Goal: Task Accomplishment & Management: Use online tool/utility

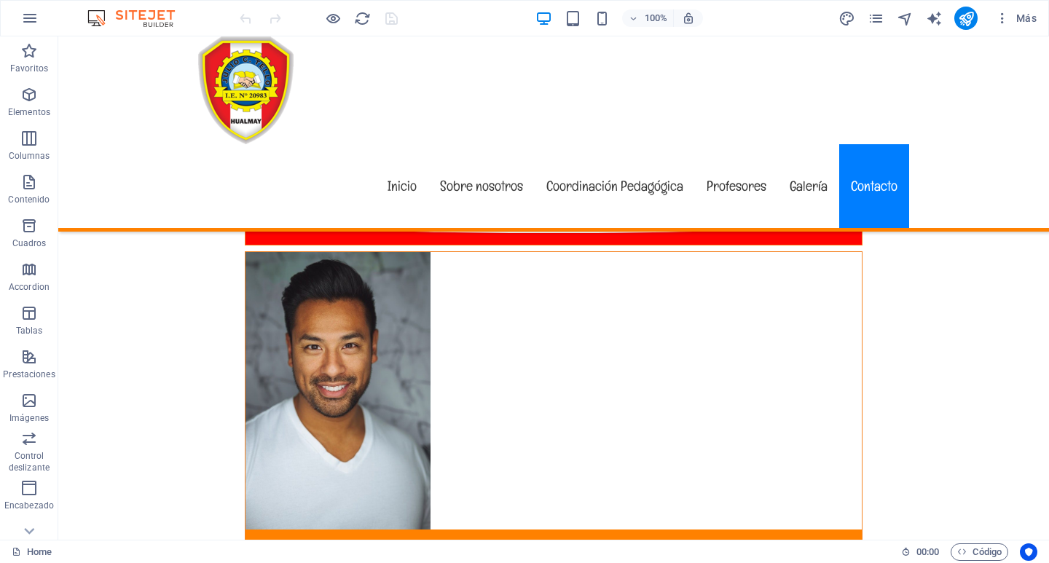
scroll to position [7251, 0]
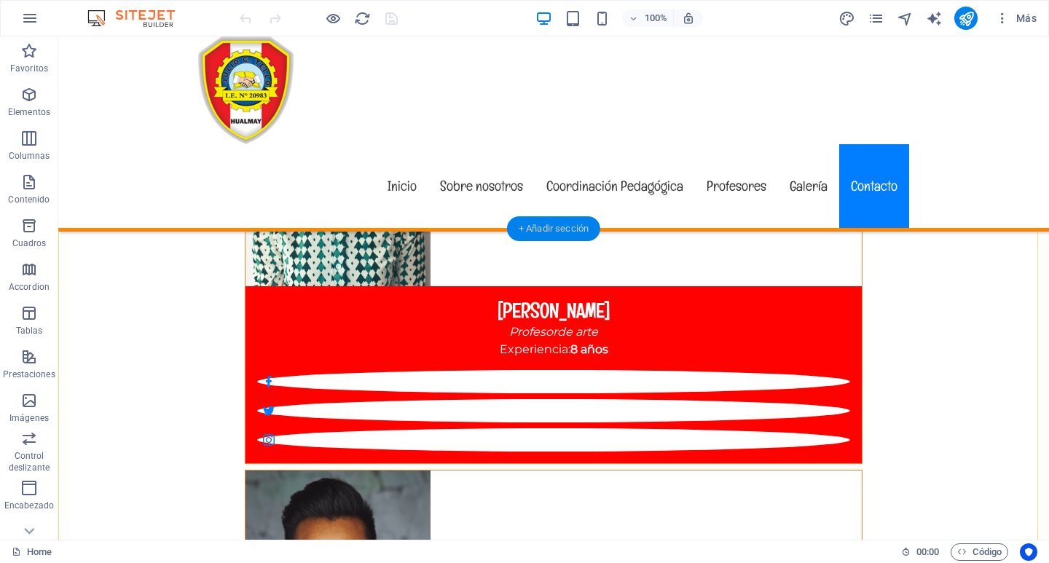
click at [526, 227] on div "+ Añadir sección" at bounding box center [553, 228] width 93 height 25
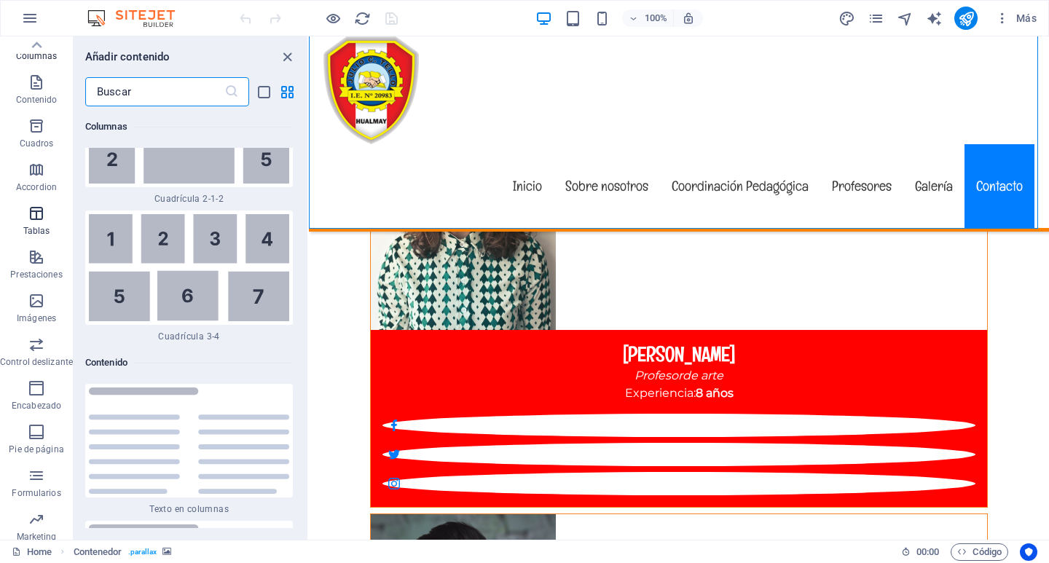
scroll to position [79, 0]
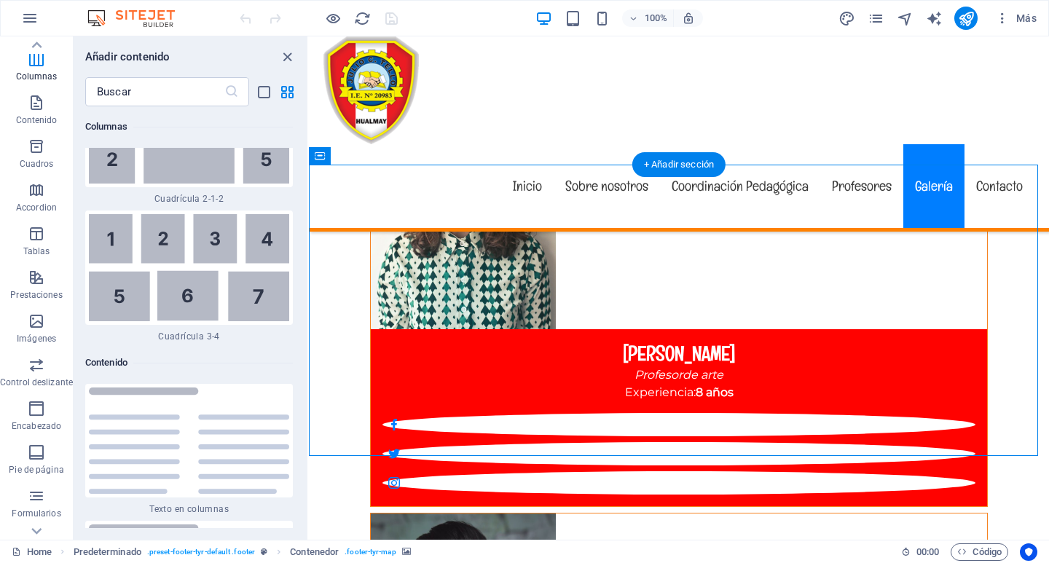
scroll to position [7396, 0]
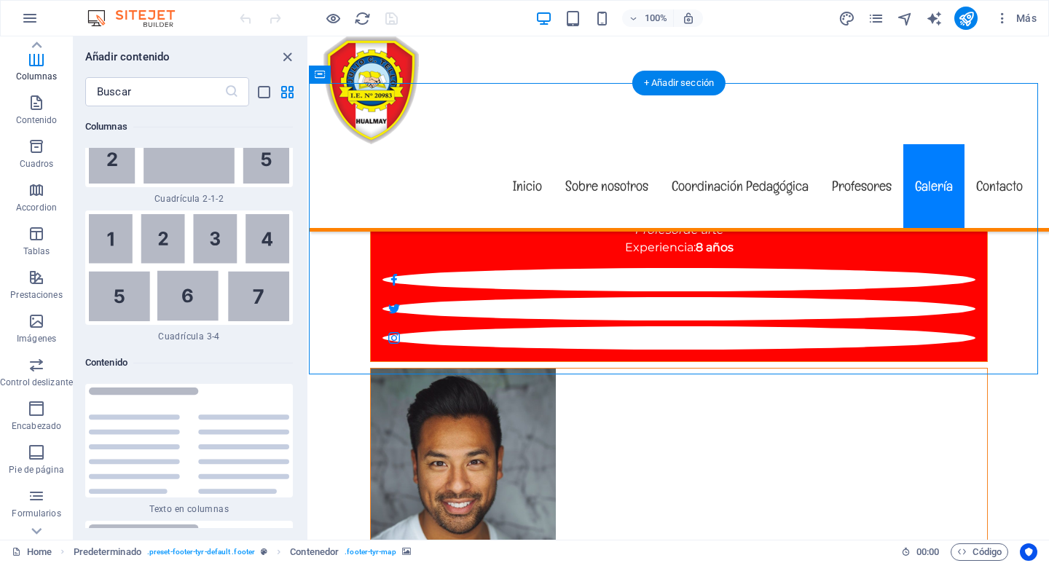
select select "px"
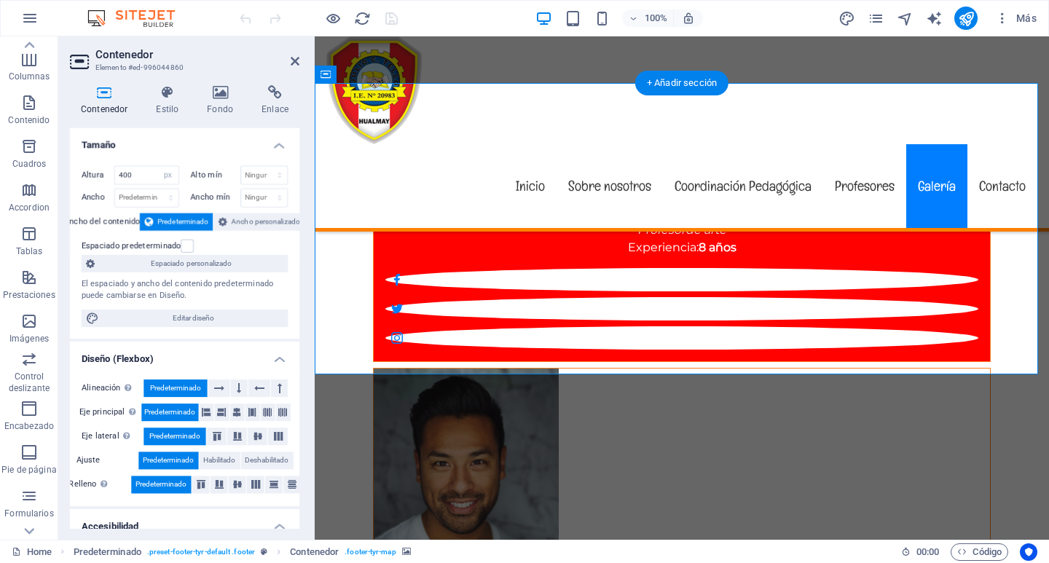
click at [275, 95] on icon at bounding box center [275, 93] width 50 height 15
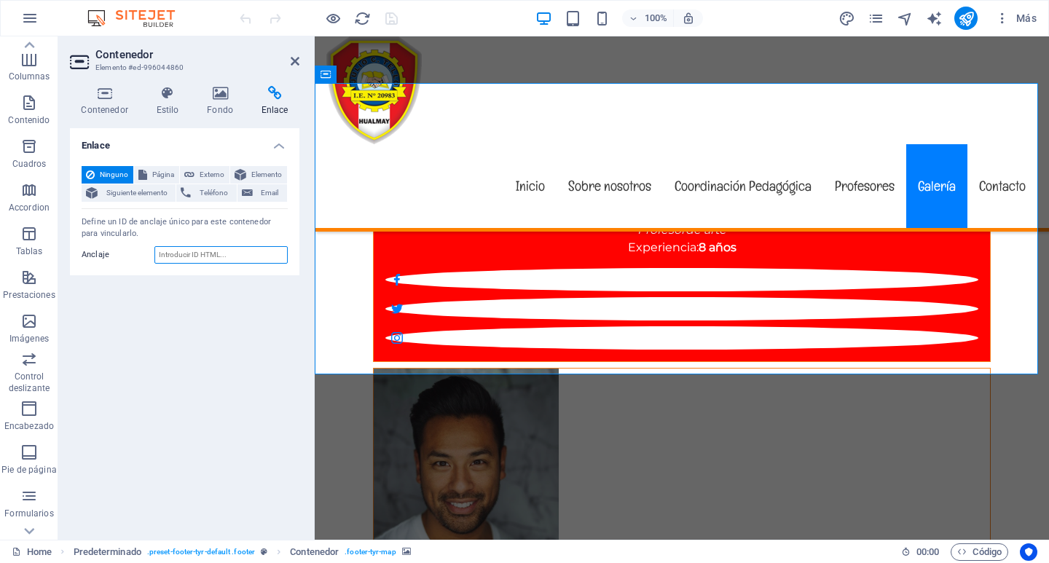
click at [218, 256] on input "Anclaje" at bounding box center [220, 254] width 133 height 17
click at [181, 251] on input "Anclaje" at bounding box center [220, 254] width 133 height 17
click at [251, 170] on span "Elemento" at bounding box center [267, 174] width 32 height 17
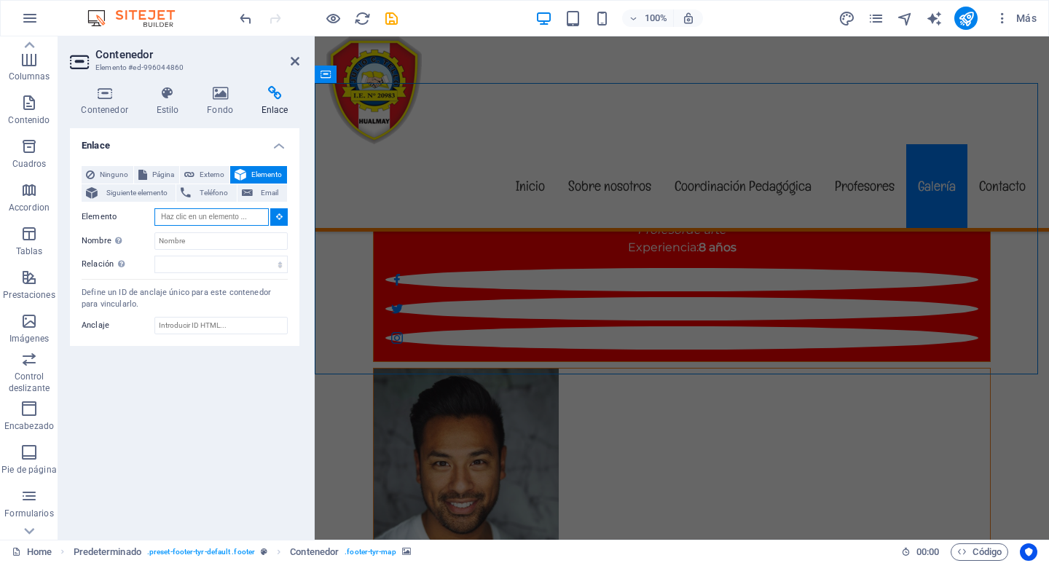
click at [229, 212] on input "Elemento" at bounding box center [211, 216] width 114 height 17
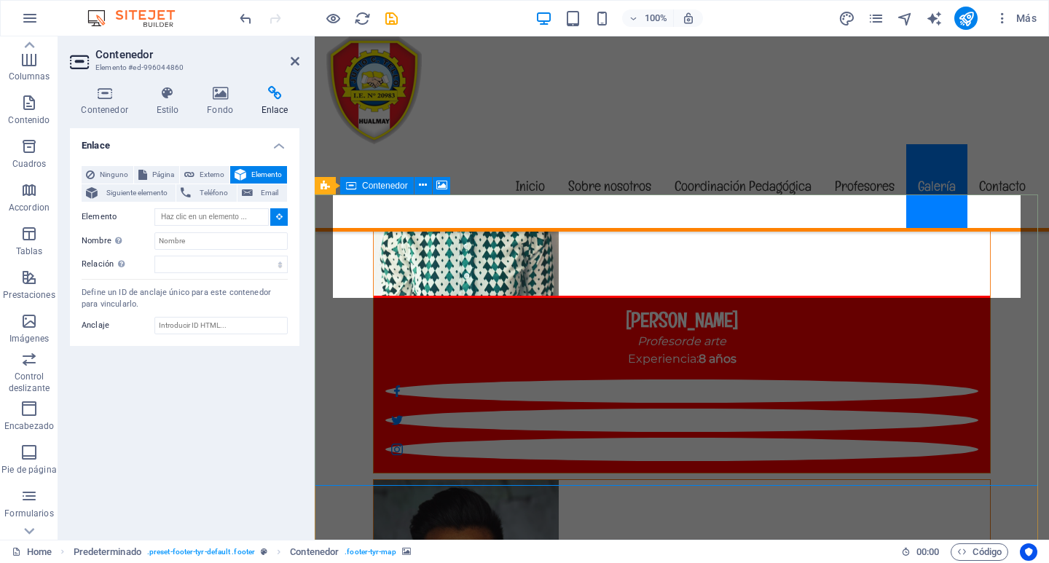
type input "#ed-996044860"
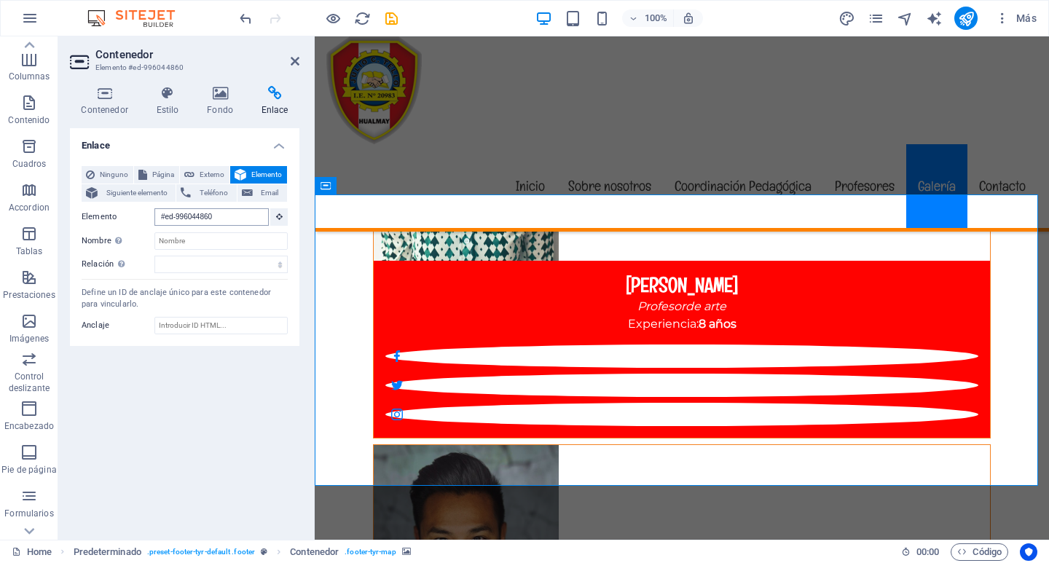
scroll to position [7337, 0]
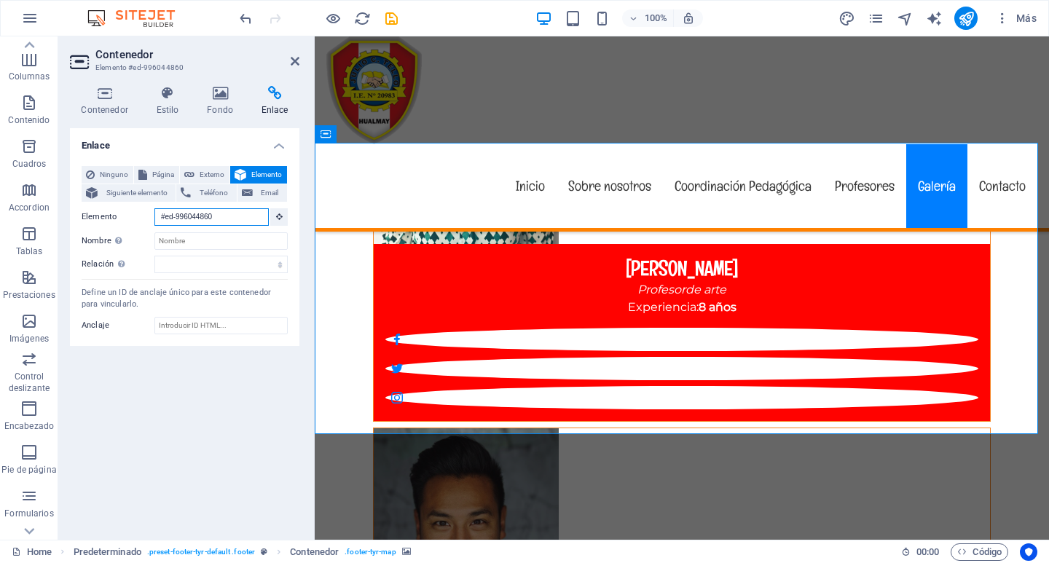
click at [216, 213] on input "#ed-996044860" at bounding box center [211, 216] width 114 height 17
click at [222, 215] on input "#ed-996044860" at bounding box center [211, 216] width 114 height 17
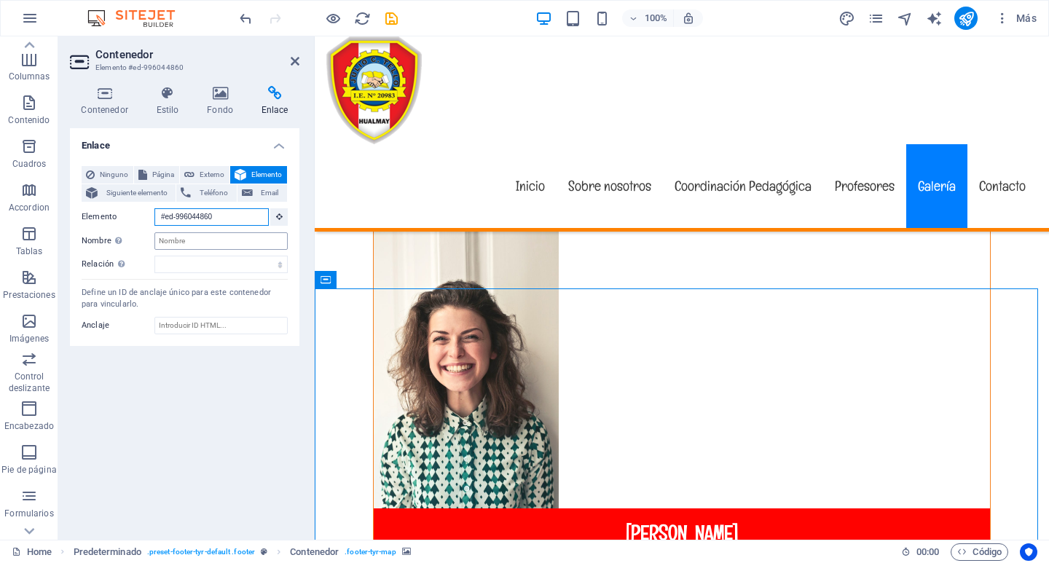
scroll to position [7062, 0]
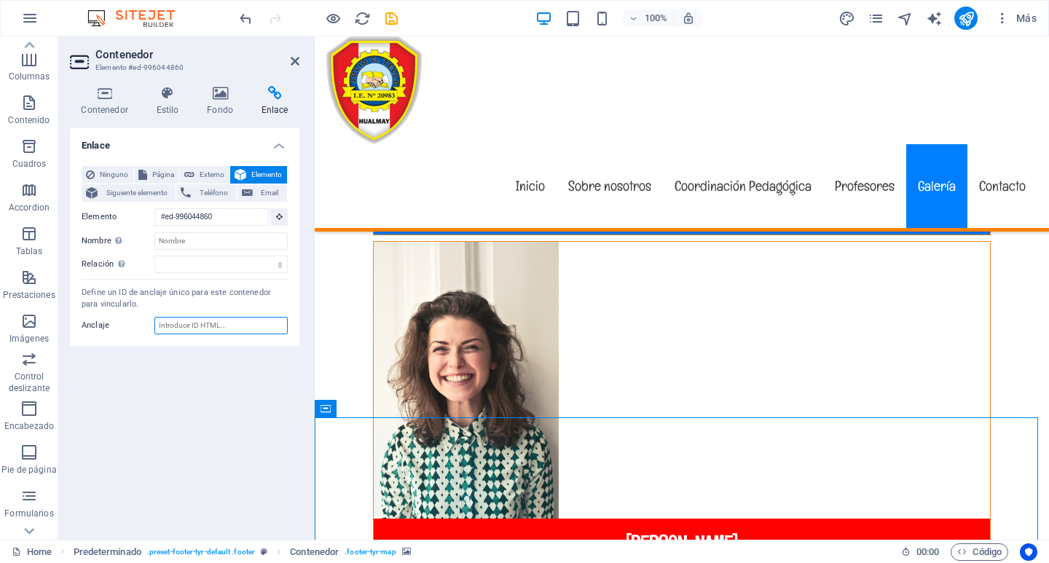
click at [181, 325] on input "Anclaje" at bounding box center [220, 325] width 133 height 17
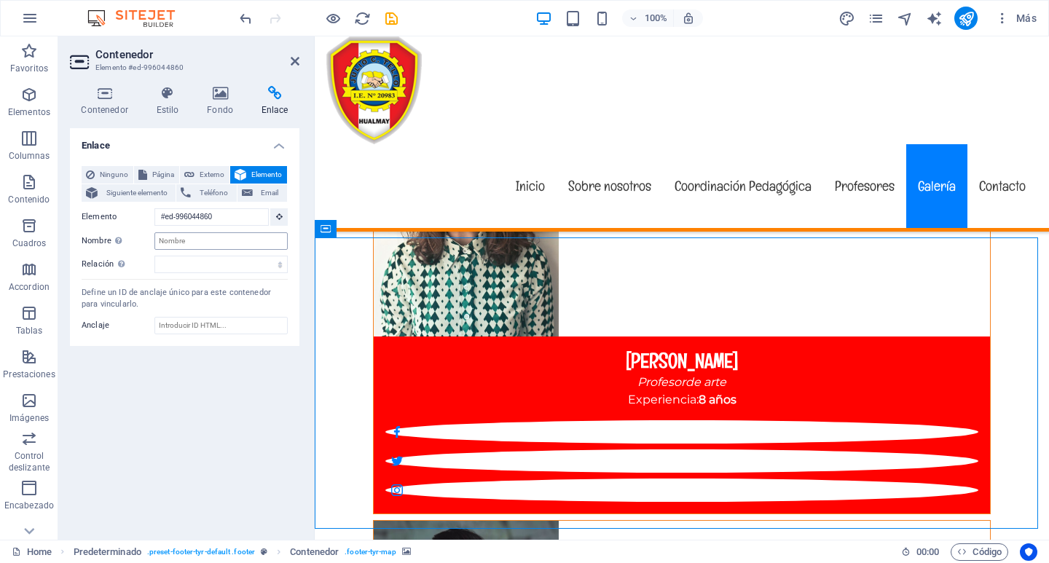
scroll to position [7242, 0]
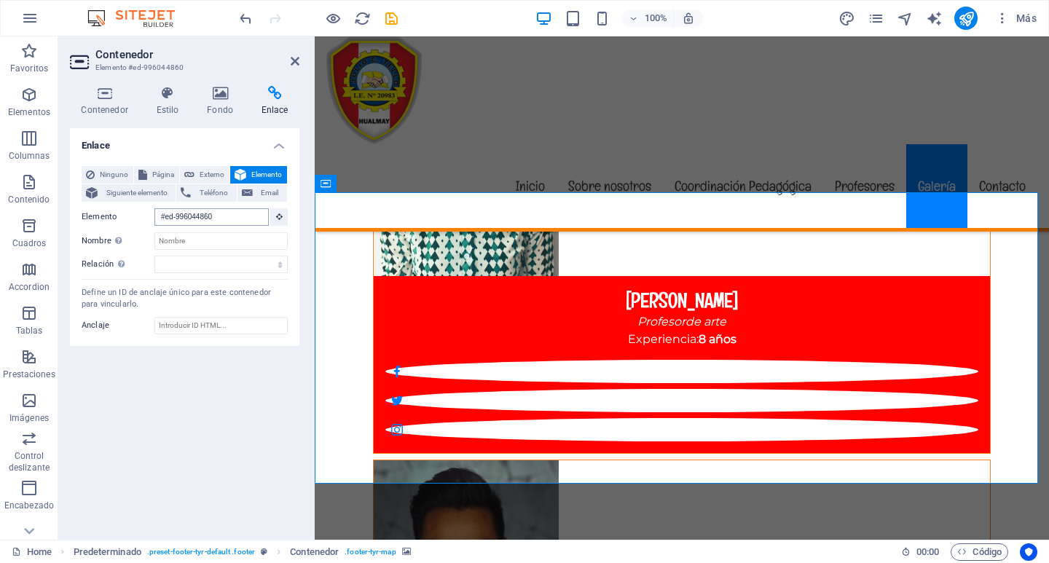
scroll to position [7337, 0]
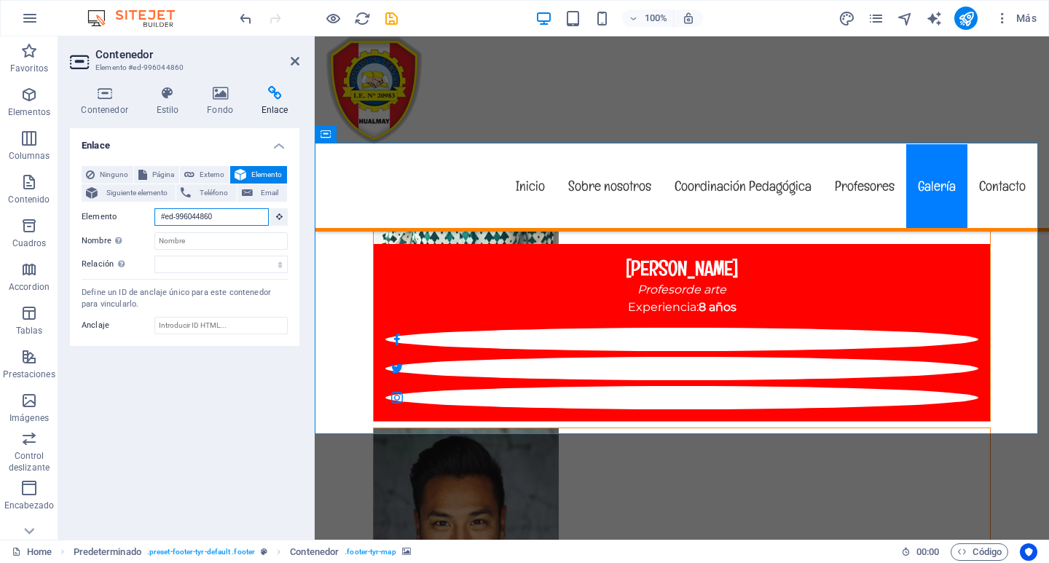
click at [178, 215] on input "#ed-996044860" at bounding box center [211, 216] width 114 height 17
click at [179, 215] on input "#ed-996044860" at bounding box center [211, 216] width 114 height 17
click at [162, 217] on input "#ed-996044860" at bounding box center [211, 216] width 114 height 17
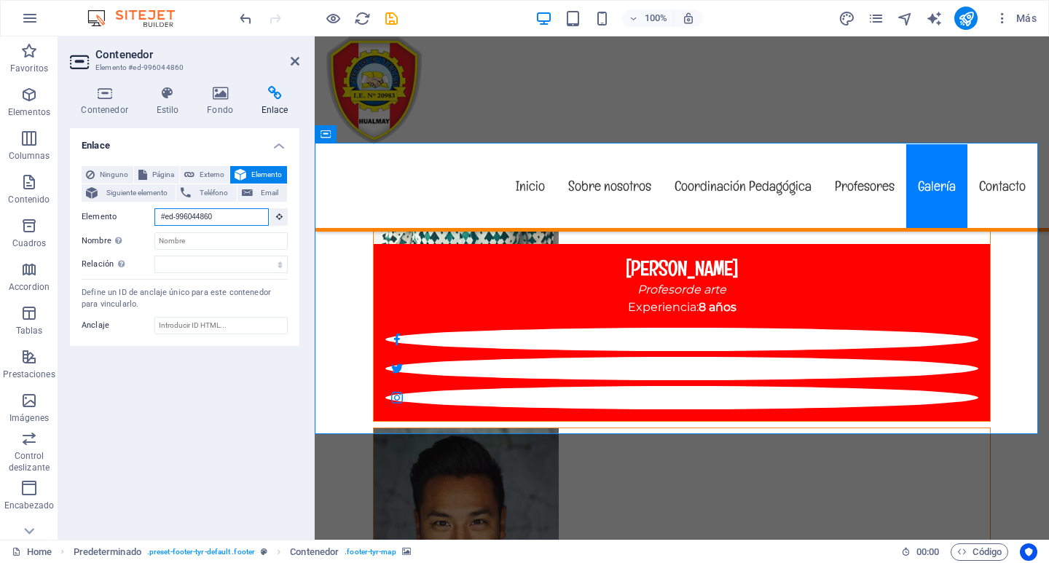
click at [162, 217] on input "#ed-996044860" at bounding box center [211, 216] width 114 height 17
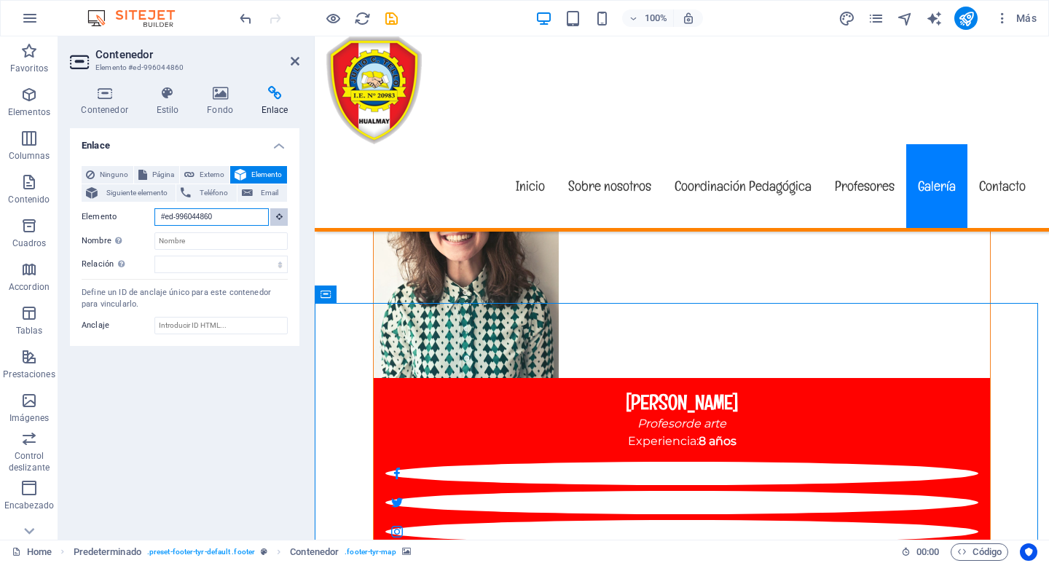
scroll to position [7130, 0]
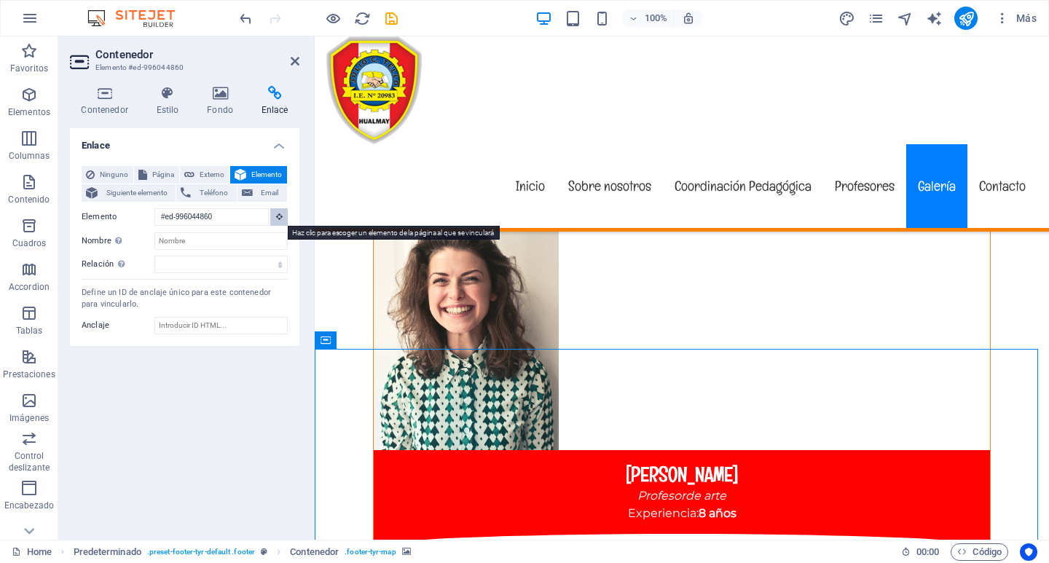
click at [279, 215] on icon at bounding box center [279, 216] width 7 height 7
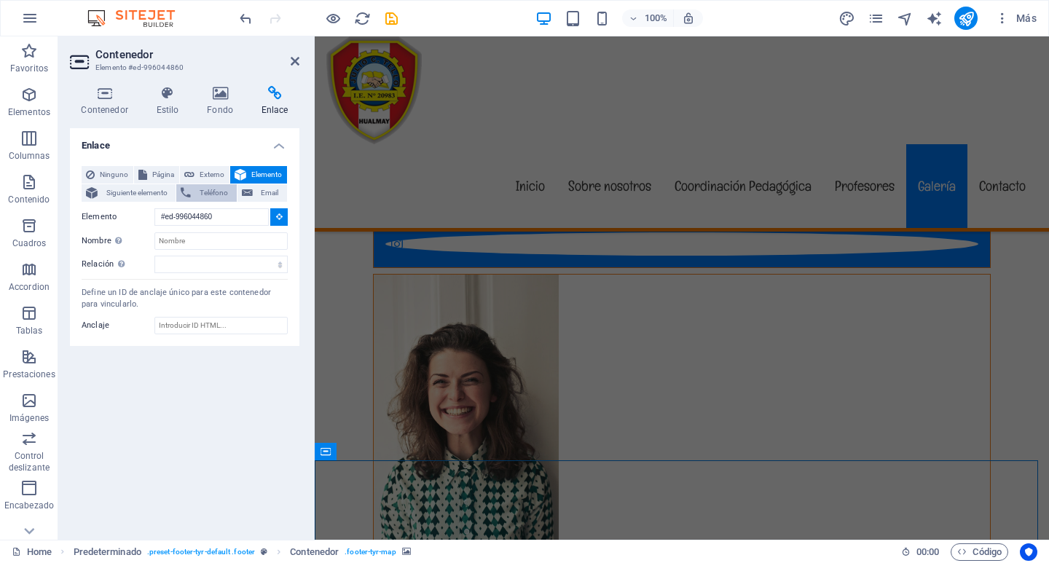
scroll to position [7019, 0]
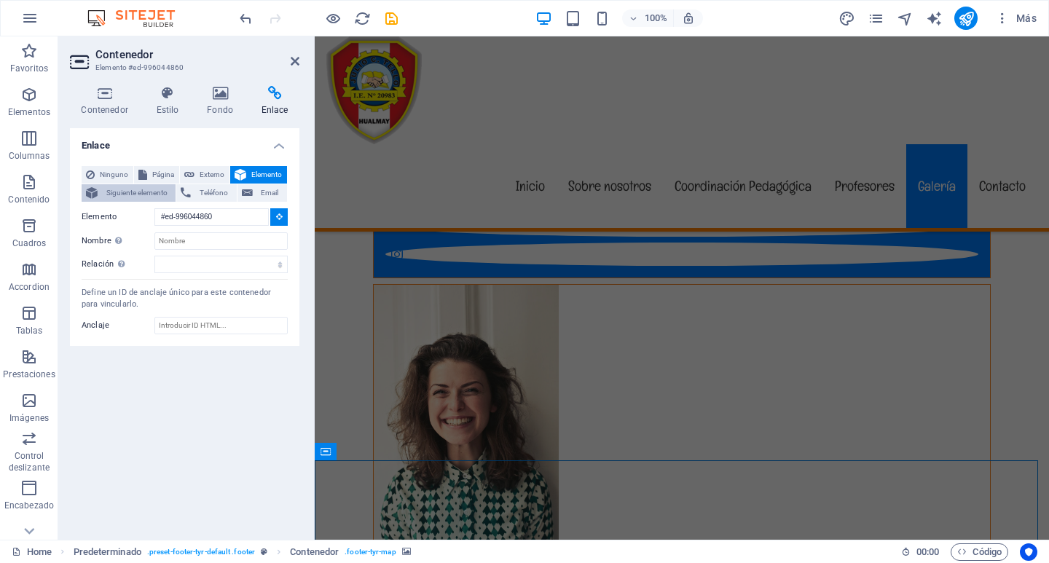
click at [121, 188] on span "Siguiente elemento" at bounding box center [136, 192] width 69 height 17
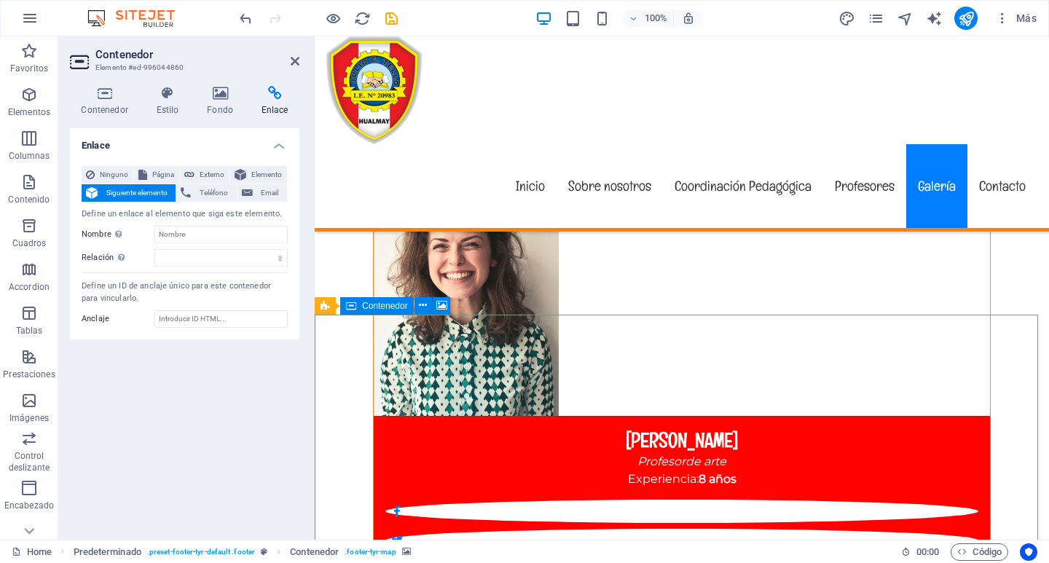
scroll to position [7310, 0]
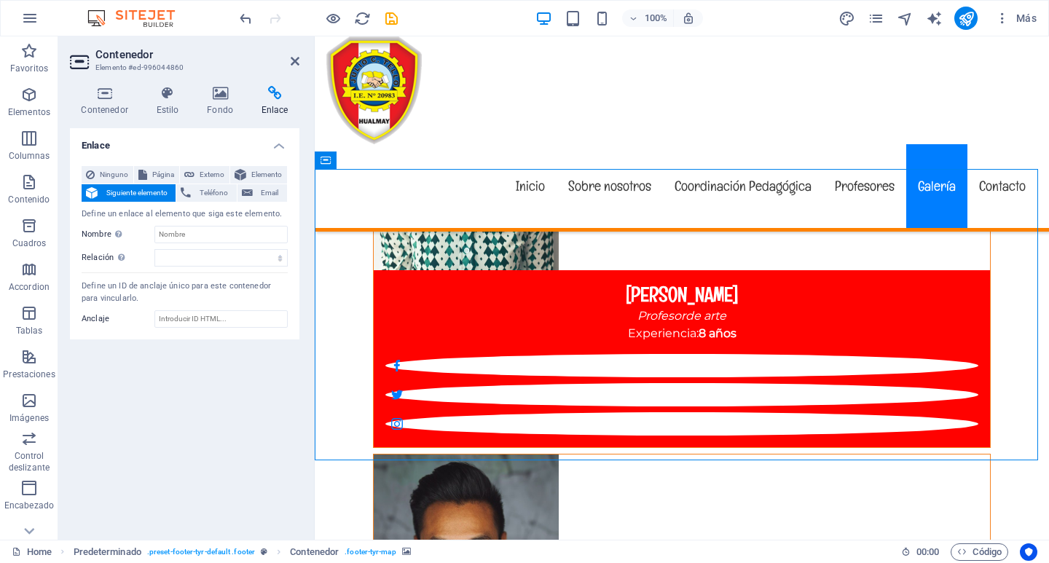
click at [20, 182] on icon "button" at bounding box center [28, 181] width 17 height 17
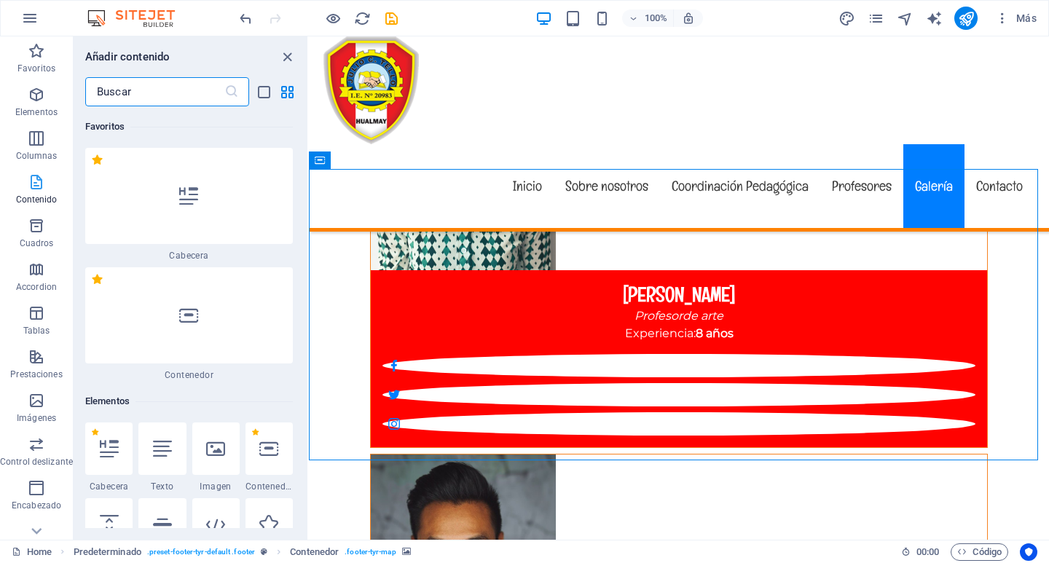
scroll to position [4893, 0]
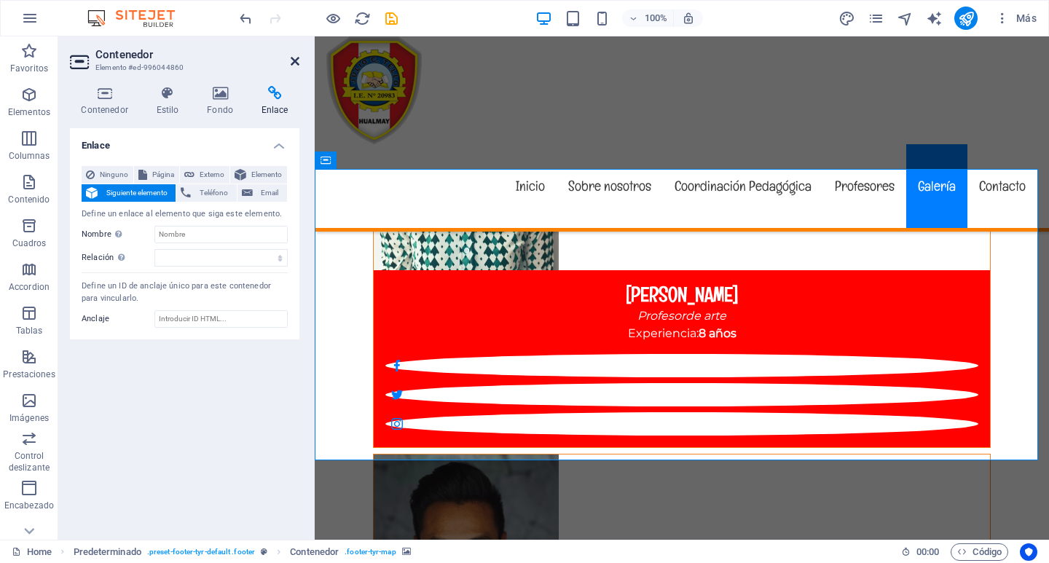
click at [296, 60] on icon at bounding box center [295, 61] width 9 height 12
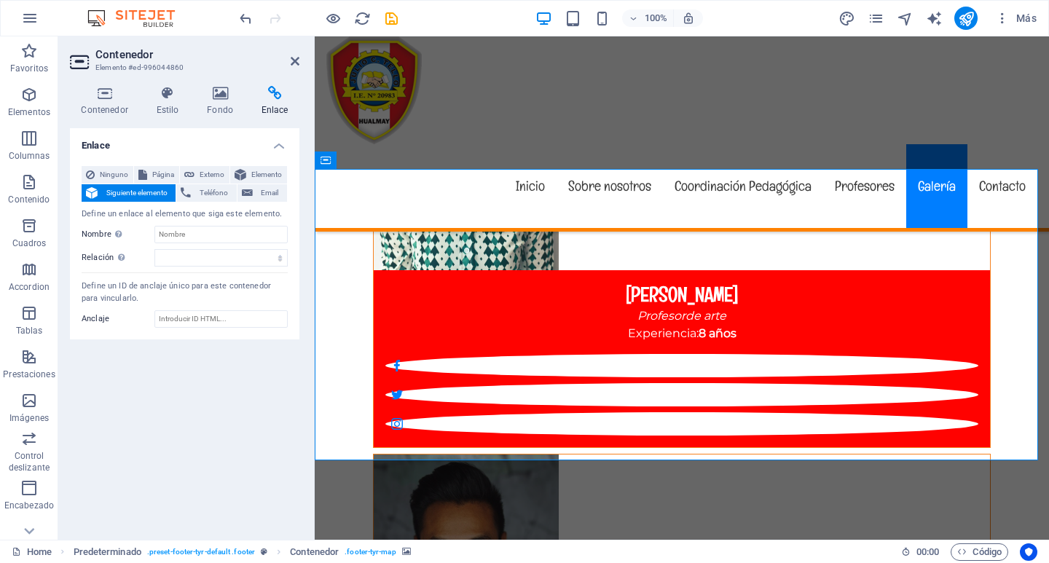
click at [277, 145] on h4 "Enlace" at bounding box center [184, 141] width 229 height 26
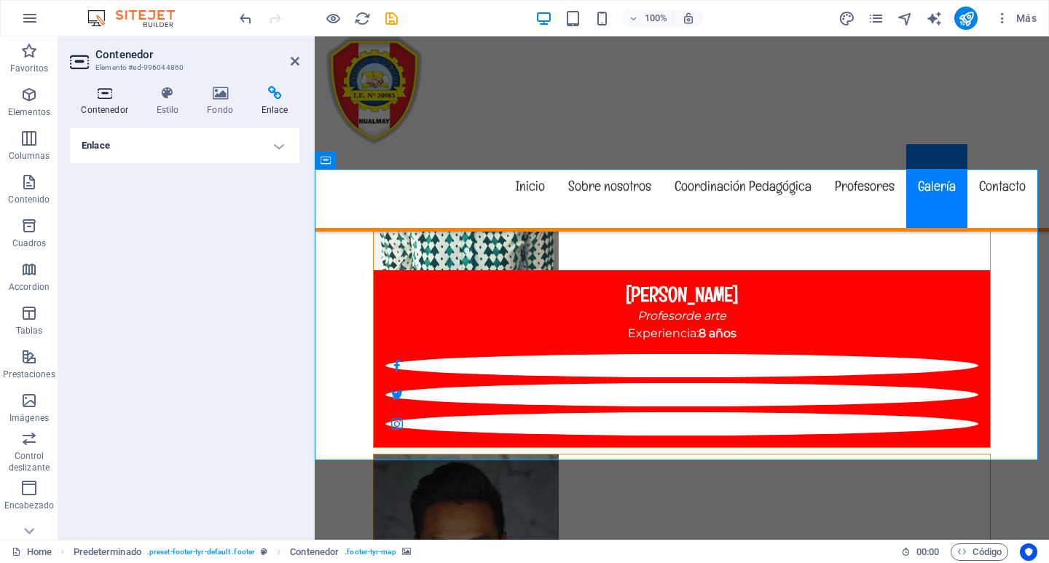
click at [101, 93] on icon at bounding box center [104, 93] width 69 height 15
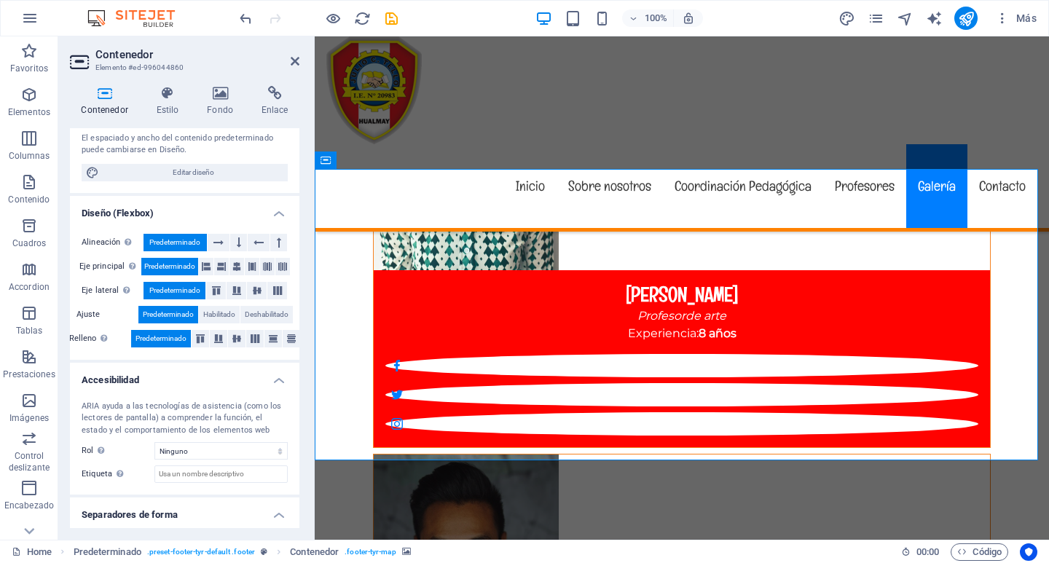
scroll to position [182, 0]
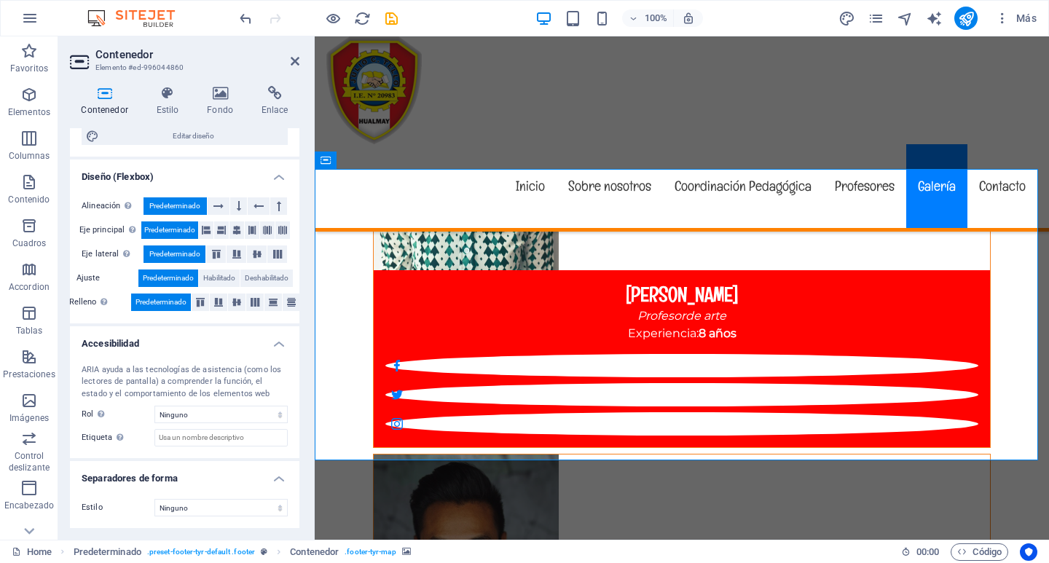
click at [302, 58] on aside "Contenedor Elemento #ed-996044860 Contenedor Estilo Fondo Enlace Tamaño Altura …" at bounding box center [186, 287] width 256 height 503
click at [291, 60] on icon at bounding box center [295, 61] width 9 height 12
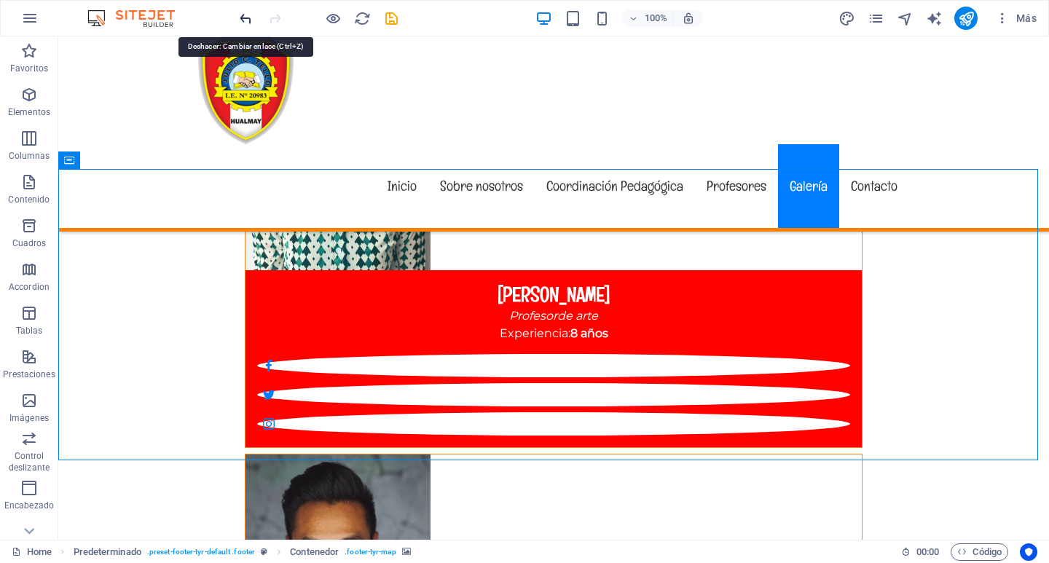
click at [240, 17] on icon "undo" at bounding box center [245, 18] width 17 height 17
click at [272, 16] on icon "redo" at bounding box center [275, 18] width 17 height 17
click at [882, 17] on icon "pages" at bounding box center [876, 18] width 17 height 17
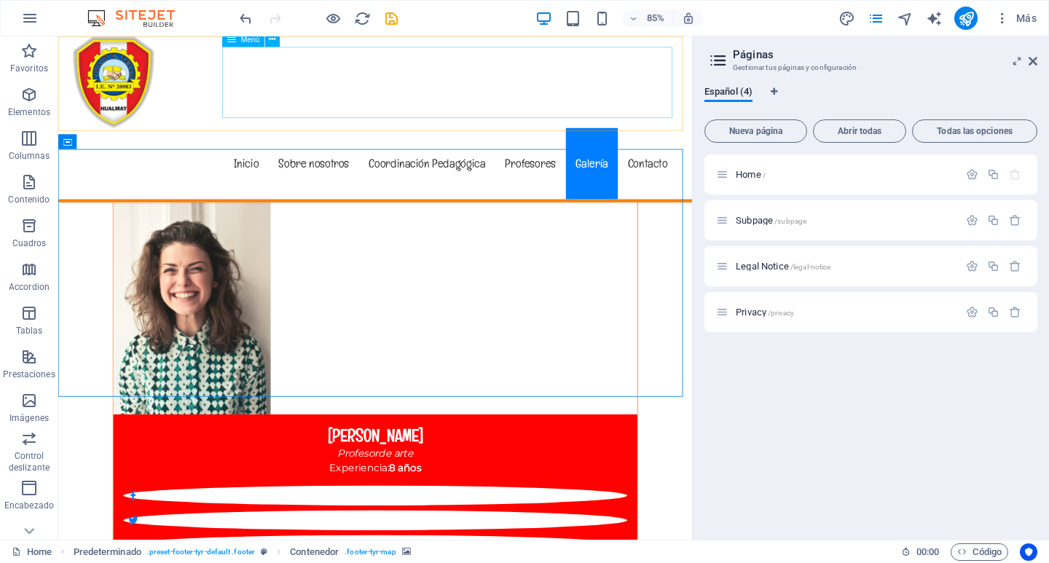
click at [755, 144] on nav "Inicio Sobre nosotros Coordinación Pedagógica Profesores Galería Contacto" at bounding box center [431, 186] width 711 height 84
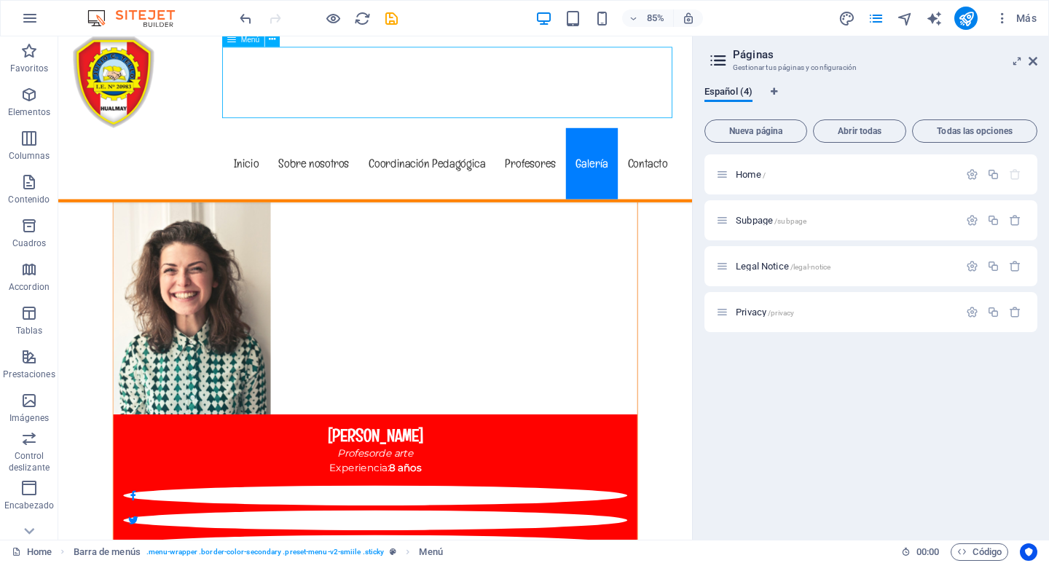
click at [755, 144] on nav "Inicio Sobre nosotros Coordinación Pedagógica Profesores Galería Contacto" at bounding box center [431, 186] width 711 height 84
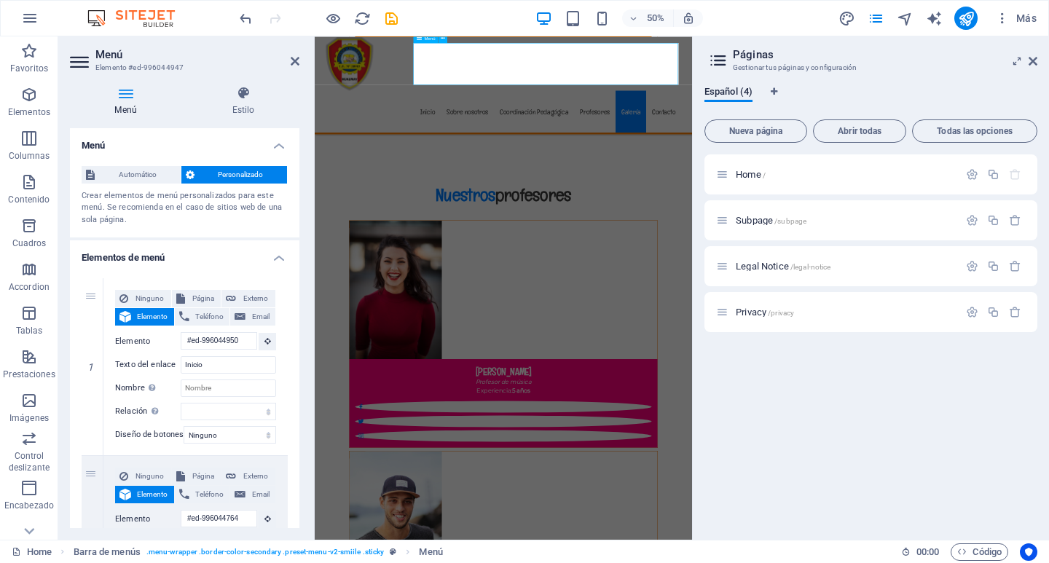
scroll to position [7413, 0]
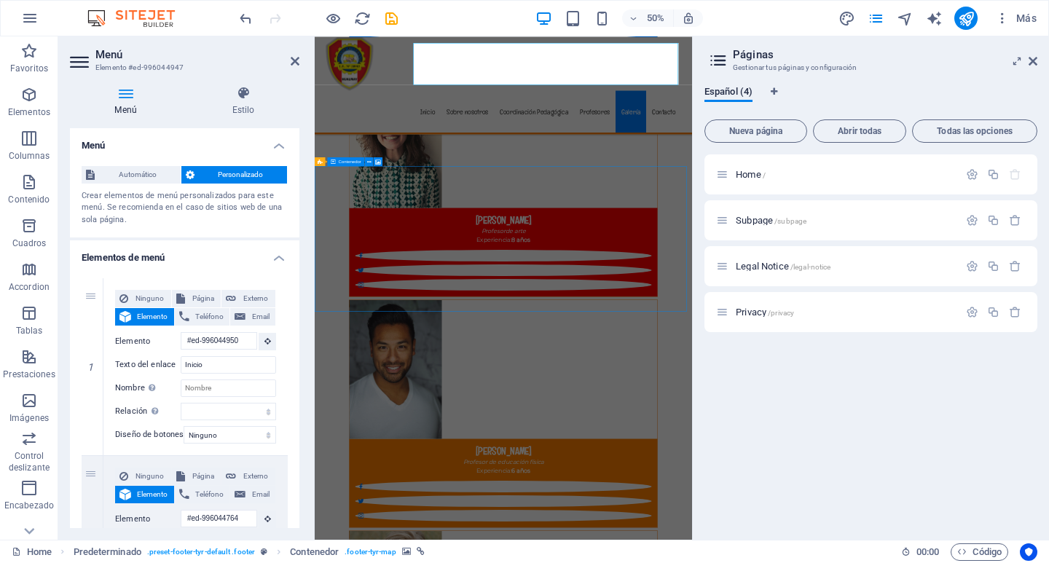
scroll to position [7310, 0]
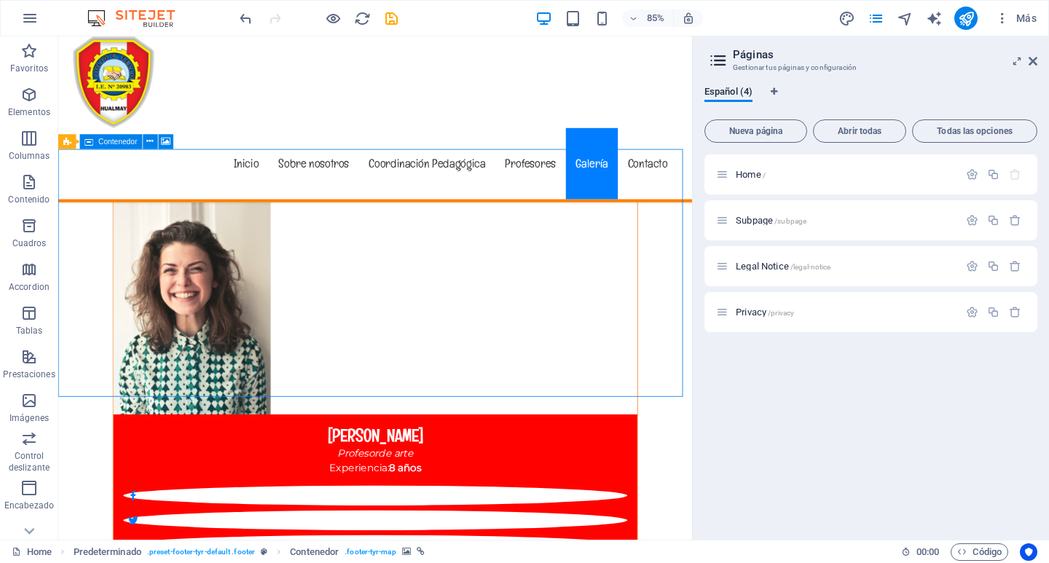
click at [748, 144] on nav "Inicio Sobre nosotros Coordinación Pedagógica Profesores Galería Contacto" at bounding box center [431, 186] width 711 height 84
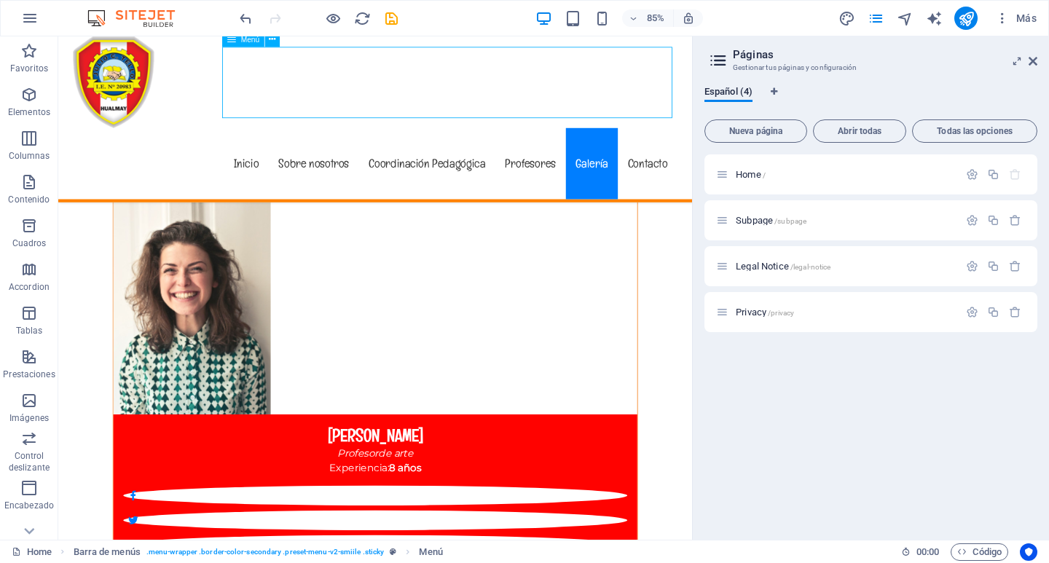
click at [748, 144] on nav "Inicio Sobre nosotros Coordinación Pedagógica Profesores Galería Contacto" at bounding box center [431, 186] width 711 height 84
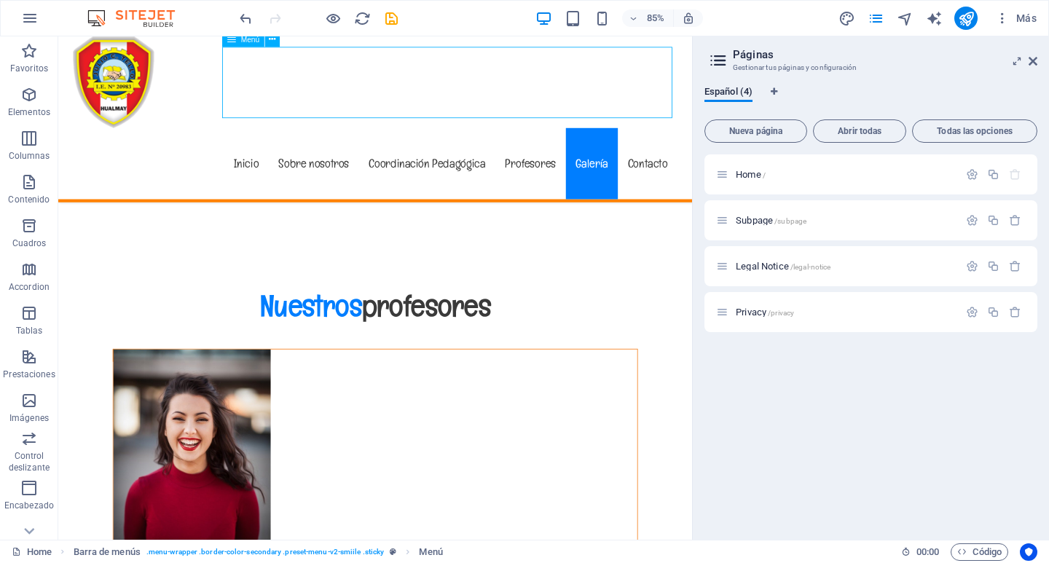
scroll to position [7413, 0]
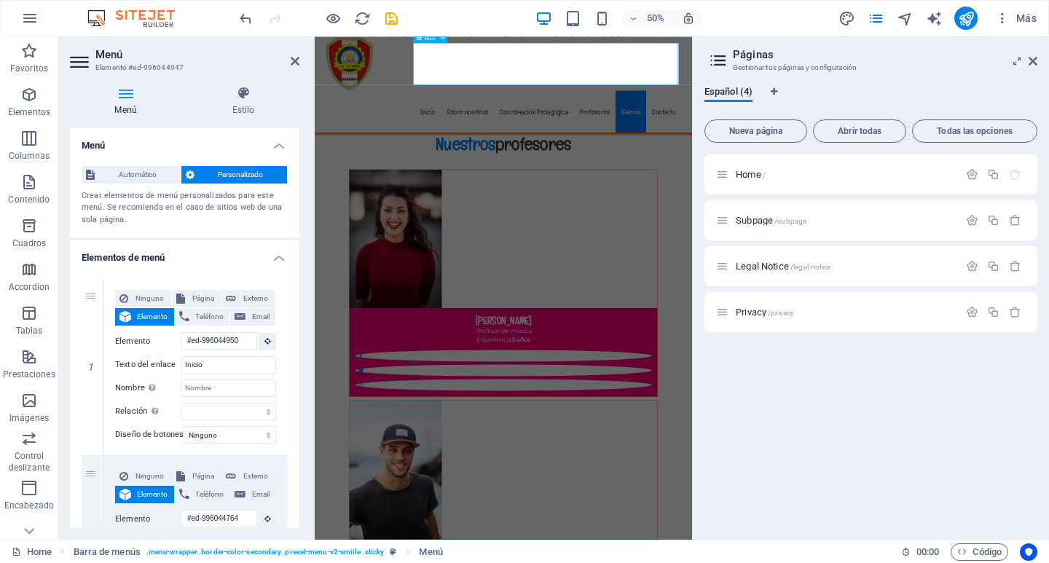
click at [1002, 144] on nav "Inicio Sobre nosotros Coordinación Pedagógica Profesores Galería Contacto" at bounding box center [692, 186] width 711 height 84
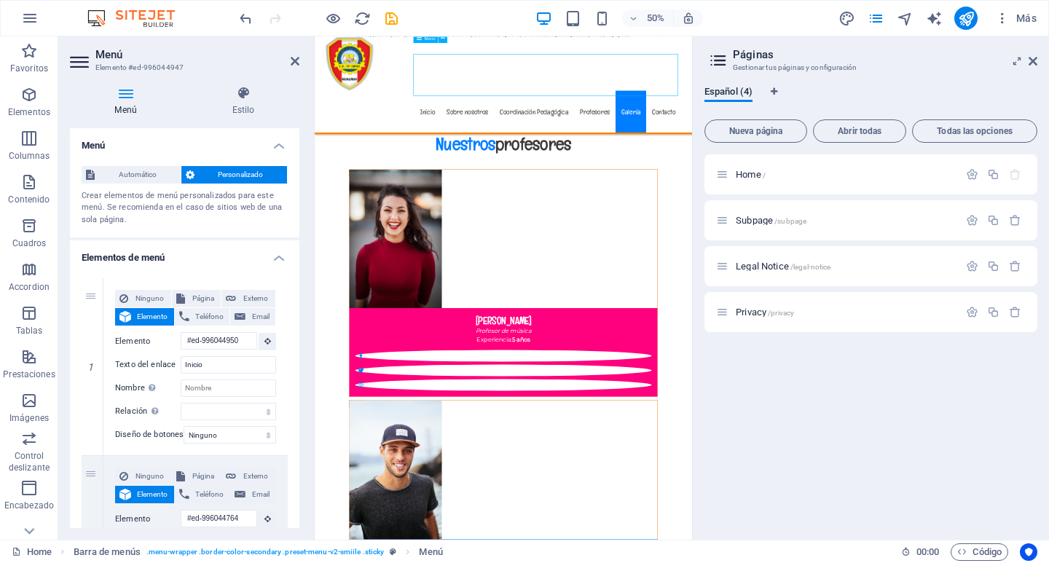
scroll to position [7391, 0]
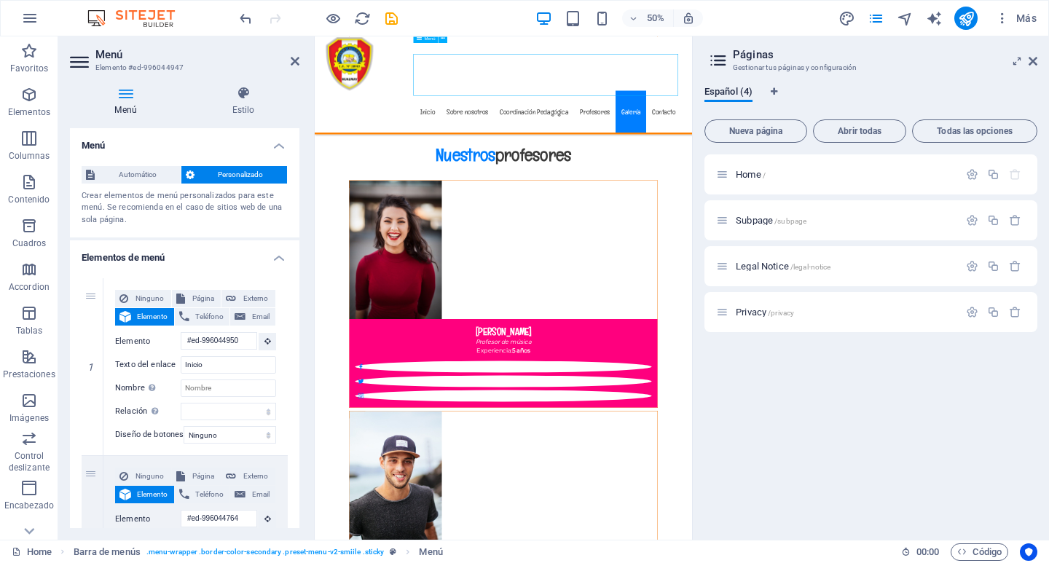
click at [1002, 144] on nav "Inicio Sobre nosotros Coordinación Pedagógica Profesores Galería Contacto" at bounding box center [692, 186] width 711 height 84
select select "px"
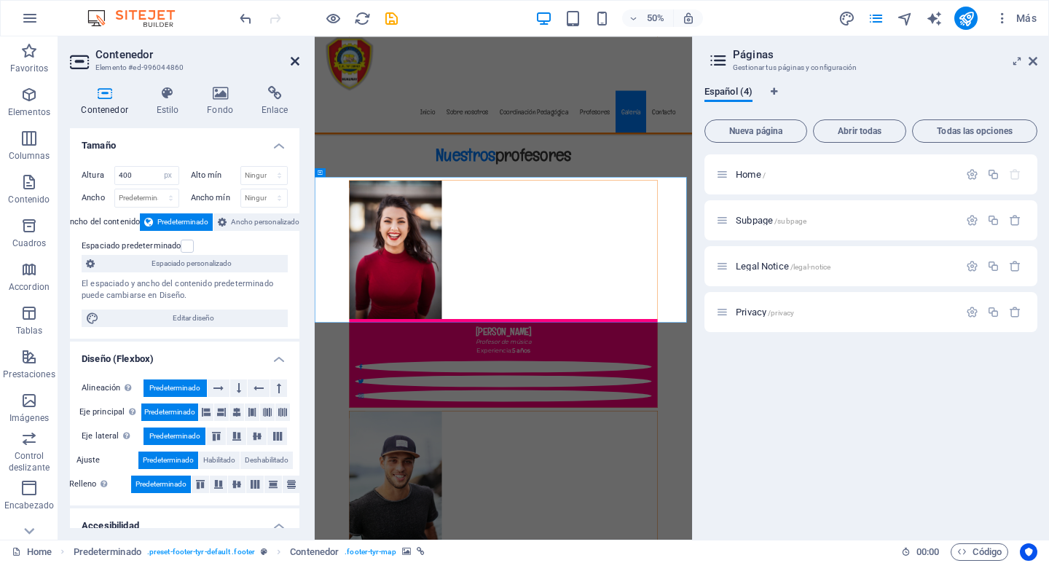
click at [293, 59] on icon at bounding box center [295, 61] width 9 height 12
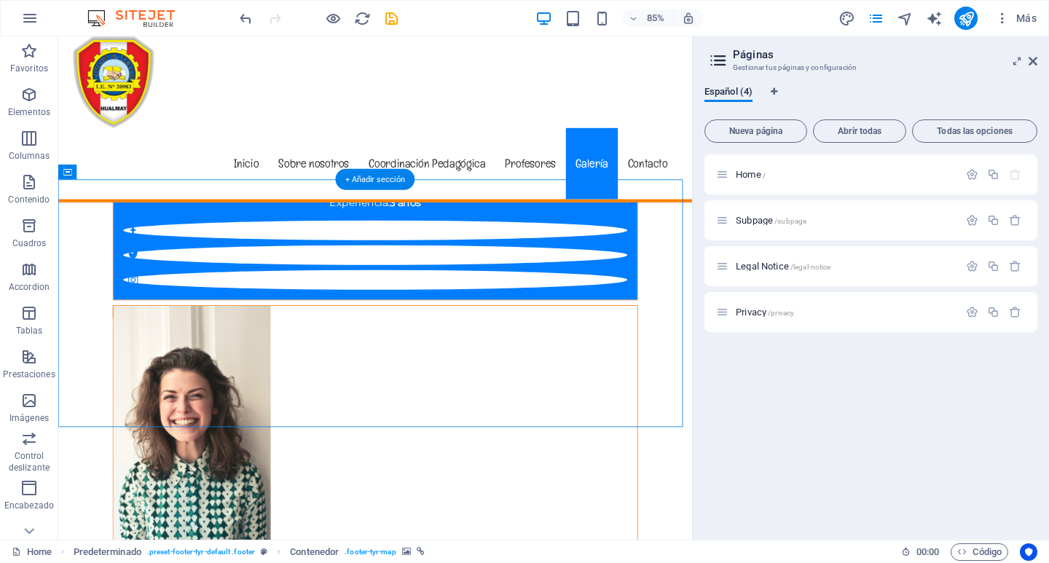
scroll to position [7307, 0]
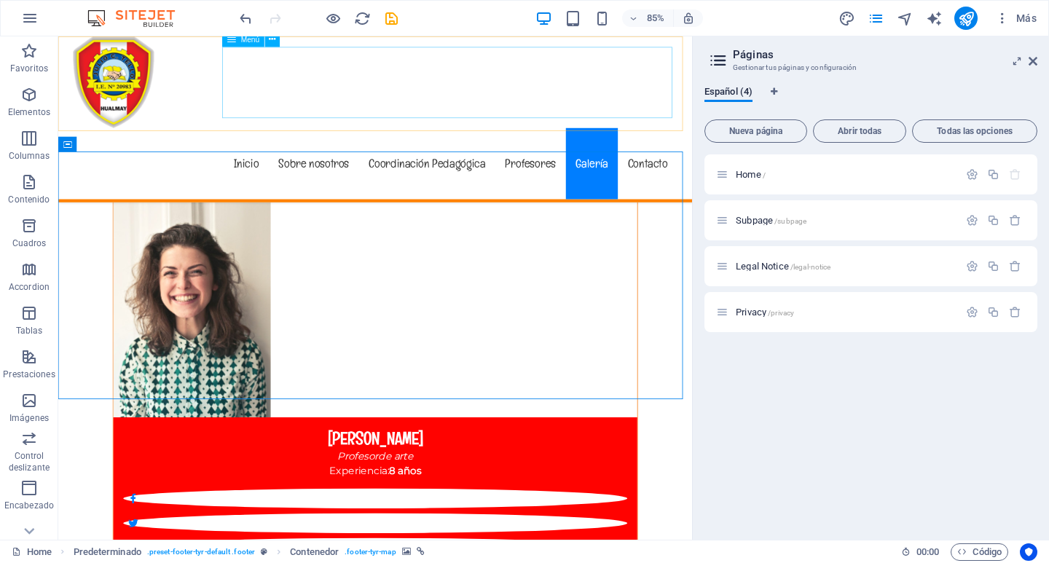
click at [600, 144] on nav "Inicio Sobre nosotros Coordinación Pedagógica Profesores Galería Contacto" at bounding box center [431, 186] width 711 height 84
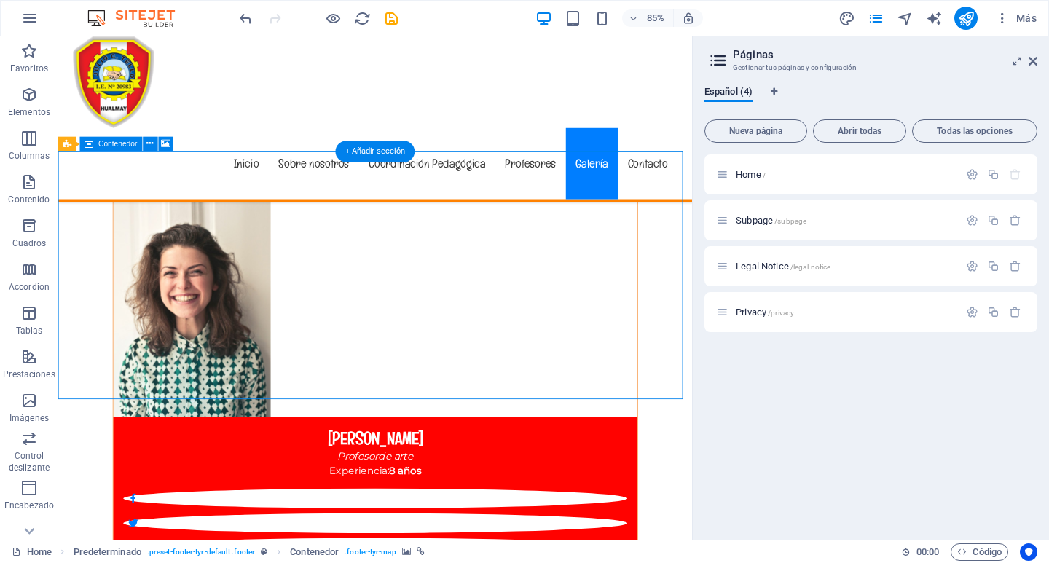
select select "px"
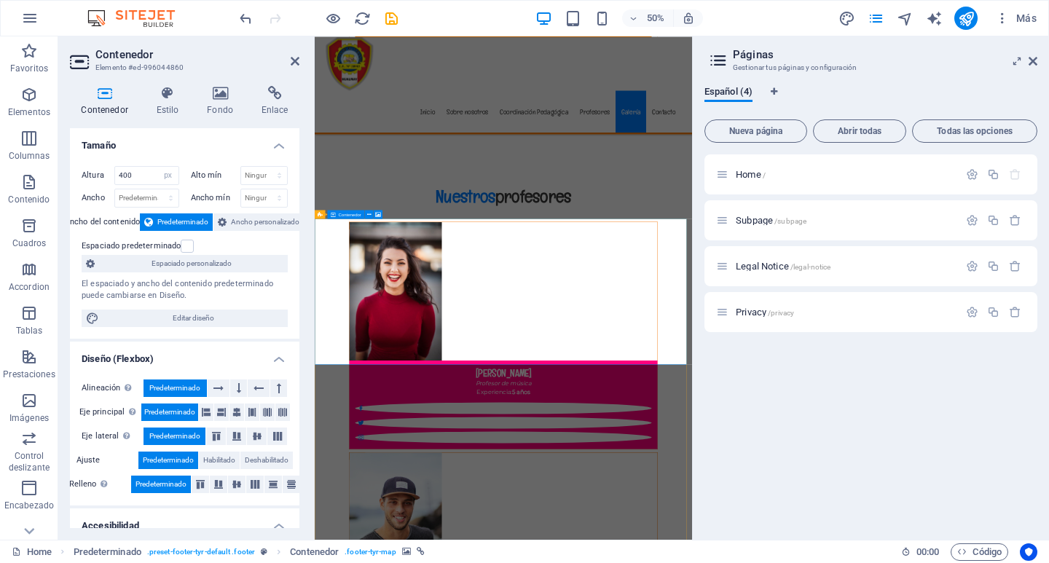
click at [187, 221] on span "Predeterminado" at bounding box center [182, 221] width 51 height 17
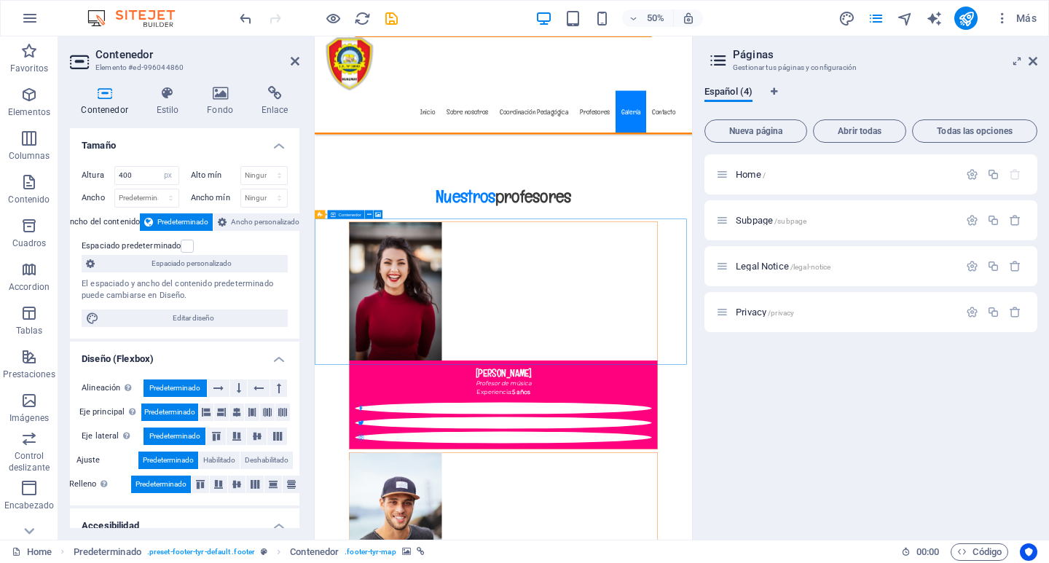
click at [717, 56] on icon at bounding box center [718, 60] width 22 height 20
click at [861, 130] on span "Abrir todas" at bounding box center [859, 131] width 80 height 9
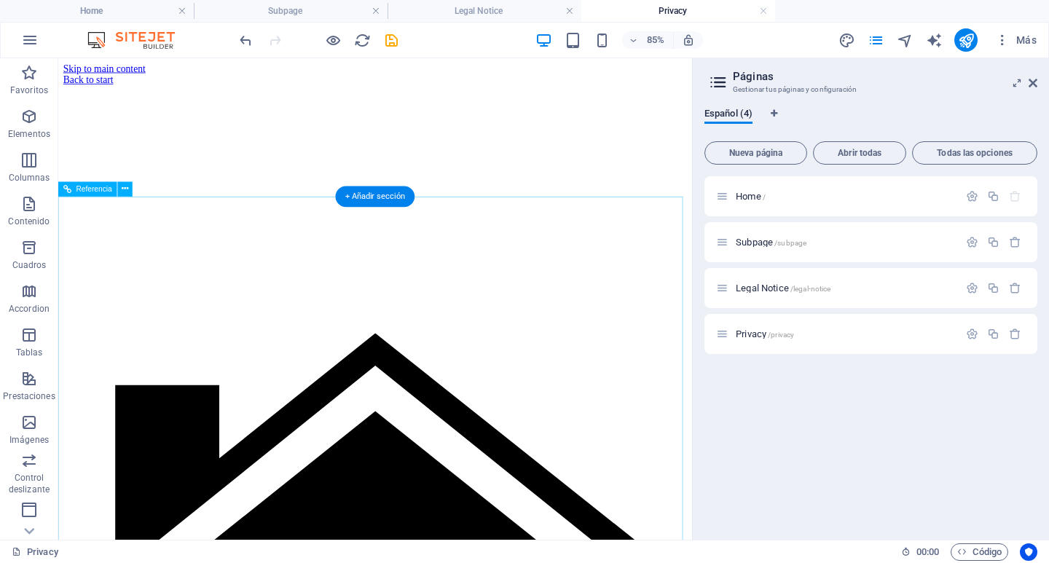
scroll to position [0, 0]
click at [621, 236] on div at bounding box center [431, 163] width 734 height 146
click at [630, 236] on div at bounding box center [431, 163] width 734 height 146
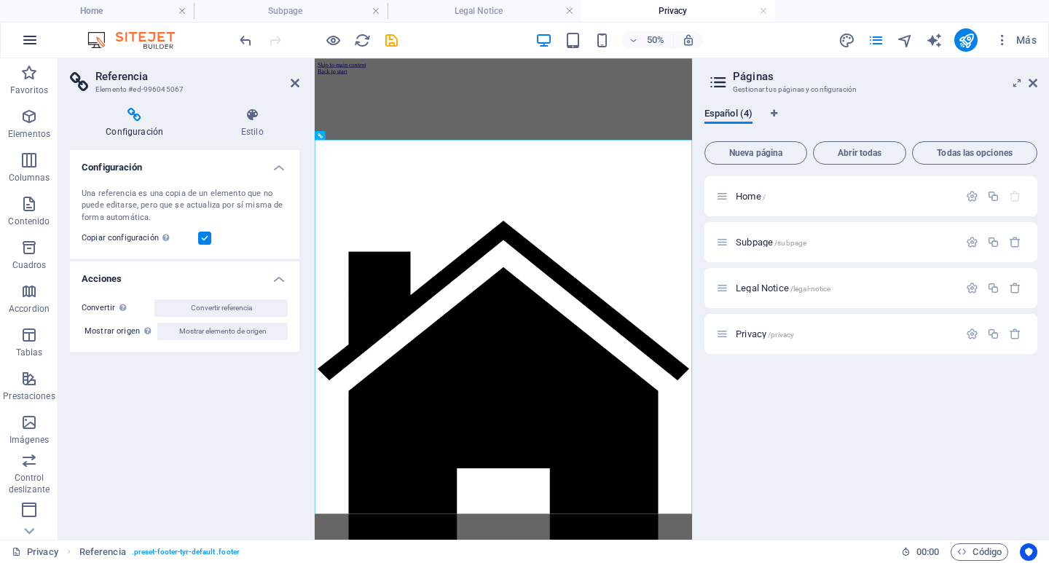
click at [28, 36] on icon "button" at bounding box center [29, 39] width 17 height 17
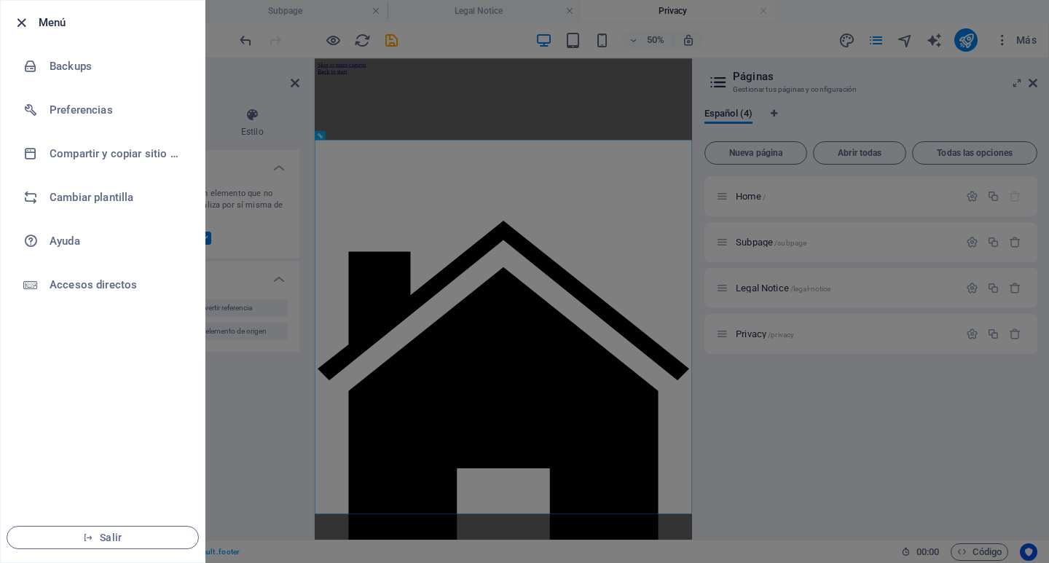
click at [18, 20] on icon "button" at bounding box center [21, 23] width 17 height 17
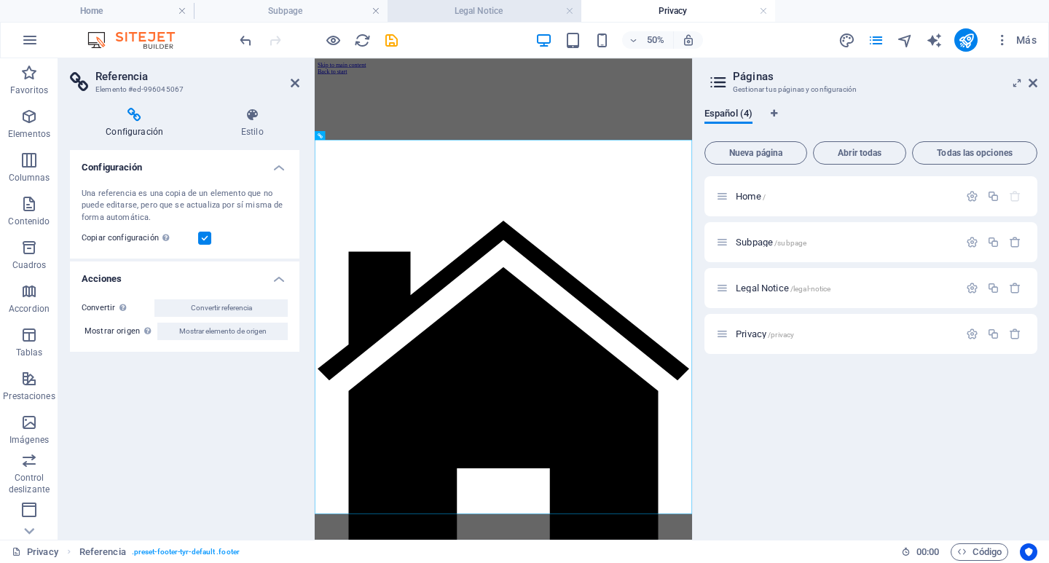
click at [500, 12] on h4 "Legal Notice" at bounding box center [485, 11] width 194 height 16
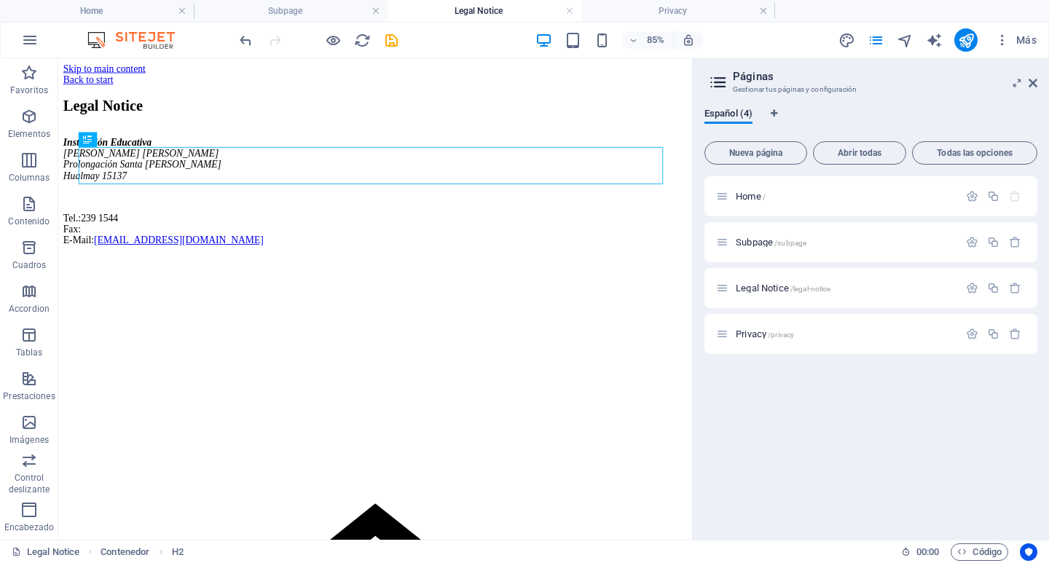
click at [500, 9] on h4 "Legal Notice" at bounding box center [485, 11] width 194 height 16
click at [501, 9] on h4 "Legal Notice" at bounding box center [485, 11] width 194 height 16
click at [307, 7] on h4 "Subpage" at bounding box center [291, 11] width 194 height 16
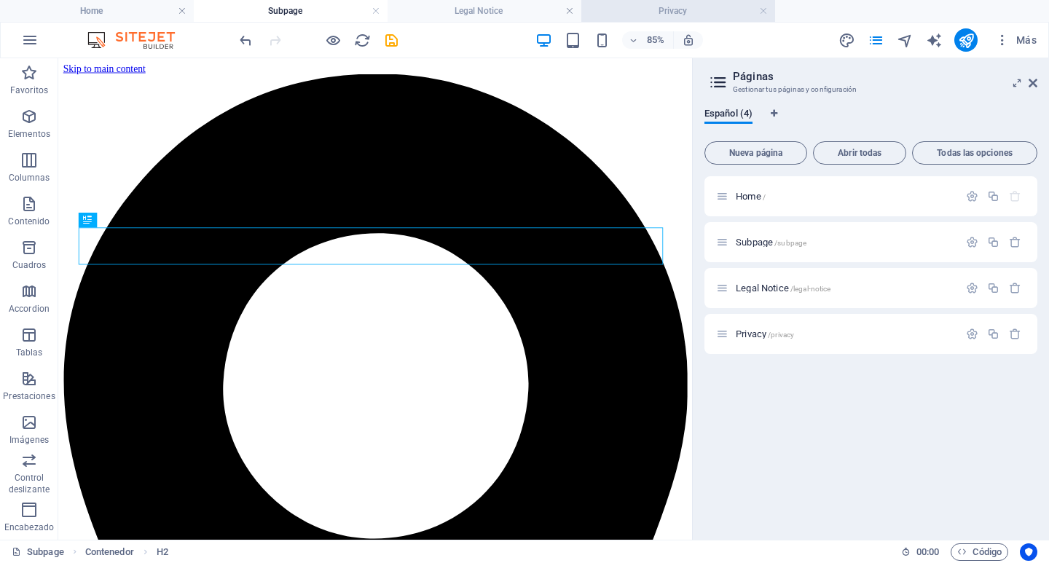
click at [661, 13] on h4 "Privacy" at bounding box center [678, 11] width 194 height 16
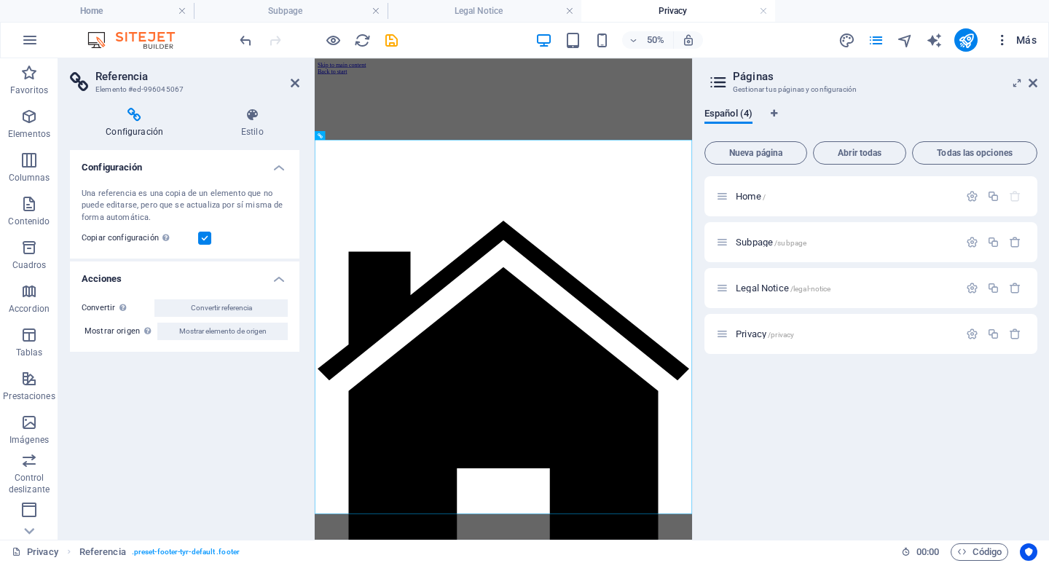
click at [1015, 36] on span "Más" at bounding box center [1016, 40] width 42 height 15
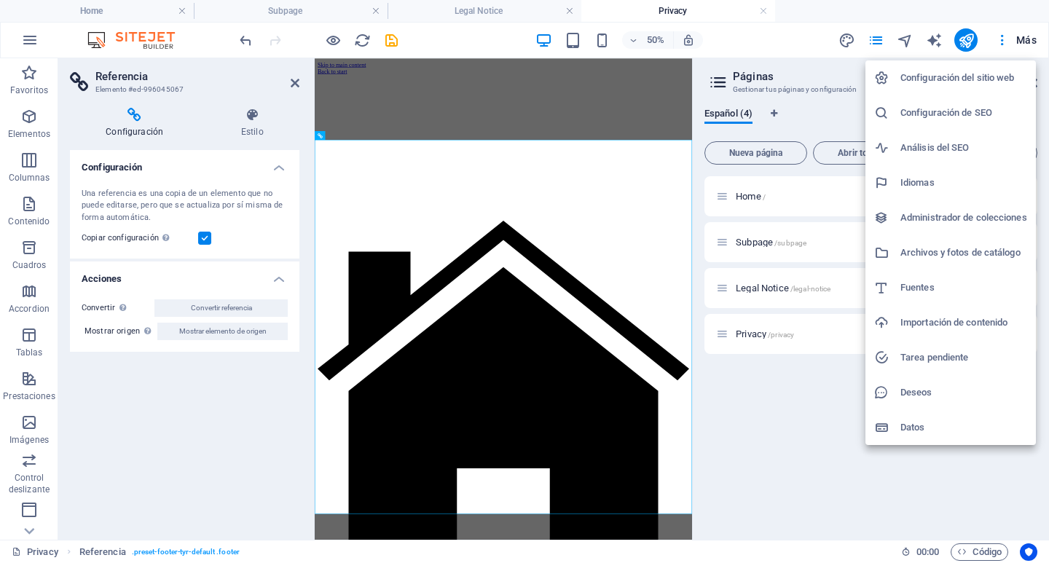
click at [944, 319] on h6 "Importación de contenido" at bounding box center [963, 322] width 127 height 17
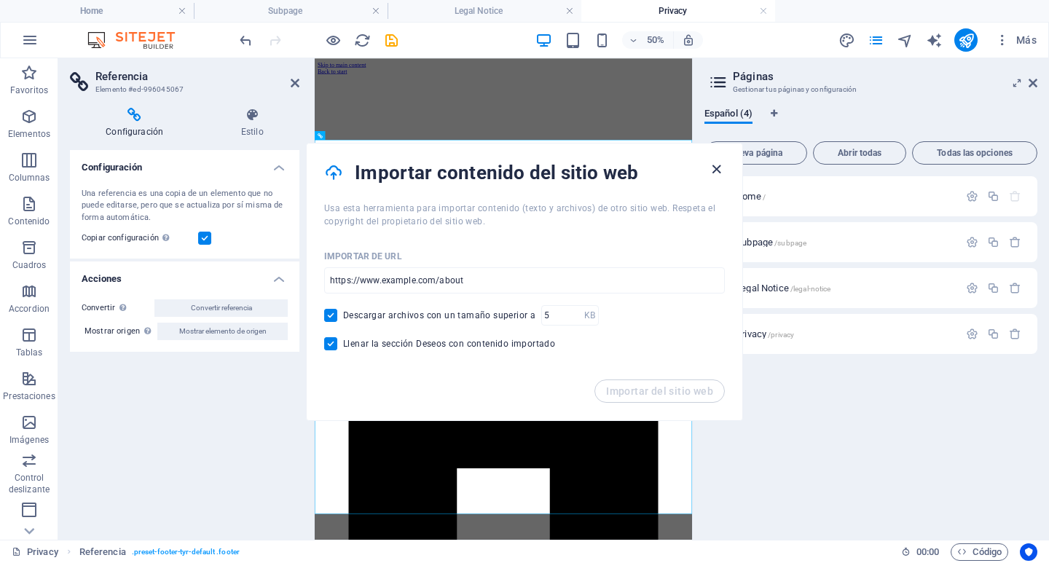
click at [717, 168] on icon "button" at bounding box center [716, 169] width 17 height 17
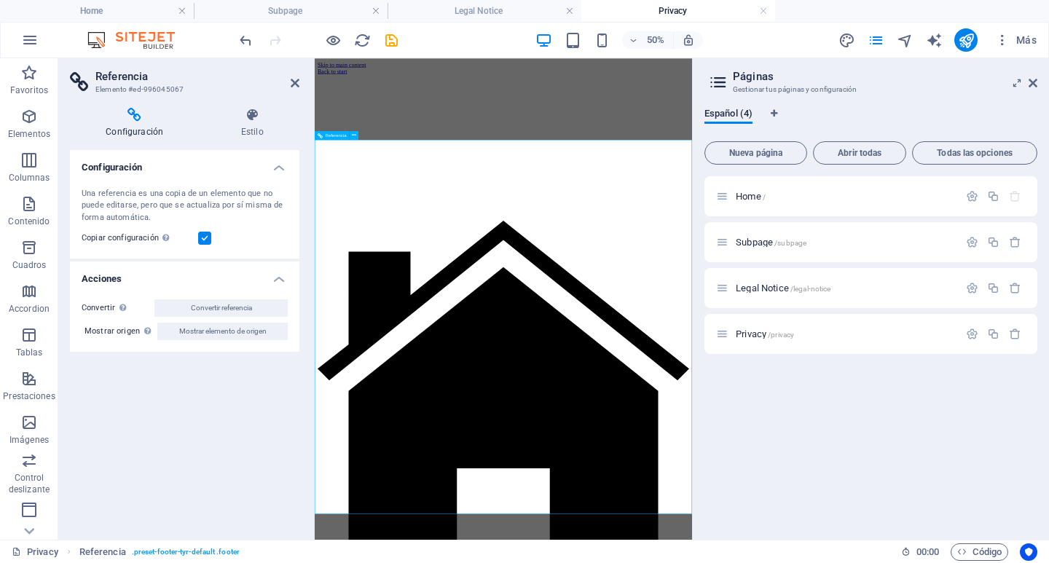
click at [883, 236] on div at bounding box center [692, 163] width 743 height 146
click at [894, 236] on div at bounding box center [692, 163] width 743 height 146
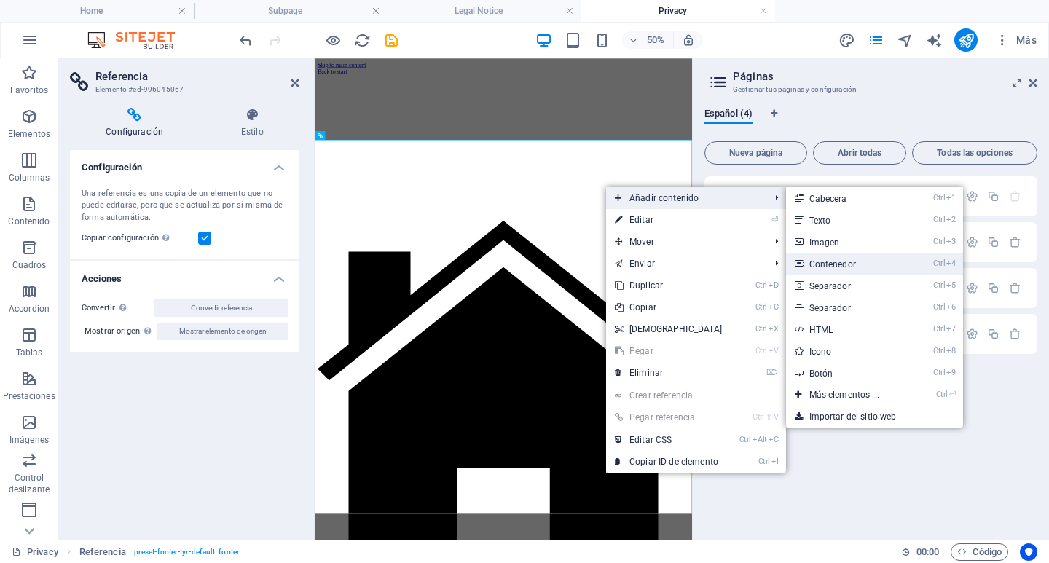
click at [841, 263] on link "Ctrl 4 Contenedor" at bounding box center [847, 264] width 122 height 22
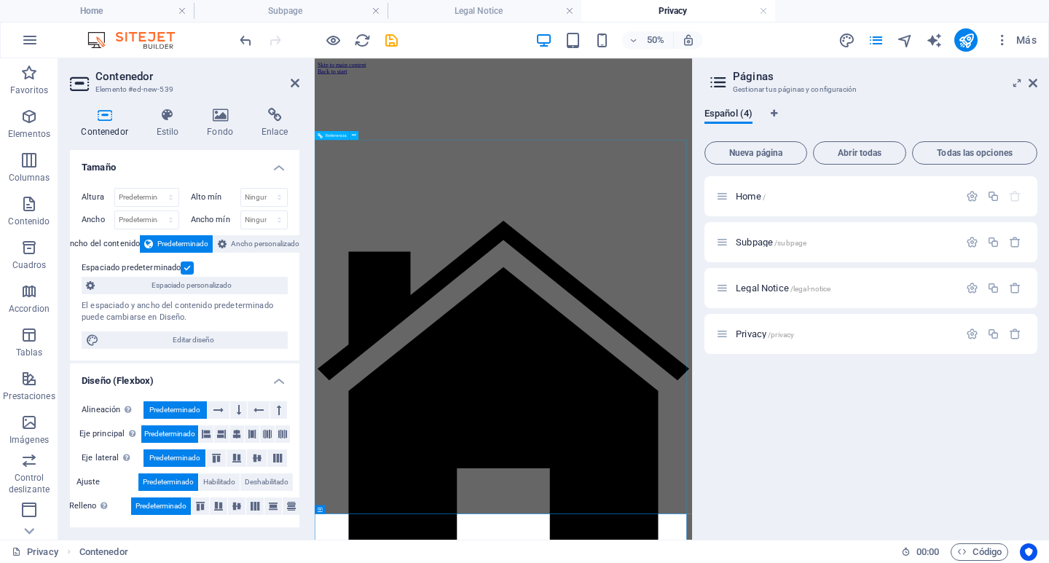
click at [877, 236] on div at bounding box center [692, 163] width 743 height 146
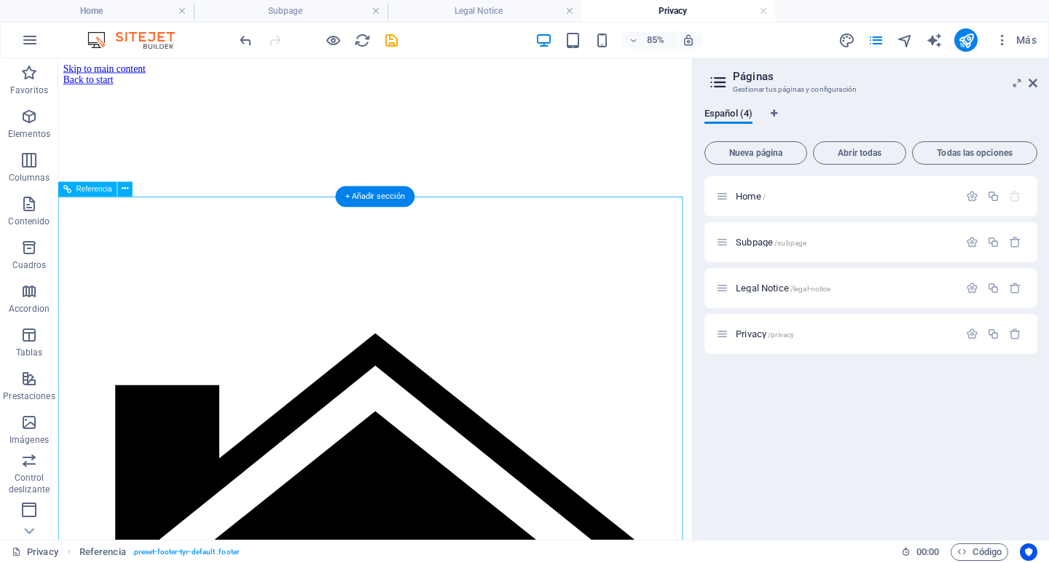
click at [677, 236] on div at bounding box center [431, 163] width 734 height 146
click at [537, 236] on div at bounding box center [431, 163] width 734 height 146
click at [441, 236] on div at bounding box center [431, 163] width 734 height 146
click at [331, 236] on div at bounding box center [431, 163] width 734 height 146
click at [483, 236] on div at bounding box center [431, 163] width 734 height 146
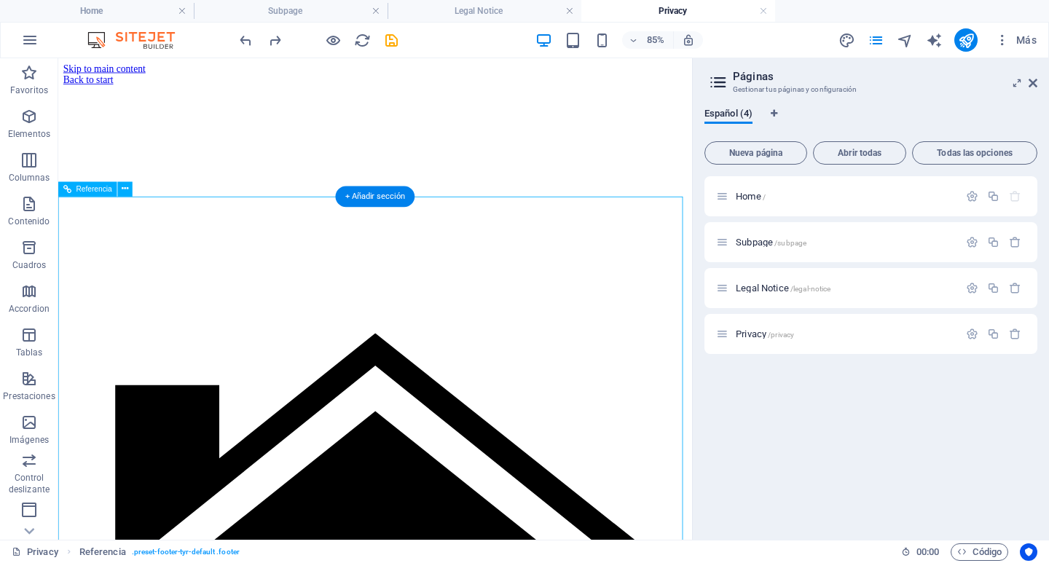
click at [634, 236] on div at bounding box center [431, 163] width 734 height 146
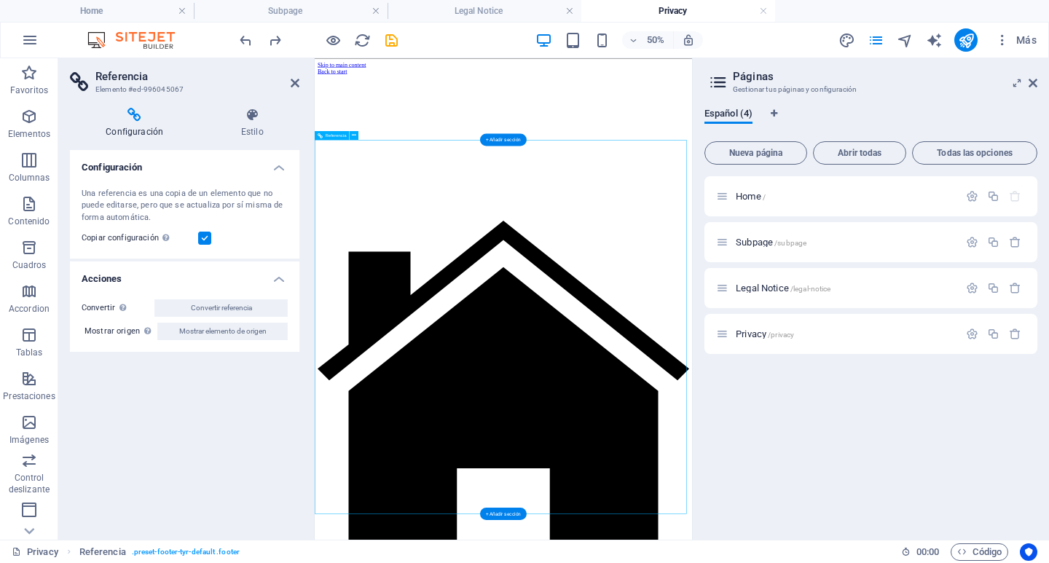
click at [876, 236] on div at bounding box center [692, 163] width 743 height 146
click at [1011, 236] on div at bounding box center [692, 163] width 743 height 146
click at [1010, 236] on div at bounding box center [692, 163] width 743 height 146
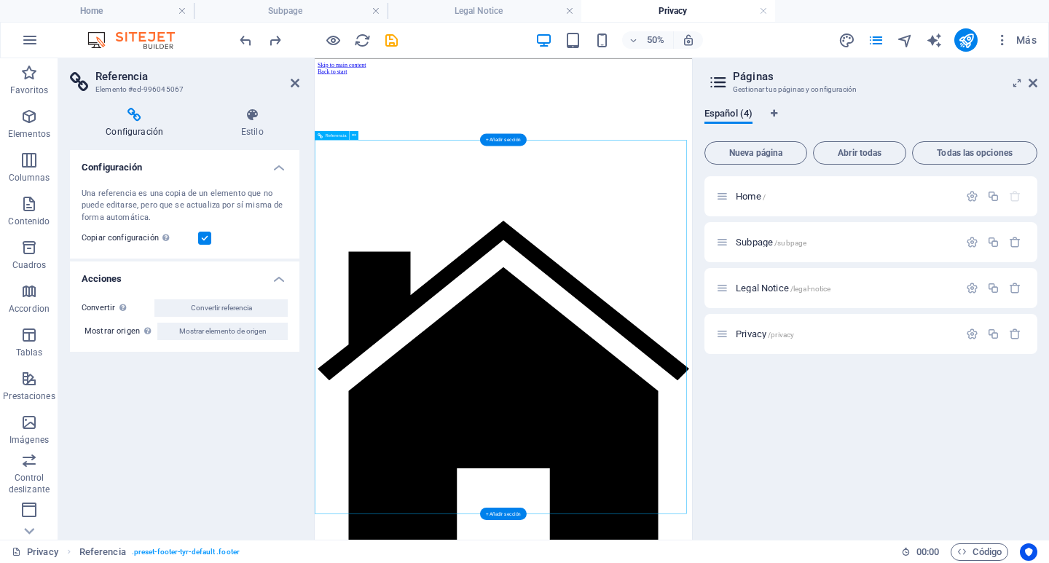
click at [390, 236] on div at bounding box center [692, 163] width 743 height 146
click at [393, 236] on div at bounding box center [692, 163] width 743 height 146
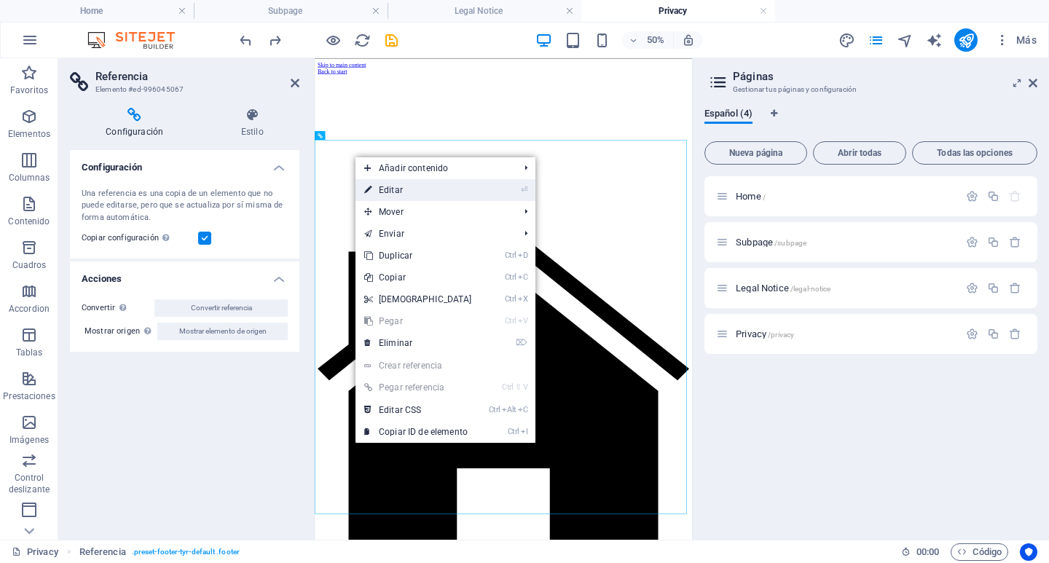
click at [398, 188] on link "⏎ Editar" at bounding box center [417, 190] width 125 height 22
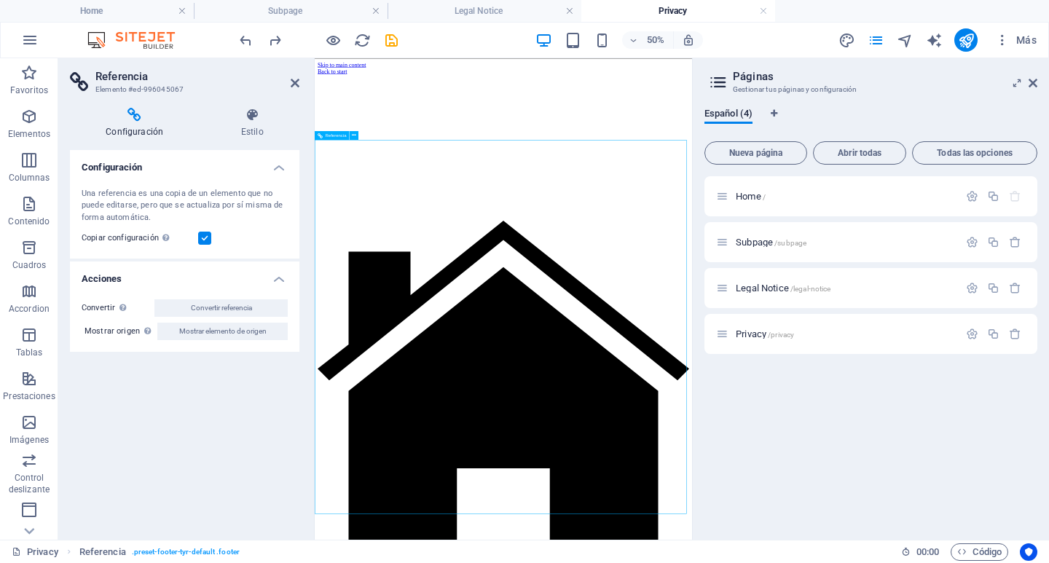
click at [522, 236] on div at bounding box center [692, 163] width 743 height 146
click at [637, 90] on div at bounding box center [692, 90] width 743 height 0
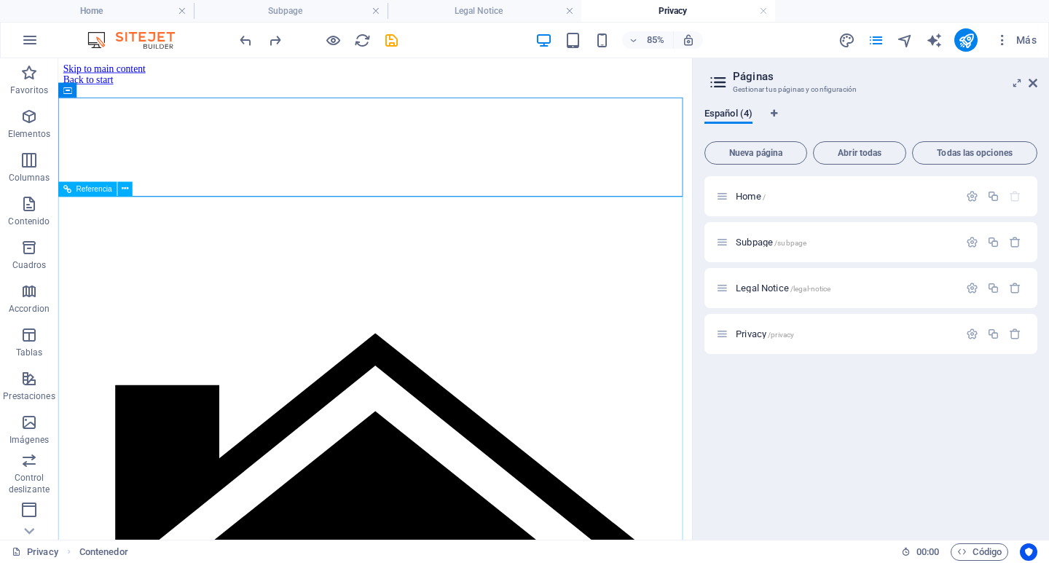
click at [94, 188] on span "Referencia" at bounding box center [94, 188] width 36 height 7
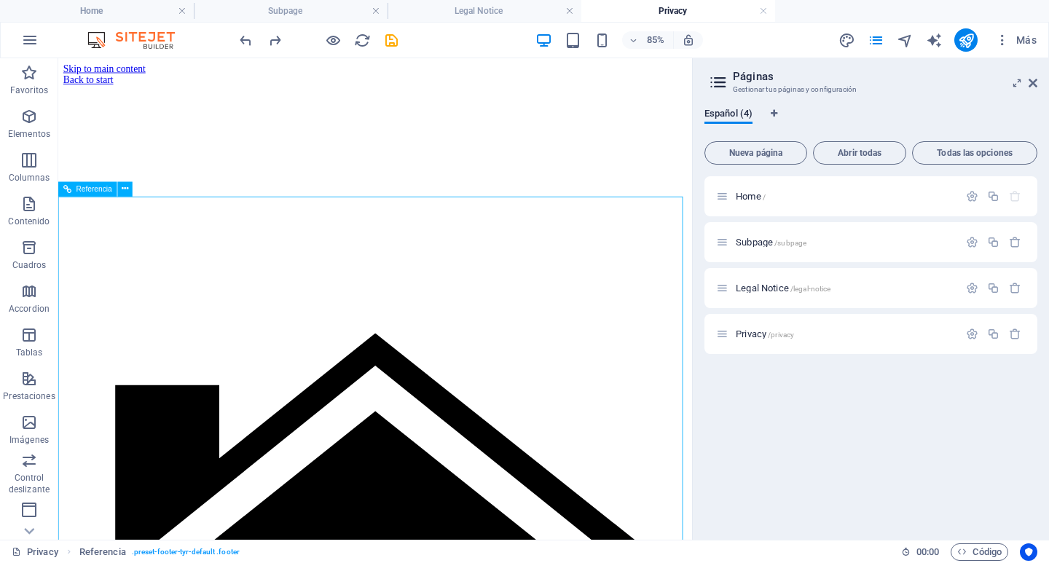
click at [94, 191] on span "Referencia" at bounding box center [94, 188] width 36 height 7
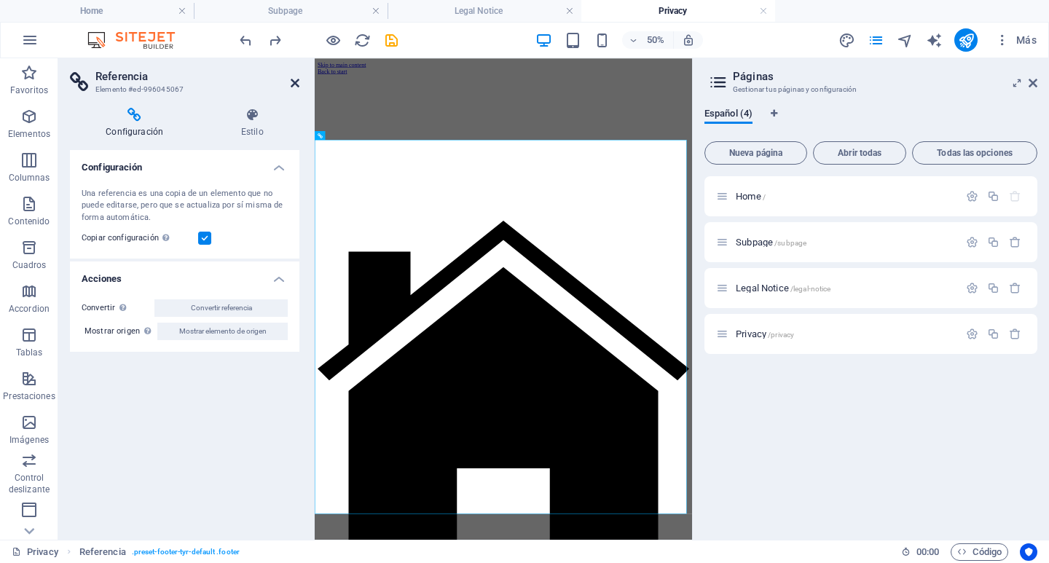
click at [293, 84] on icon at bounding box center [295, 83] width 9 height 12
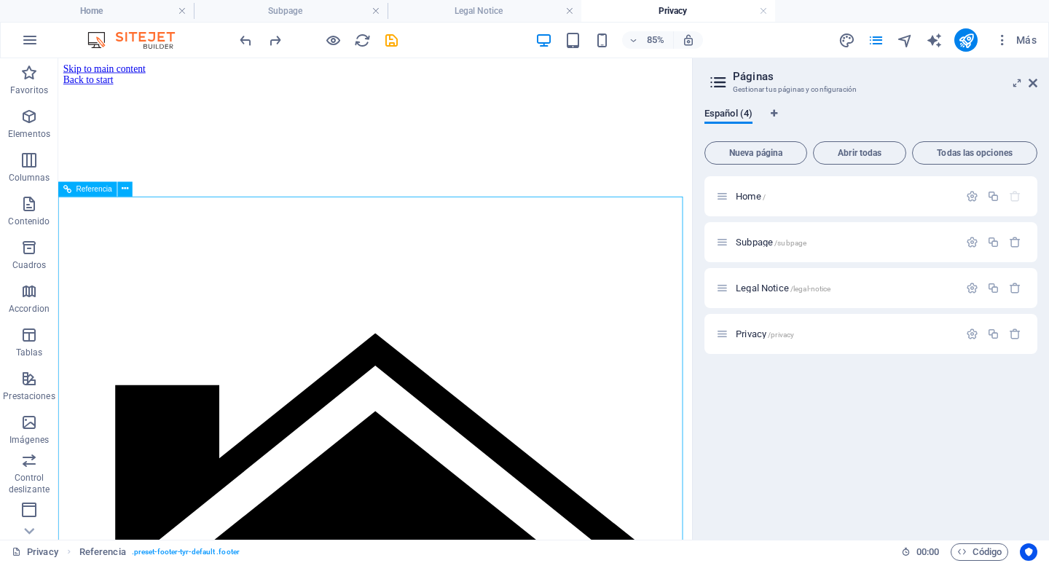
click at [66, 189] on icon at bounding box center [67, 188] width 8 height 15
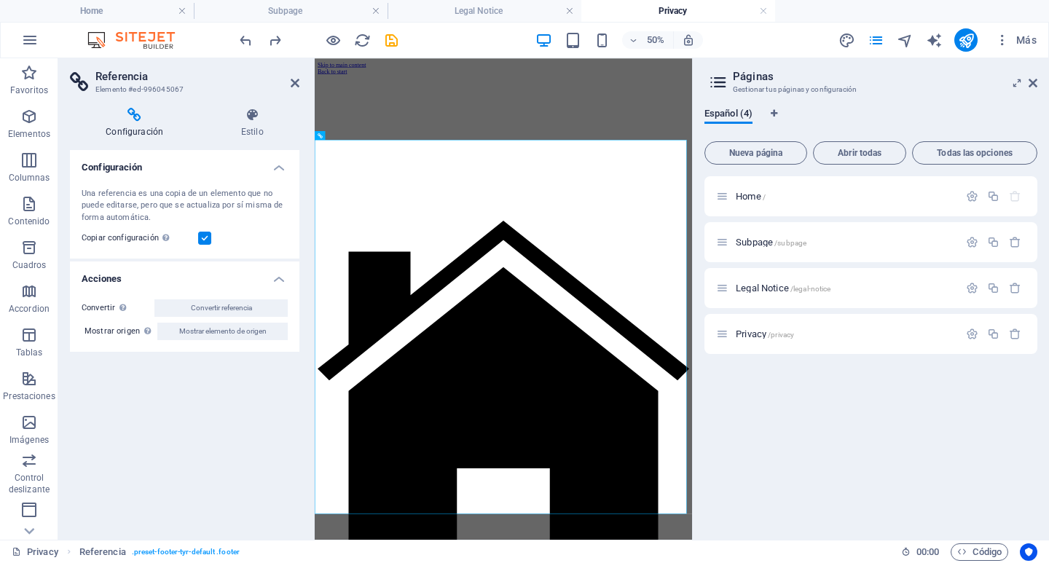
click at [165, 95] on h3 "Elemento #ed-996045067" at bounding box center [182, 89] width 175 height 13
click at [156, 90] on h3 "Elemento #ed-996045067" at bounding box center [182, 89] width 175 height 13
click at [159, 214] on div "Una referencia es una copia de un elemento que no puede editarse, pero que se a…" at bounding box center [185, 206] width 206 height 36
click at [146, 87] on h3 "Elemento #ed-996045067" at bounding box center [182, 89] width 175 height 13
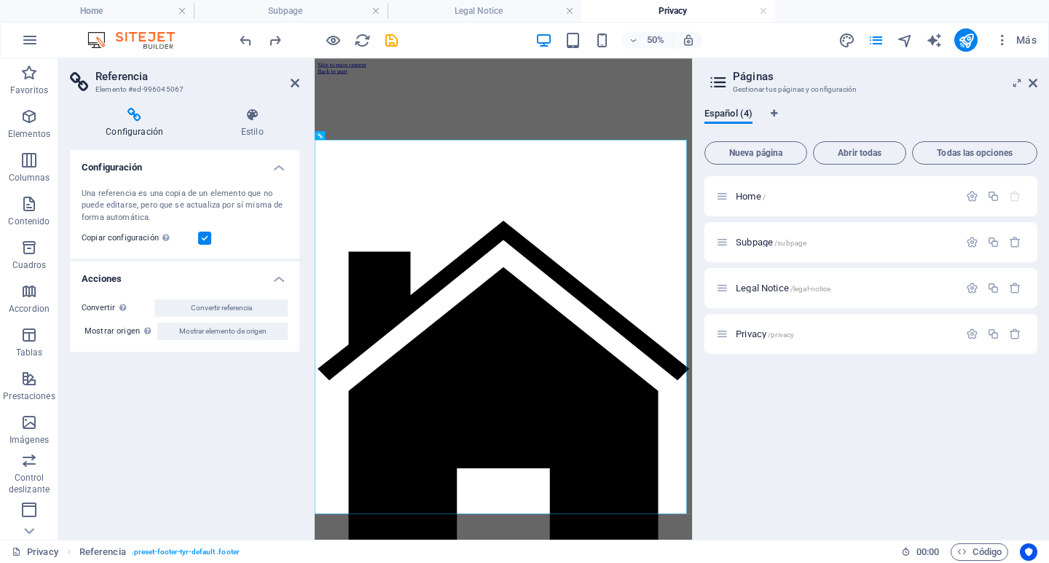
click at [146, 87] on h3 "Elemento #ed-996045067" at bounding box center [182, 89] width 175 height 13
click at [144, 90] on h3 "Elemento #ed-996045067" at bounding box center [182, 89] width 175 height 13
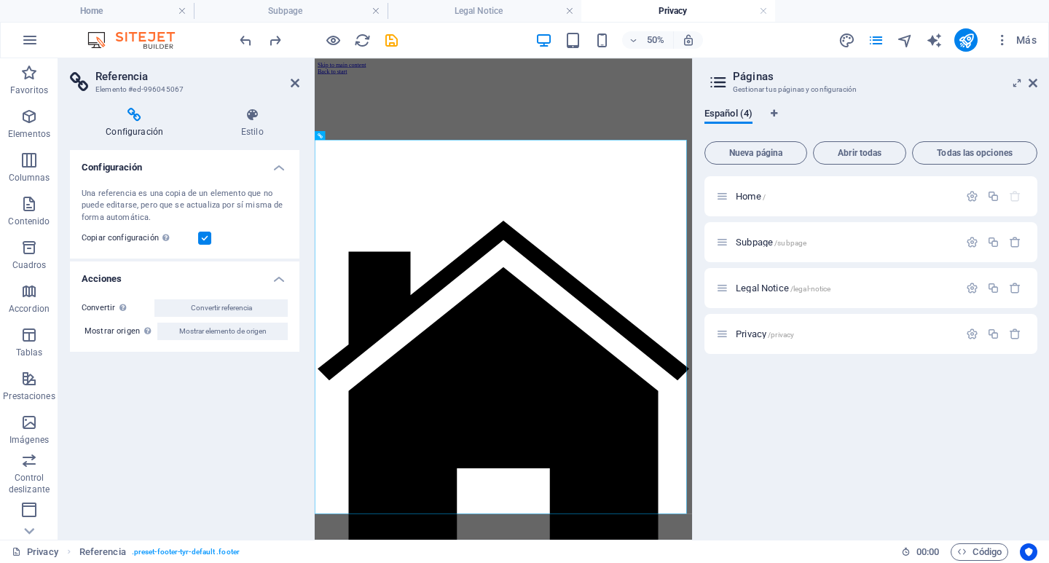
click at [144, 90] on h3 "Elemento #ed-996045067" at bounding box center [182, 89] width 175 height 13
click at [135, 114] on icon at bounding box center [134, 115] width 129 height 15
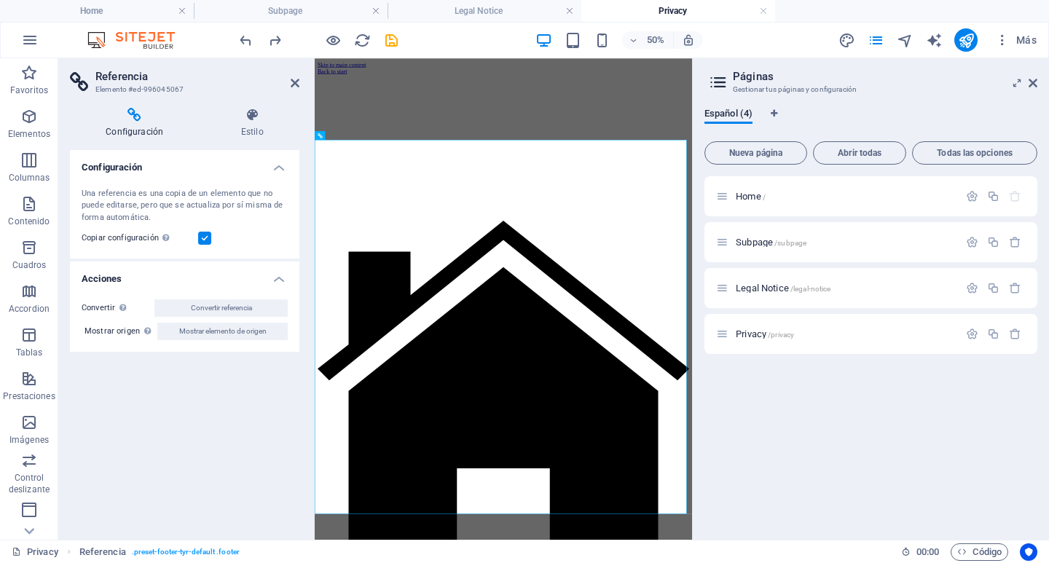
click at [205, 237] on label at bounding box center [204, 238] width 13 height 13
click at [0, 0] on input "Copiar configuración Usa la misma configuración (flex, animación, posición, est…" at bounding box center [0, 0] width 0 height 0
click at [205, 237] on label at bounding box center [204, 238] width 13 height 13
click at [0, 0] on input "Copiar configuración Usa la misma configuración (flex, animación, posición, est…" at bounding box center [0, 0] width 0 height 0
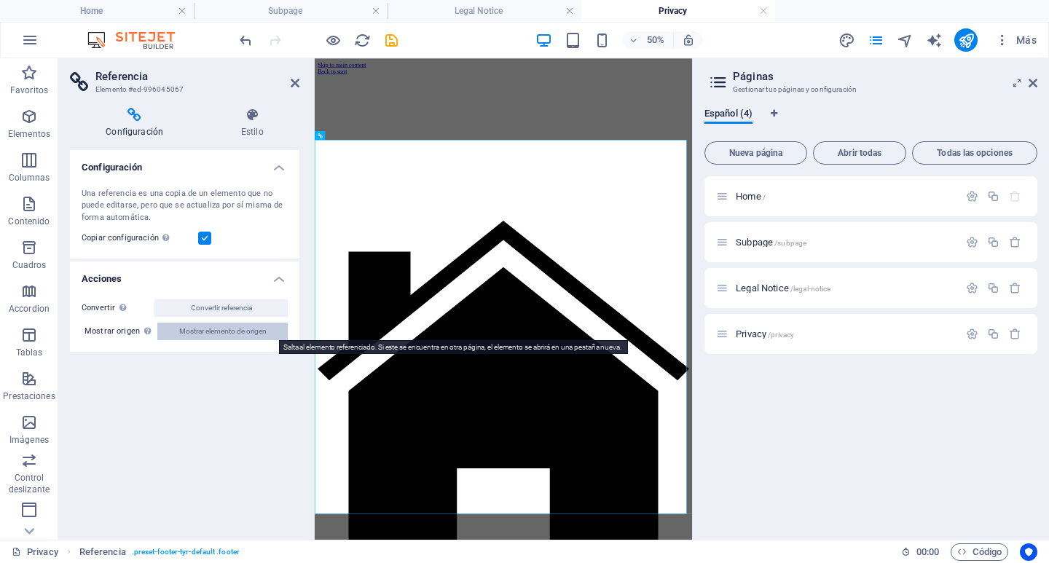
click at [219, 333] on span "Mostrar elemento de origen" at bounding box center [222, 331] width 87 height 17
select select "footer"
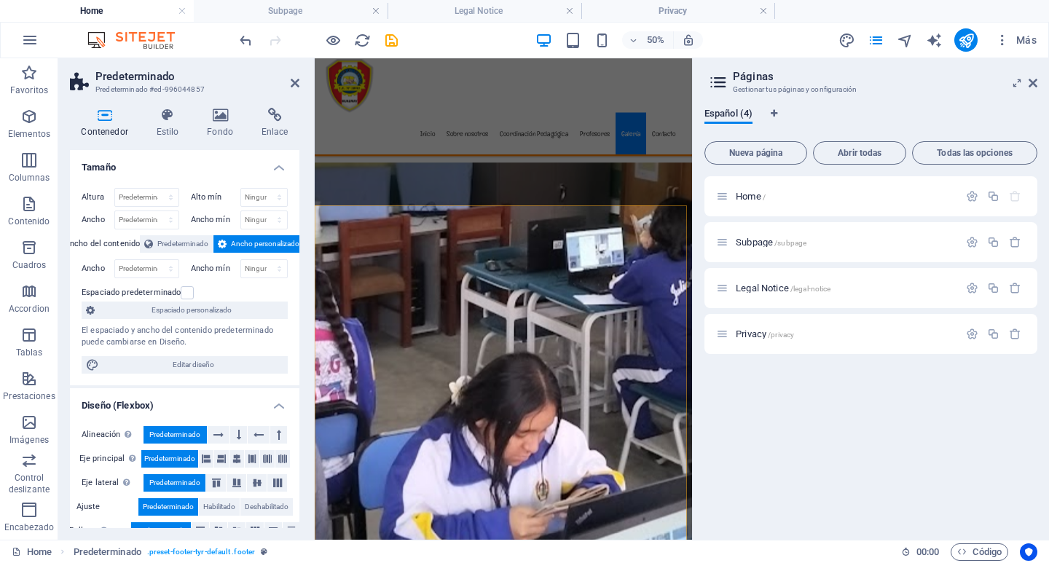
scroll to position [7352, 0]
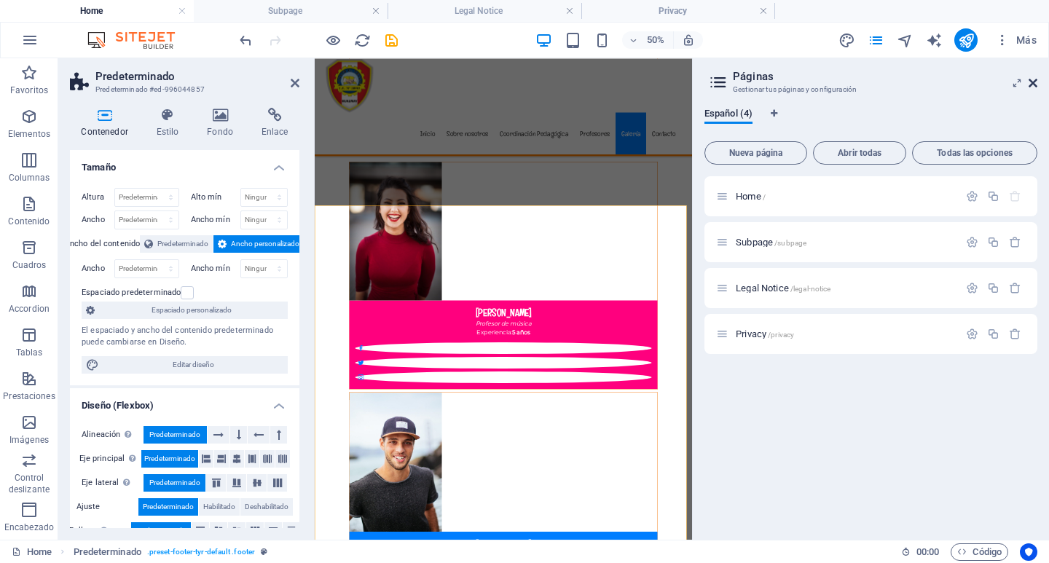
click at [1034, 81] on icon at bounding box center [1033, 83] width 9 height 12
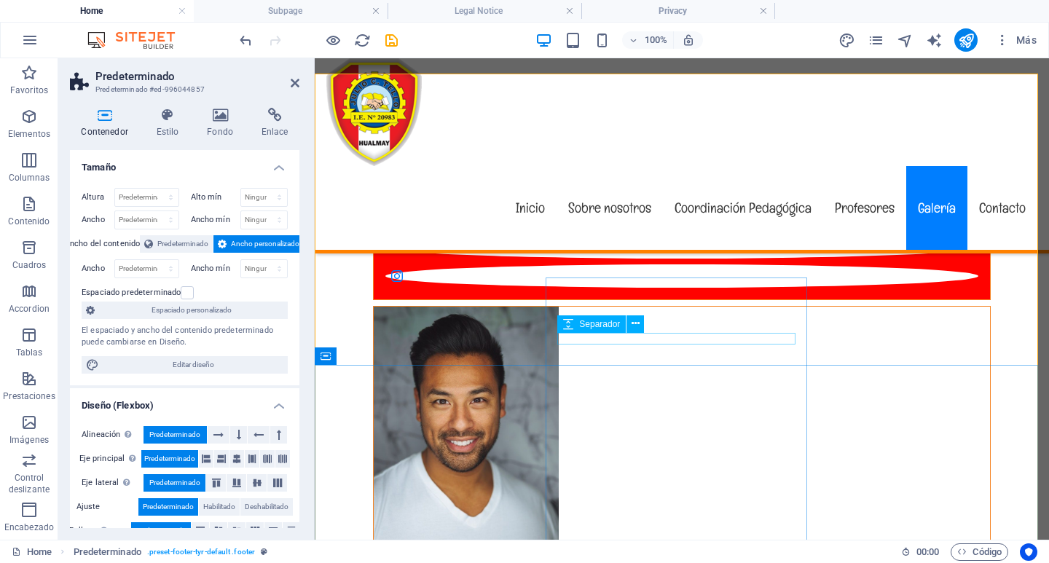
scroll to position [7440, 0]
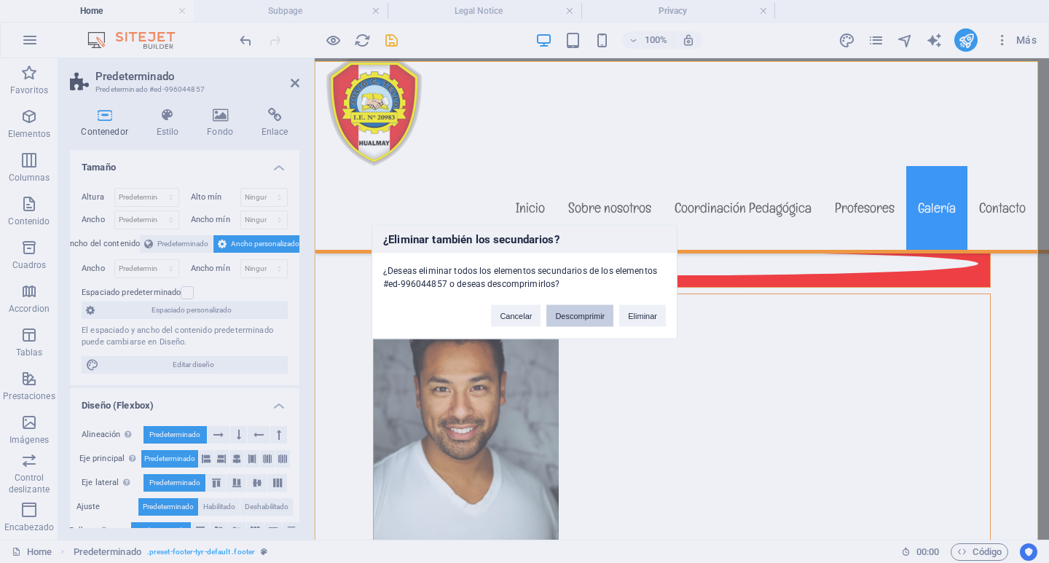
click at [575, 315] on button "Descomprimir" at bounding box center [579, 315] width 67 height 22
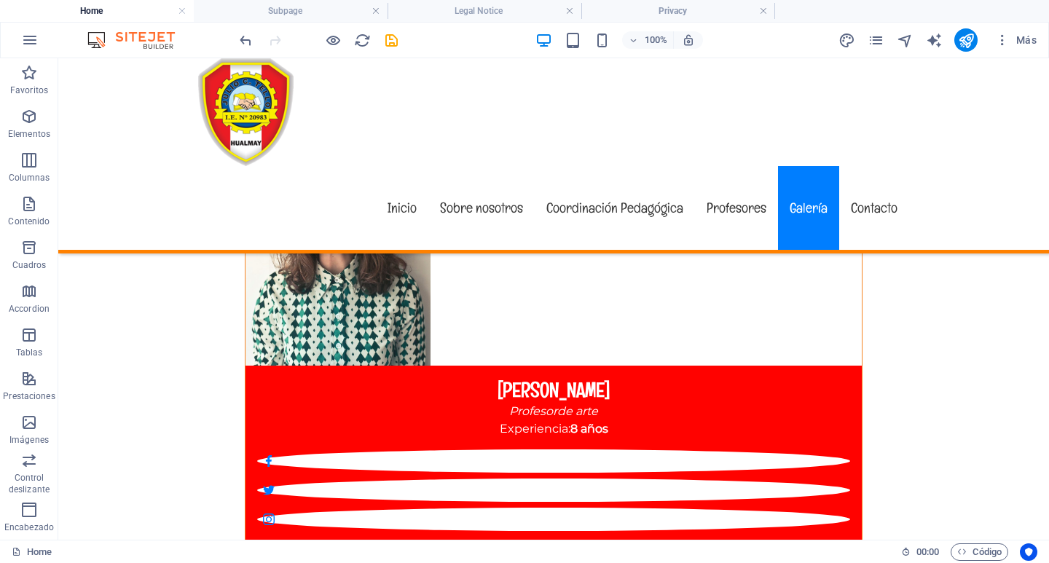
scroll to position [7176, 0]
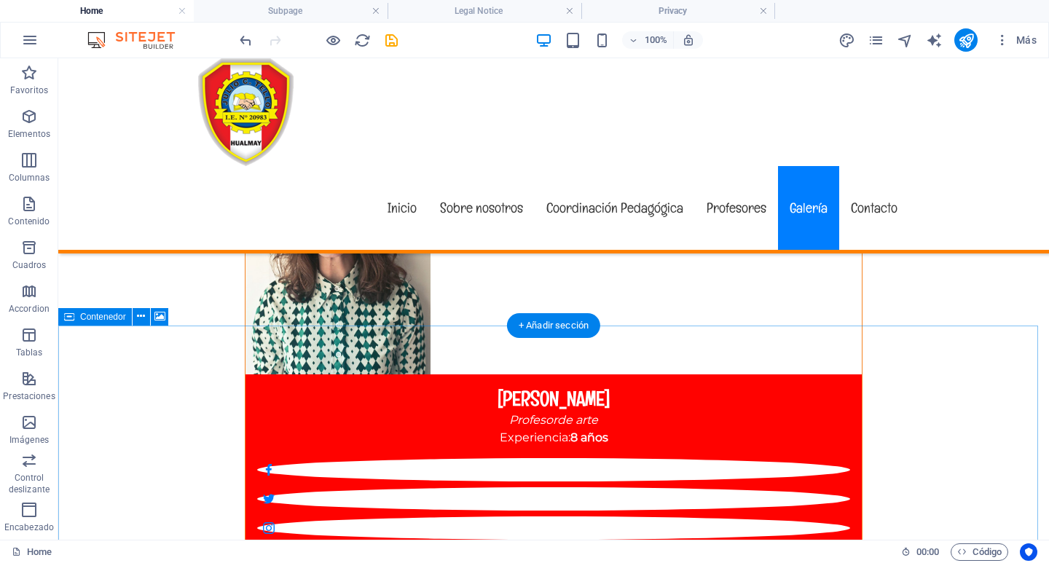
select select "px"
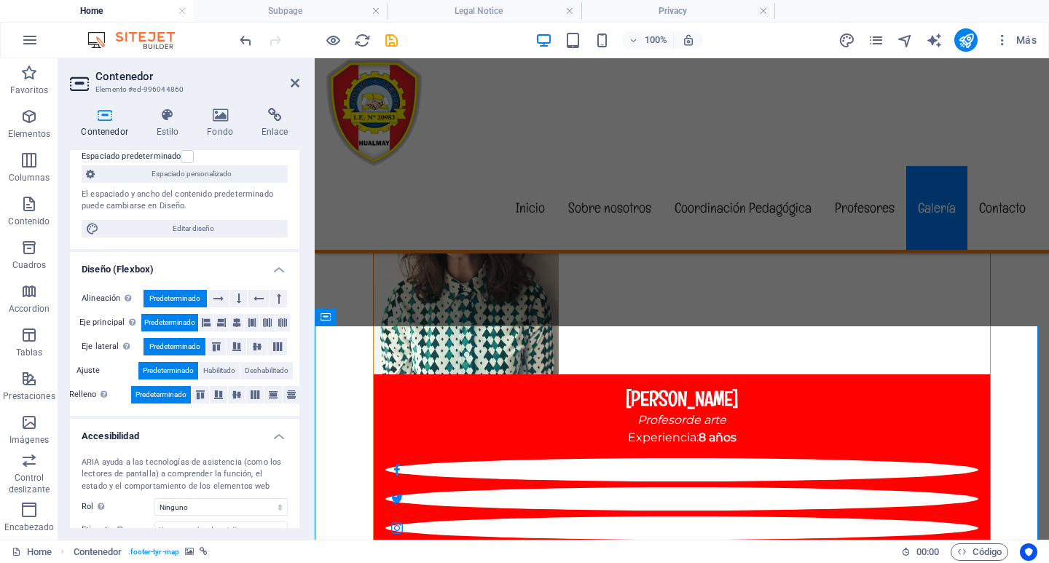
scroll to position [0, 0]
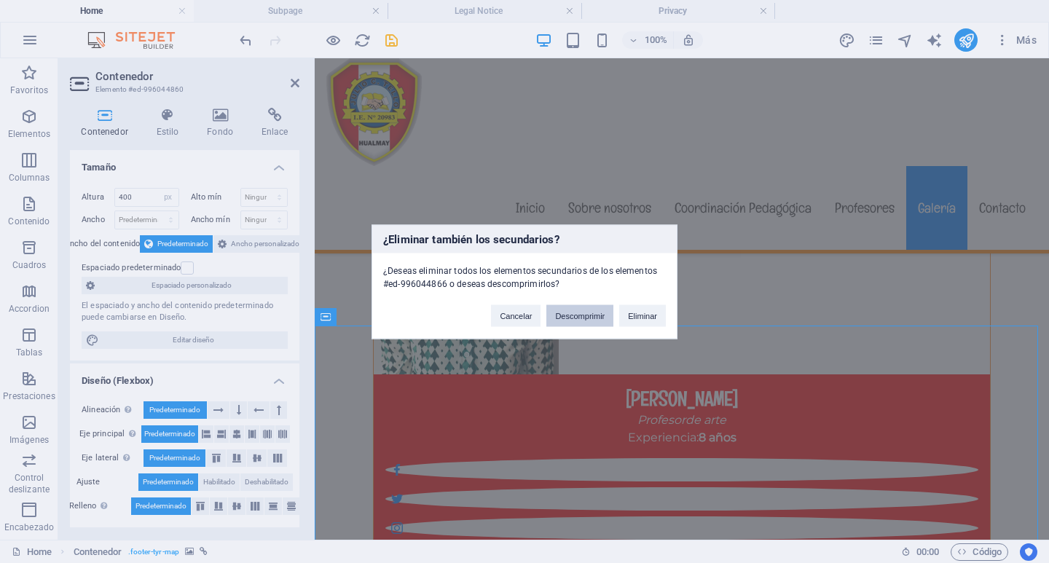
click at [590, 321] on button "Descomprimir" at bounding box center [579, 315] width 67 height 22
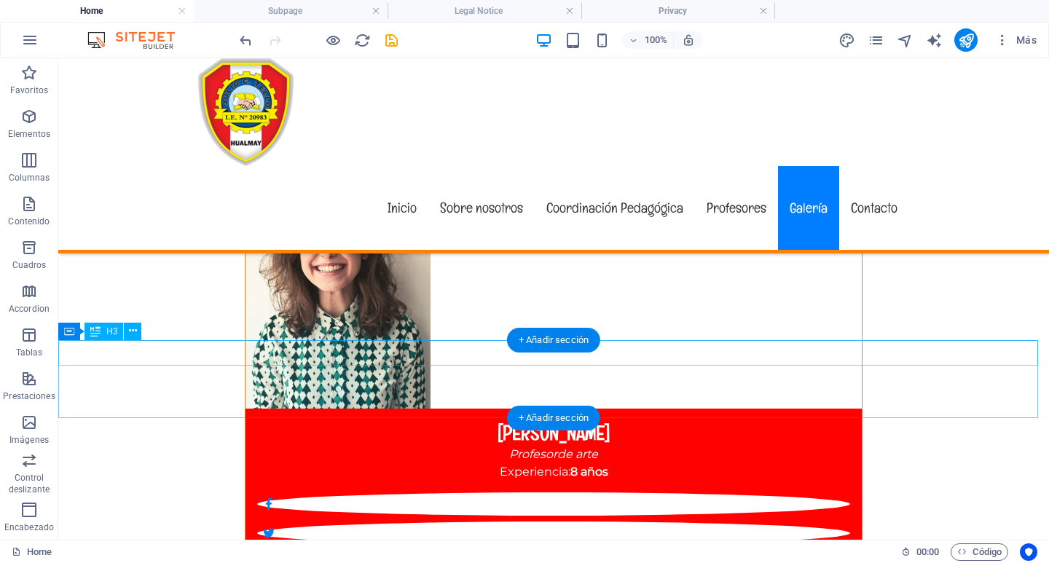
scroll to position [7176, 0]
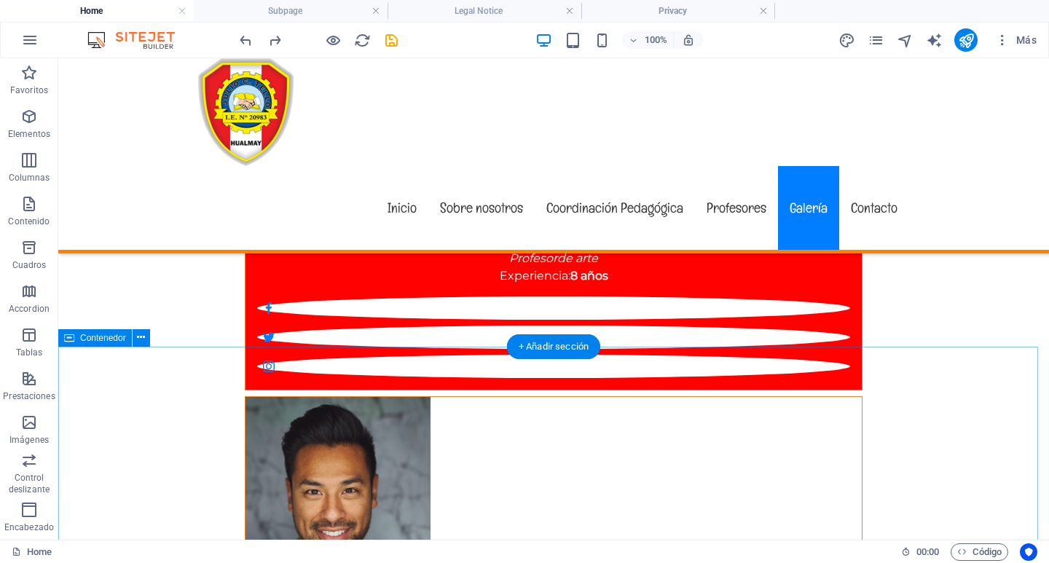
scroll to position [7321, 0]
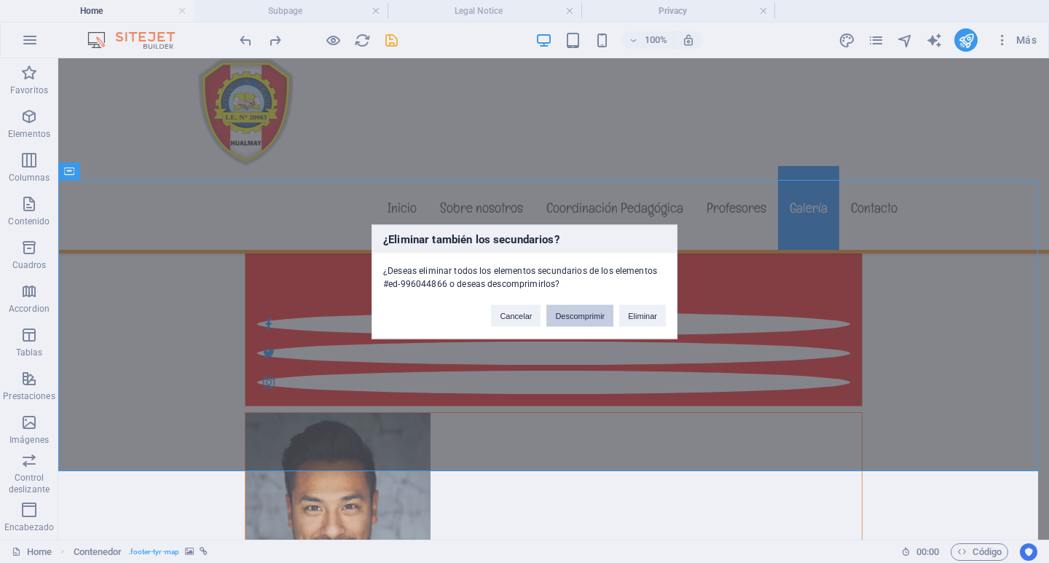
drag, startPoint x: 573, startPoint y: 315, endPoint x: 517, endPoint y: 258, distance: 79.9
click at [573, 315] on button "Descomprimir" at bounding box center [579, 315] width 67 height 22
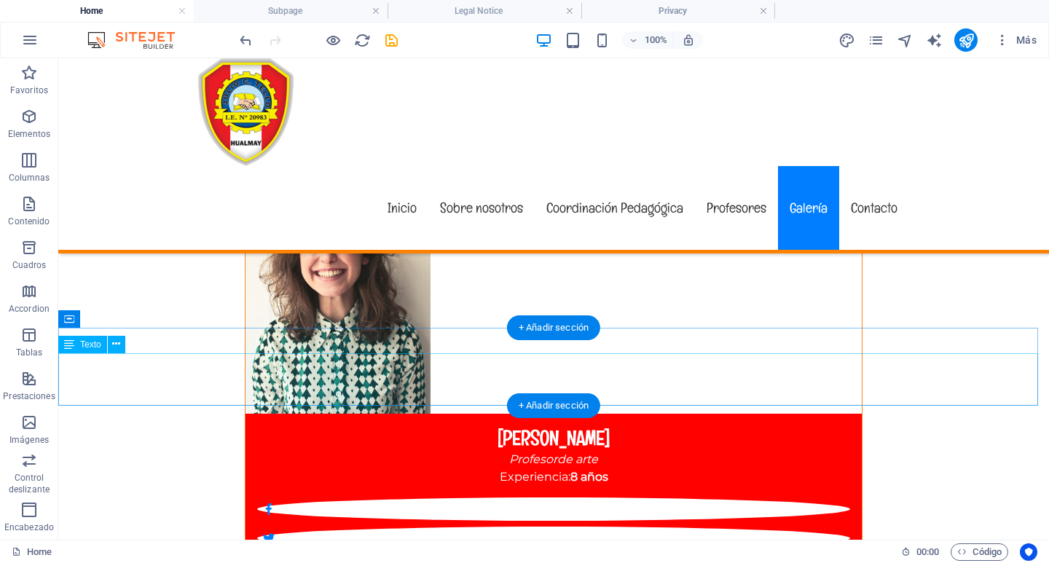
scroll to position [7132, 0]
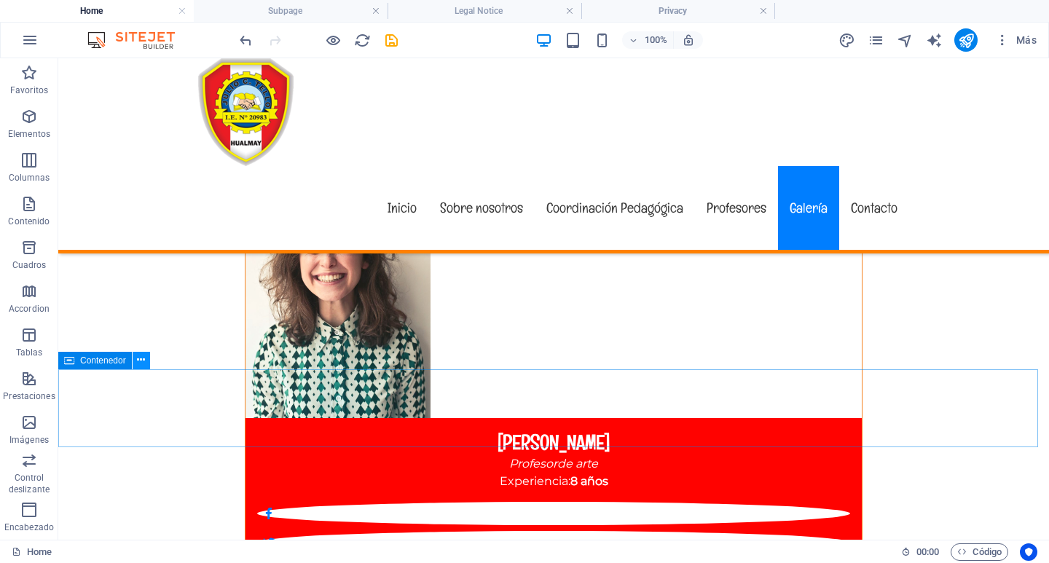
click at [141, 360] on icon at bounding box center [141, 360] width 8 height 15
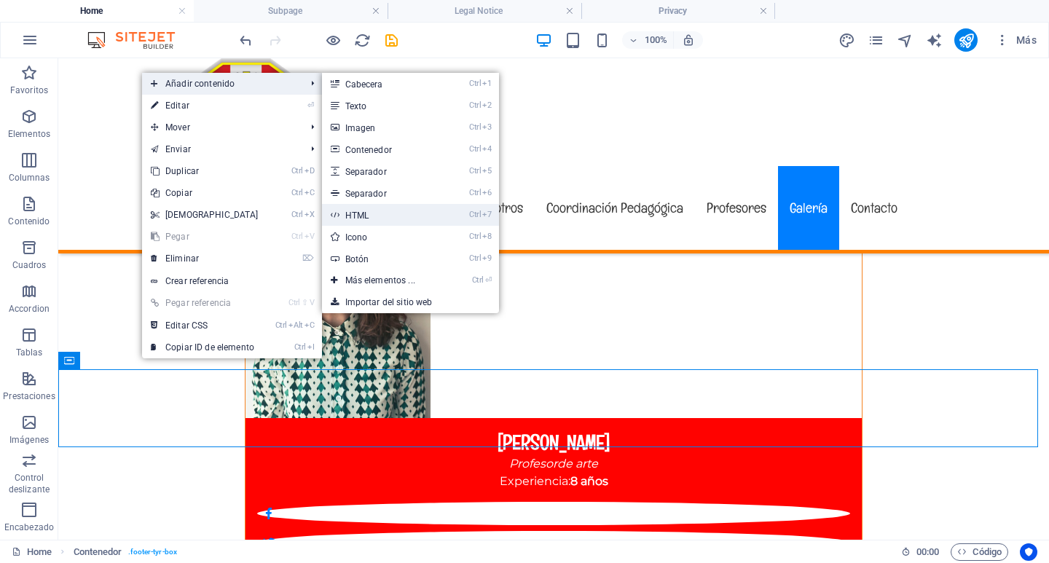
click at [380, 210] on link "Ctrl 7 HTML" at bounding box center [383, 215] width 122 height 22
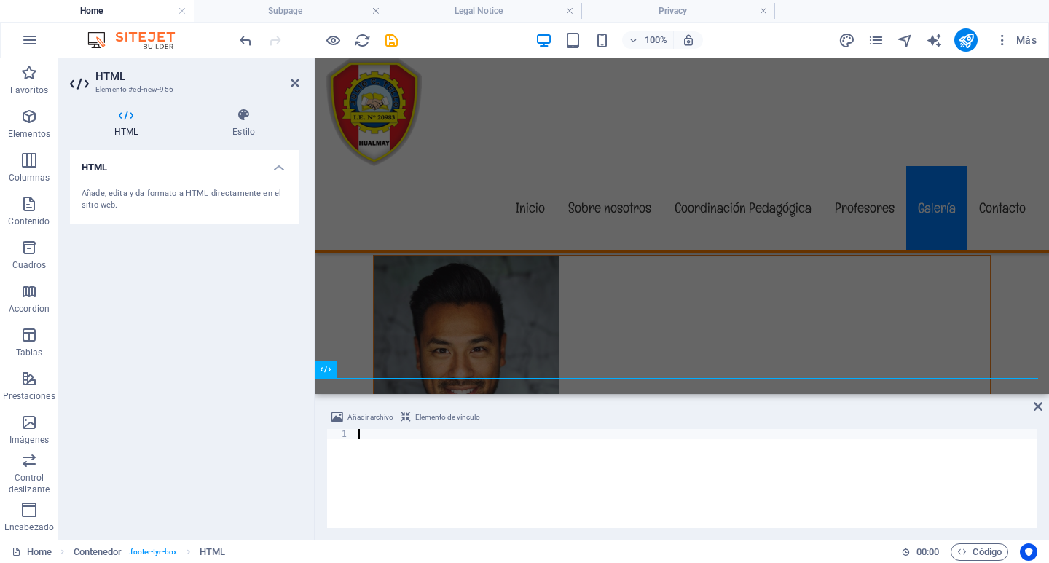
click at [358, 434] on div at bounding box center [696, 488] width 682 height 119
paste textarea
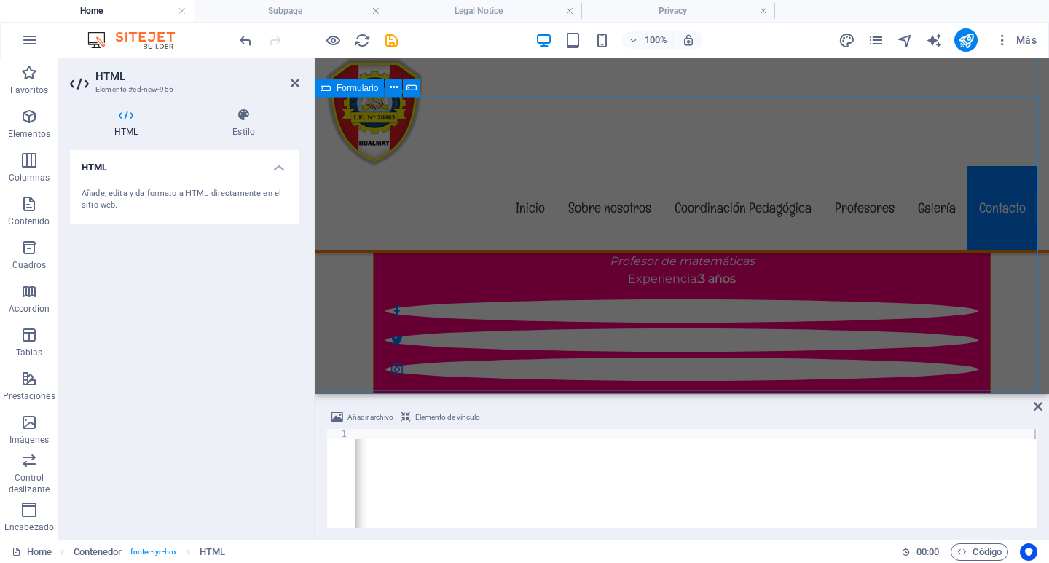
scroll to position [7975, 0]
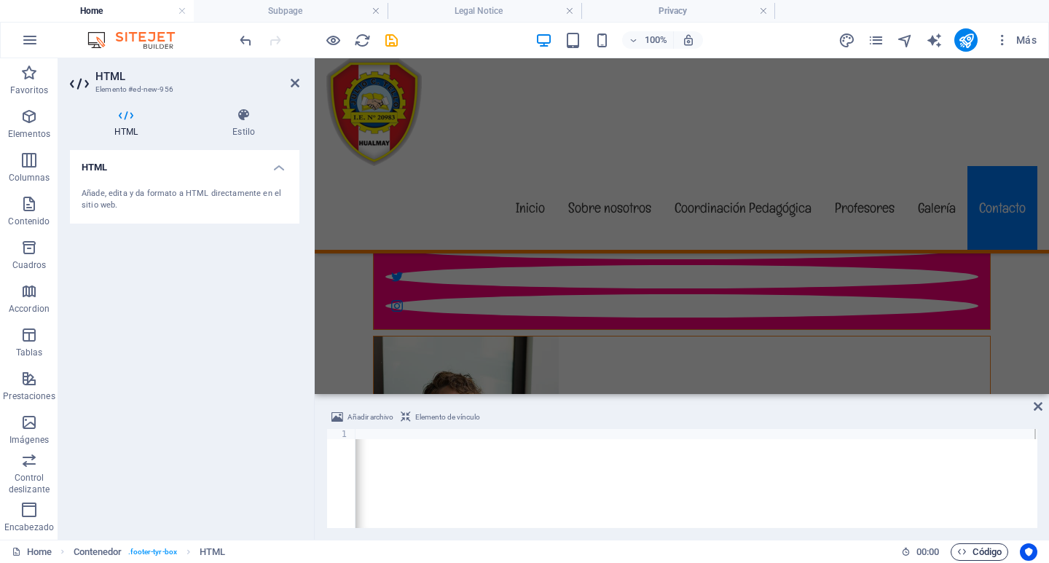
click at [986, 549] on span "Código" at bounding box center [979, 551] width 44 height 17
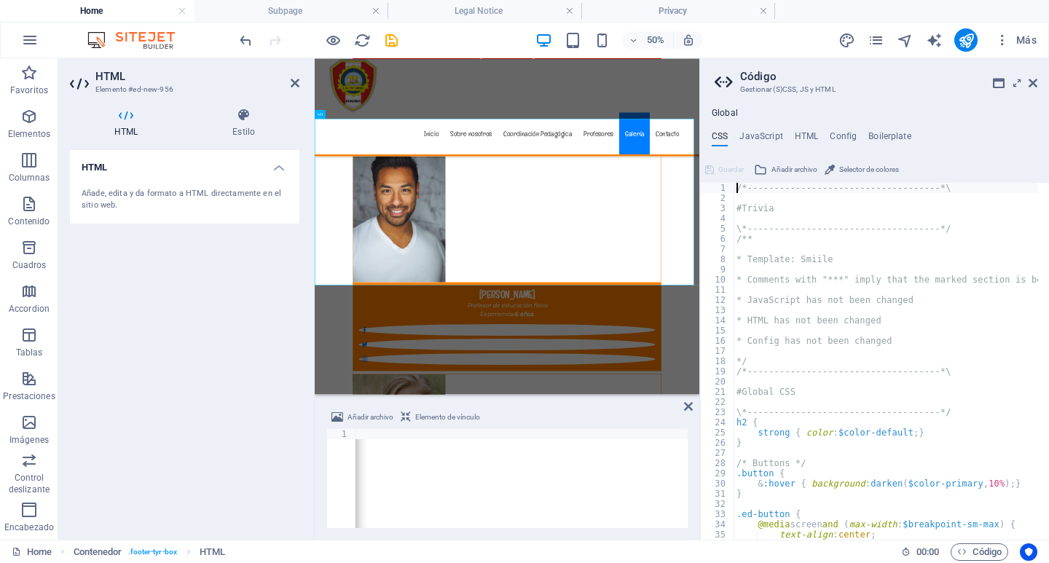
scroll to position [7350, 0]
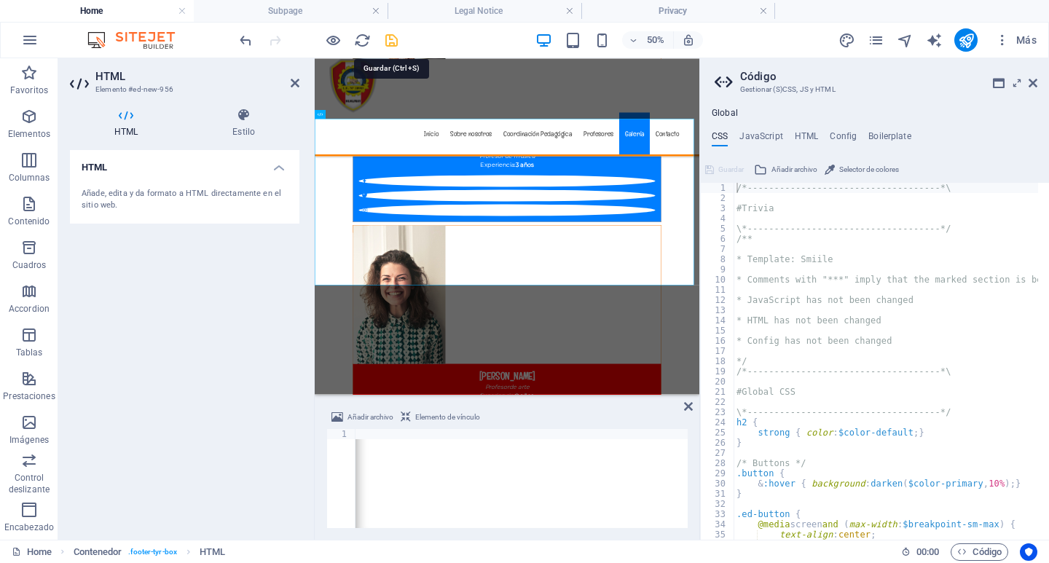
click at [395, 39] on icon "save" at bounding box center [391, 40] width 17 height 17
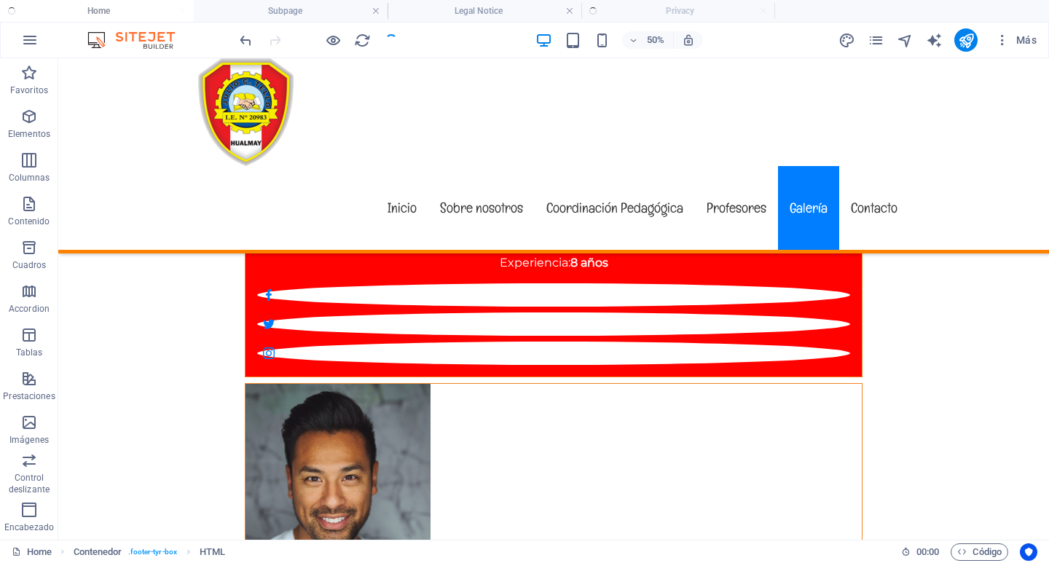
checkbox input "false"
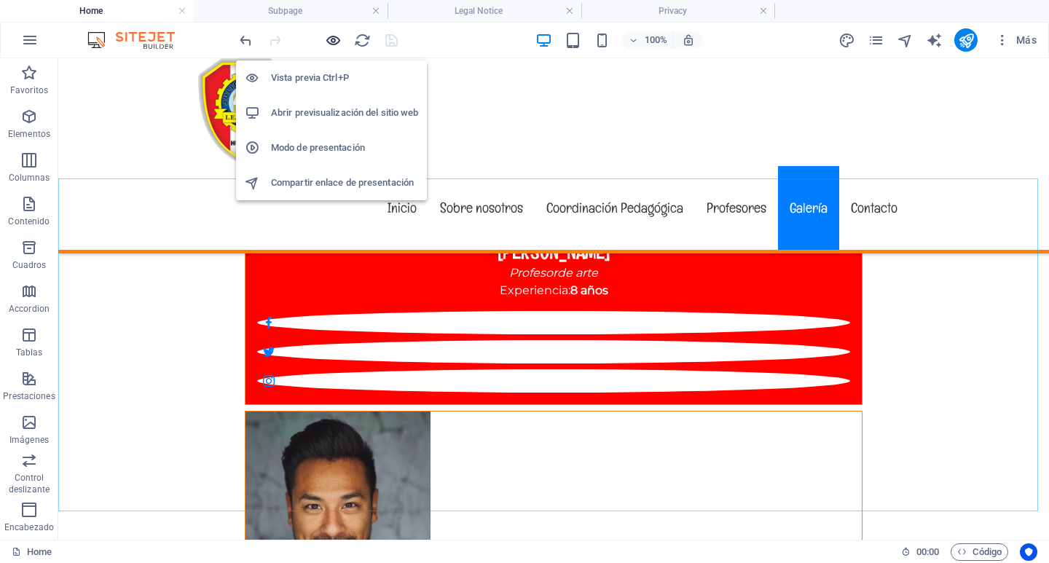
click at [329, 39] on icon "button" at bounding box center [333, 40] width 17 height 17
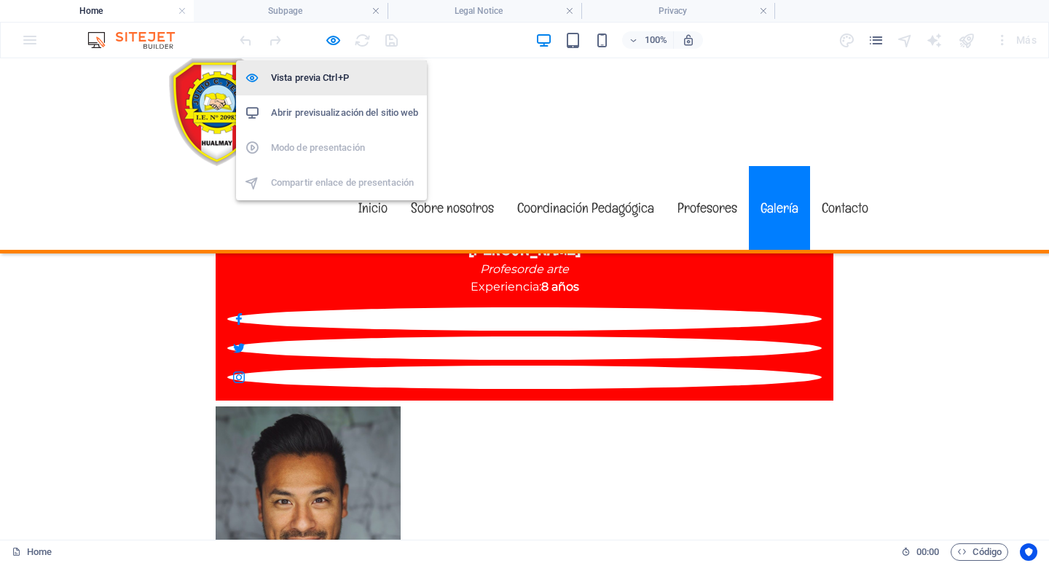
click at [315, 81] on h6 "Vista previa Ctrl+P" at bounding box center [344, 77] width 147 height 17
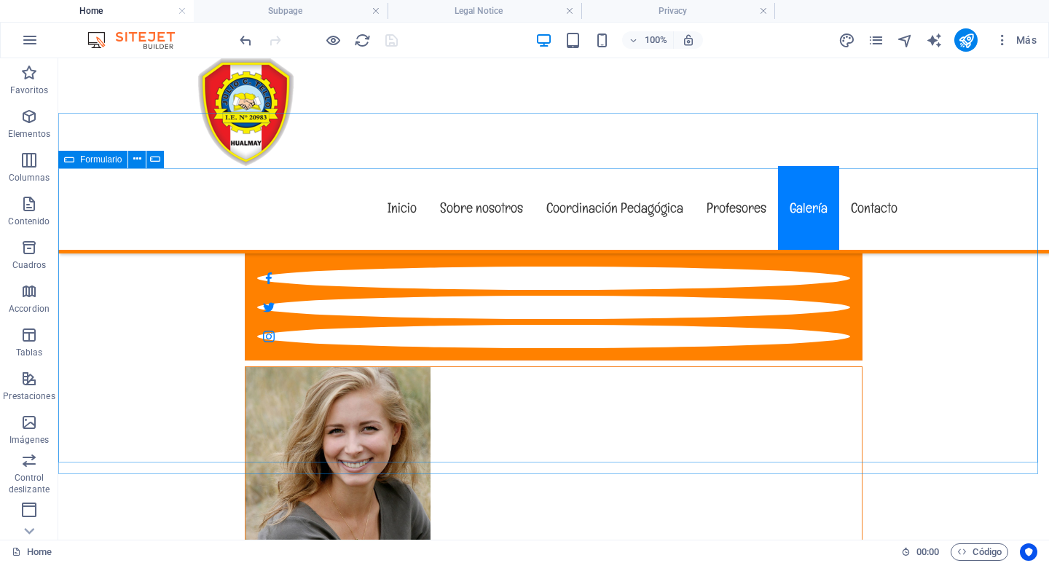
scroll to position [7610, 0]
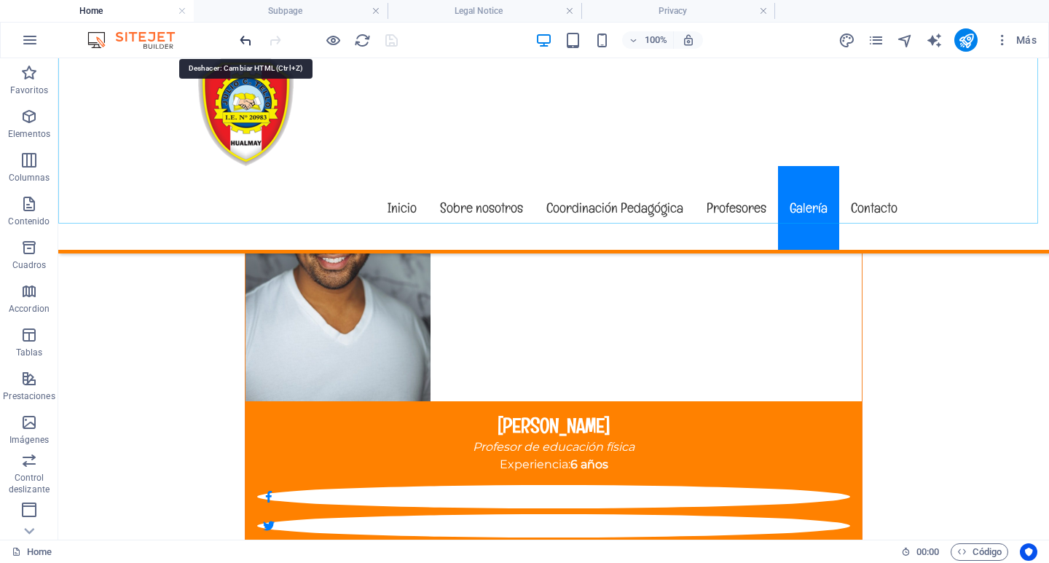
click at [243, 38] on icon "undo" at bounding box center [245, 40] width 17 height 17
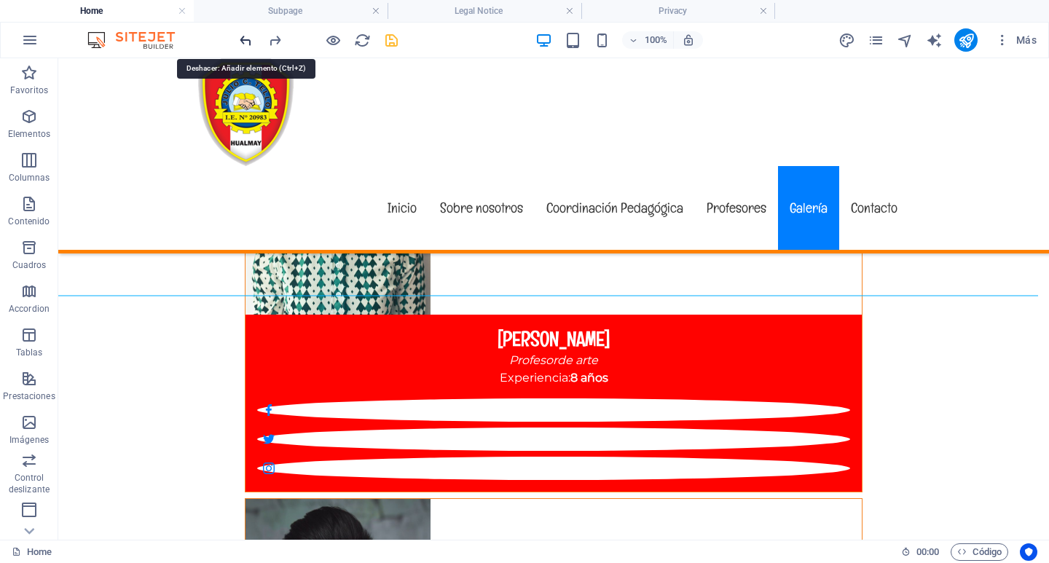
scroll to position [7211, 0]
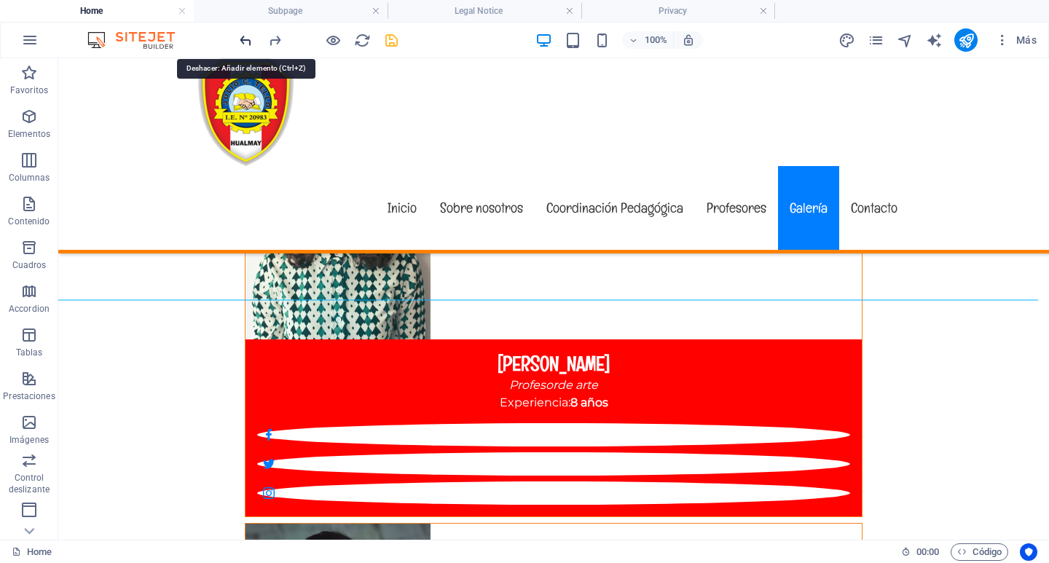
click at [243, 38] on icon "undo" at bounding box center [245, 40] width 17 height 17
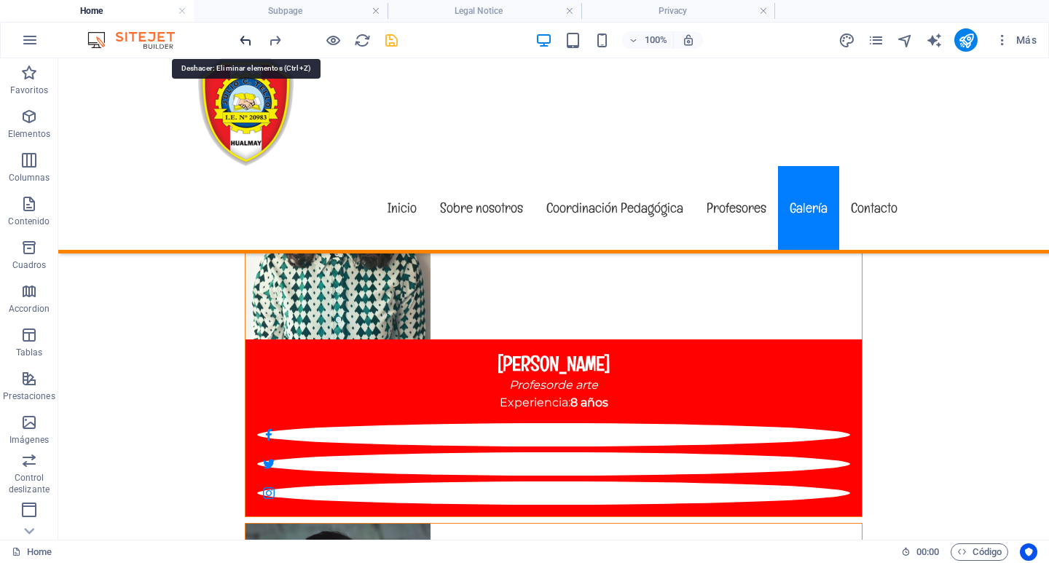
click at [243, 38] on icon "undo" at bounding box center [245, 40] width 17 height 17
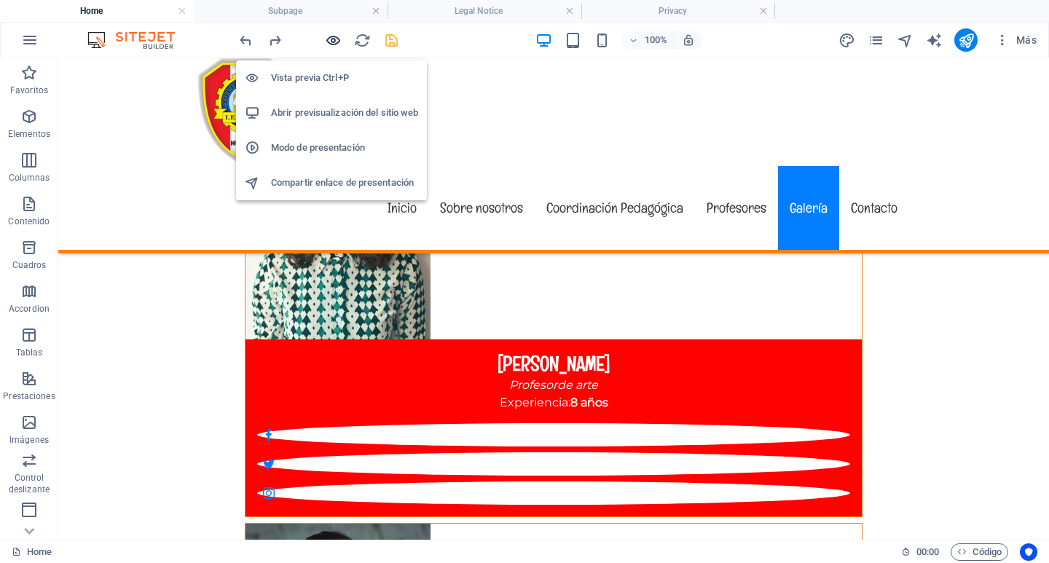
click at [331, 42] on icon "button" at bounding box center [333, 40] width 17 height 17
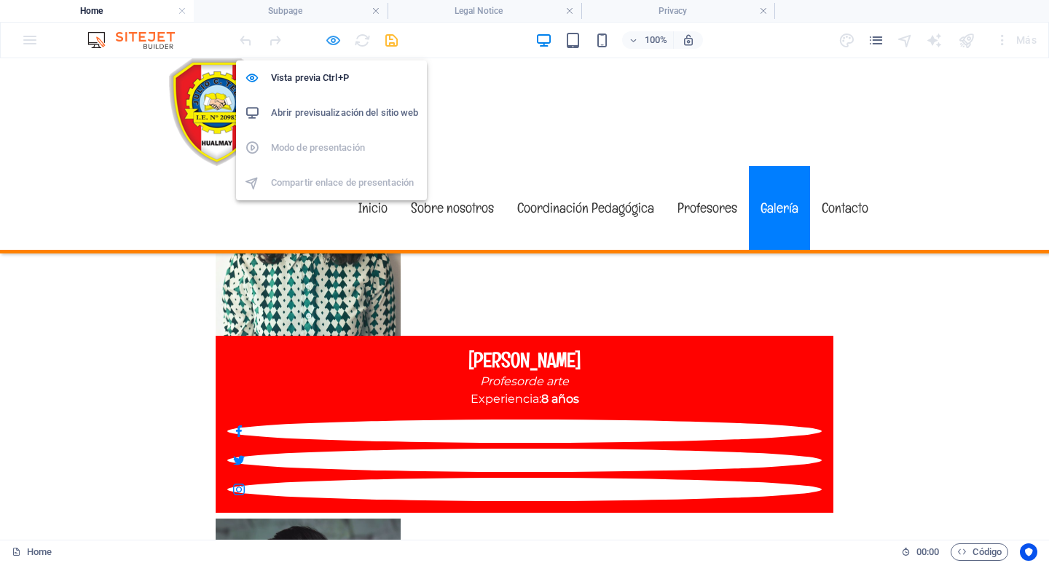
click at [329, 40] on icon "button" at bounding box center [333, 40] width 17 height 17
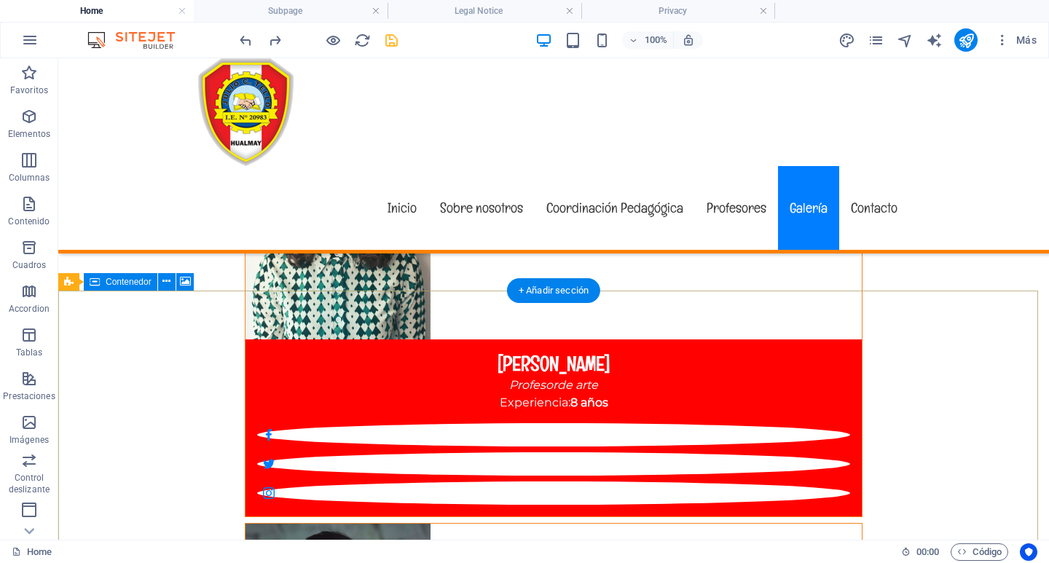
select select "px"
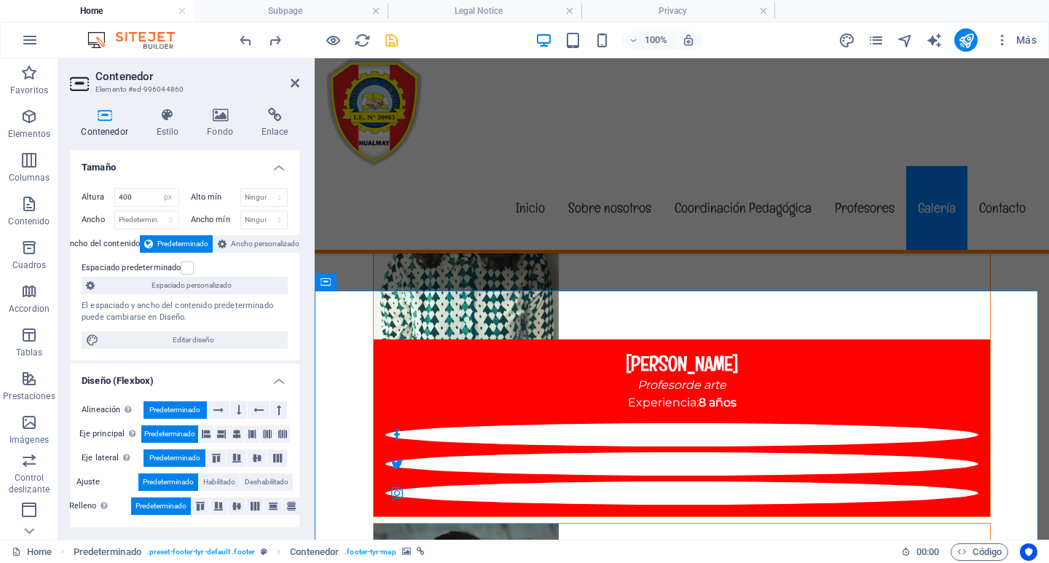
click at [377, 283] on span "Predeterminado" at bounding box center [367, 282] width 62 height 9
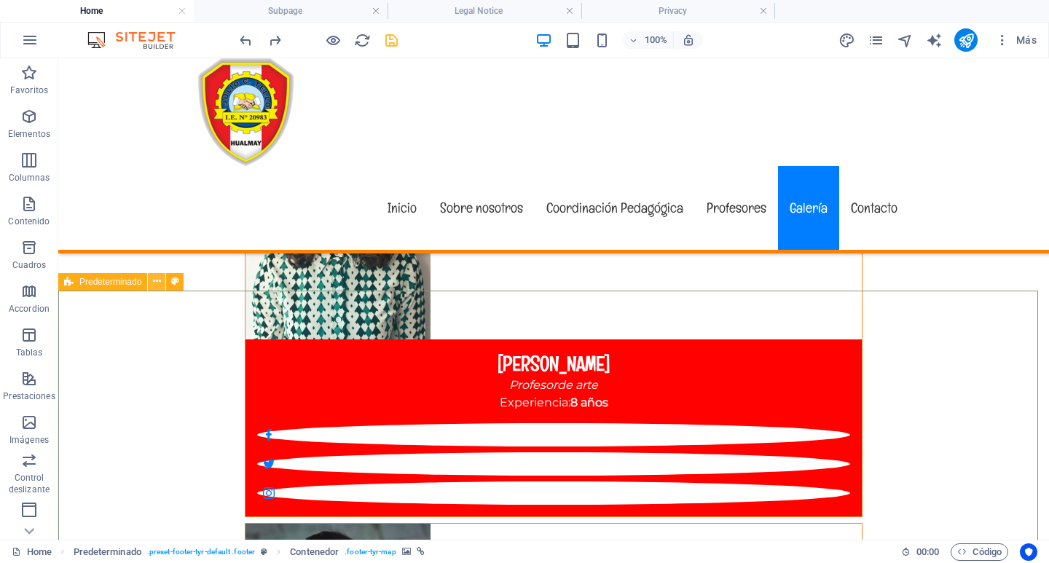
click at [159, 283] on icon at bounding box center [157, 281] width 8 height 15
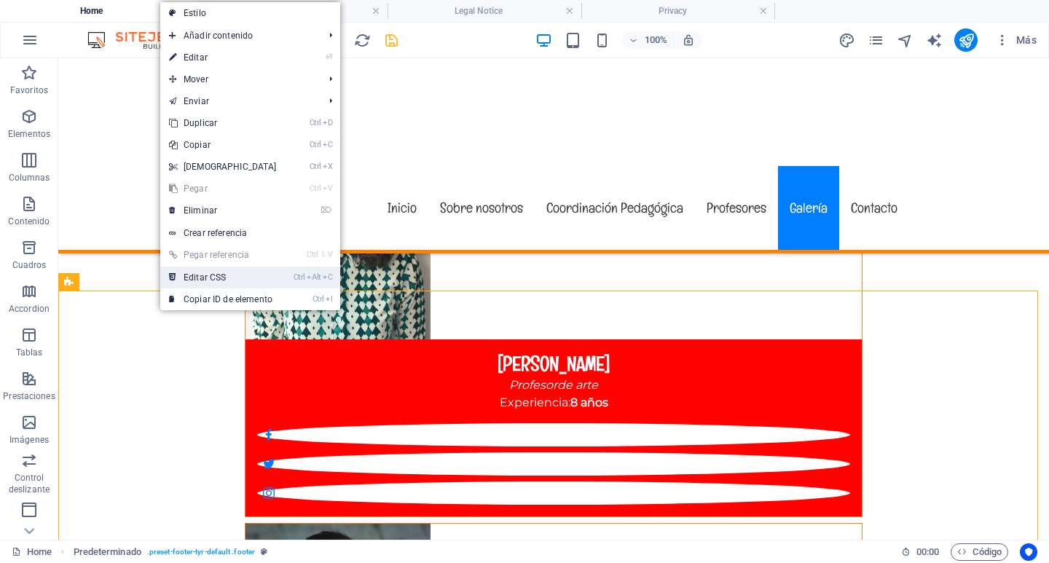
click at [201, 278] on link "Ctrl Alt C Editar CSS" at bounding box center [222, 278] width 125 height 22
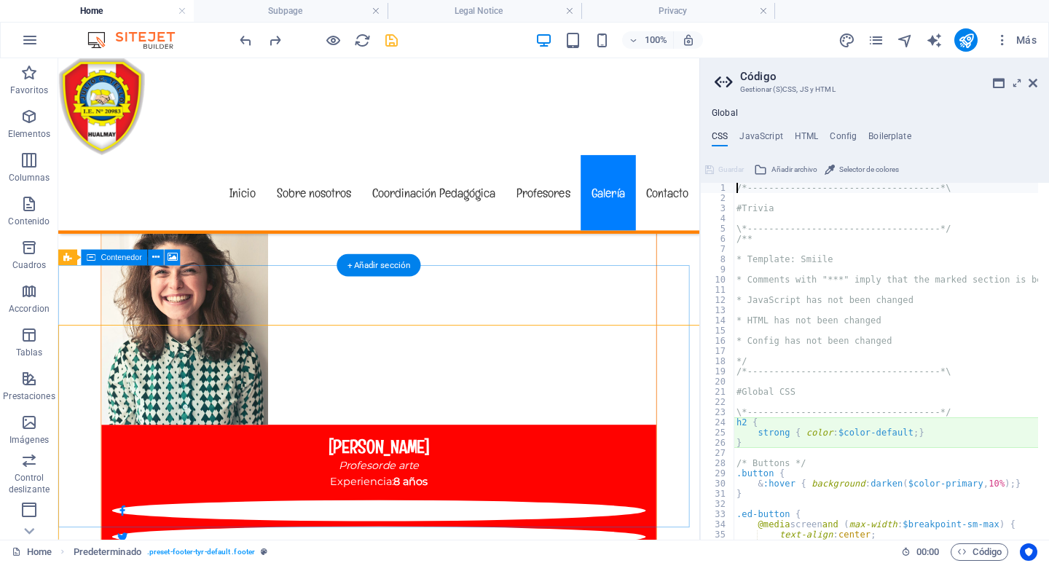
type textarea "@include footer-tyr("
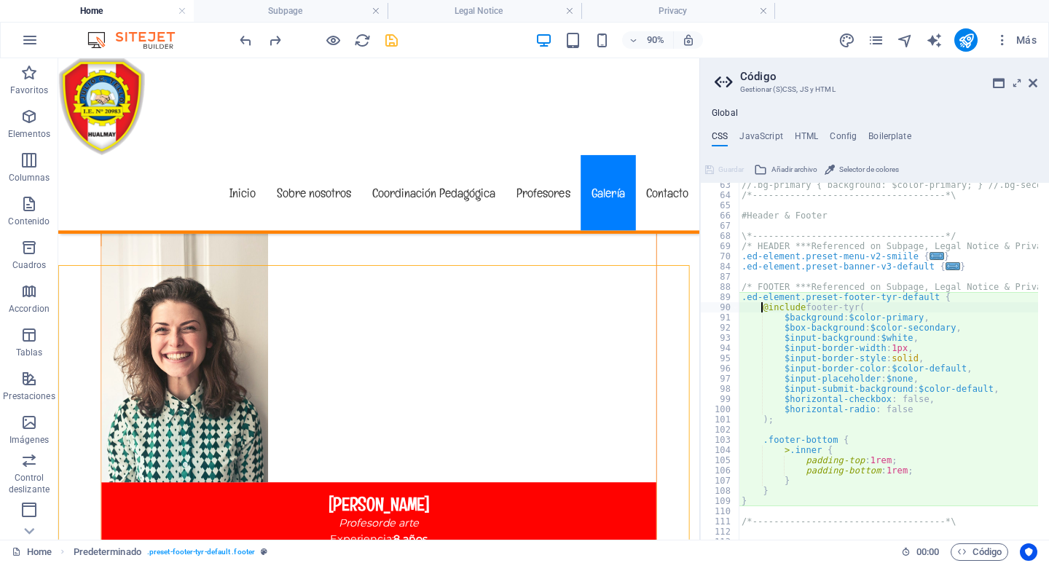
scroll to position [548, 0]
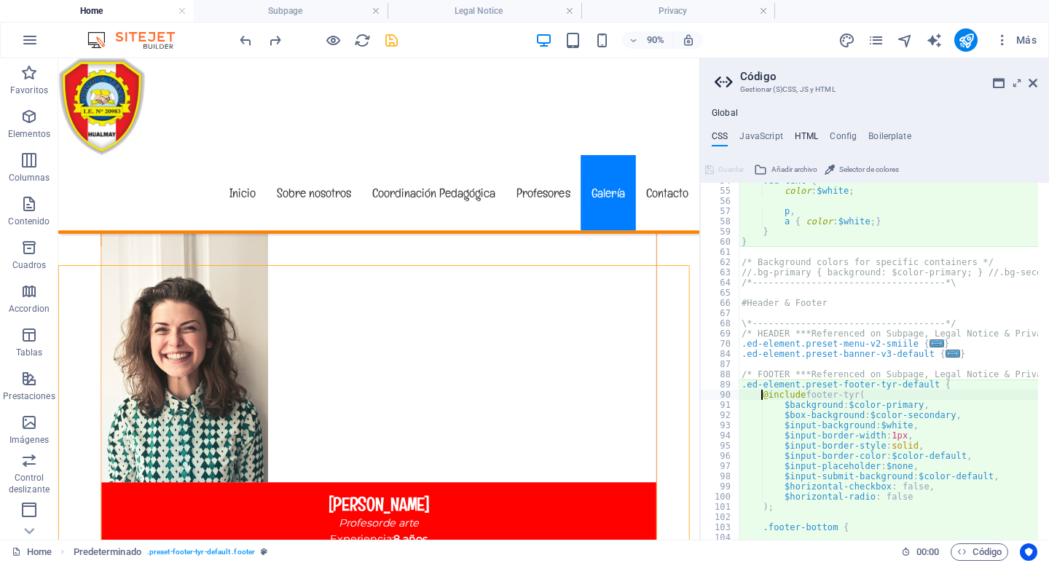
click at [809, 134] on h4 "HTML" at bounding box center [807, 139] width 24 height 16
type textarea "<a href="#main-content" class="wv-link-content button">Skip to main content</a>"
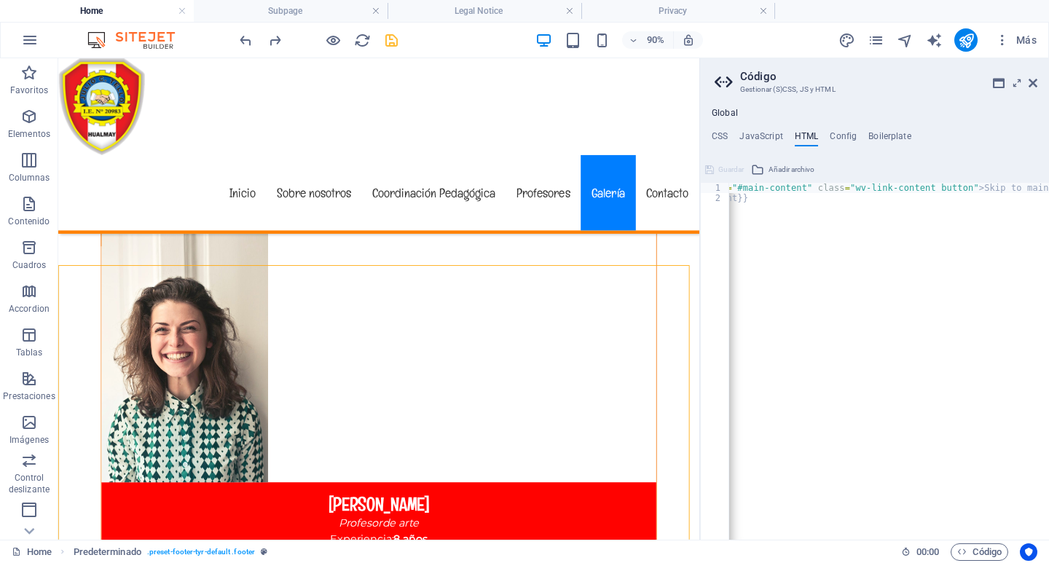
scroll to position [0, 36]
click at [762, 137] on h4 "JavaScript" at bounding box center [760, 139] width 43 height 16
type textarea "/* JS for preset "Content Slider" */"
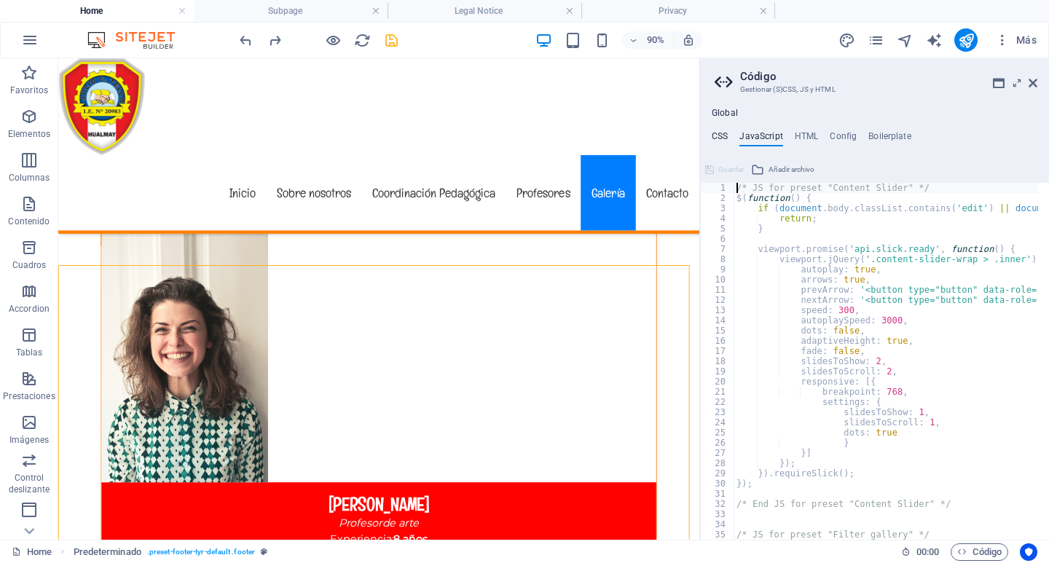
click at [721, 135] on h4 "CSS" at bounding box center [720, 139] width 16 height 16
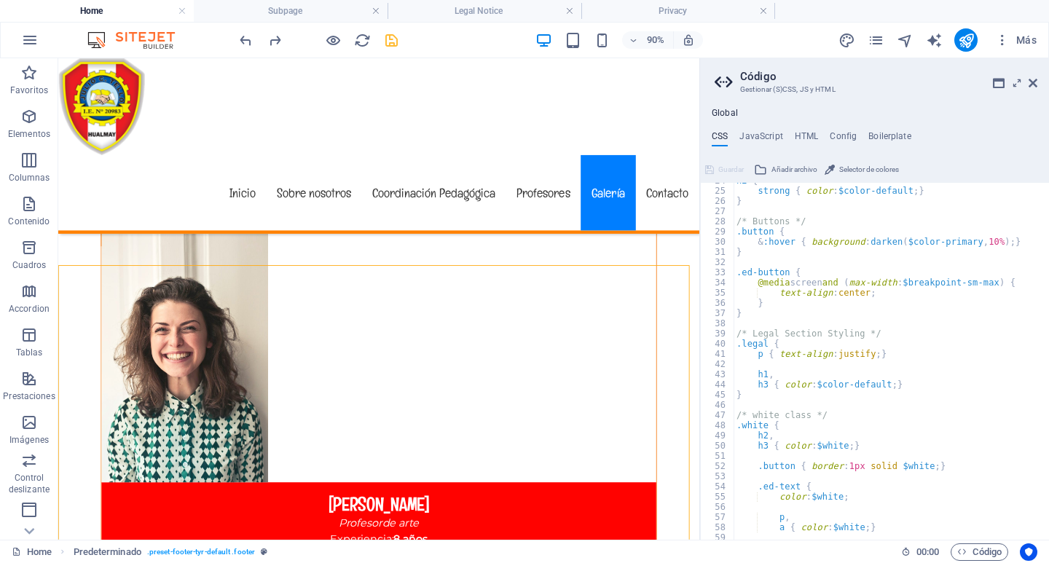
scroll to position [199, 0]
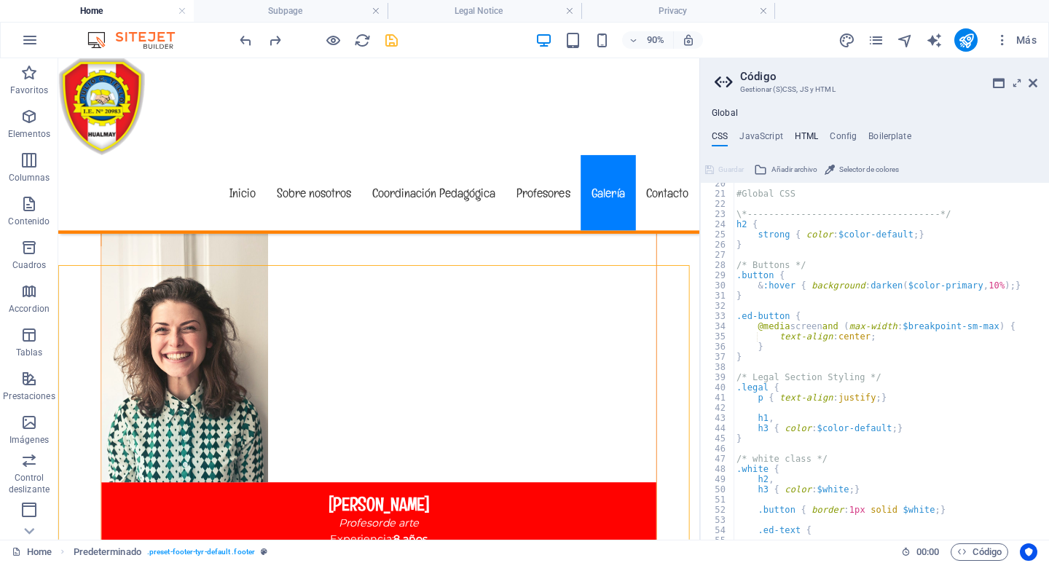
click at [801, 134] on h4 "HTML" at bounding box center [807, 139] width 24 height 16
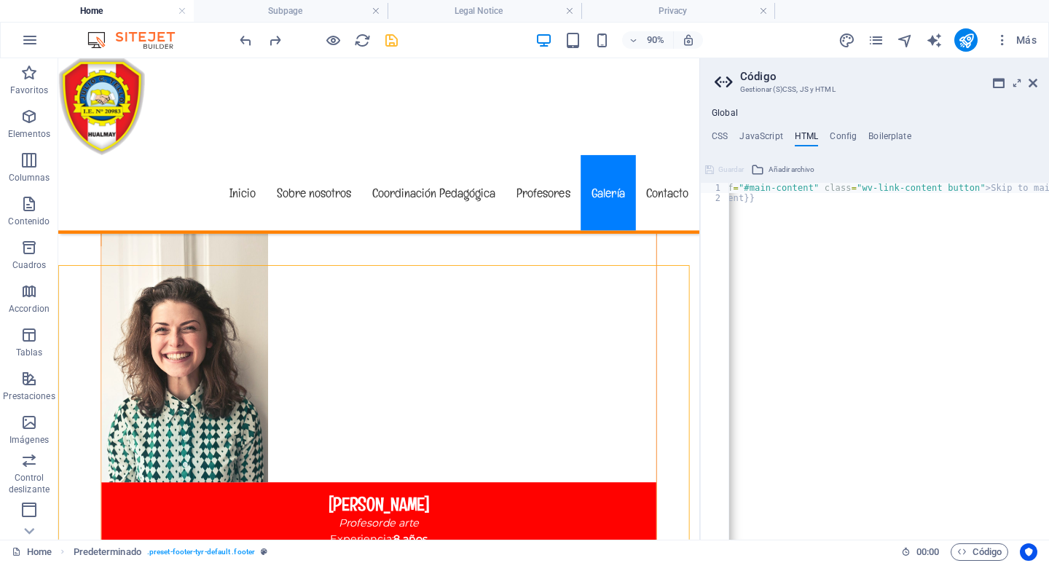
click at [865, 186] on div "< a href = "#main-content" class = "wv-link-content button" > Skip to main cont…" at bounding box center [889, 366] width 393 height 366
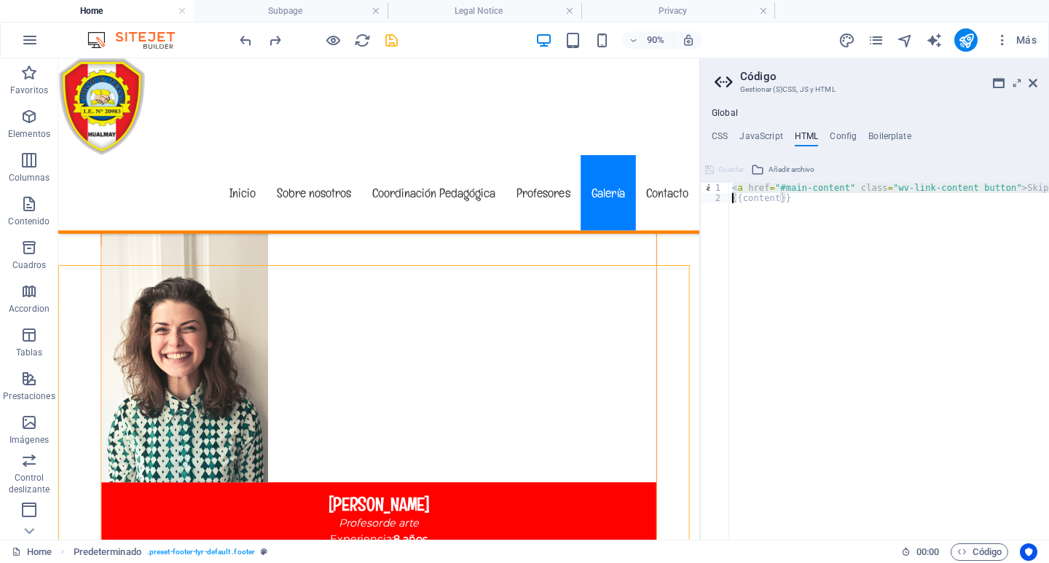
click at [732, 186] on div "< a href = "#main-content" class = "wv-link-content button" > Skip to main cont…" at bounding box center [889, 361] width 320 height 357
click at [742, 186] on div "< a href = "#main-content" class = "wv-link-content button" > Skip to main cont…" at bounding box center [925, 366] width 393 height 366
type textarea "{{content}}"
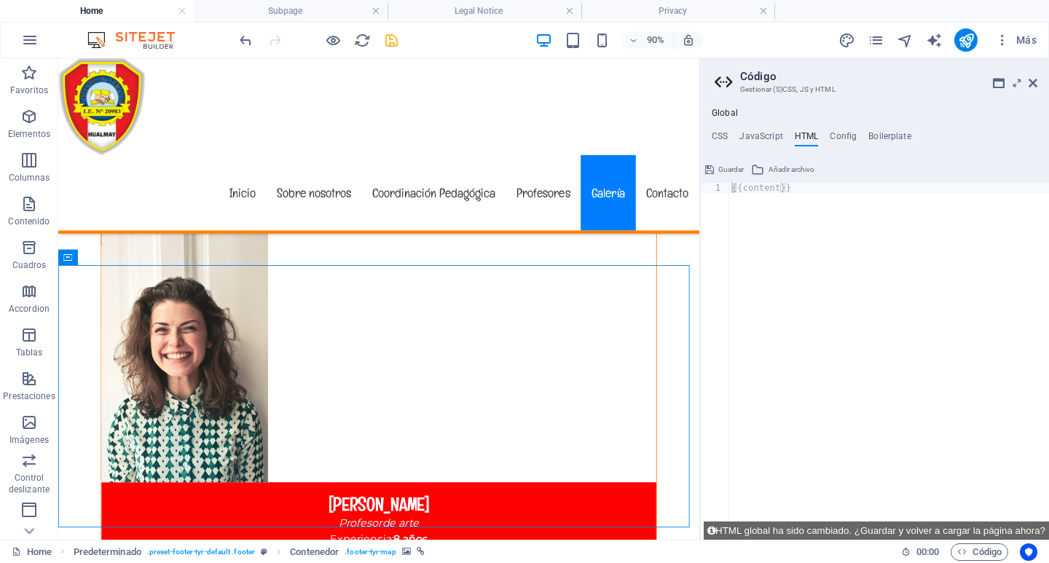
click at [729, 186] on div "{{content}}" at bounding box center [889, 366] width 320 height 366
paste textarea
click at [803, 265] on div "< iframe src = "[URL][DOMAIN_NAME]" width = "600" height = "450" style = "borde…" at bounding box center [2, 371] width 2200 height 377
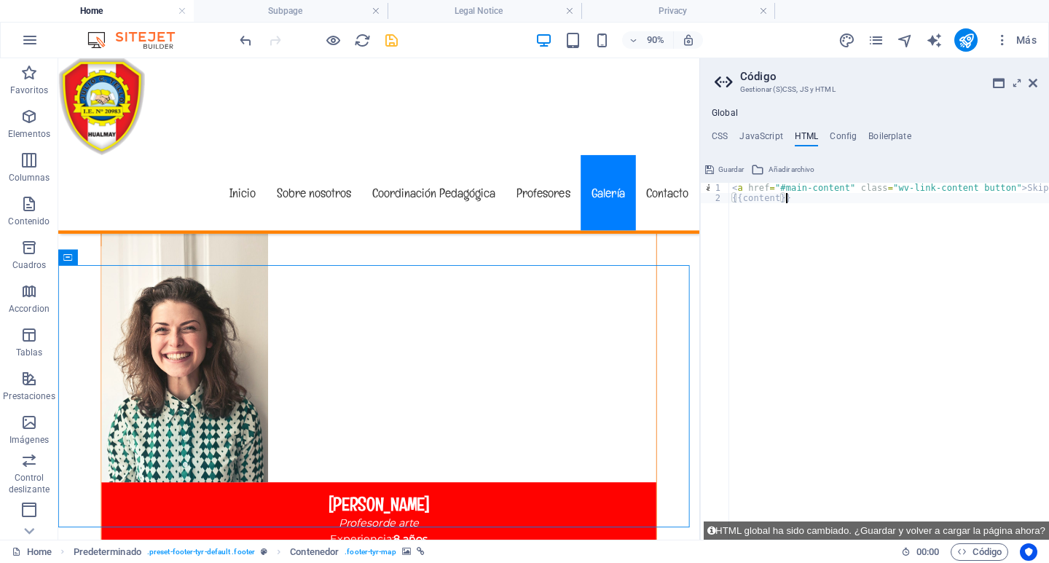
click at [841, 267] on div "< a href = "#main-content" class = "wv-link-content button" > Skip to main cont…" at bounding box center [925, 371] width 393 height 377
type textarea "{{content}}"
click at [999, 82] on icon at bounding box center [999, 83] width 12 height 12
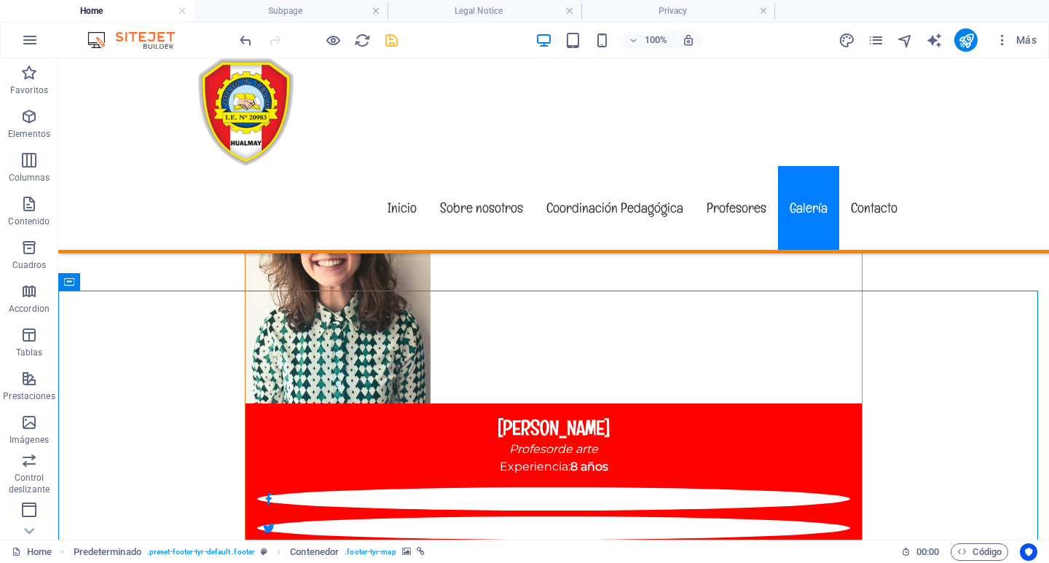
scroll to position [7211, 0]
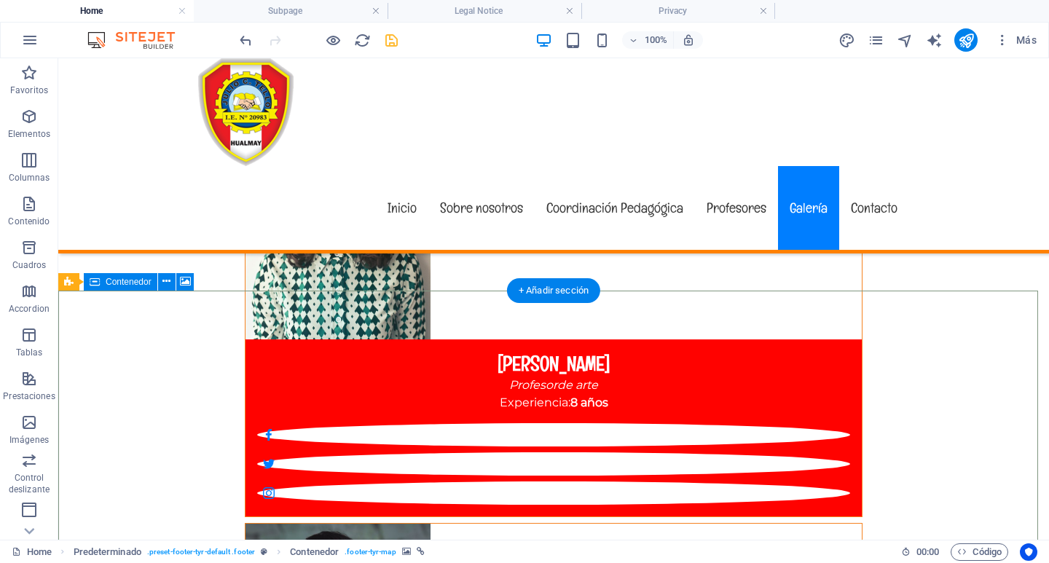
select select "px"
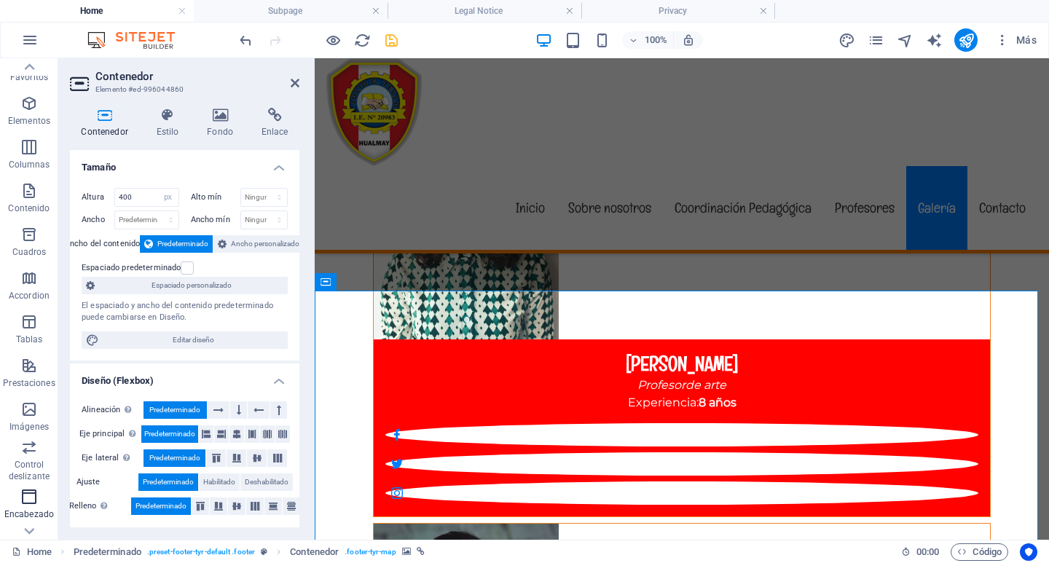
scroll to position [0, 0]
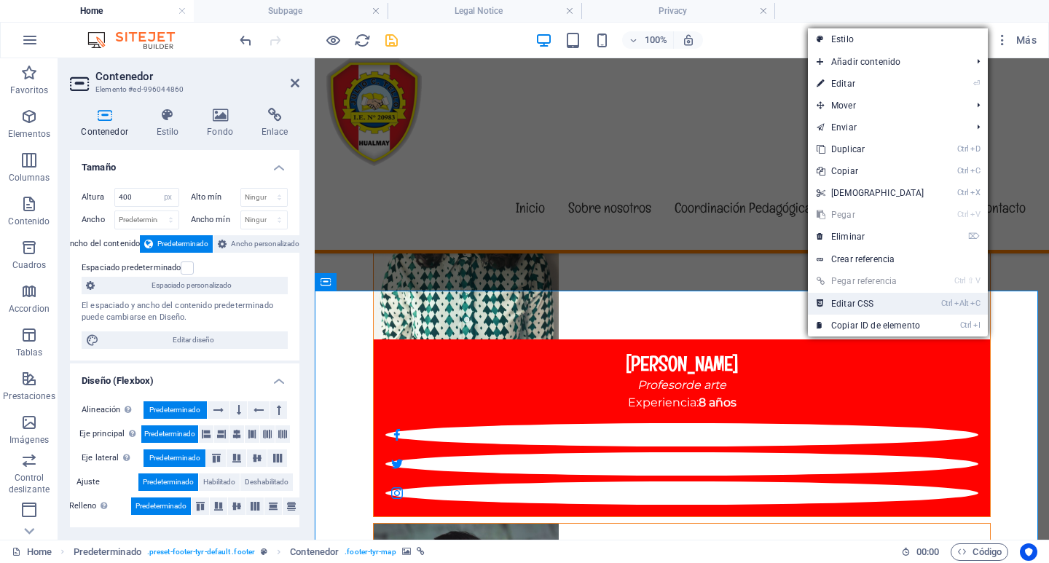
click at [844, 302] on link "Ctrl Alt C Editar CSS" at bounding box center [870, 304] width 125 height 22
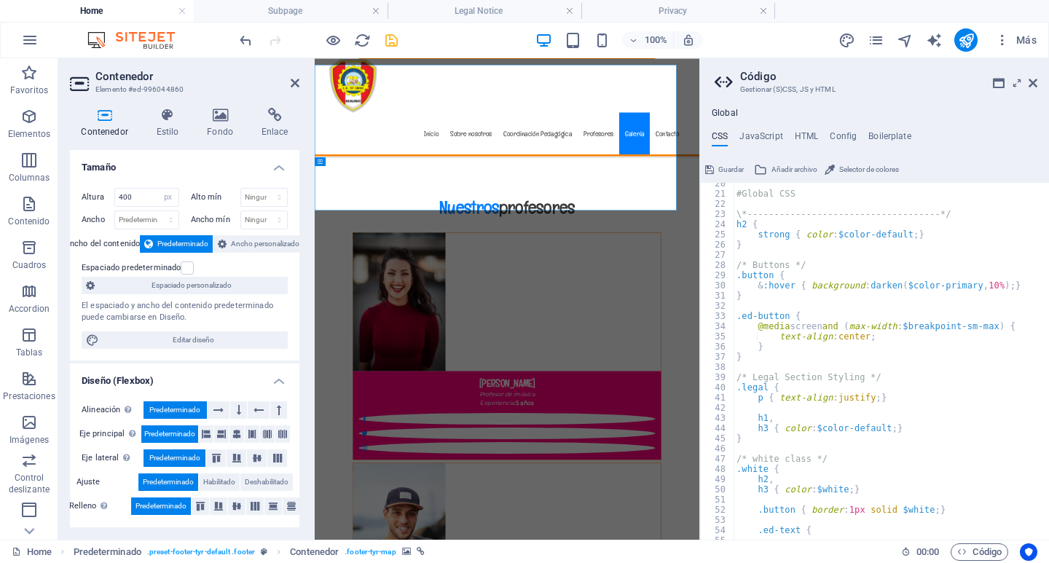
scroll to position [7431, 0]
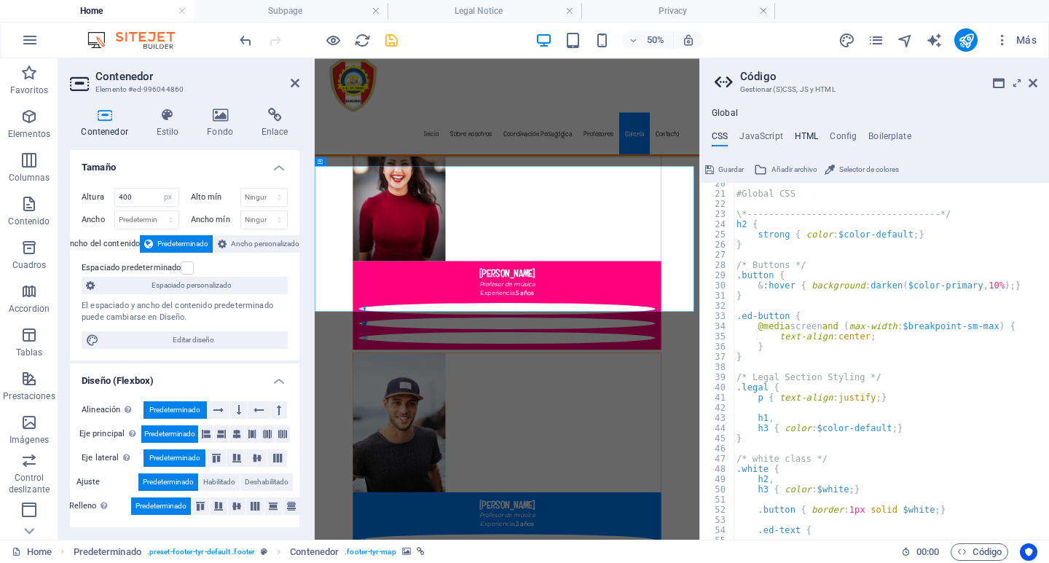
click at [811, 132] on h4 "HTML" at bounding box center [807, 139] width 24 height 16
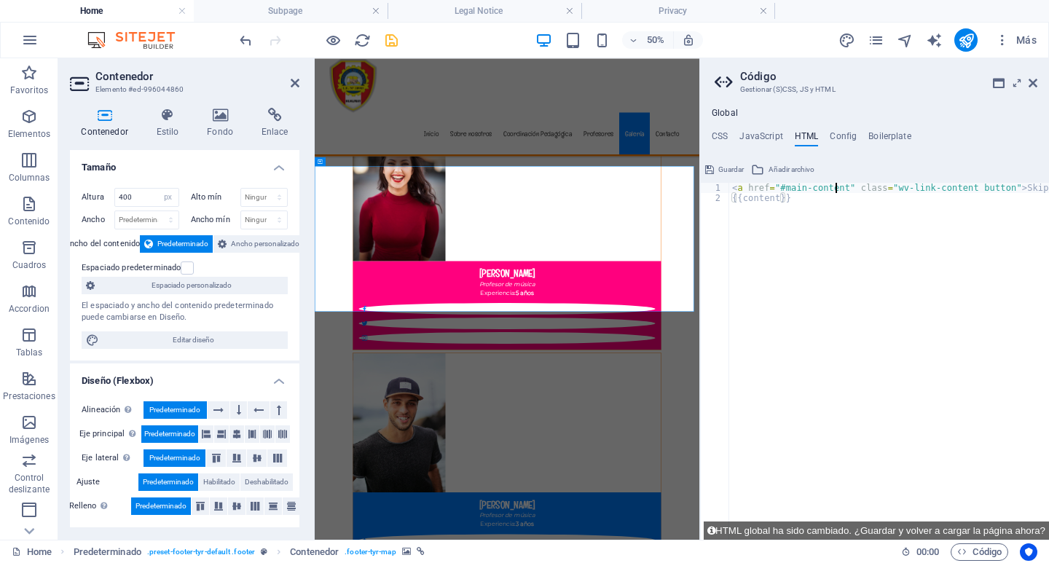
click at [837, 186] on div "< a href = "#main-content" class = "wv-link-content button" > Skip to main cont…" at bounding box center [925, 371] width 393 height 377
type textarea "<a href="#main-content" class="wv-link-content button">Skip to main content</a>"
click at [886, 186] on div "< a href = "#main-content" class = "wv-link-content button" > Skip to main cont…" at bounding box center [925, 371] width 393 height 377
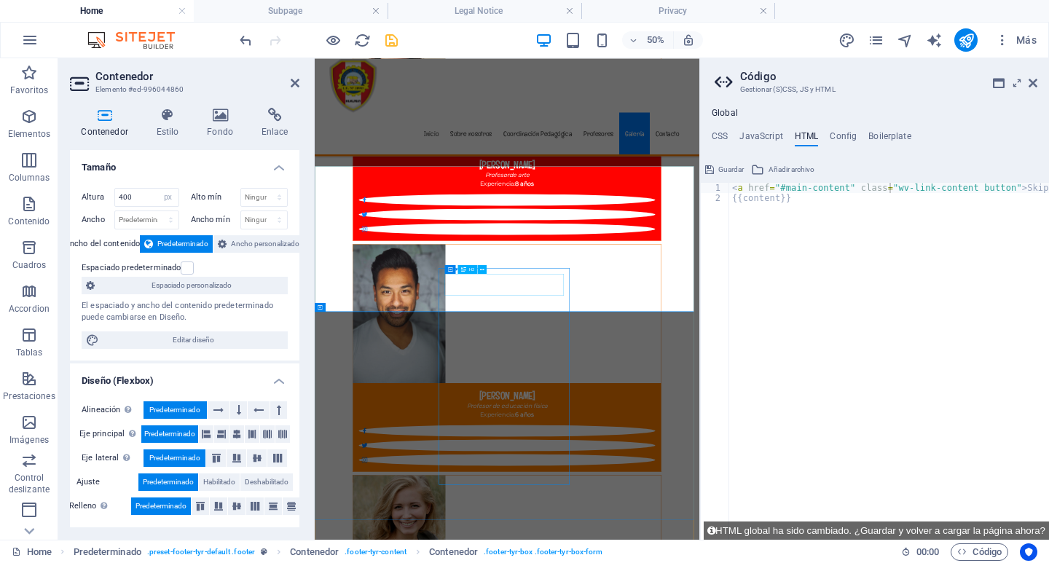
select select "px"
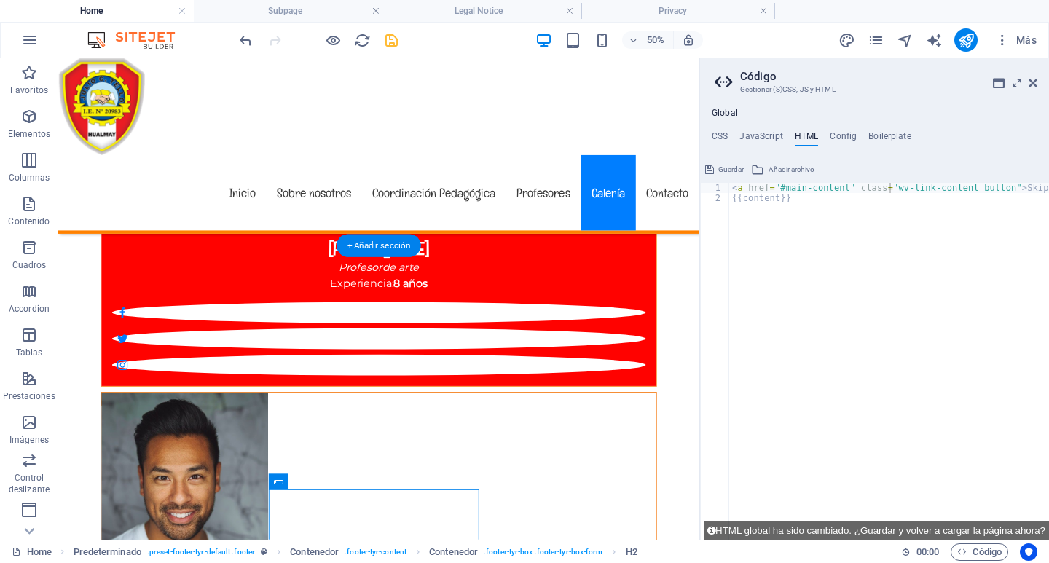
scroll to position [7168, 0]
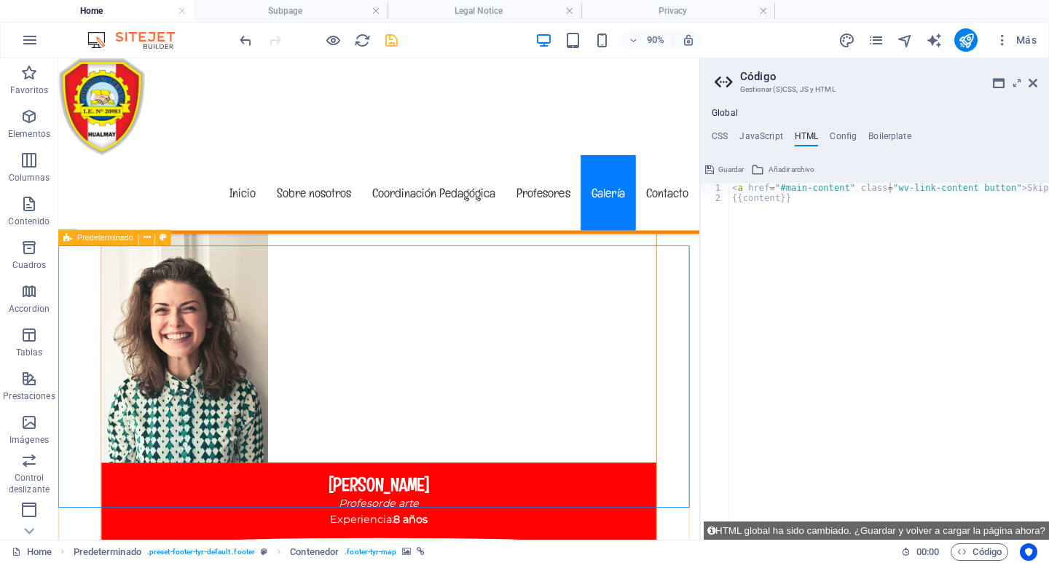
click at [98, 237] on span "Predeterminado" at bounding box center [105, 238] width 56 height 8
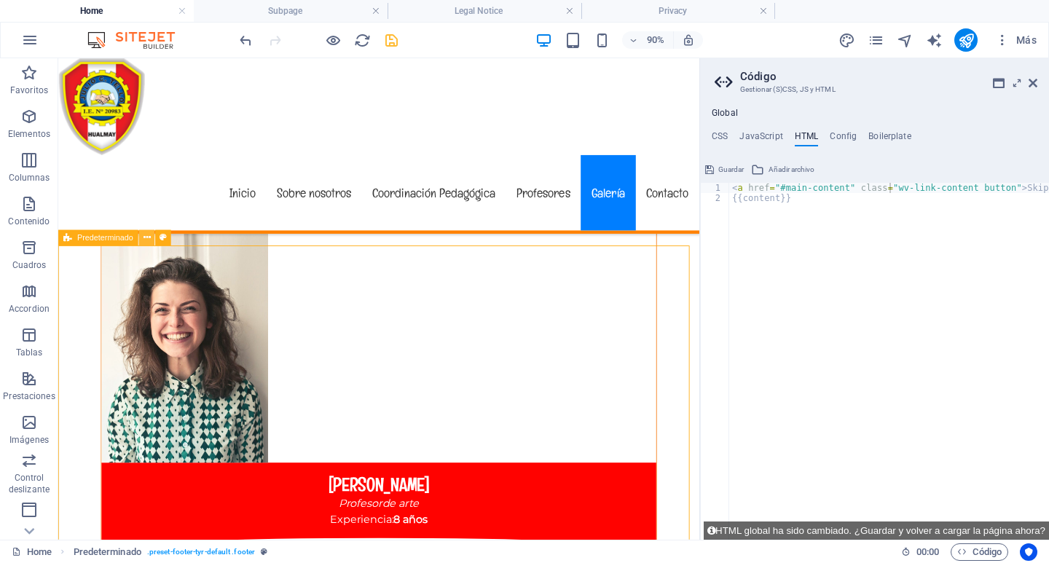
click at [146, 237] on icon at bounding box center [146, 238] width 7 height 14
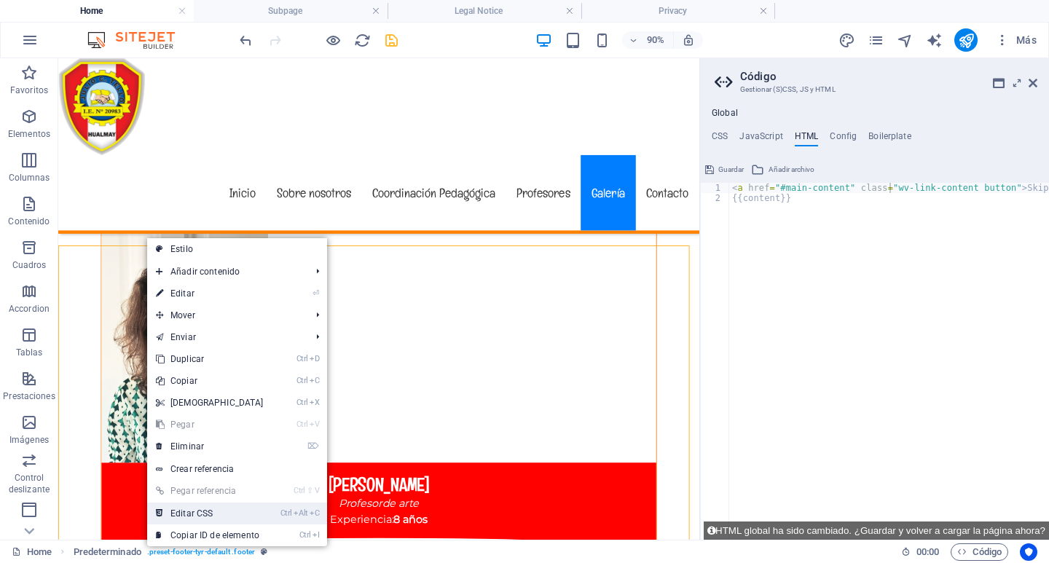
click at [199, 510] on link "Ctrl Alt C Editar CSS" at bounding box center [209, 514] width 125 height 22
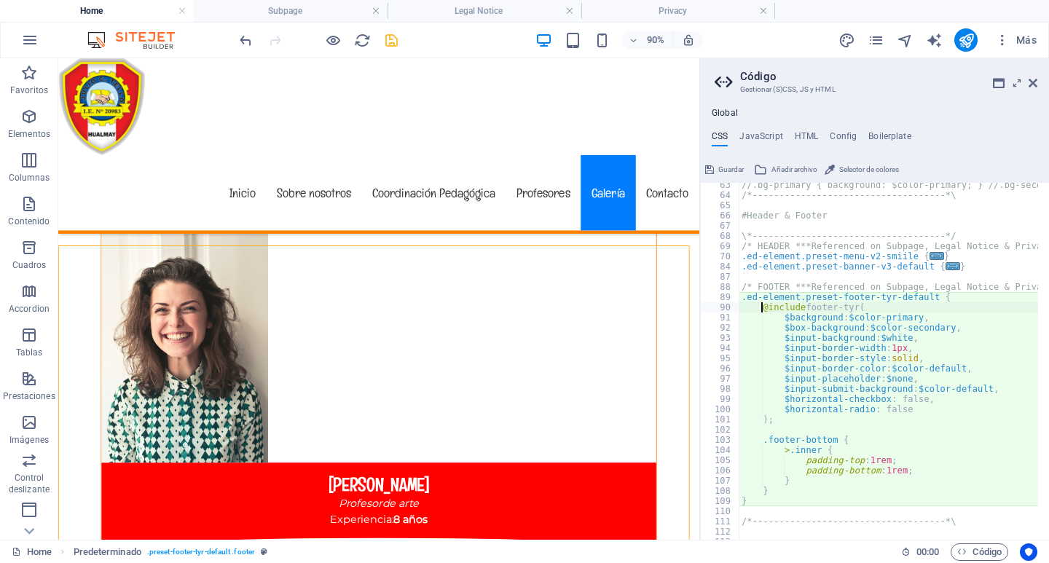
scroll to position [592, 0]
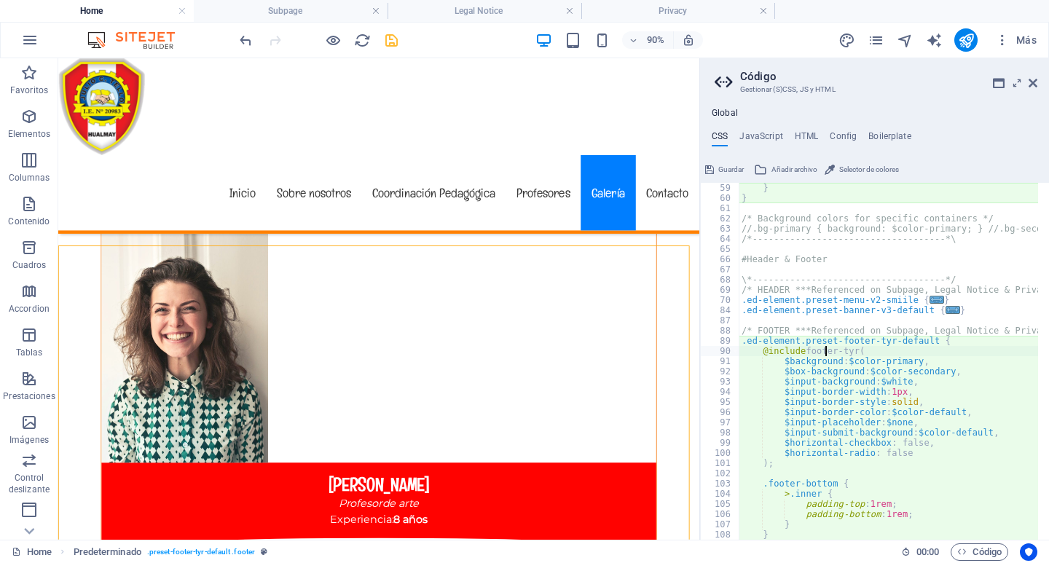
click at [827, 348] on div "} } /* Background colors for specific containers */ //.bg-primary { background:…" at bounding box center [975, 366] width 472 height 366
click at [827, 348] on div "} } /* Background colors for specific containers */ //.bg-primary { background:…" at bounding box center [888, 361] width 299 height 357
type textarea "@include footer-tyr("
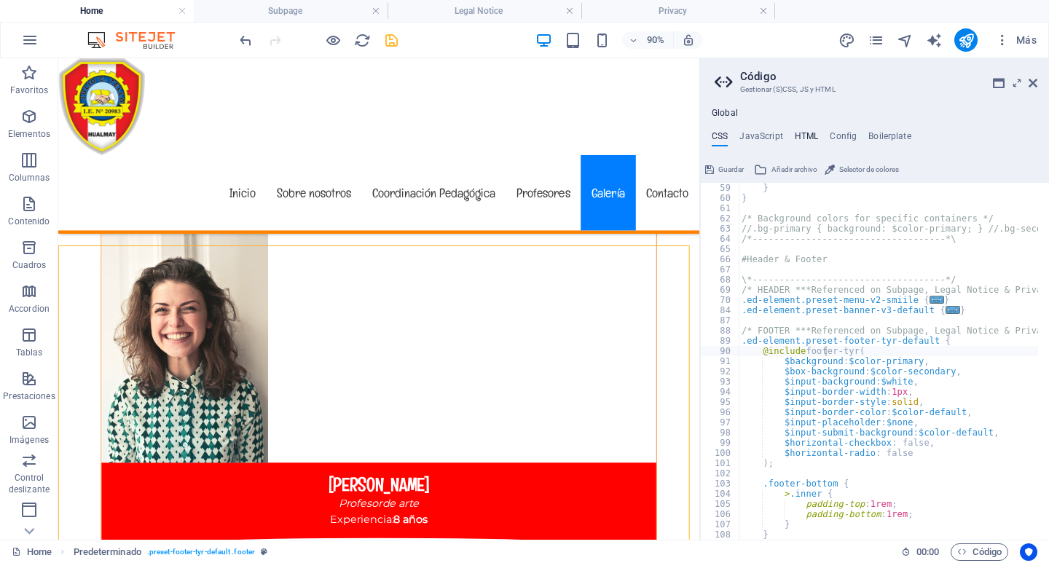
click at [805, 134] on h4 "HTML" at bounding box center [807, 139] width 24 height 16
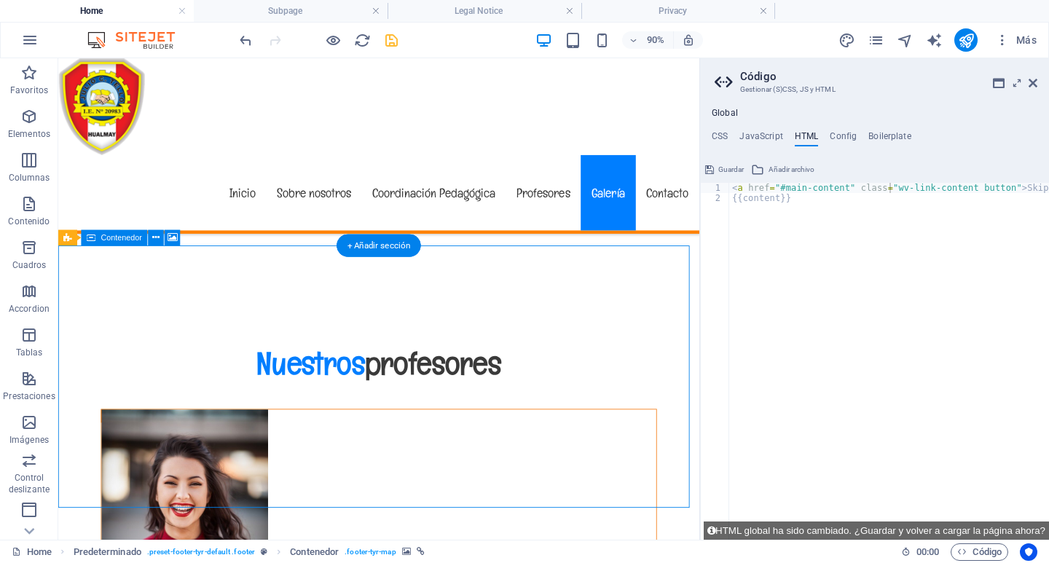
select select "px"
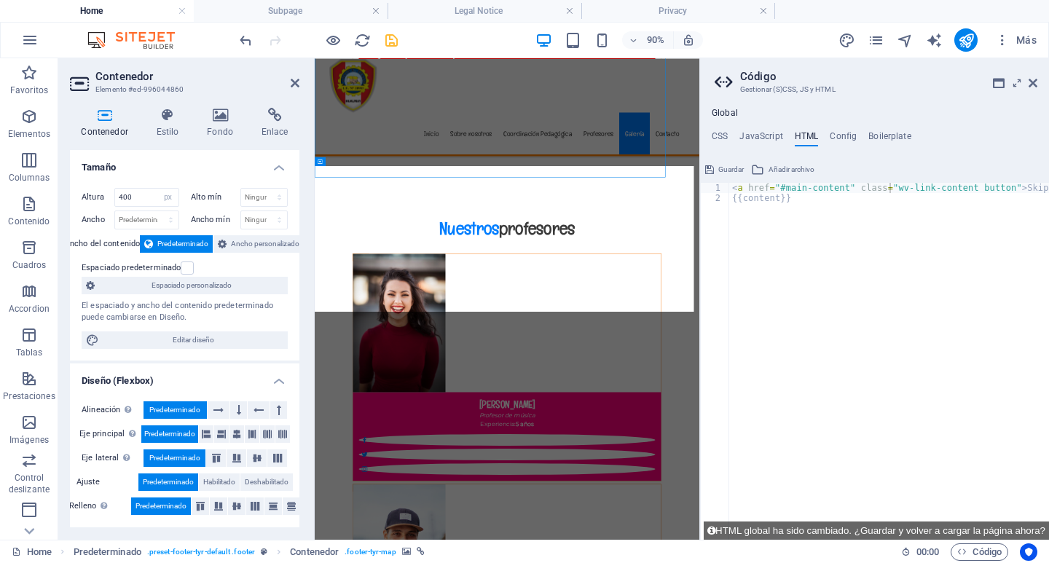
scroll to position [7431, 0]
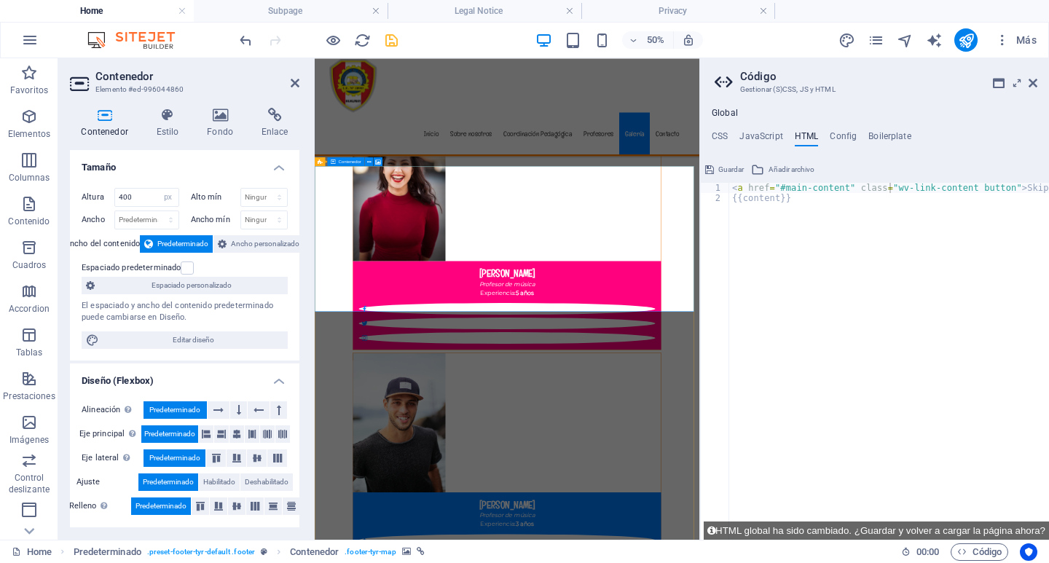
click at [803, 187] on div "< a href = "#main-content" class = "wv-link-content button" > Skip to main cont…" at bounding box center [925, 371] width 393 height 377
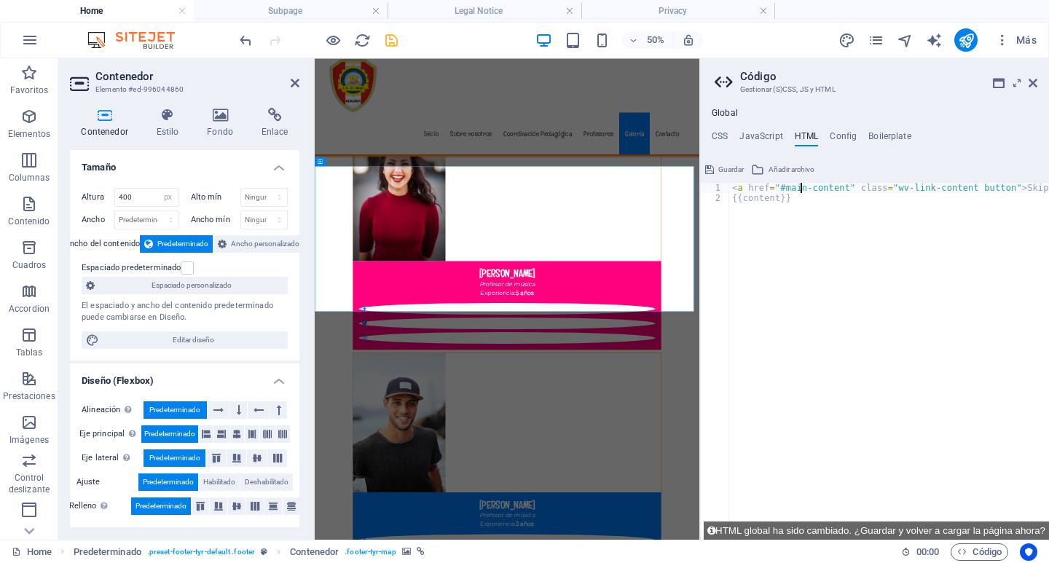
click at [803, 187] on div "< a href = "#main-content" class = "wv-link-content button" > Skip to main cont…" at bounding box center [925, 371] width 393 height 377
click at [777, 187] on div "< a href = "#main-content" class = "wv-link-content button" > Skip to main cont…" at bounding box center [925, 371] width 393 height 377
click at [903, 189] on div "< a href = "#main-content" class = "wv-link-content button" > Skip to main cont…" at bounding box center [925, 371] width 393 height 377
click at [943, 186] on div "< a href = "#main-content" class = "wv-link-content button" > Skip to main cont…" at bounding box center [925, 371] width 393 height 377
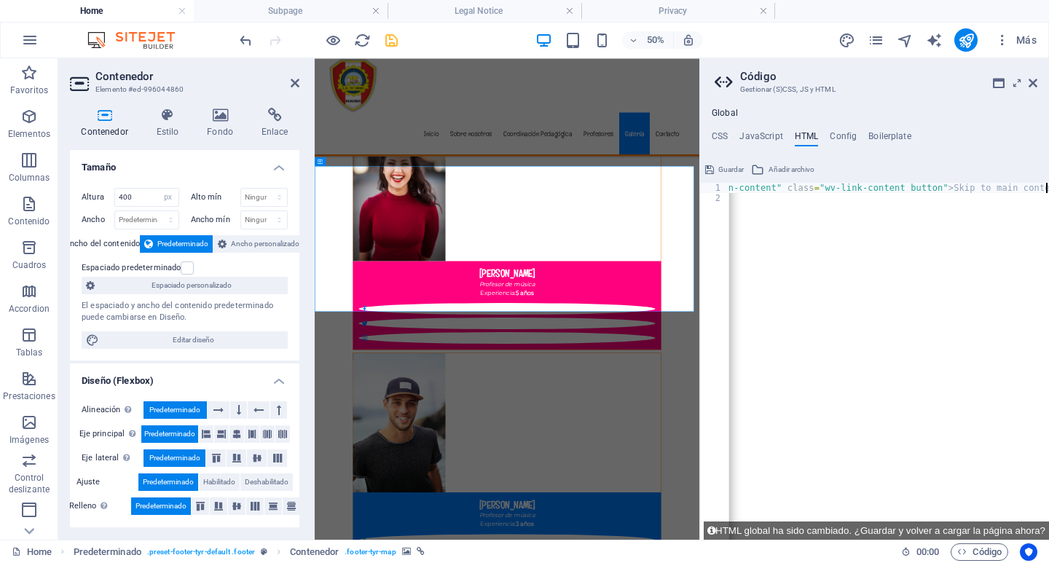
scroll to position [0, 74]
type textarea "{{content}}"
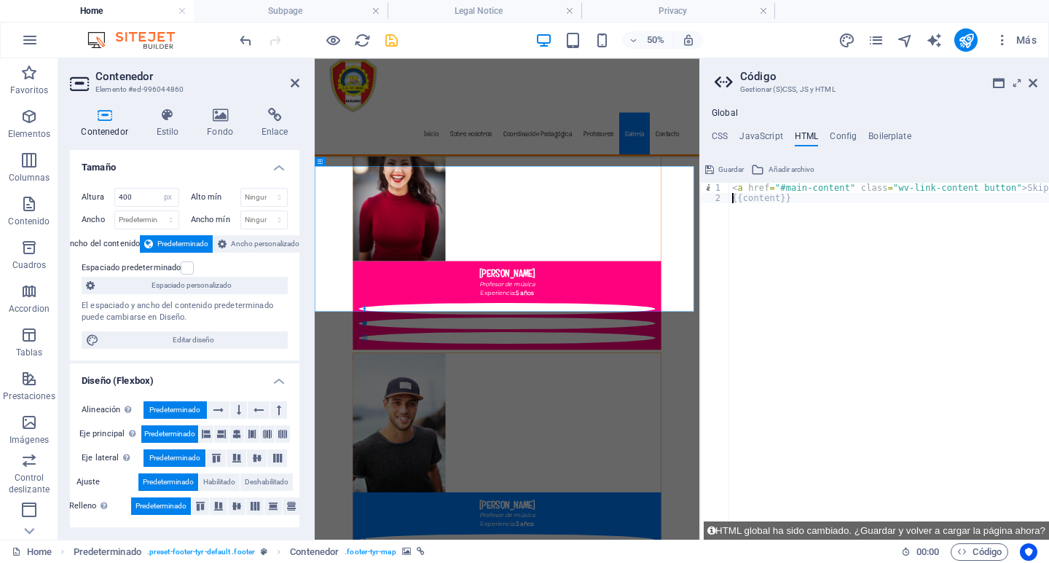
scroll to position [0, 0]
click at [723, 82] on icon at bounding box center [726, 82] width 22 height 20
click at [1017, 81] on icon at bounding box center [1017, 83] width 0 height 12
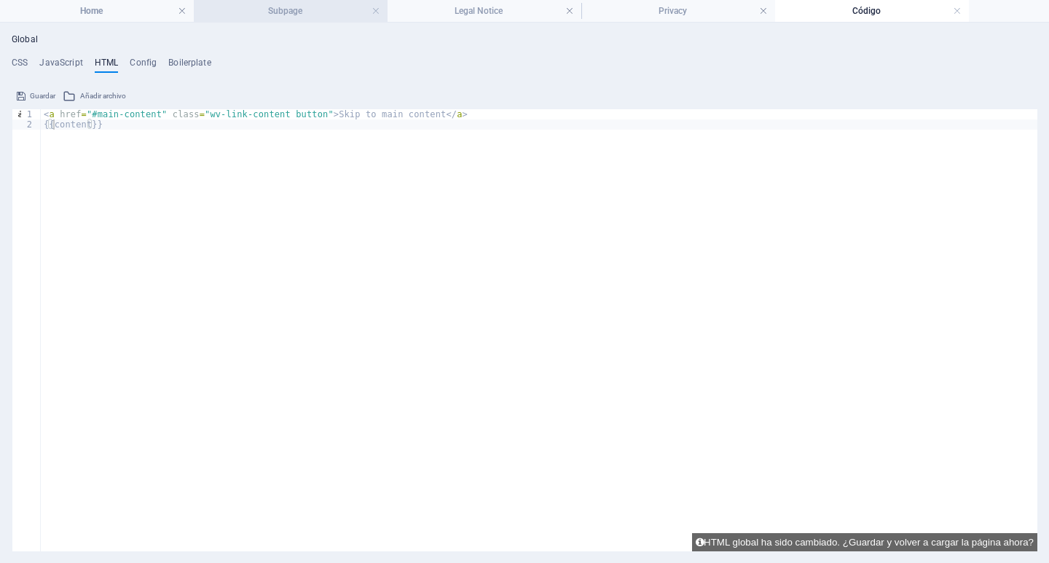
click at [283, 6] on h4 "Subpage" at bounding box center [291, 11] width 194 height 16
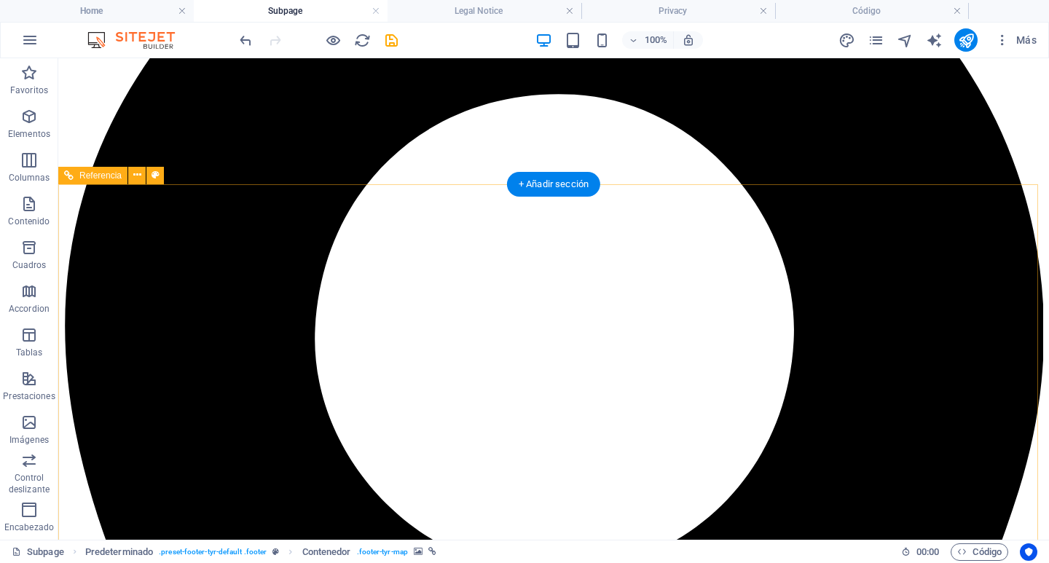
scroll to position [219, 0]
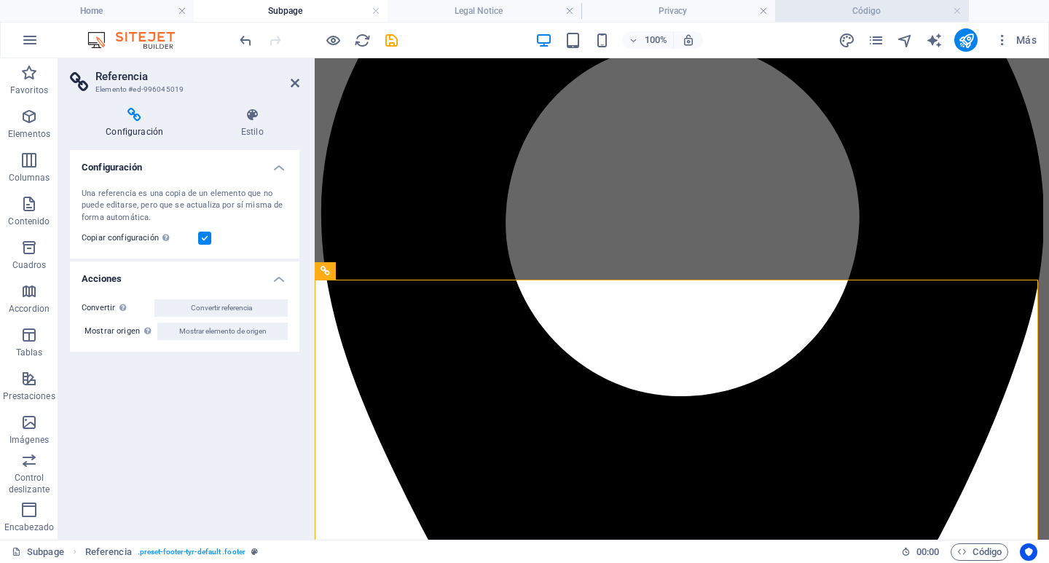
click at [876, 13] on h4 "Código" at bounding box center [872, 11] width 194 height 16
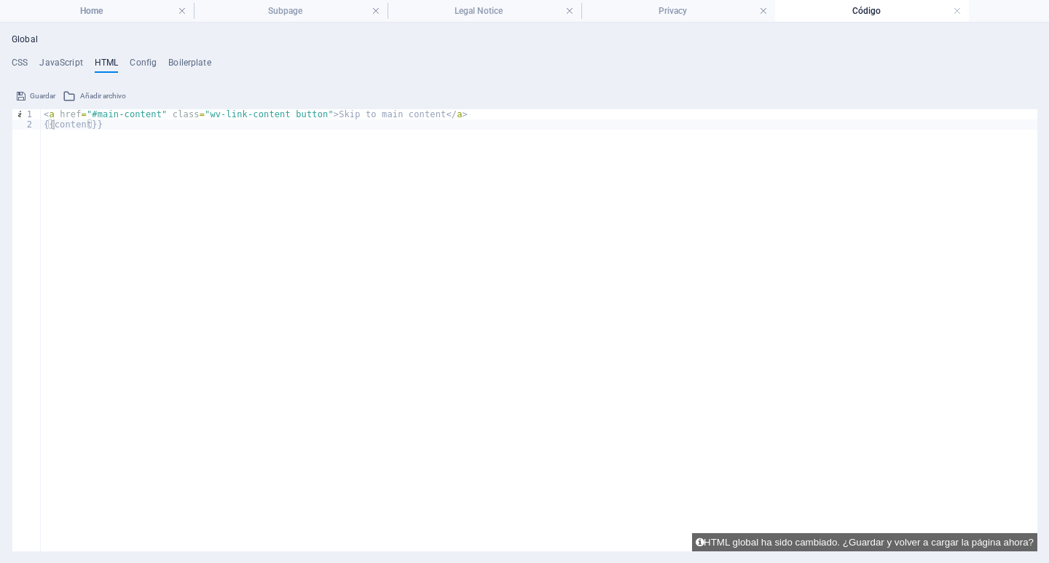
scroll to position [0, 0]
click at [74, 111] on div "< a href = "#main-content" class = "wv-link-content button" > Skip to main cont…" at bounding box center [539, 292] width 996 height 366
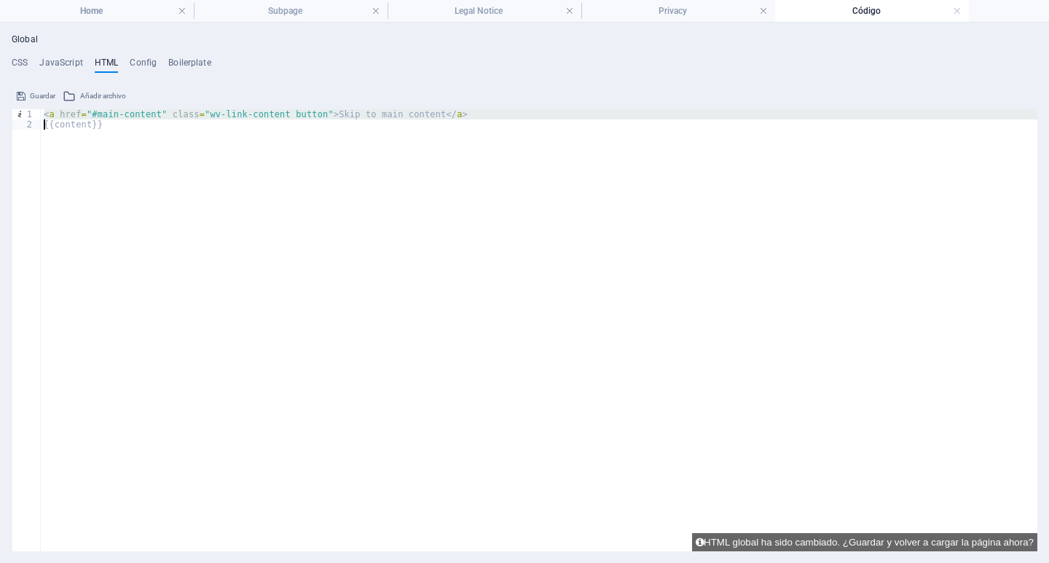
click at [74, 111] on div "< a href = "#main-content" class = "wv-link-content button" > Skip to main cont…" at bounding box center [539, 292] width 996 height 366
click at [222, 114] on div "< a href = "#main-content" class = "wv-link-content button" > Skip to main cont…" at bounding box center [539, 330] width 996 height 442
type textarea "<a href="#main-content" class="wv-link-content button">Skip to main content</a>"
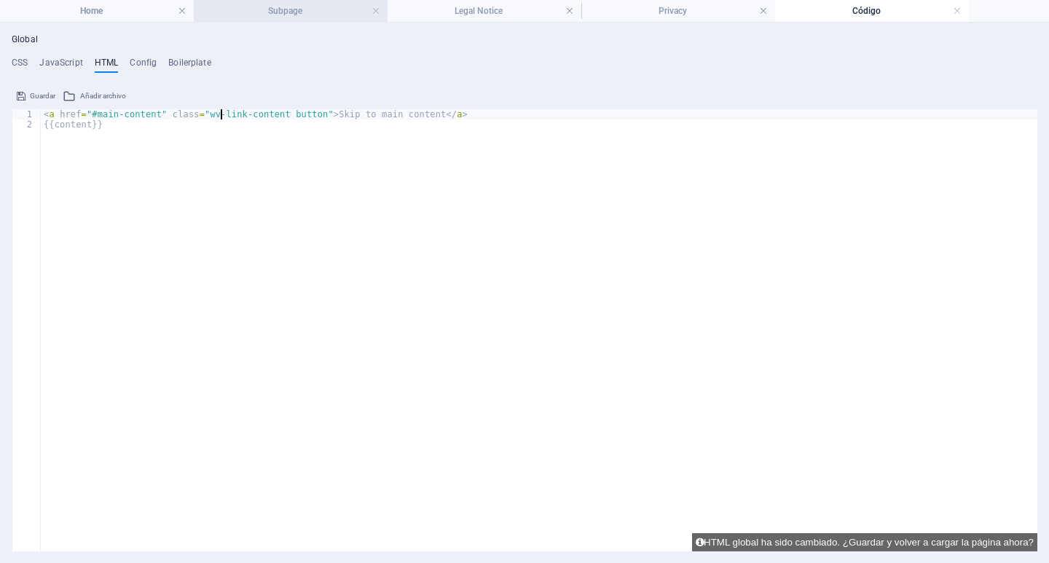
click at [288, 4] on h4 "Subpage" at bounding box center [291, 11] width 194 height 16
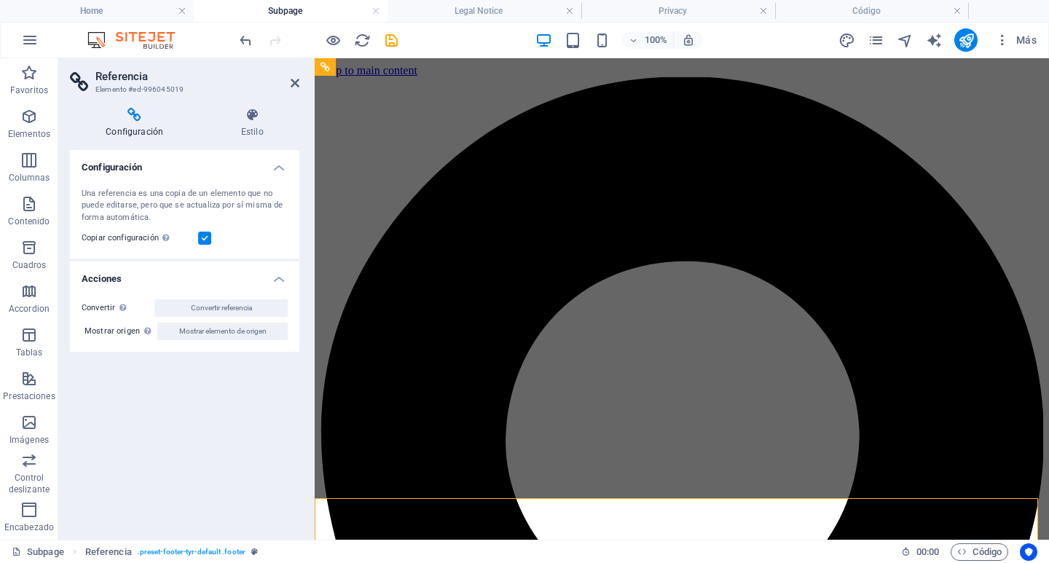
scroll to position [219, 0]
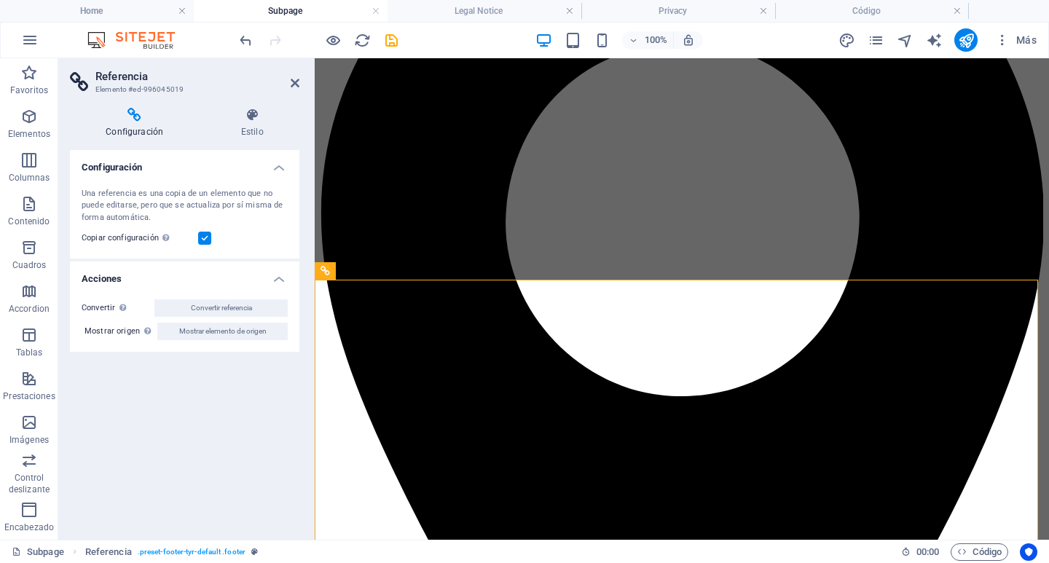
click at [133, 116] on icon at bounding box center [134, 115] width 129 height 15
click at [25, 117] on icon "button" at bounding box center [28, 116] width 17 height 17
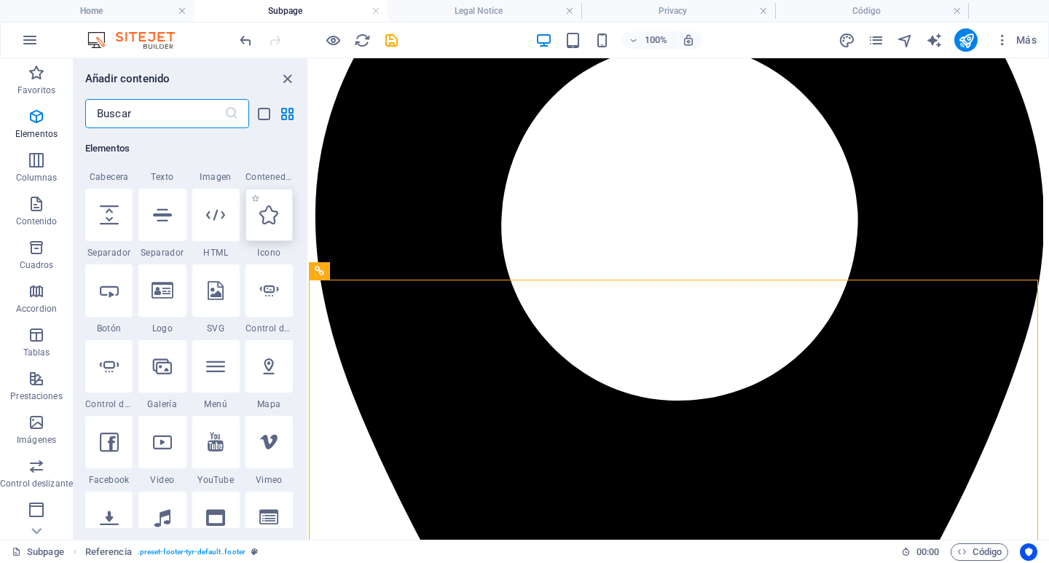
scroll to position [347, 0]
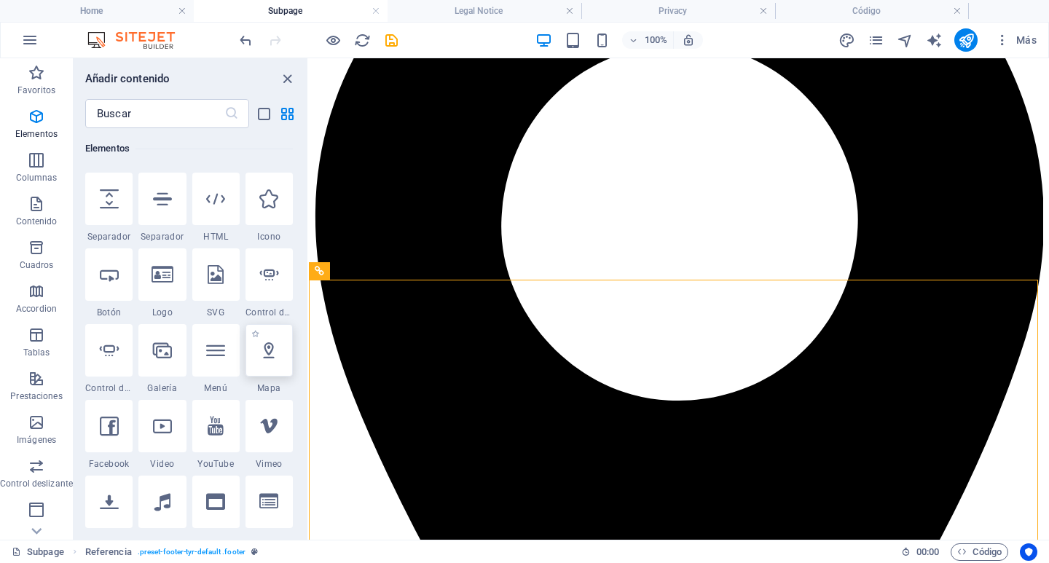
click at [266, 350] on icon at bounding box center [268, 350] width 19 height 19
select select "1"
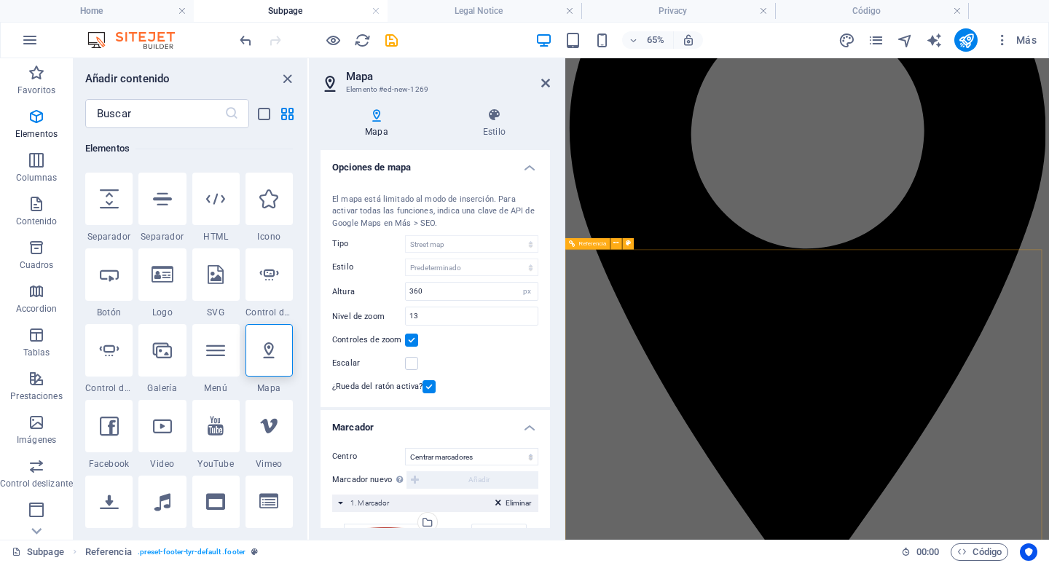
scroll to position [132, 0]
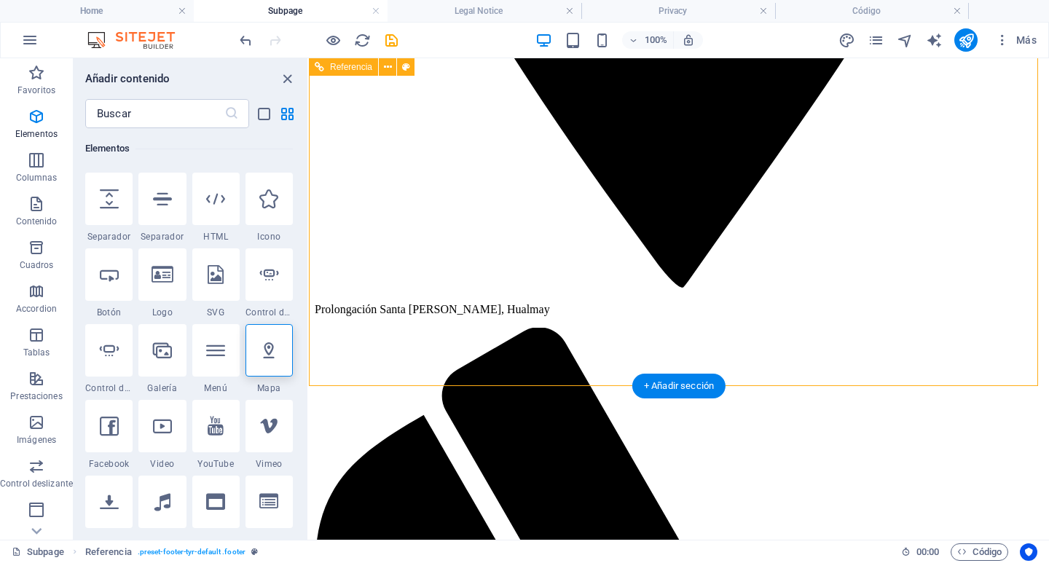
scroll to position [974, 0]
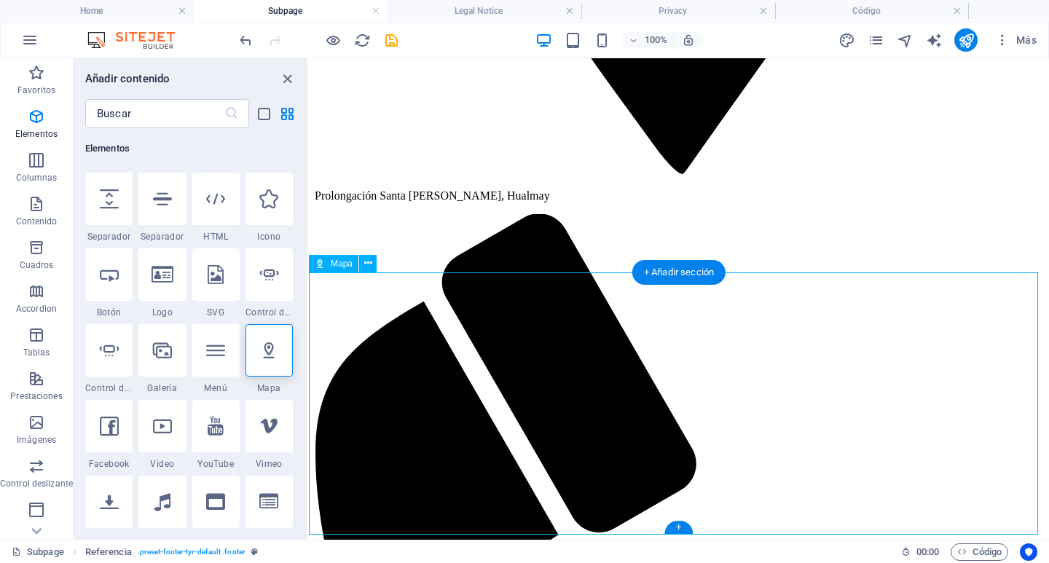
drag, startPoint x: 612, startPoint y: 384, endPoint x: 613, endPoint y: 289, distance: 94.7
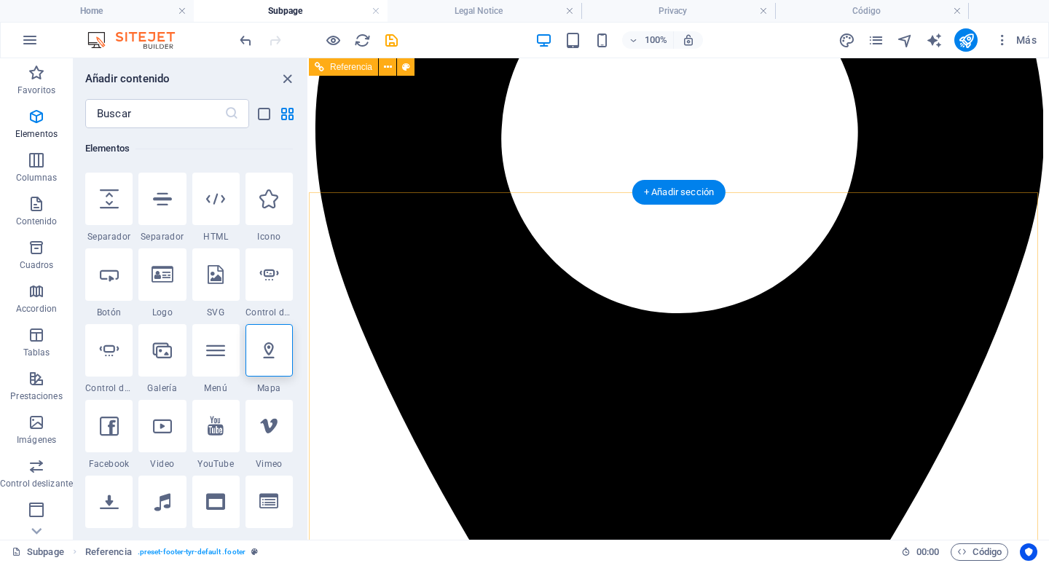
scroll to position [270, 0]
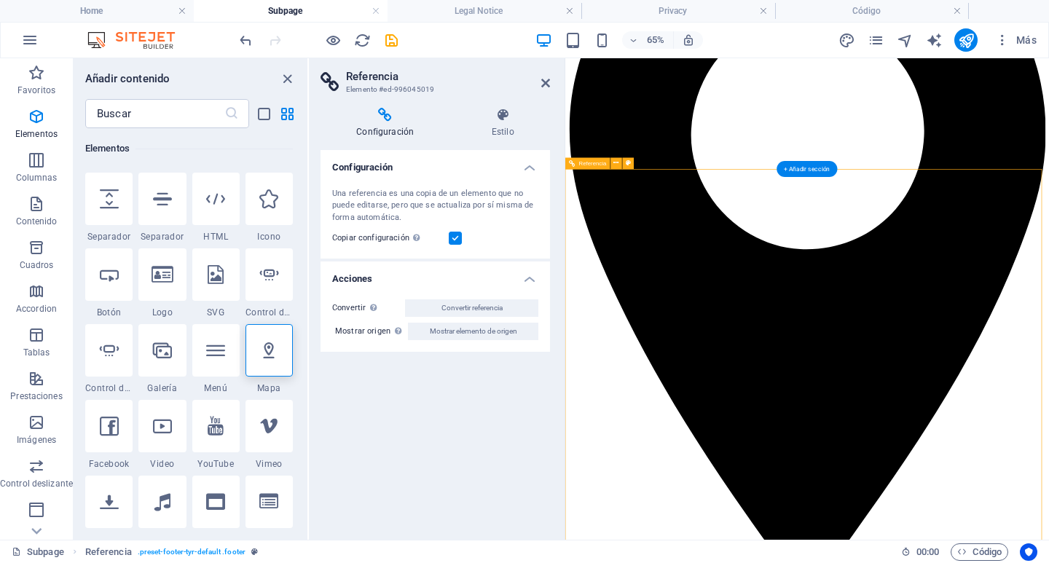
click at [264, 345] on icon at bounding box center [268, 350] width 19 height 19
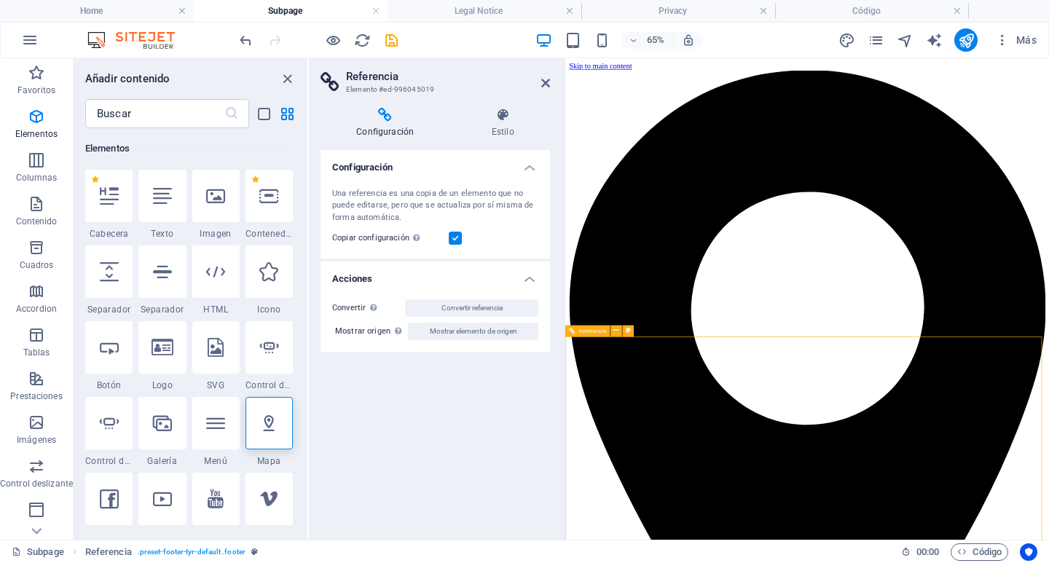
scroll to position [146, 0]
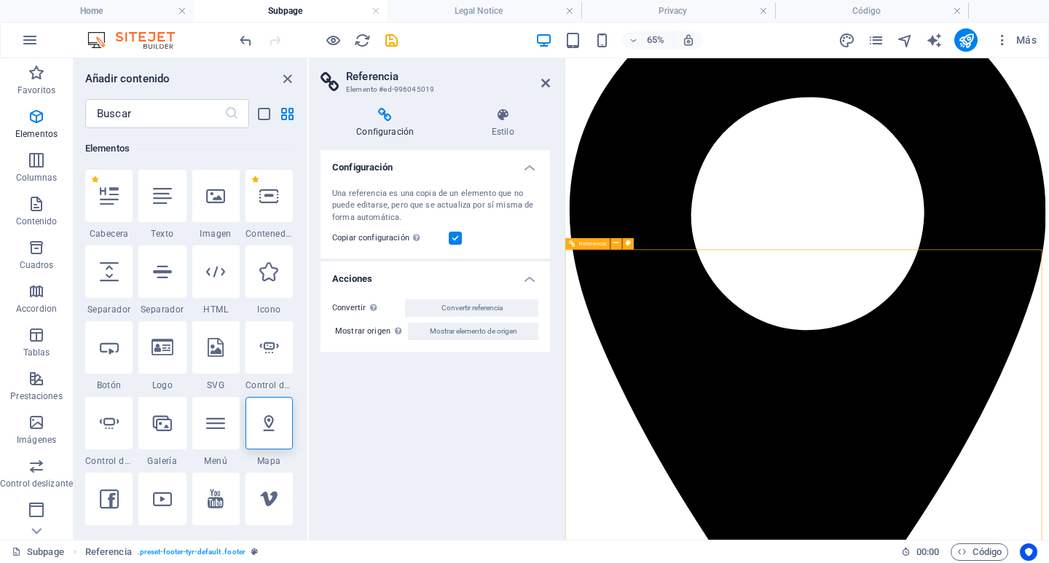
click at [548, 81] on icon at bounding box center [545, 83] width 9 height 12
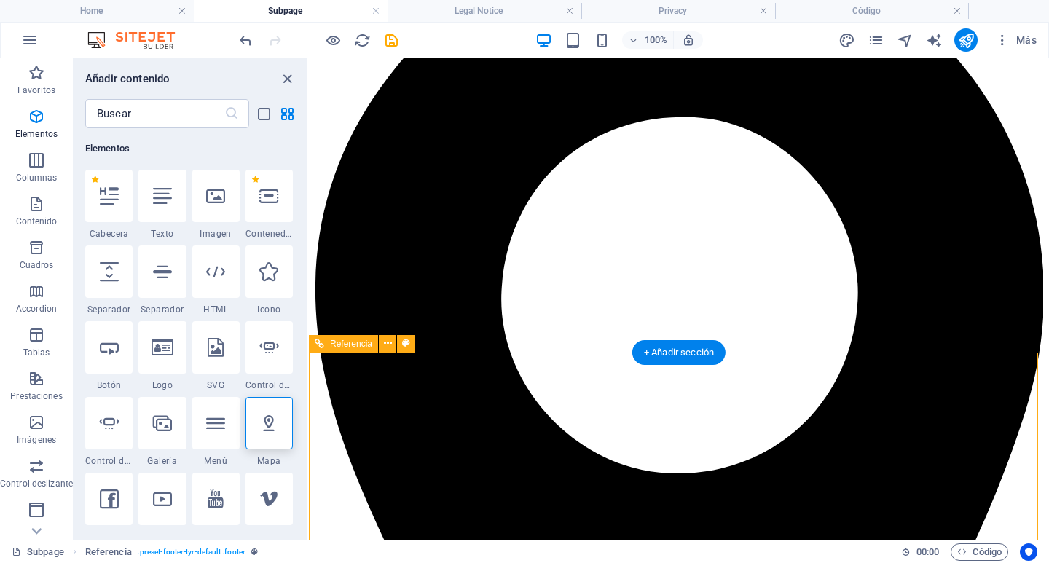
click at [683, 347] on div "+ Añadir sección" at bounding box center [678, 352] width 93 height 25
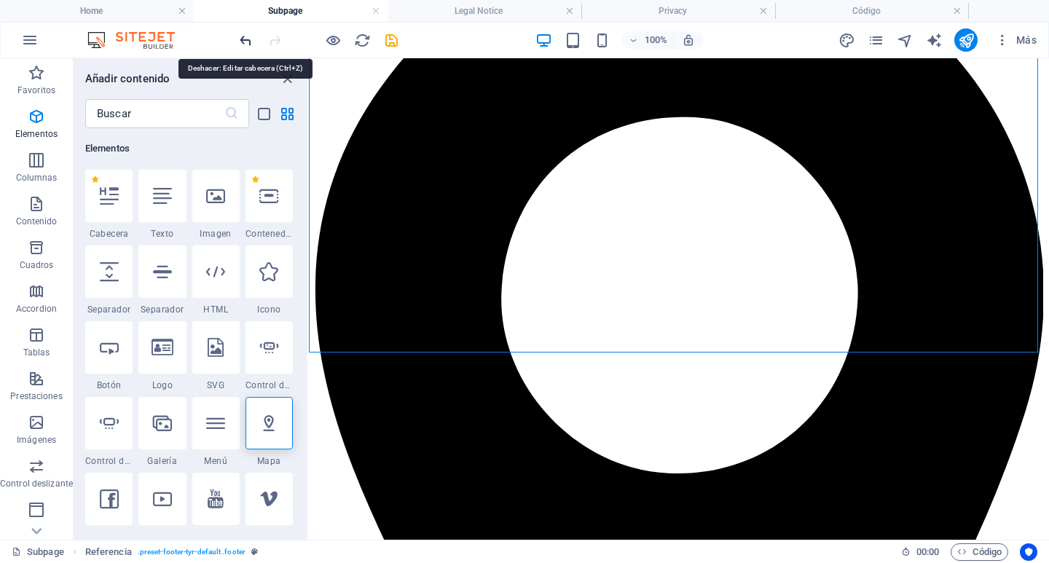
click at [244, 42] on icon "undo" at bounding box center [245, 40] width 17 height 17
click at [283, 79] on icon "close panel" at bounding box center [287, 79] width 17 height 17
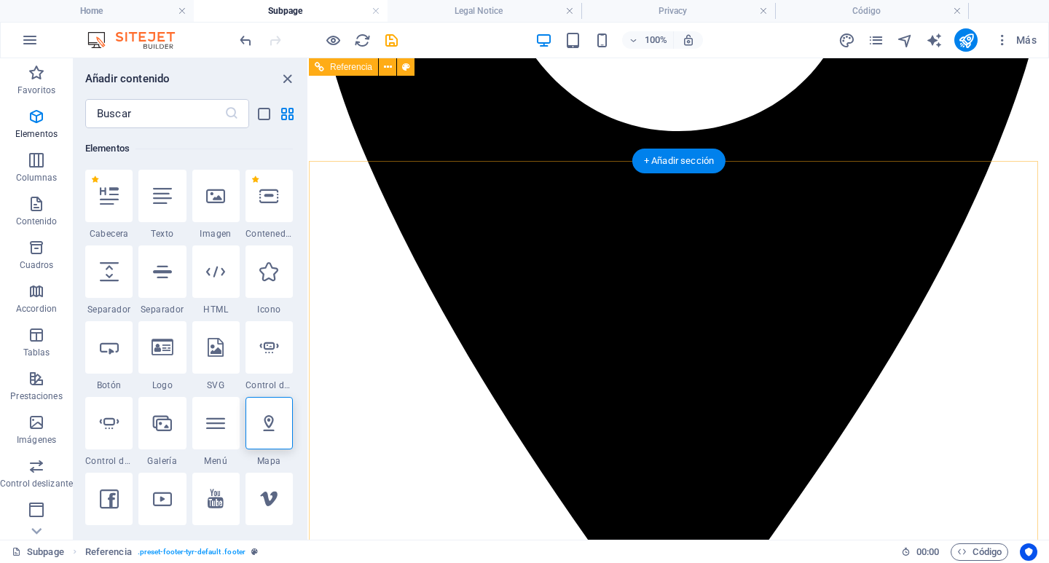
scroll to position [270, 0]
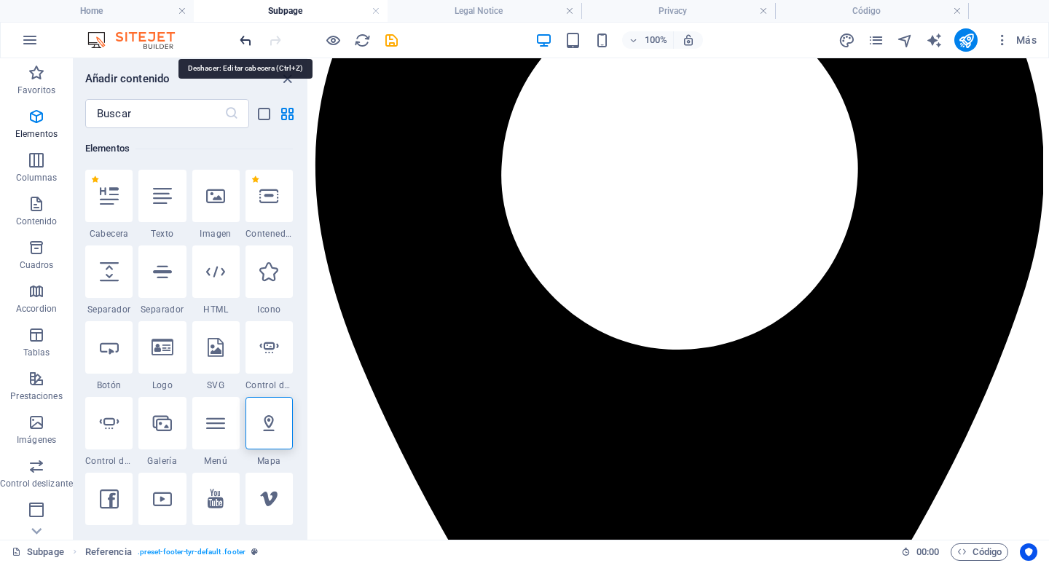
click at [243, 38] on icon "undo" at bounding box center [245, 40] width 17 height 17
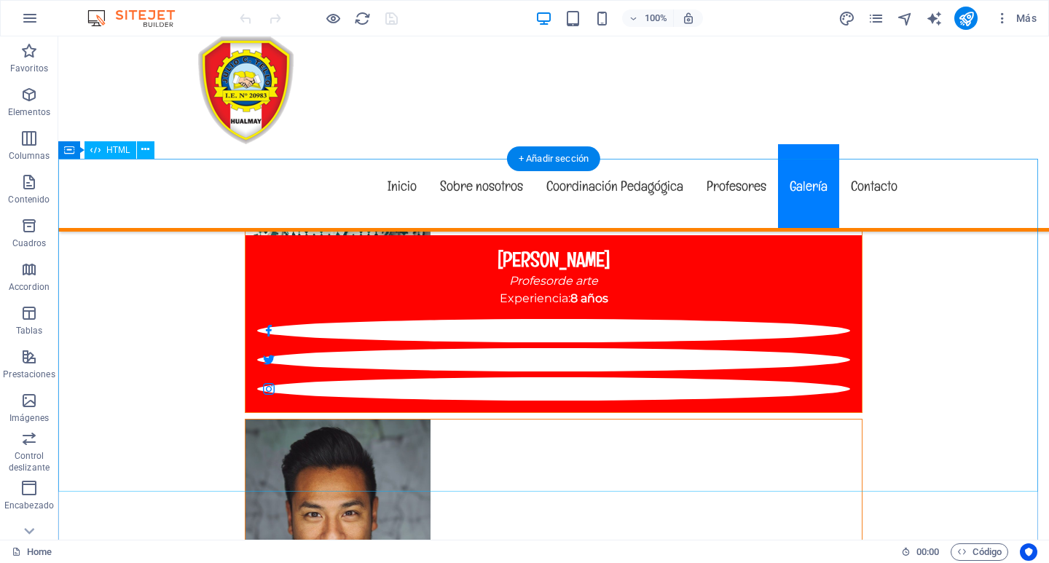
scroll to position [7224, 0]
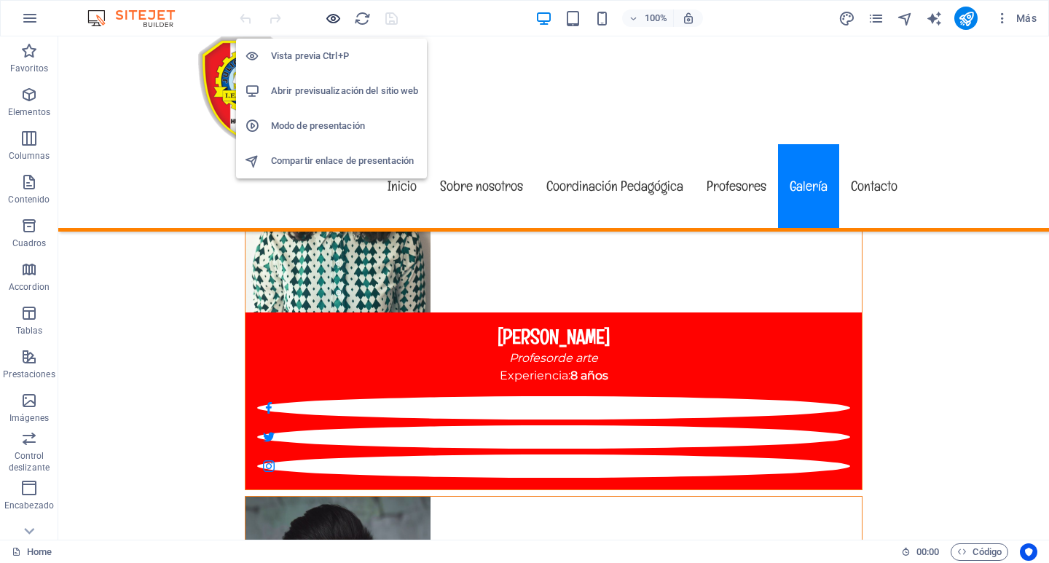
click at [334, 20] on icon "button" at bounding box center [333, 18] width 17 height 17
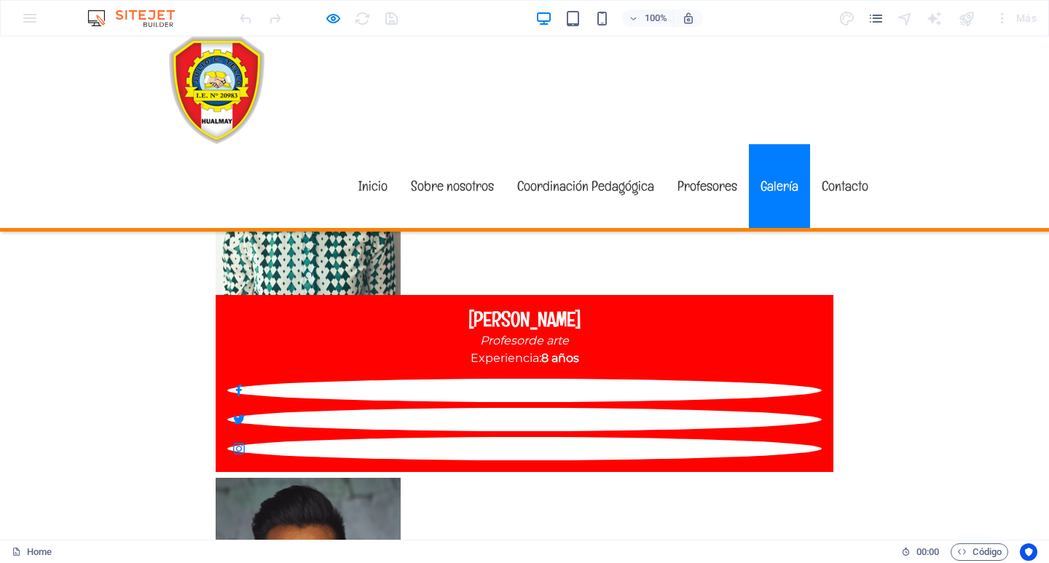
scroll to position [7281, 0]
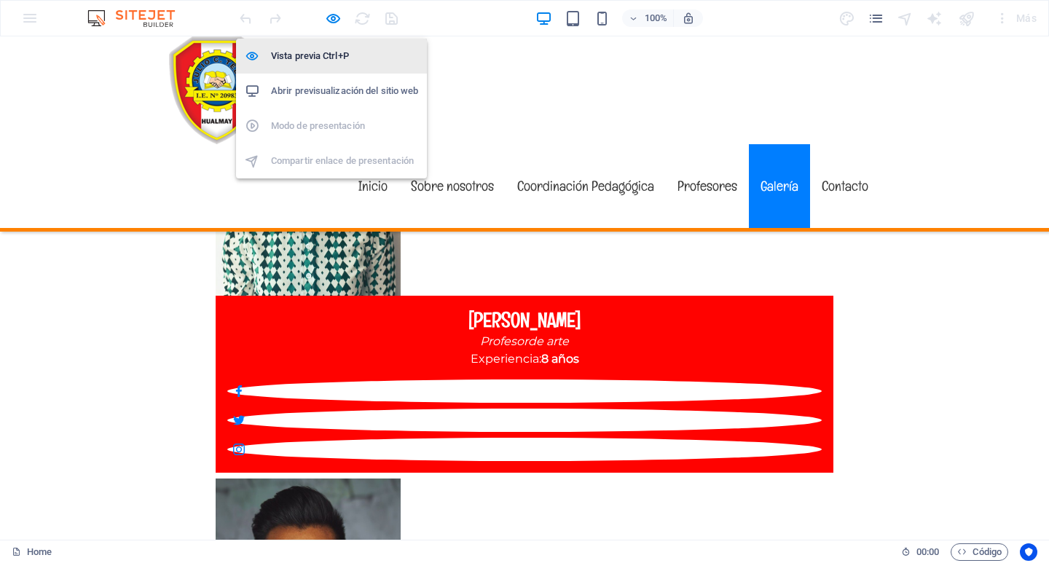
click at [331, 52] on h6 "Vista previa Ctrl+P" at bounding box center [344, 55] width 147 height 17
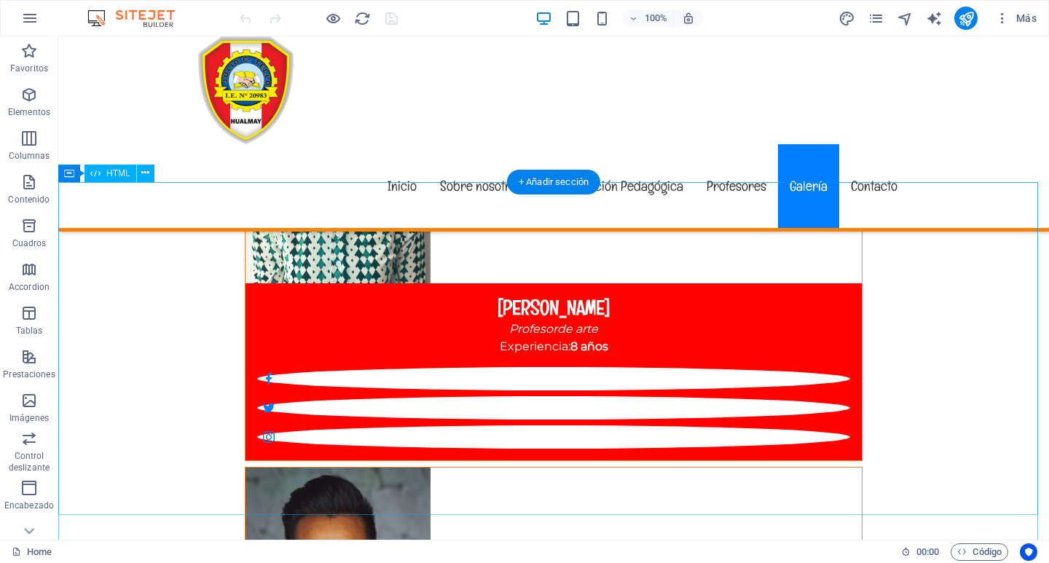
scroll to position [7006, 0]
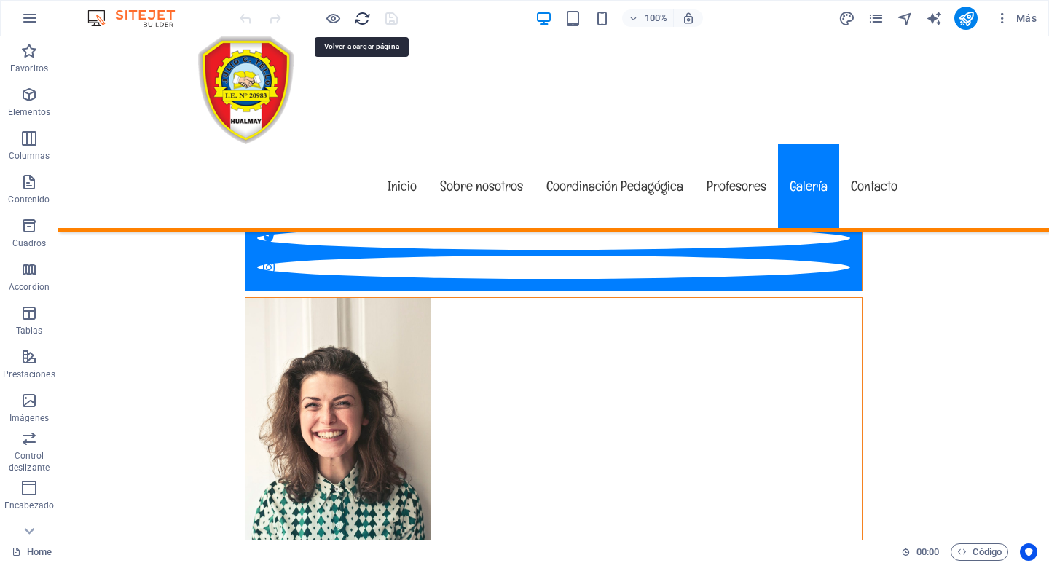
click at [362, 15] on icon "reload" at bounding box center [362, 18] width 17 height 17
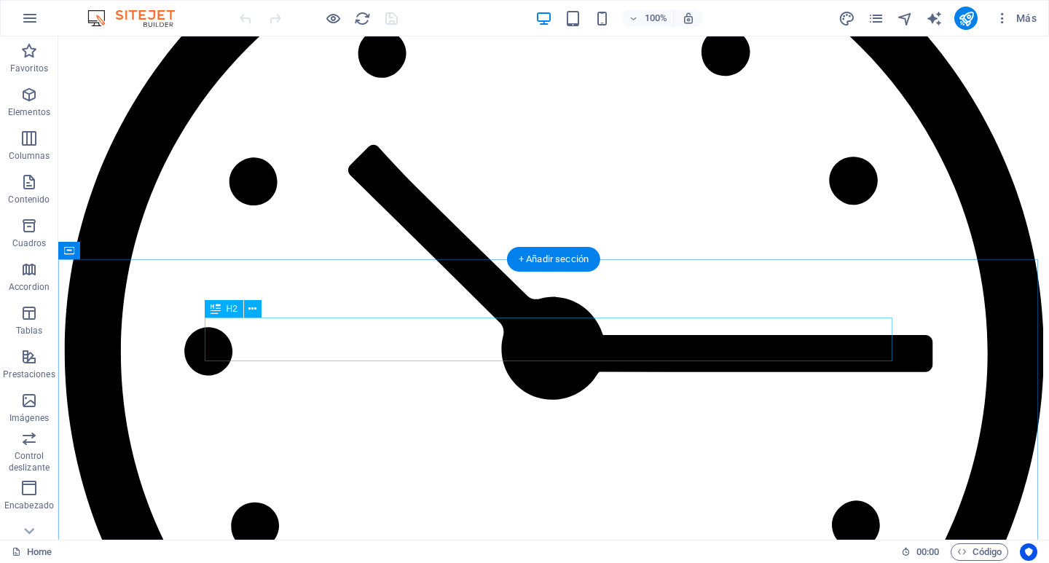
scroll to position [6192, 0]
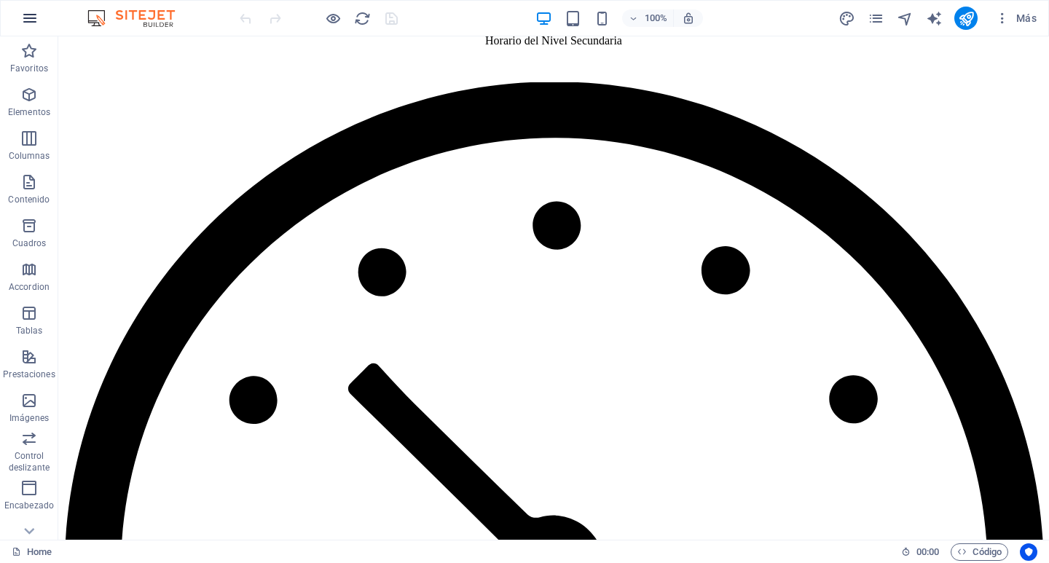
click at [35, 20] on icon "button" at bounding box center [29, 17] width 17 height 17
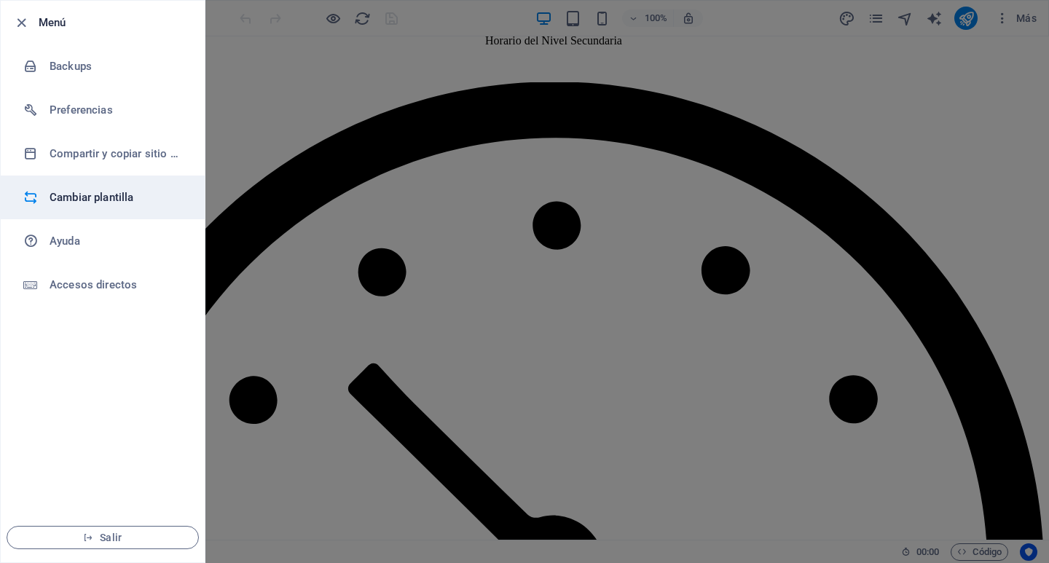
click at [92, 195] on h6 "Cambiar plantilla" at bounding box center [117, 197] width 135 height 17
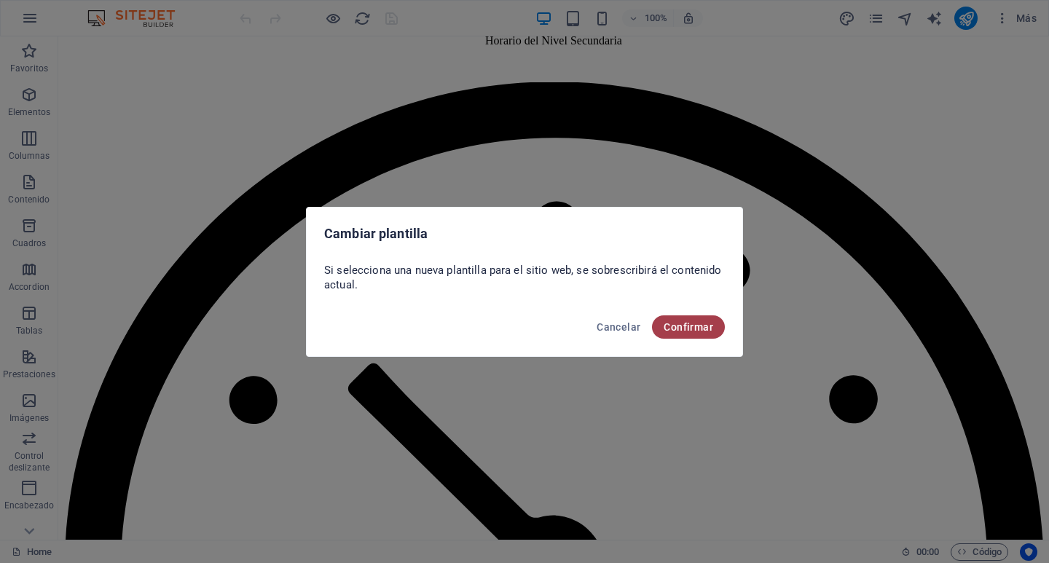
click at [697, 329] on span "Confirmar" at bounding box center [689, 327] width 50 height 12
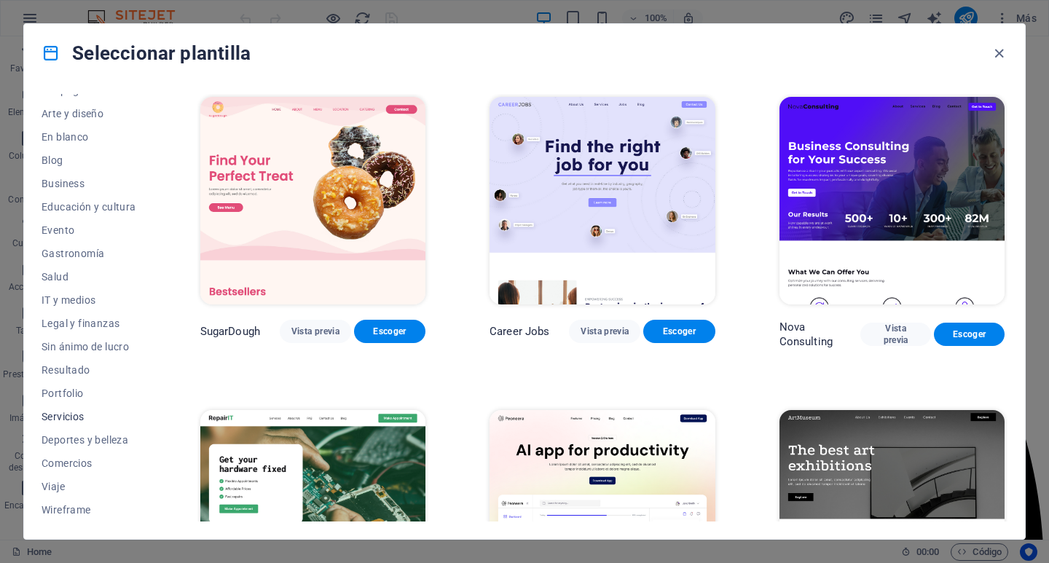
scroll to position [82, 0]
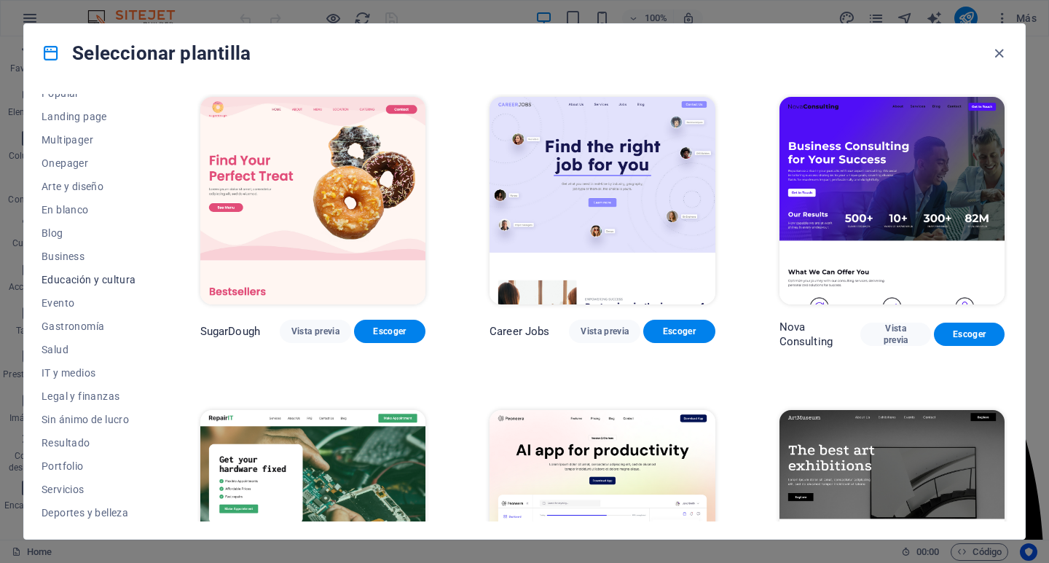
click at [101, 274] on span "Educación y cultura" at bounding box center [89, 280] width 95 height 12
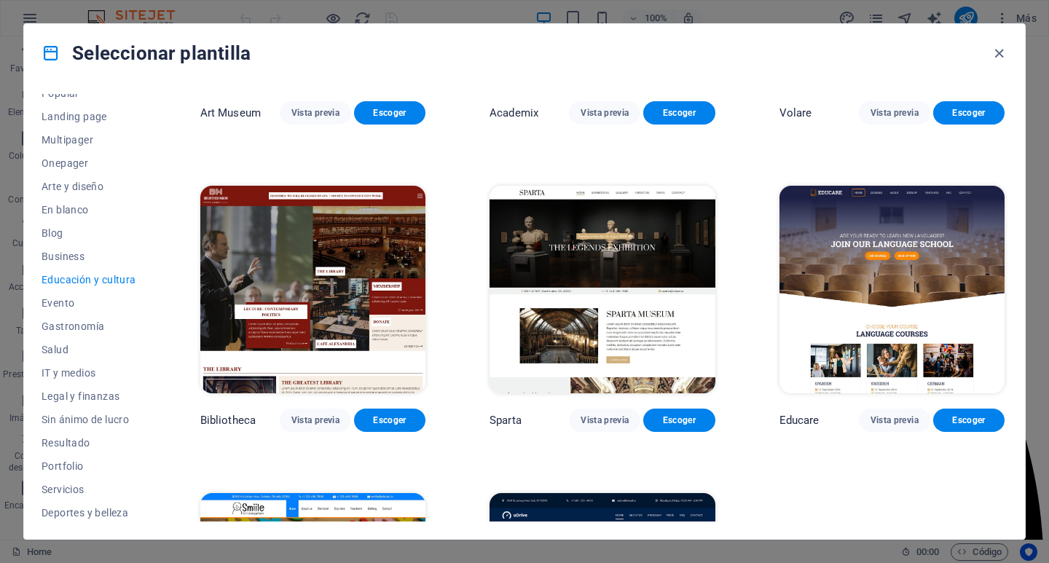
scroll to position [432, 0]
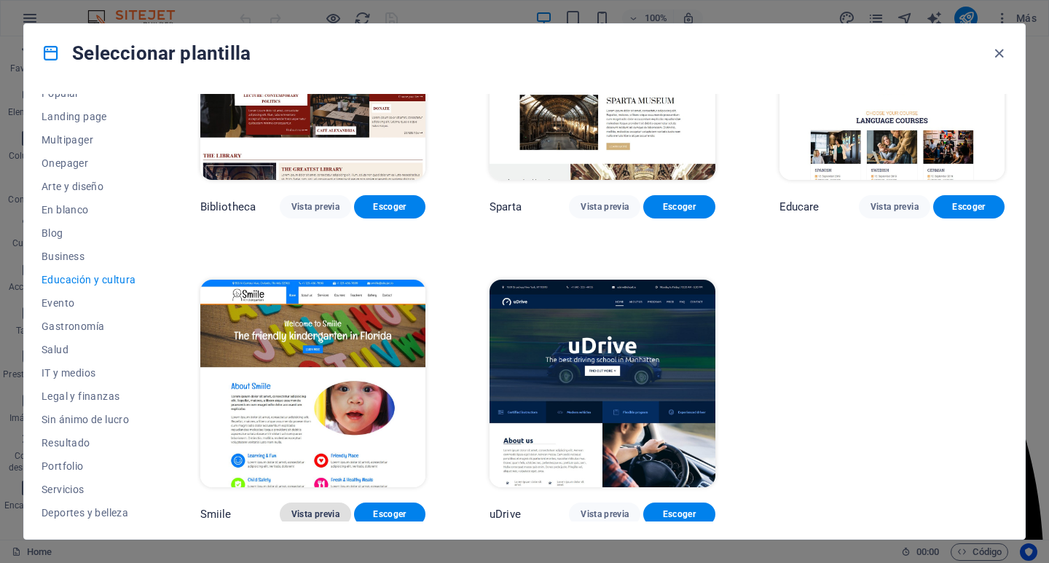
click at [317, 508] on span "Vista previa" at bounding box center [315, 514] width 48 height 12
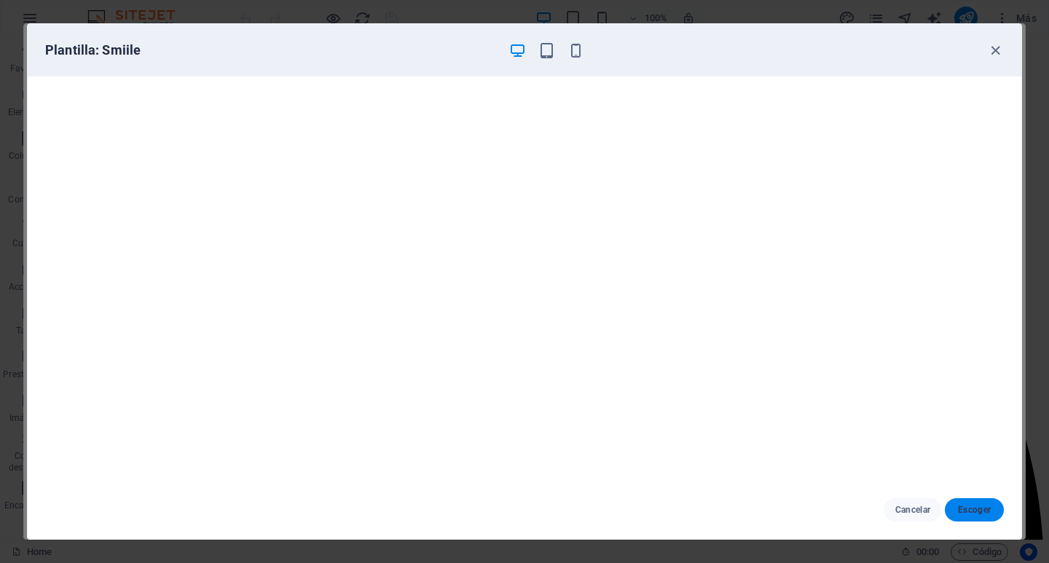
click at [949, 510] on button "Escoger" at bounding box center [974, 509] width 59 height 23
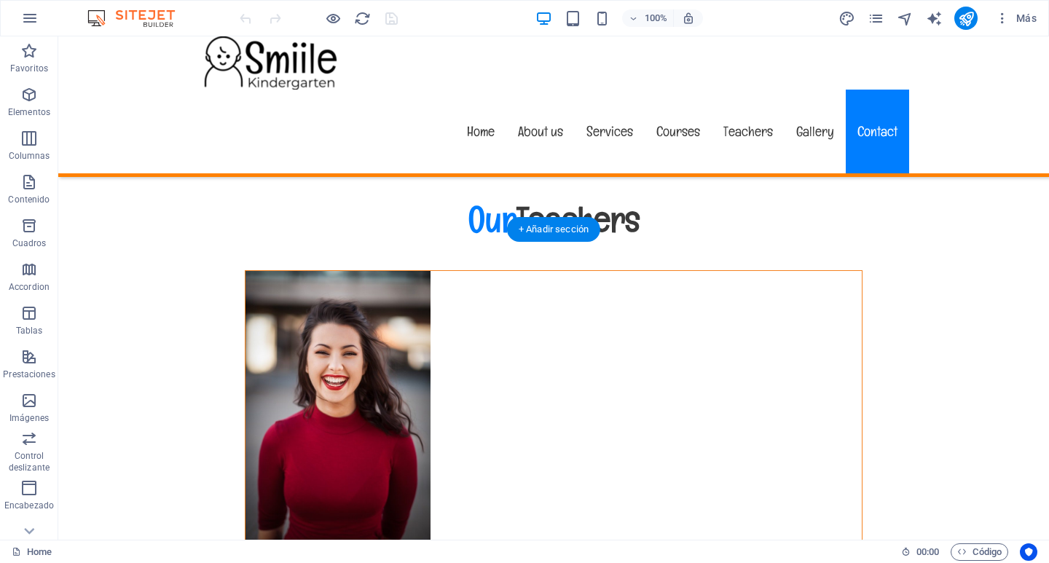
scroll to position [12703, 0]
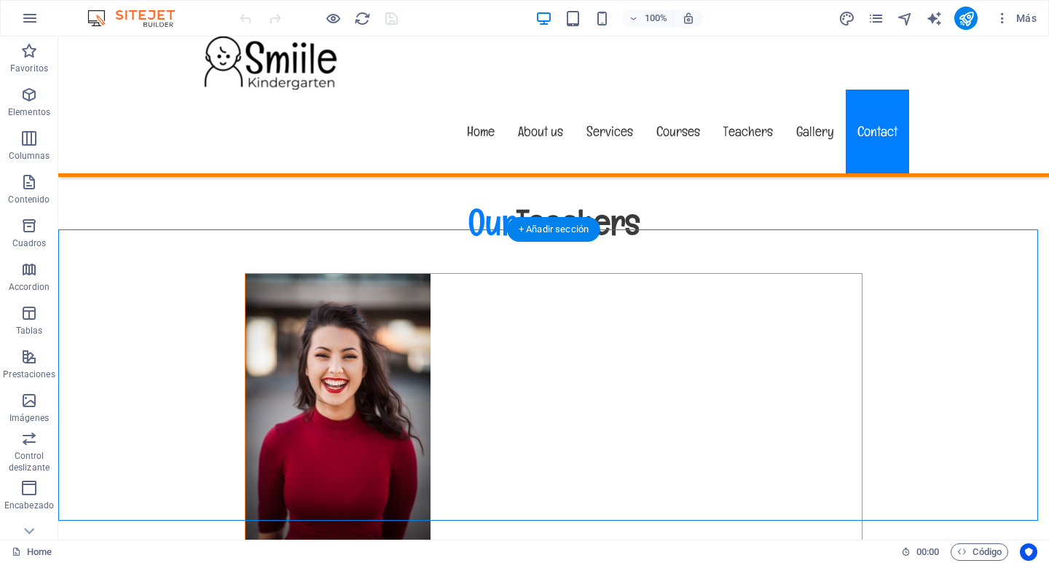
select select "px"
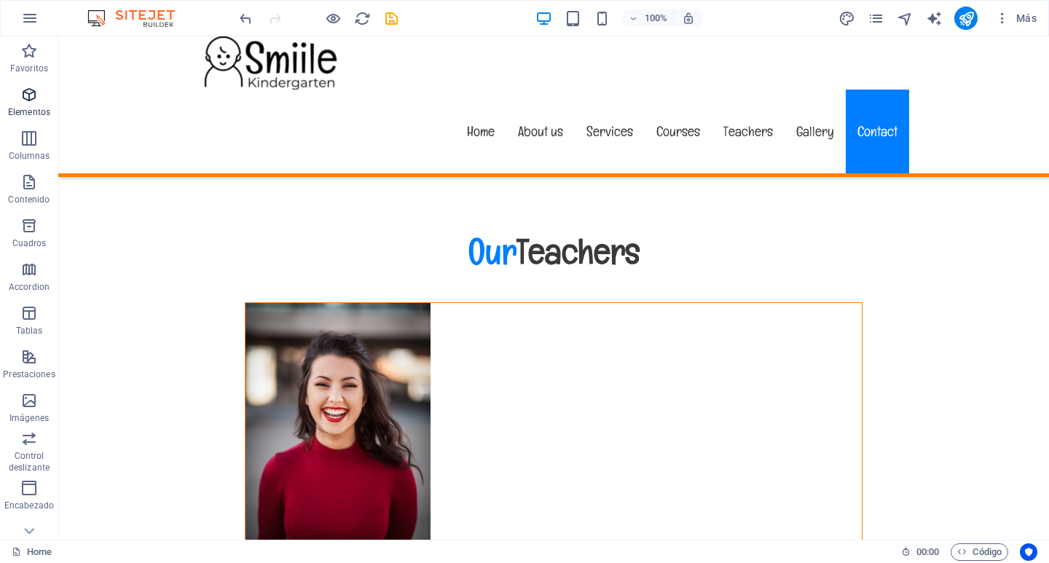
click at [29, 100] on icon "button" at bounding box center [28, 94] width 17 height 17
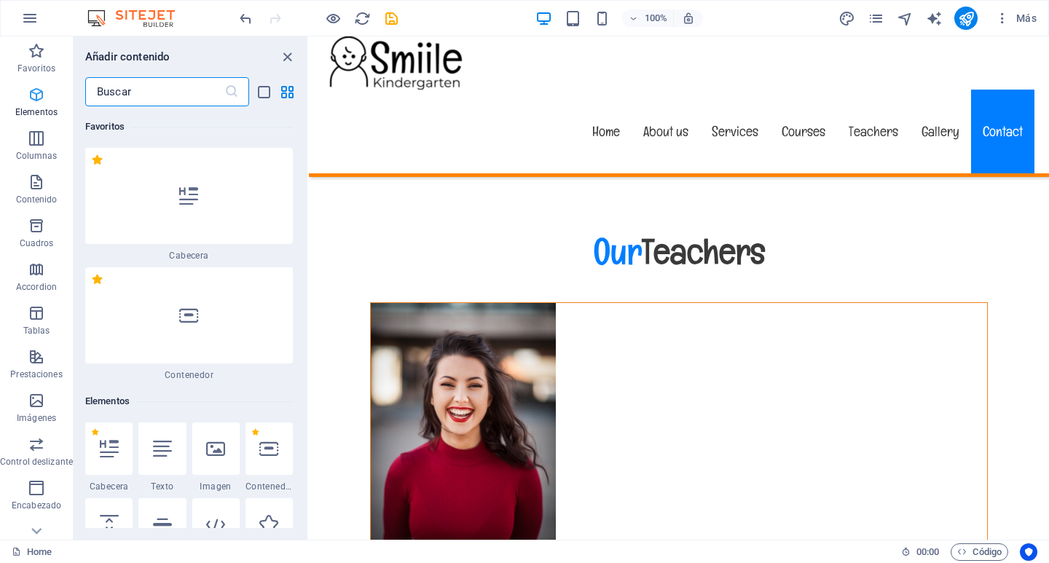
scroll to position [275, 0]
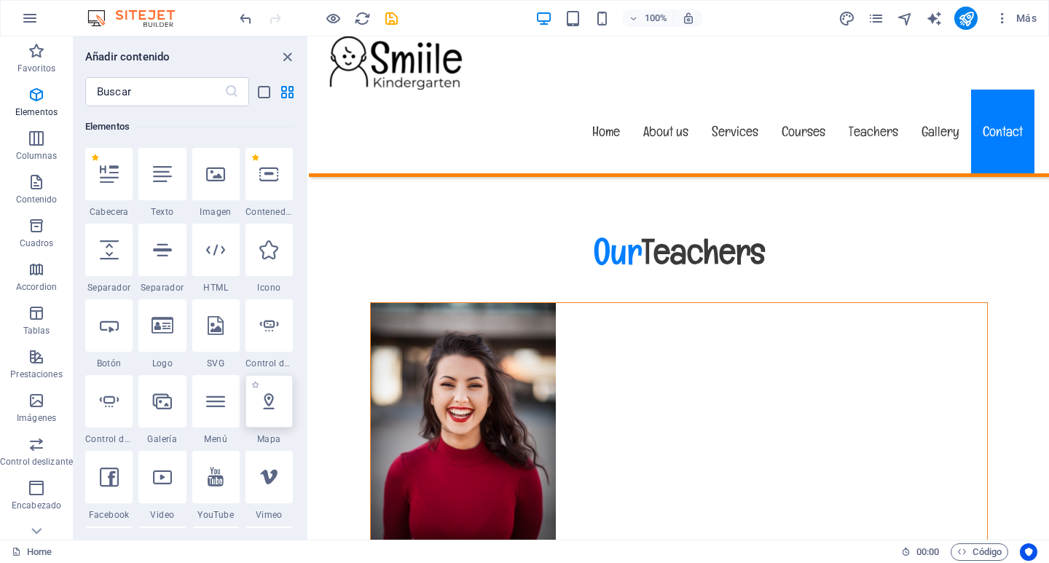
click at [266, 400] on icon at bounding box center [268, 401] width 19 height 19
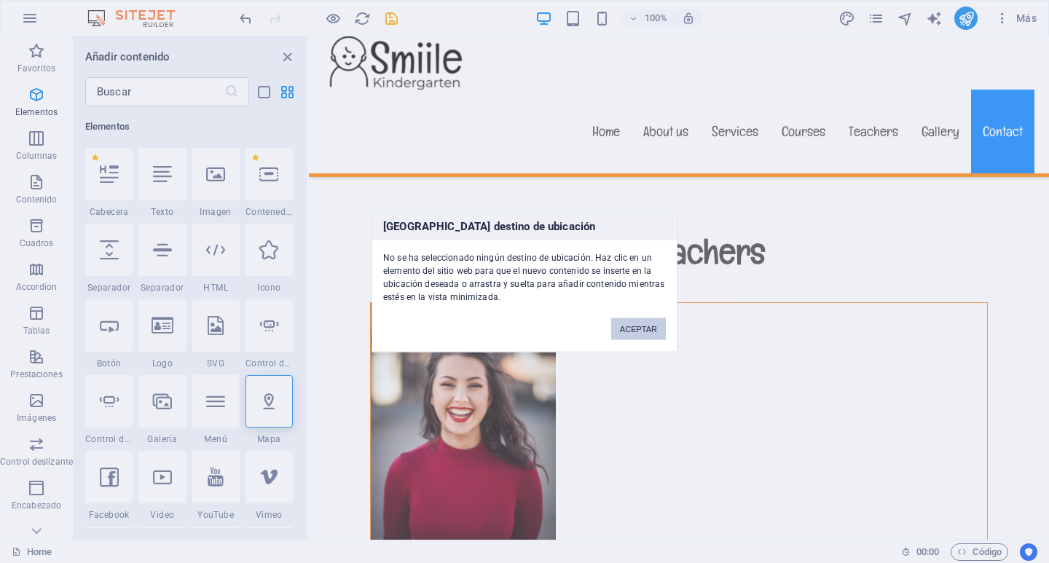
click at [629, 324] on button "ACEPTAR" at bounding box center [638, 329] width 55 height 22
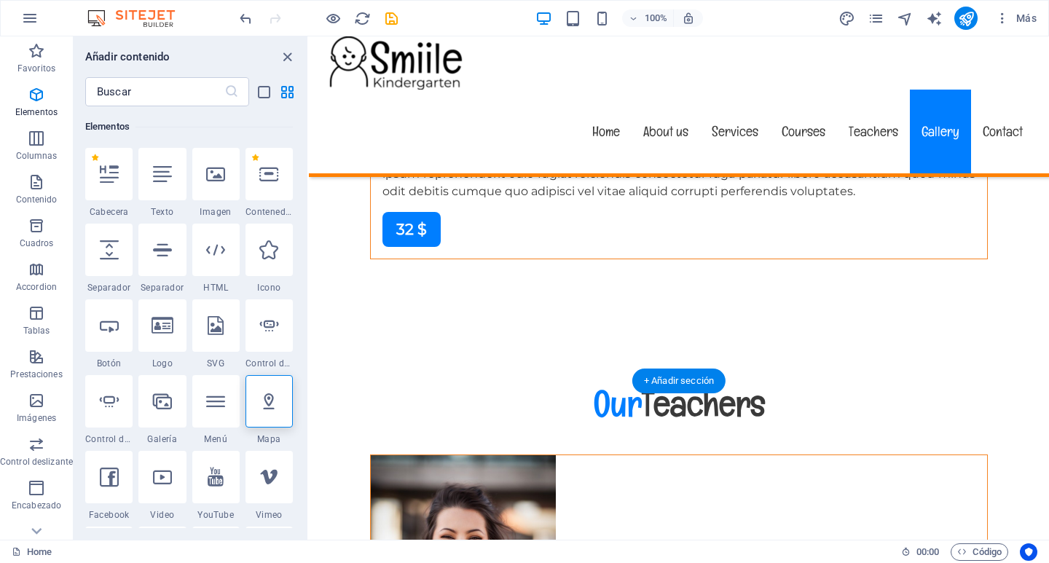
scroll to position [12557, 0]
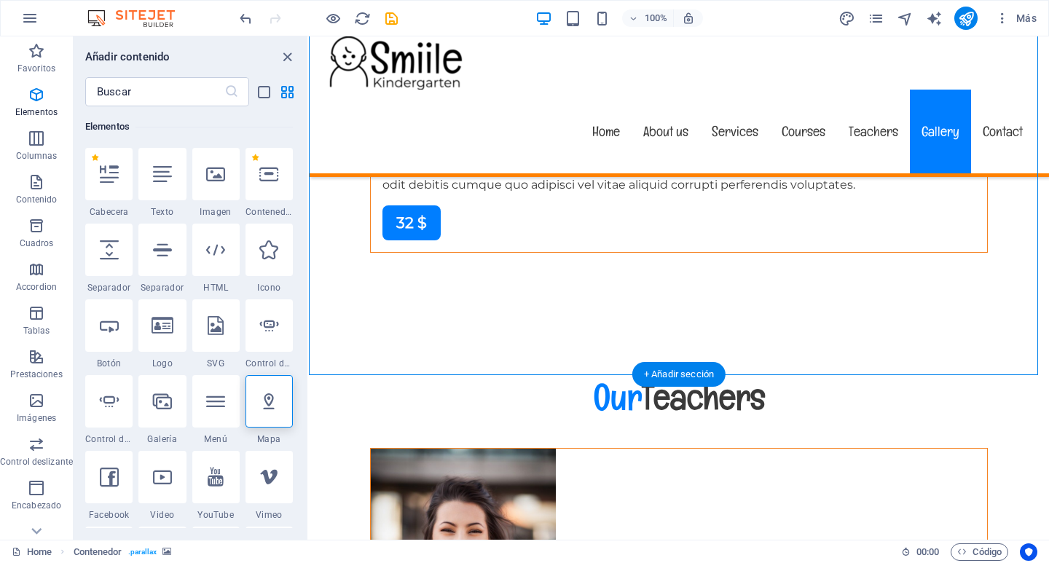
click at [267, 406] on icon at bounding box center [268, 401] width 19 height 19
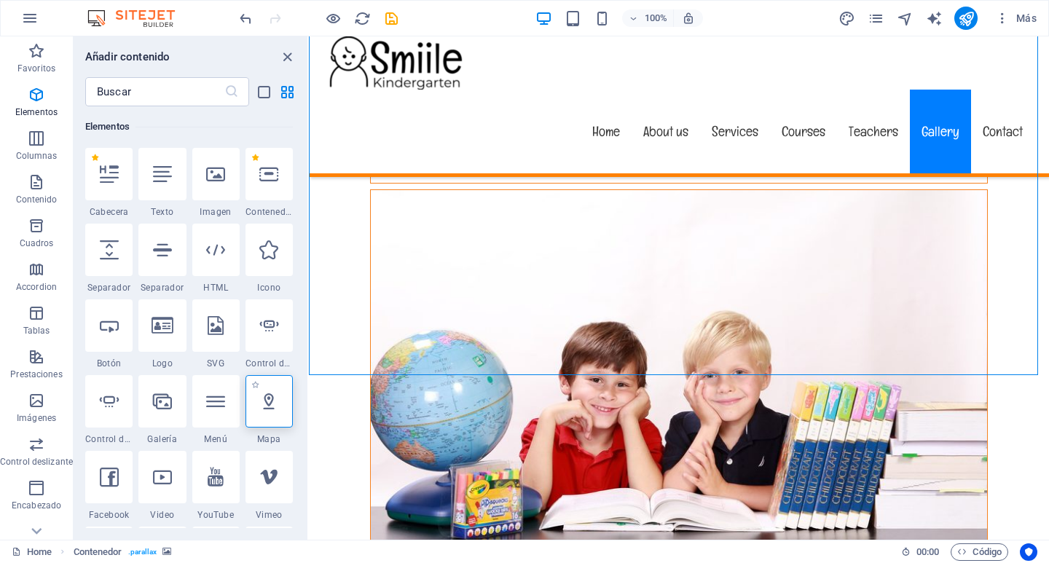
select select "1"
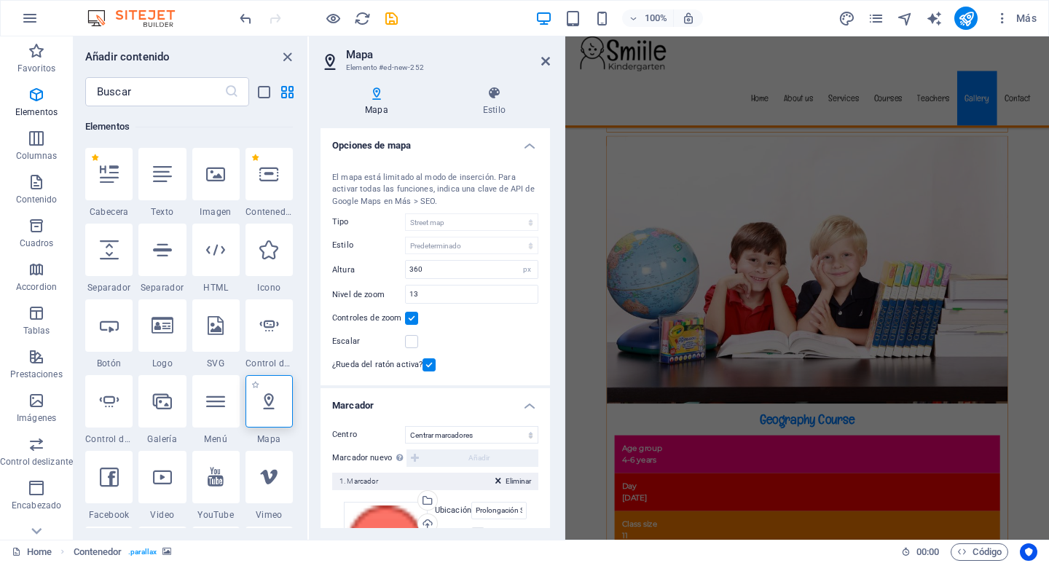
click at [267, 406] on icon at bounding box center [268, 401] width 19 height 19
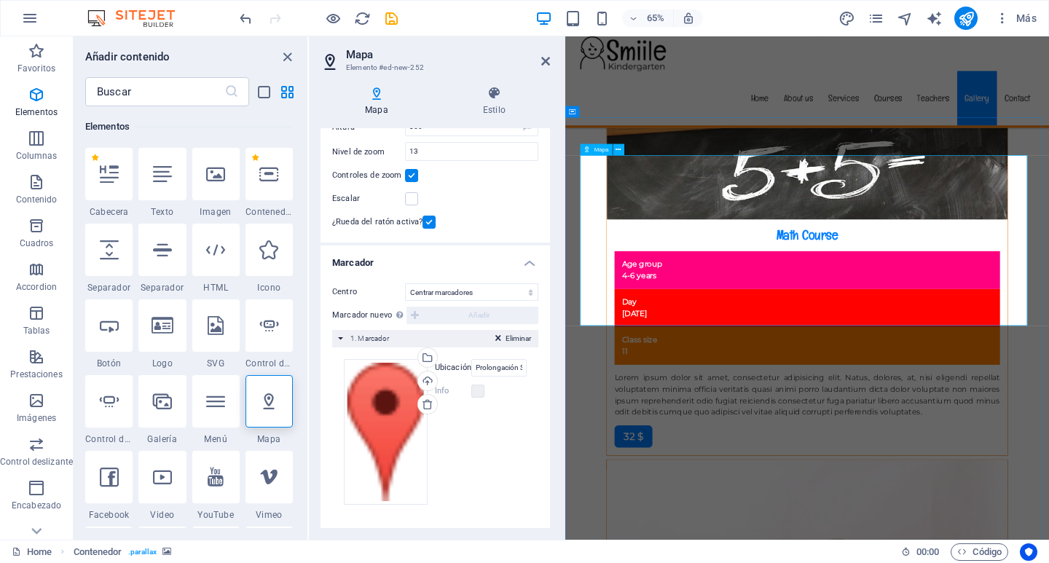
scroll to position [12041, 0]
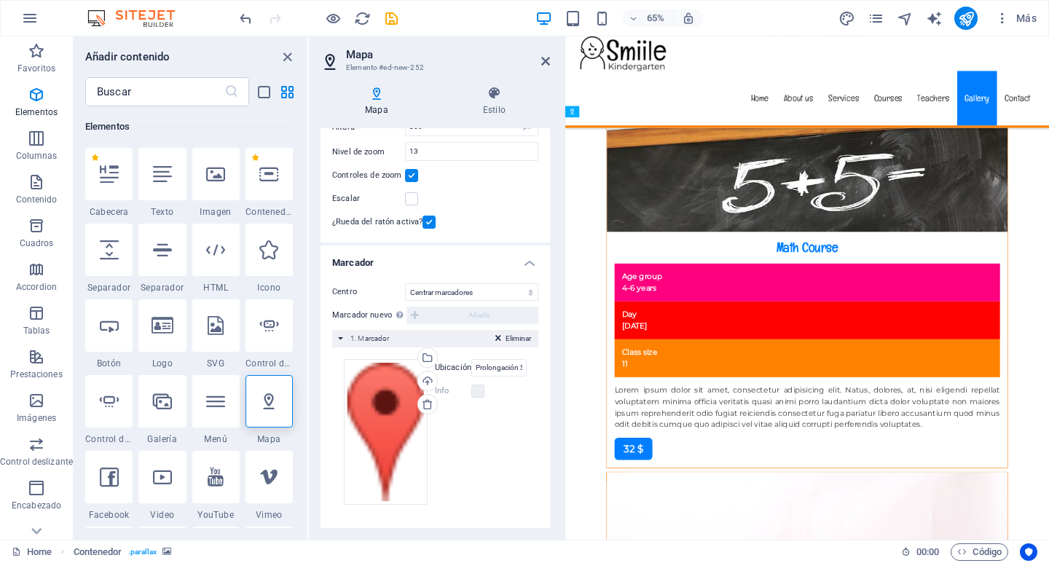
drag, startPoint x: 863, startPoint y: 312, endPoint x: 843, endPoint y: 512, distance: 201.3
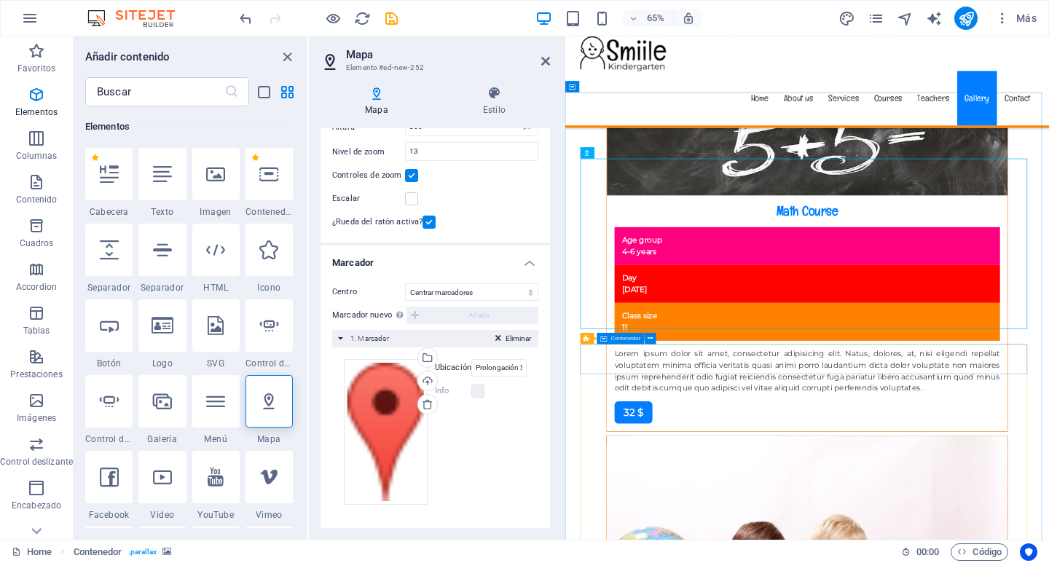
scroll to position [12079, 0]
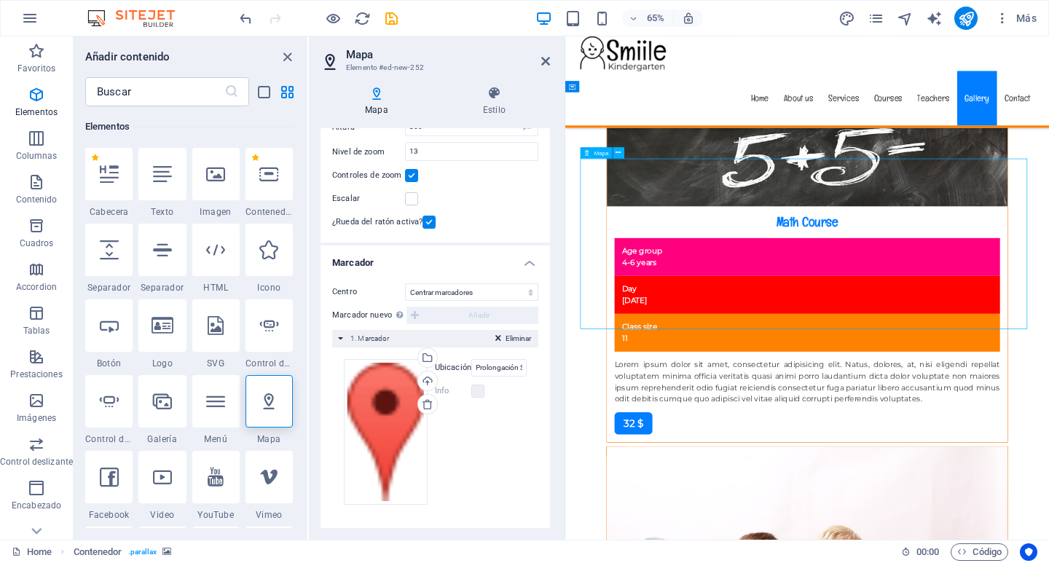
drag, startPoint x: 743, startPoint y: 264, endPoint x: 739, endPoint y: 306, distance: 42.5
drag, startPoint x: 943, startPoint y: 308, endPoint x: 926, endPoint y: 409, distance: 102.7
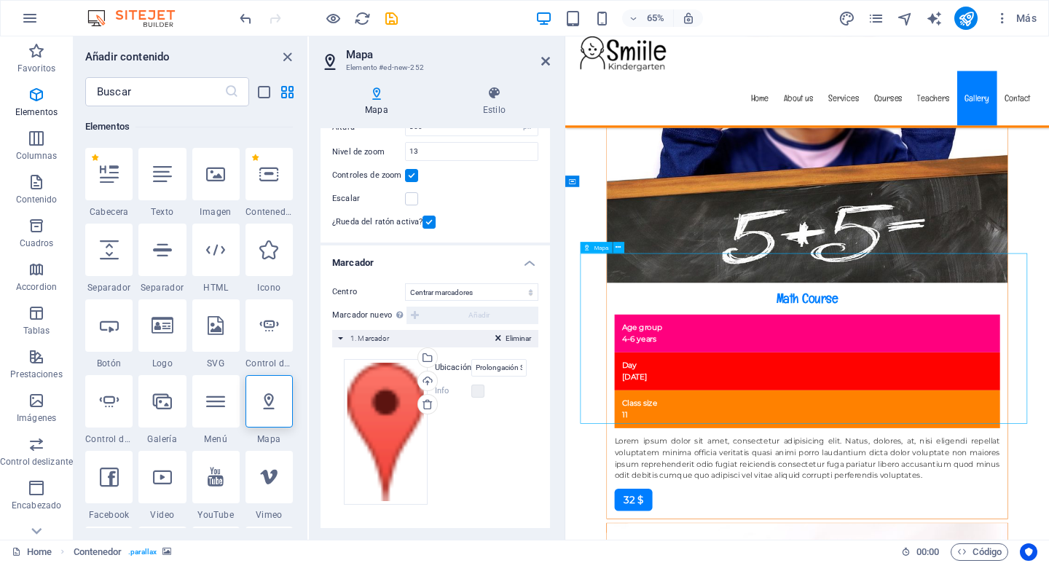
scroll to position [11934, 0]
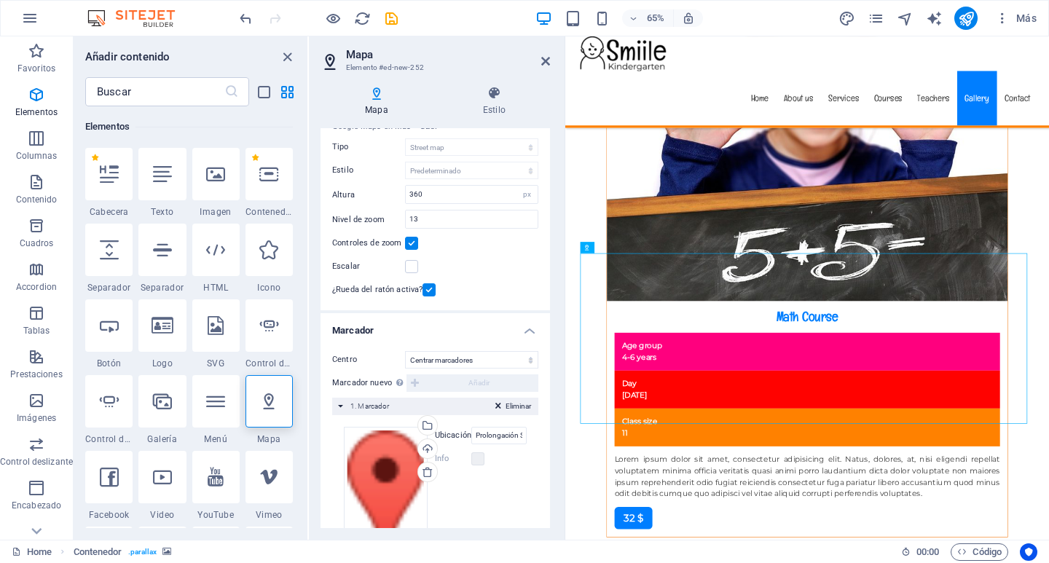
scroll to position [0, 0]
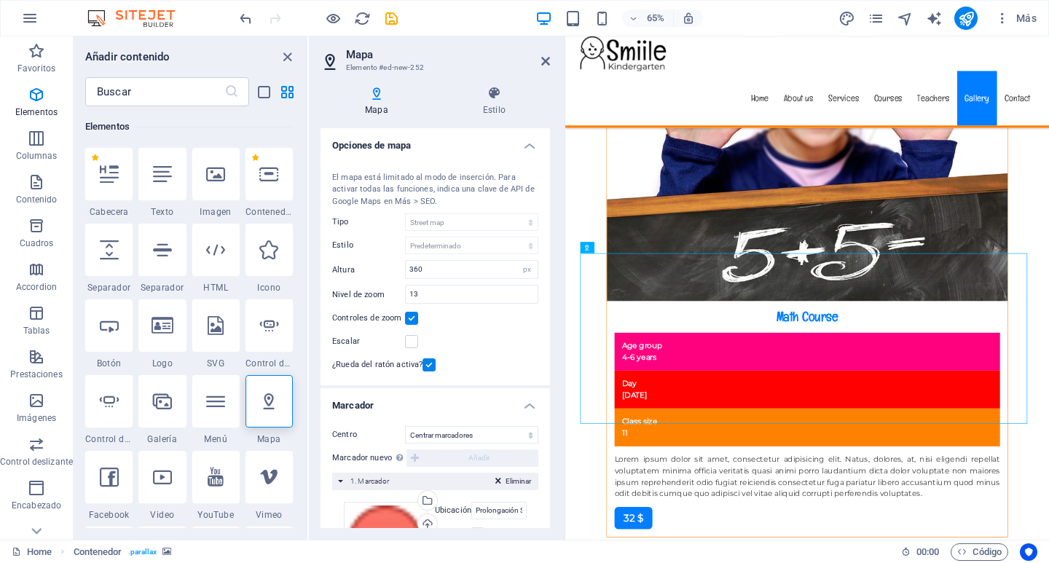
click at [420, 197] on div "El mapa está limitado al modo de inserción. Para activar todas las funciones, i…" at bounding box center [435, 190] width 206 height 36
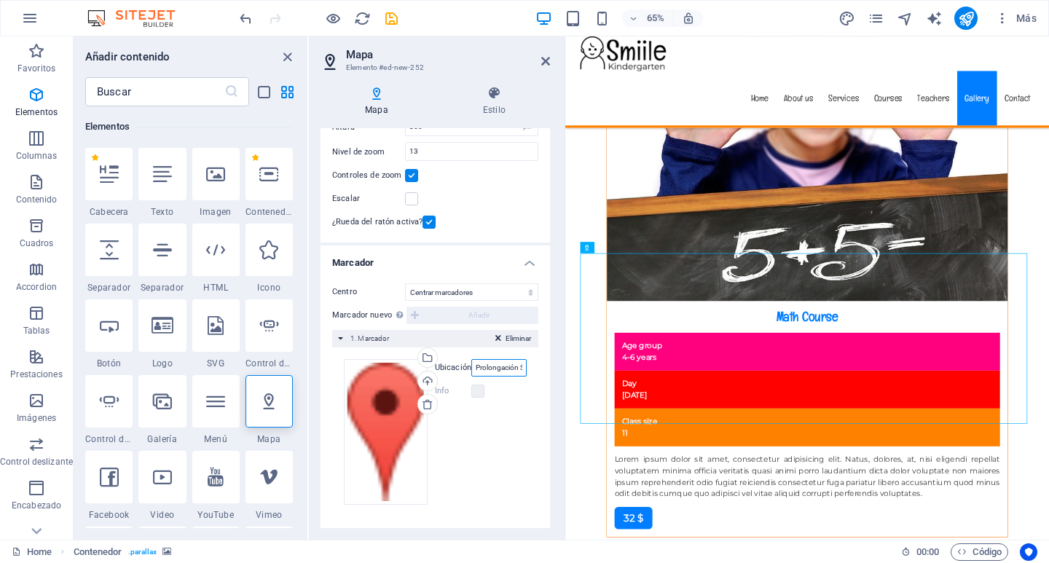
click at [501, 369] on input "Prolongación Santa [PERSON_NAME], 15137 [GEOGRAPHIC_DATA]" at bounding box center [498, 367] width 55 height 17
click at [444, 369] on label "Ubicación" at bounding box center [453, 367] width 36 height 17
click at [471, 369] on input "Prolongación Santa [PERSON_NAME], 15137 [GEOGRAPHIC_DATA]" at bounding box center [498, 367] width 55 height 17
click at [483, 369] on input "Prolongación Santa [PERSON_NAME], 15137 [GEOGRAPHIC_DATA]" at bounding box center [498, 367] width 55 height 17
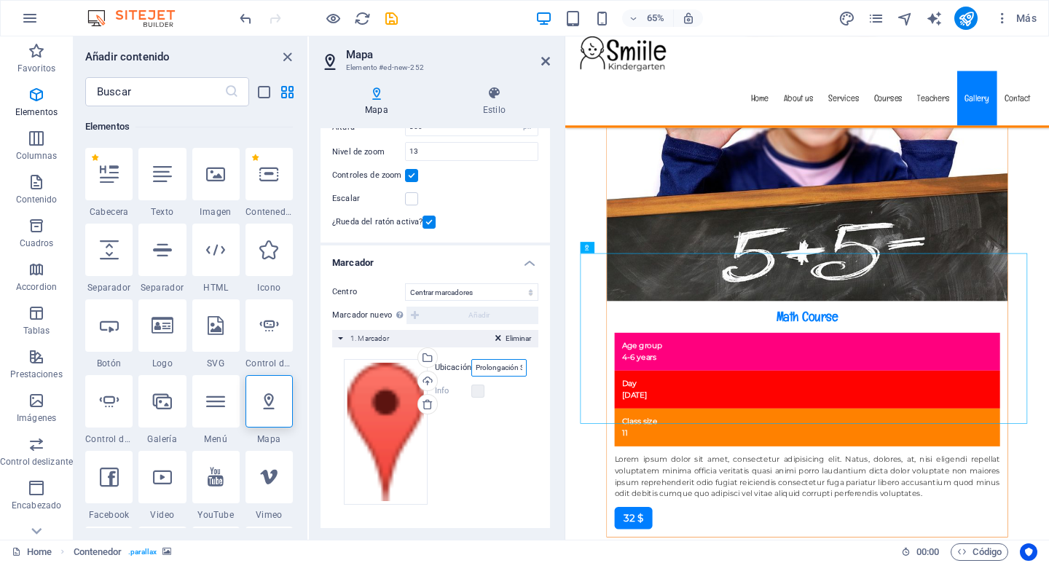
paste input "<iframe src="https://www.google.com/maps/embed?pb=!1m18!1m12!1m3!1d3915.1681018…"
type input "<iframe src="https://www.google.com/maps/embed?pb=!1m18!1m12!1m3!1d3915.1681018…"
click at [481, 369] on input "<iframe src="https://www.google.com/maps/embed?pb=!1m18!1m12!1m3!1d3915.1681018…" at bounding box center [498, 367] width 55 height 17
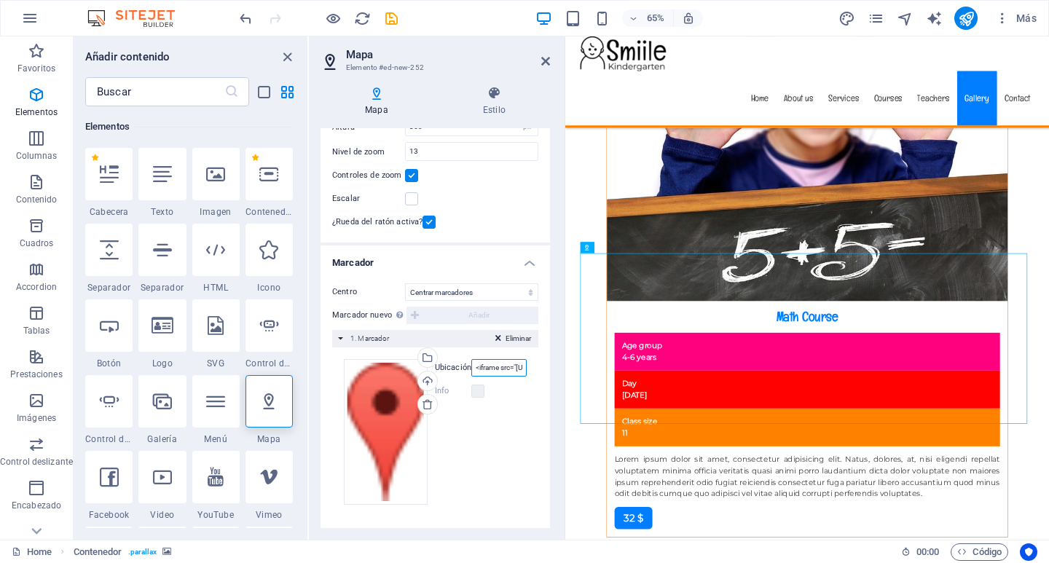
click at [481, 369] on input "<iframe src="https://www.google.com/maps/embed?pb=!1m18!1m12!1m3!1d3915.1681018…" at bounding box center [498, 367] width 55 height 17
click at [431, 384] on div "Cargar" at bounding box center [426, 382] width 22 height 22
click at [546, 56] on icon at bounding box center [545, 61] width 9 height 12
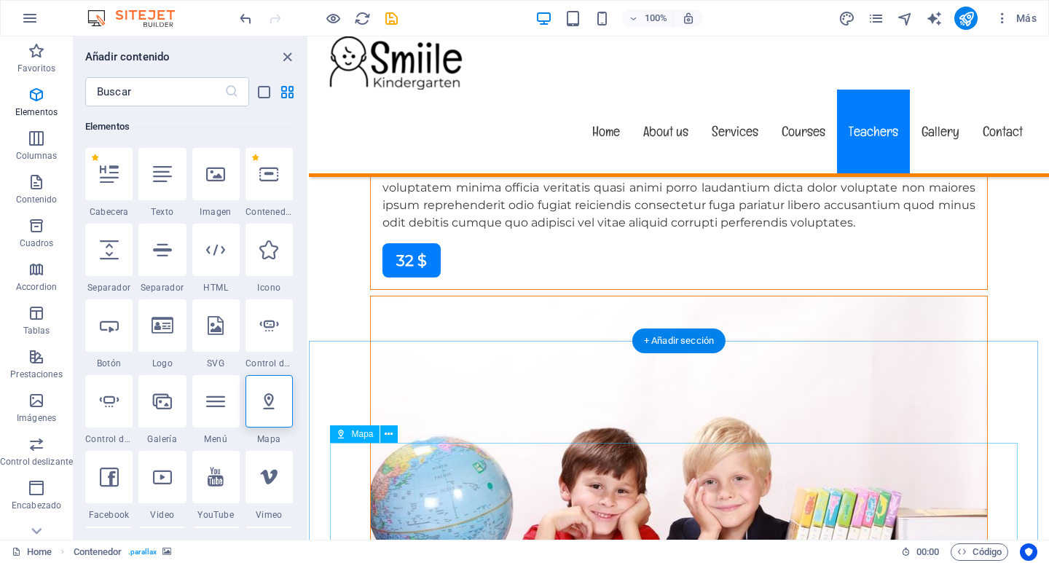
scroll to position [11747, 0]
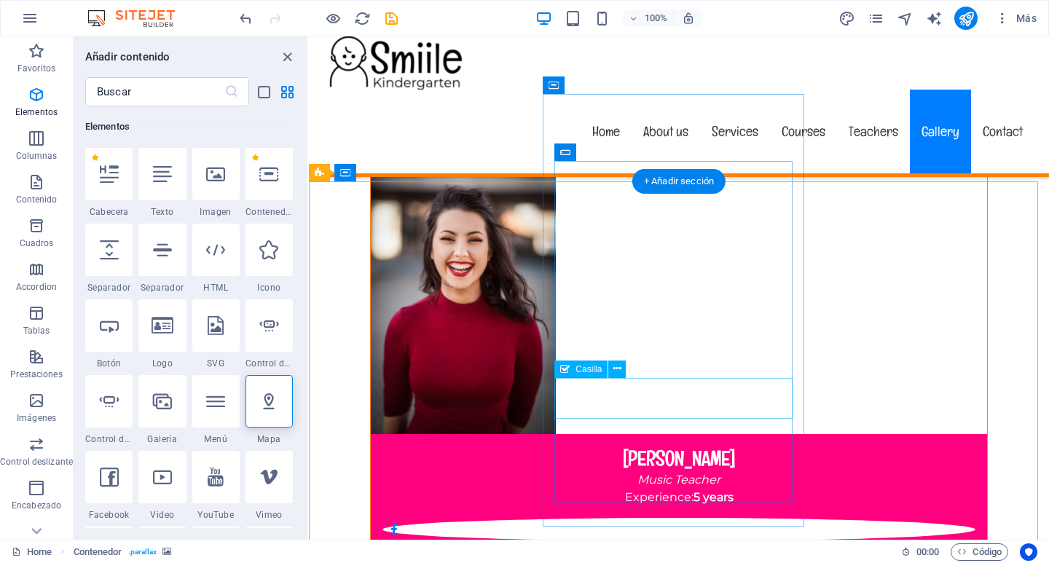
scroll to position [12630, 0]
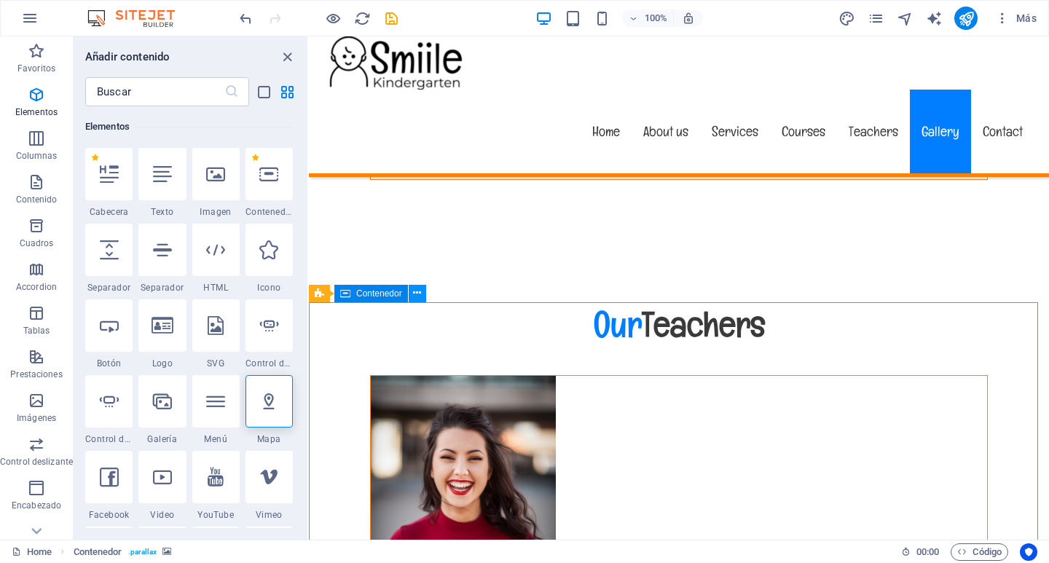
click at [414, 295] on icon at bounding box center [417, 293] width 8 height 15
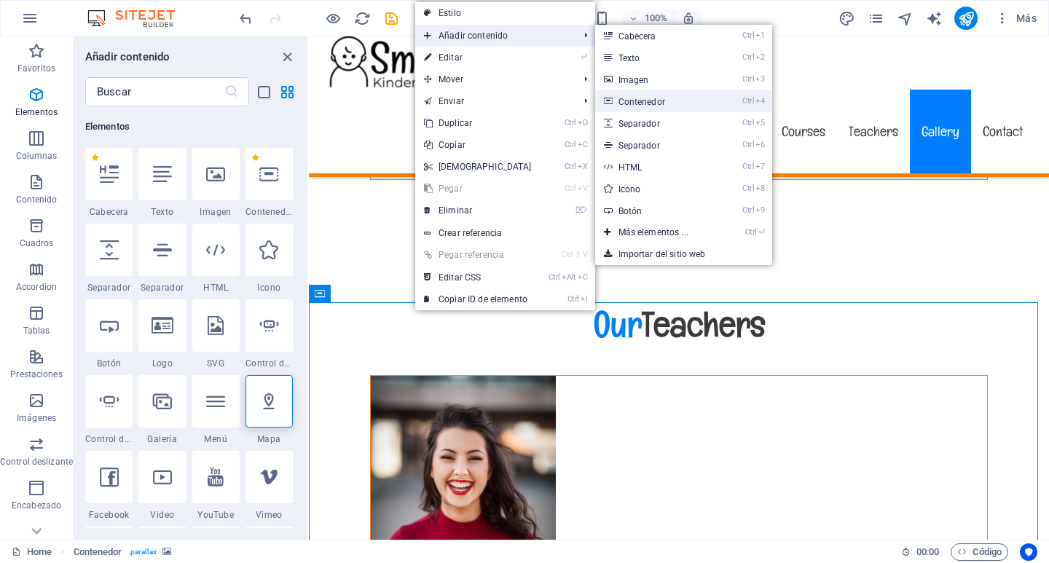
click at [667, 104] on link "Ctrl 4 Contenedor" at bounding box center [656, 101] width 122 height 22
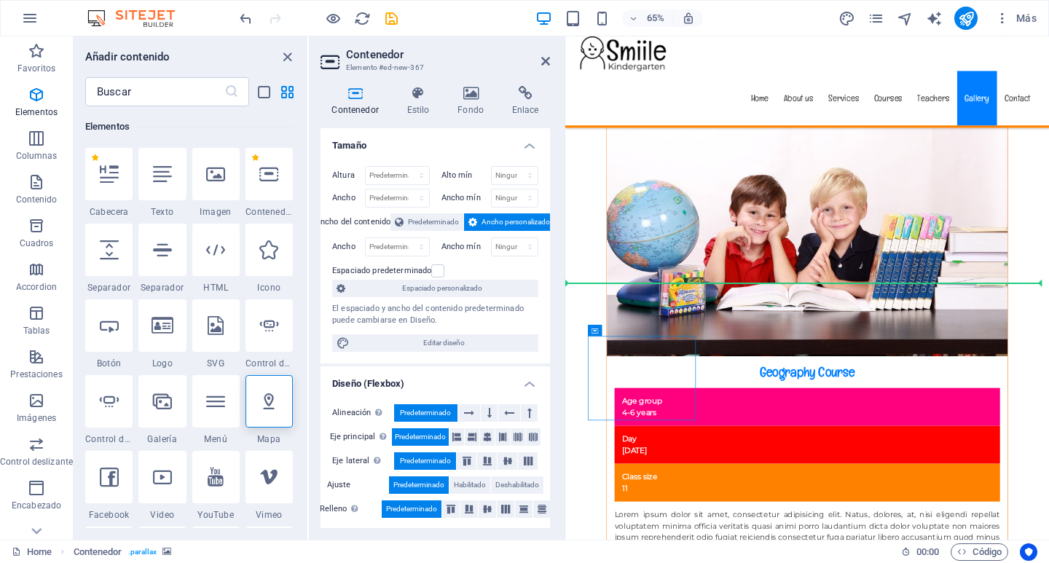
drag, startPoint x: 674, startPoint y: 501, endPoint x: 676, endPoint y: 406, distance: 95.4
click at [269, 394] on icon at bounding box center [268, 401] width 19 height 19
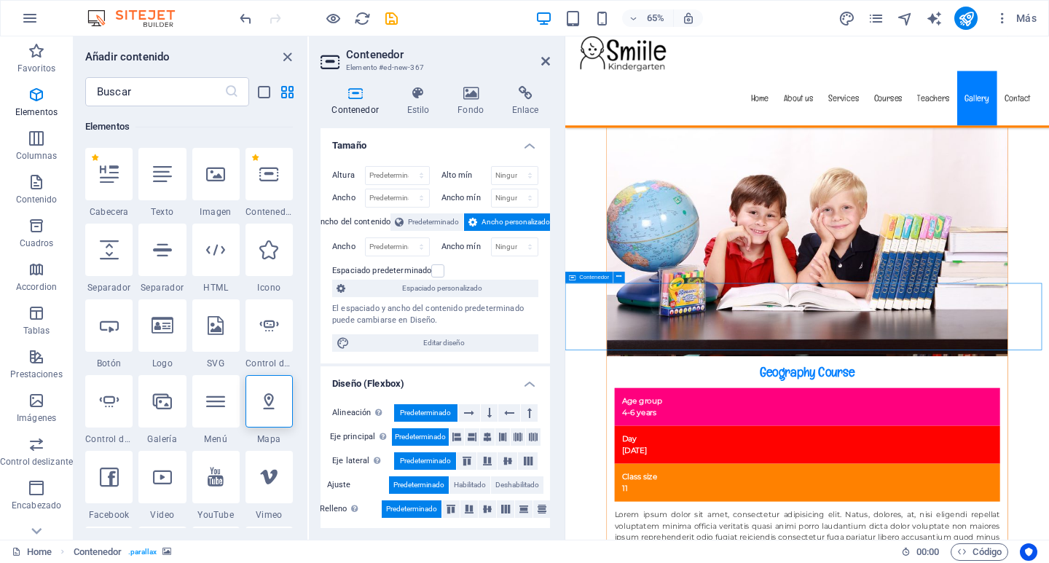
click at [546, 56] on icon at bounding box center [545, 61] width 9 height 12
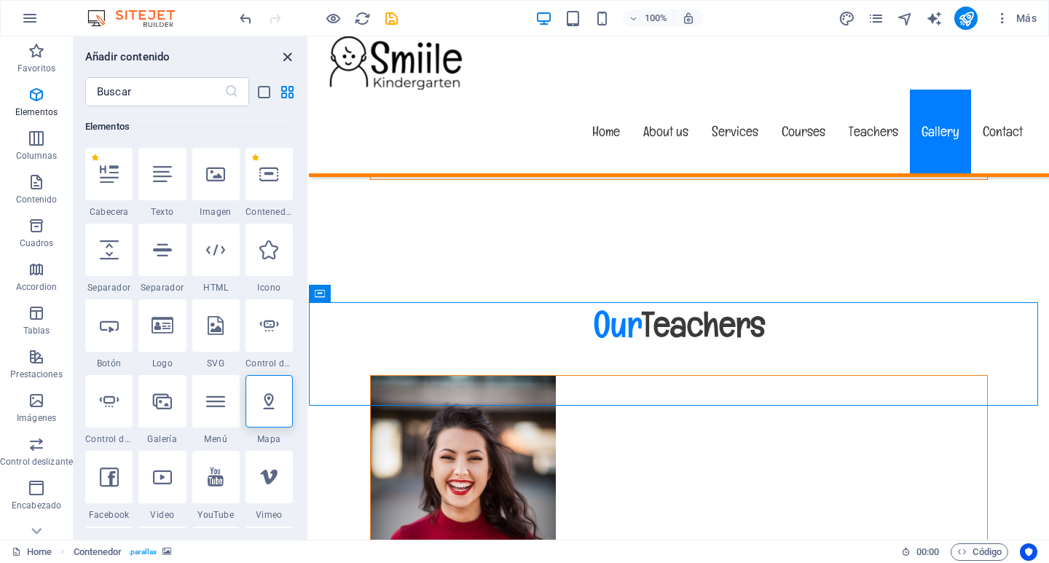
click at [280, 55] on icon "close panel" at bounding box center [287, 57] width 17 height 17
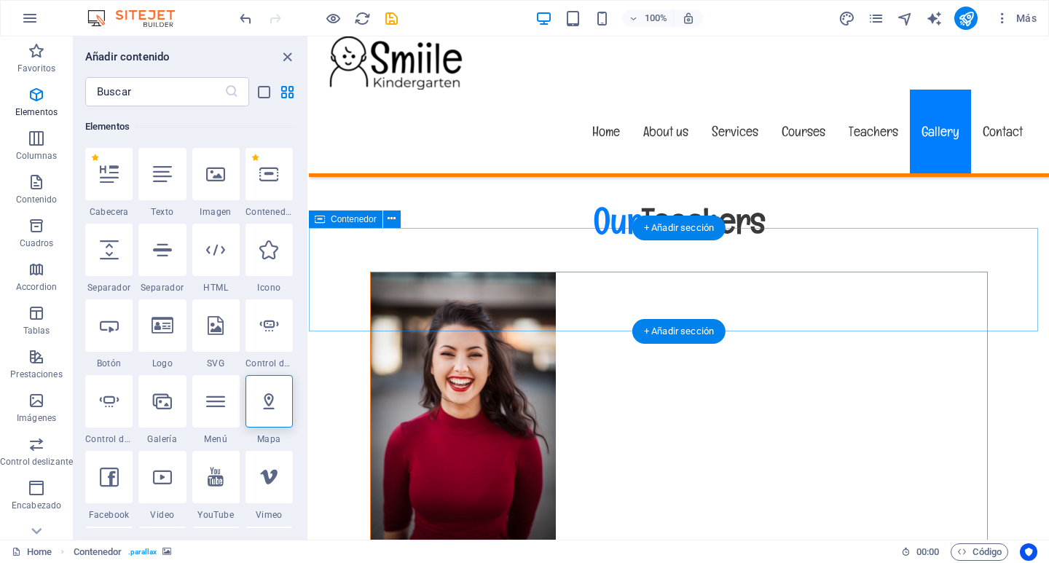
scroll to position [12661, 0]
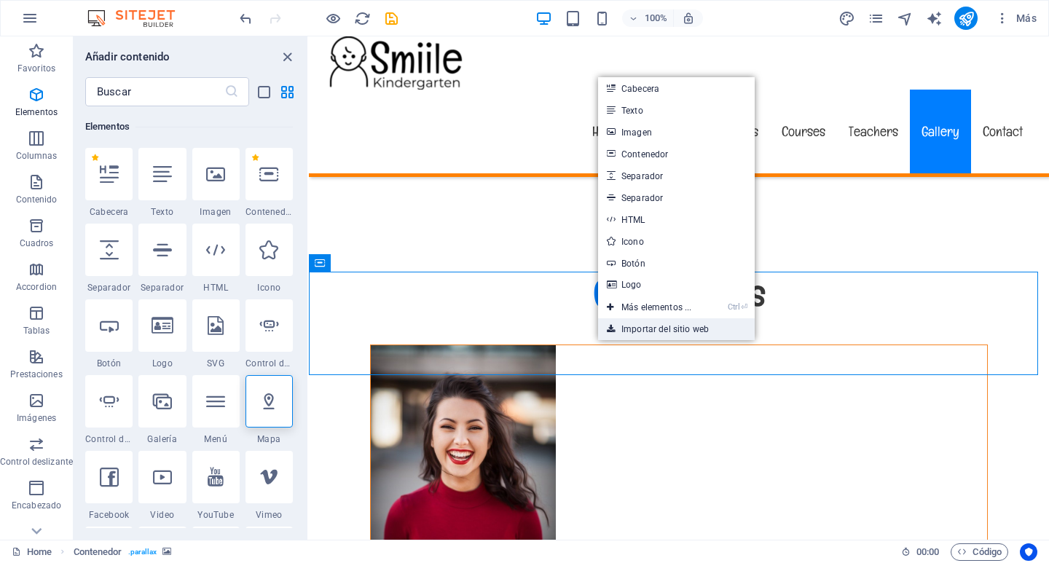
click at [650, 324] on link "Importar del sitio web" at bounding box center [676, 329] width 157 height 22
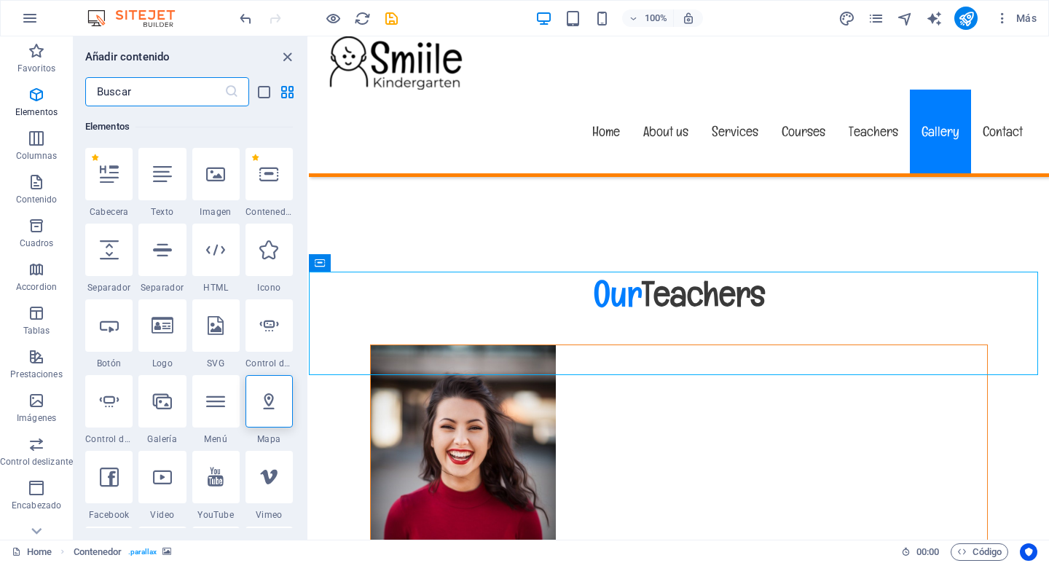
click at [142, 93] on input "text" at bounding box center [154, 91] width 139 height 29
paste input "https://maps.app.goo.gl/Eopoekpphegzv42v6"
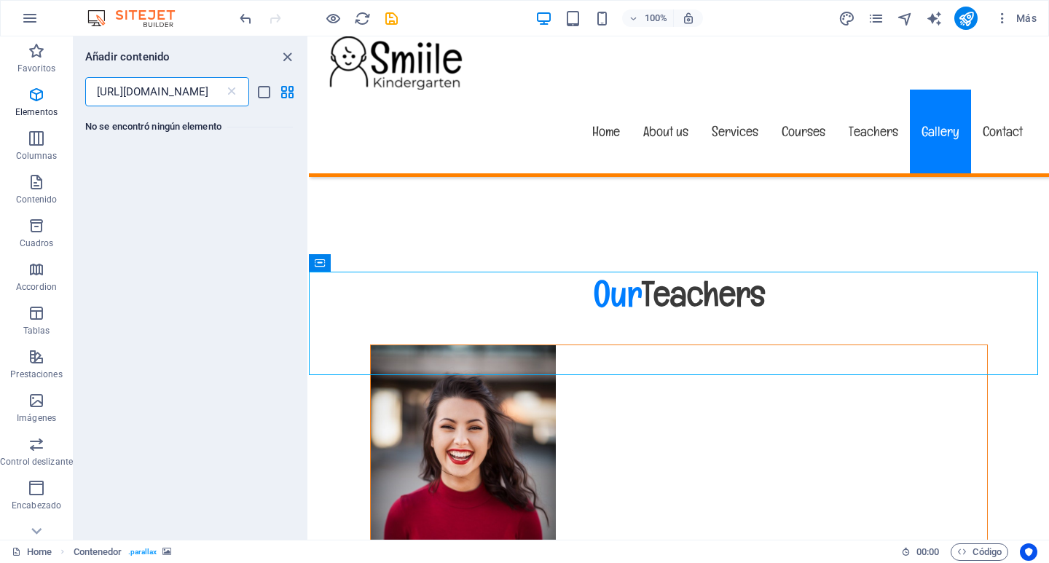
type input "https://maps.app.goo.gl/Eopoekpphegzv42v6"
drag, startPoint x: 232, startPoint y: 89, endPoint x: 281, endPoint y: 227, distance: 146.3
click at [232, 89] on icon at bounding box center [231, 91] width 15 height 15
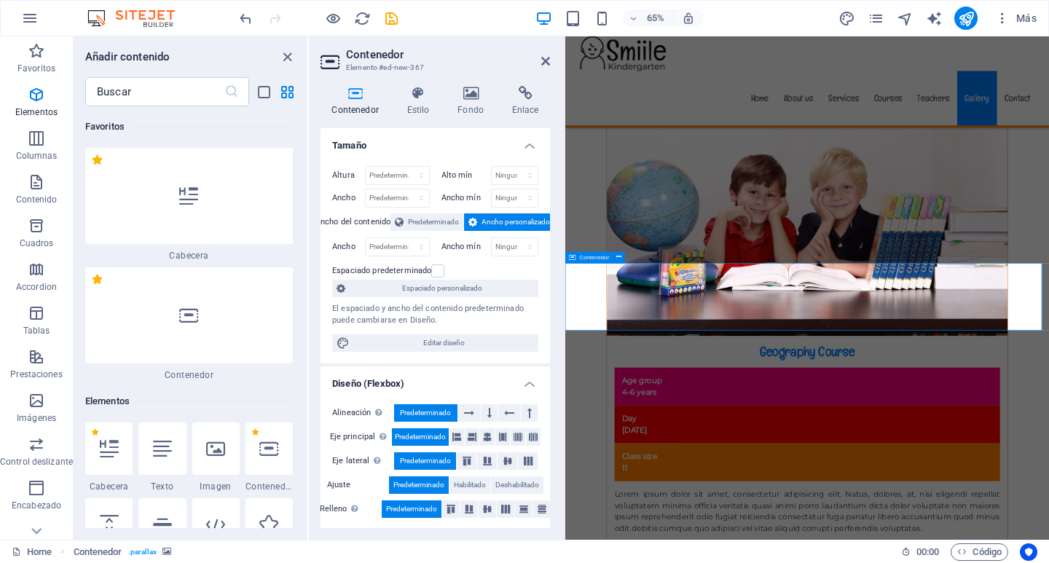
click at [36, 99] on icon "button" at bounding box center [36, 94] width 17 height 17
click at [291, 55] on icon "close panel" at bounding box center [287, 57] width 17 height 17
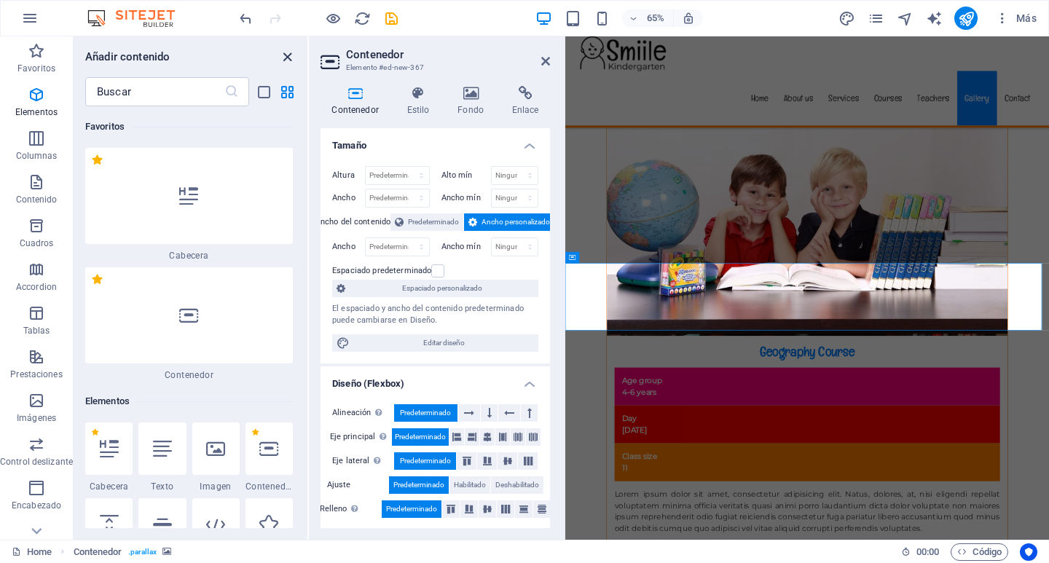
click at [287, 56] on icon "close panel" at bounding box center [287, 57] width 17 height 17
click at [287, 61] on icon "close panel" at bounding box center [287, 57] width 17 height 17
click at [267, 92] on icon "list-view" at bounding box center [264, 92] width 17 height 17
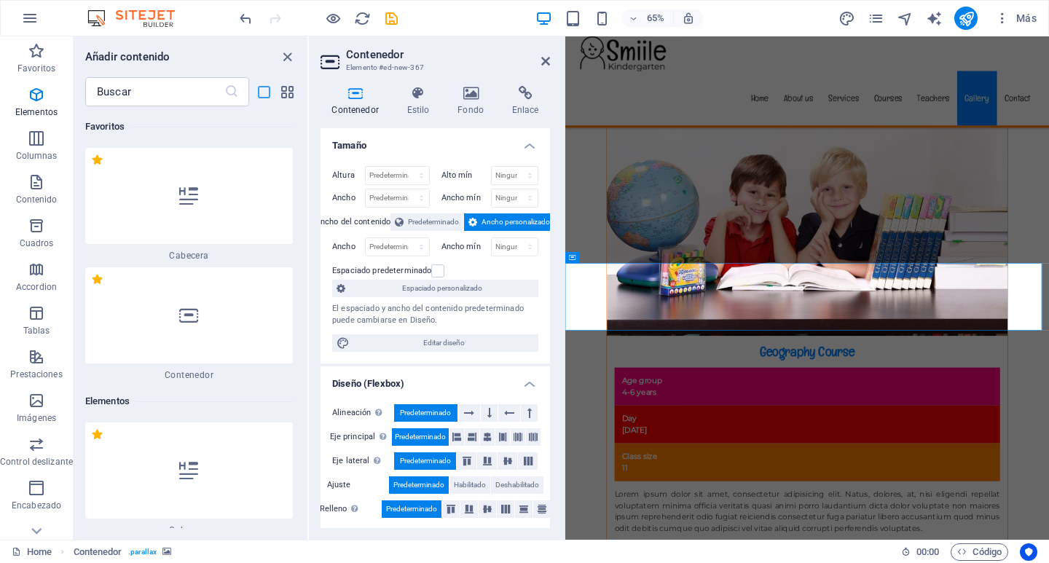
click at [267, 92] on icon "list-view" at bounding box center [264, 92] width 17 height 17
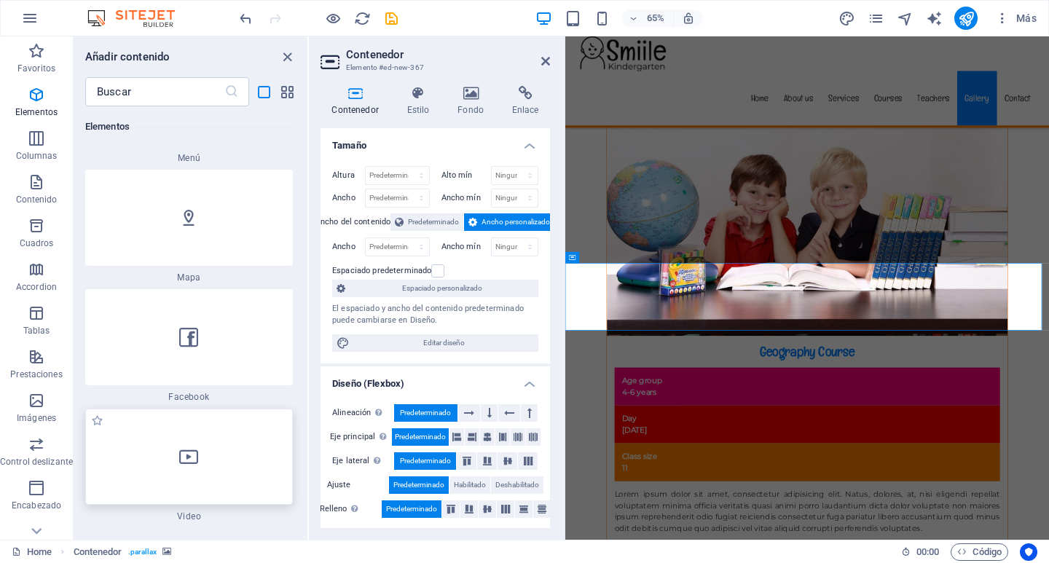
scroll to position [2040, 0]
click at [182, 217] on icon at bounding box center [188, 222] width 19 height 19
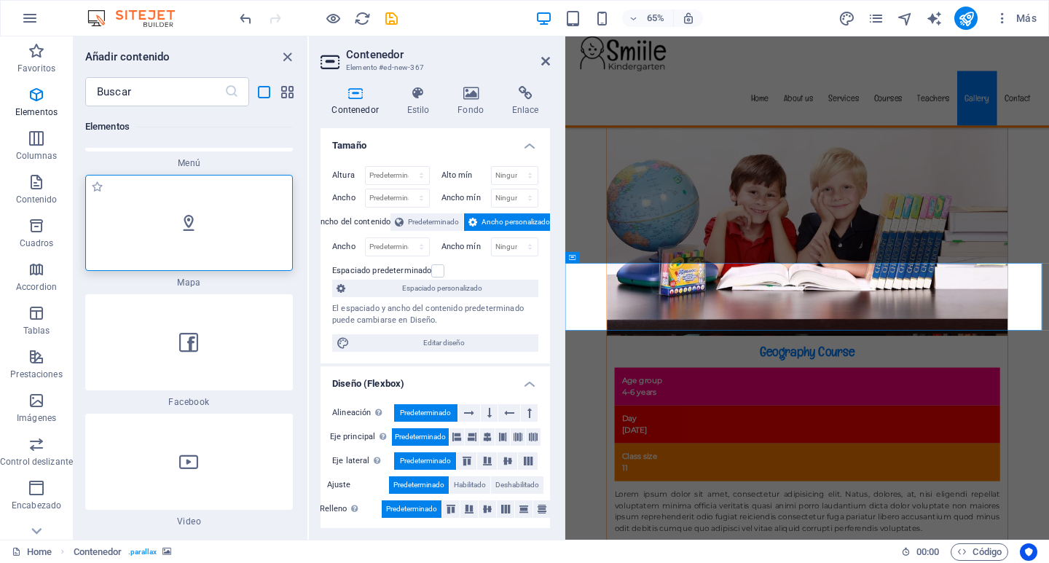
click at [182, 216] on icon at bounding box center [188, 222] width 19 height 19
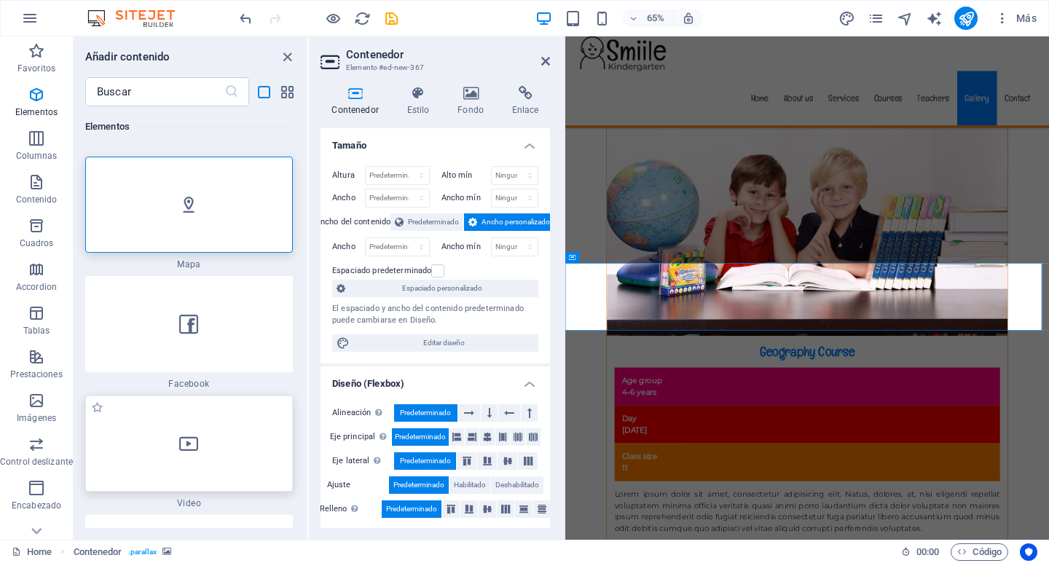
scroll to position [1967, 0]
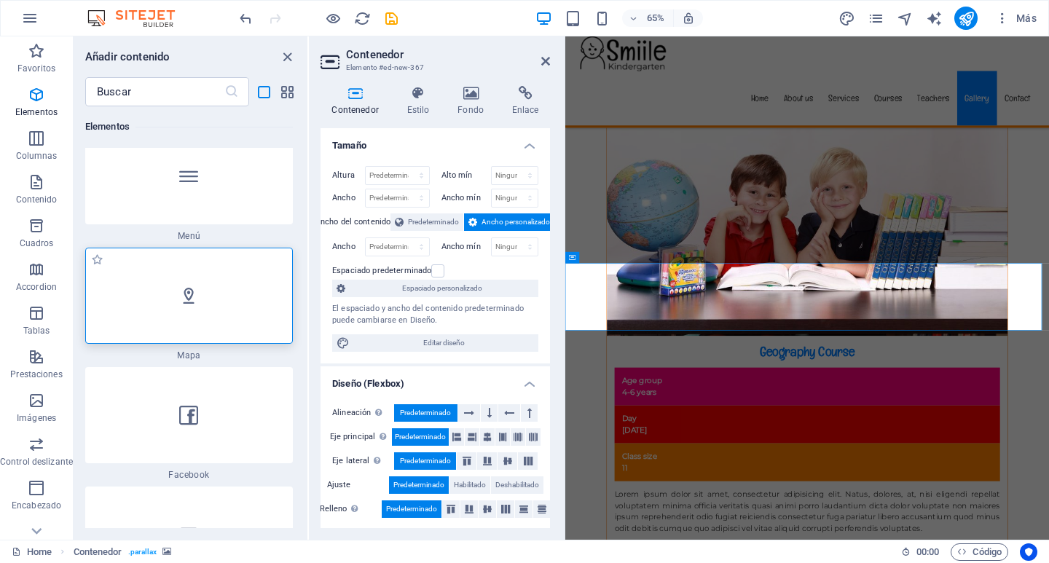
click at [189, 301] on icon at bounding box center [188, 295] width 19 height 19
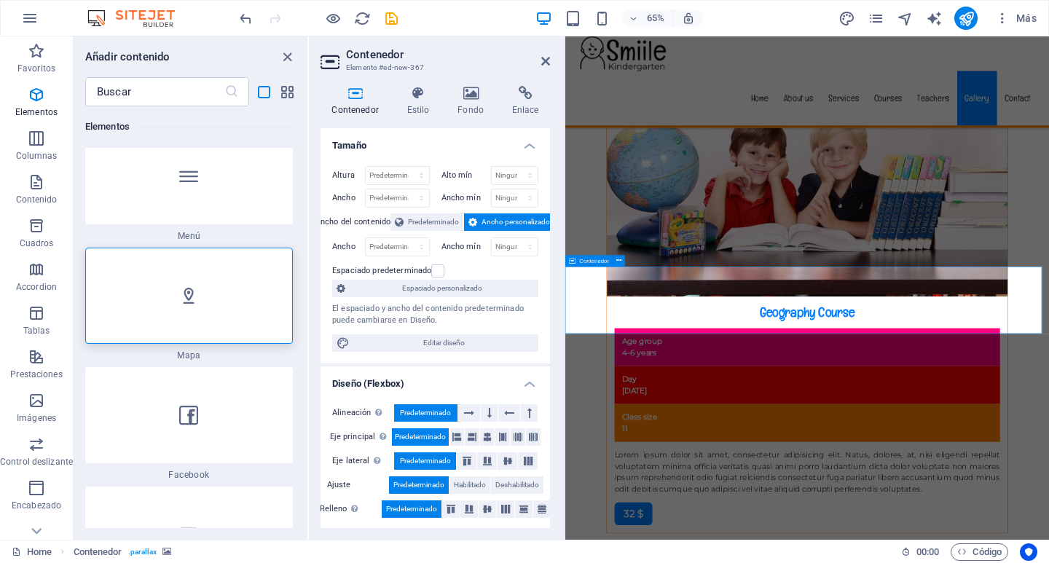
scroll to position [12649, 0]
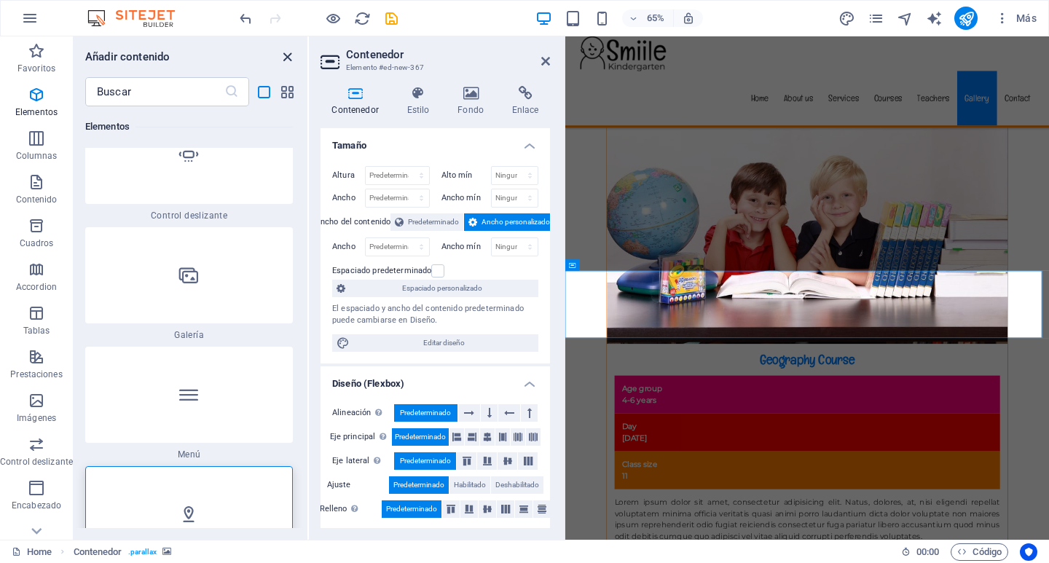
click at [283, 55] on icon "close panel" at bounding box center [287, 57] width 17 height 17
click at [28, 17] on icon "button" at bounding box center [29, 17] width 17 height 17
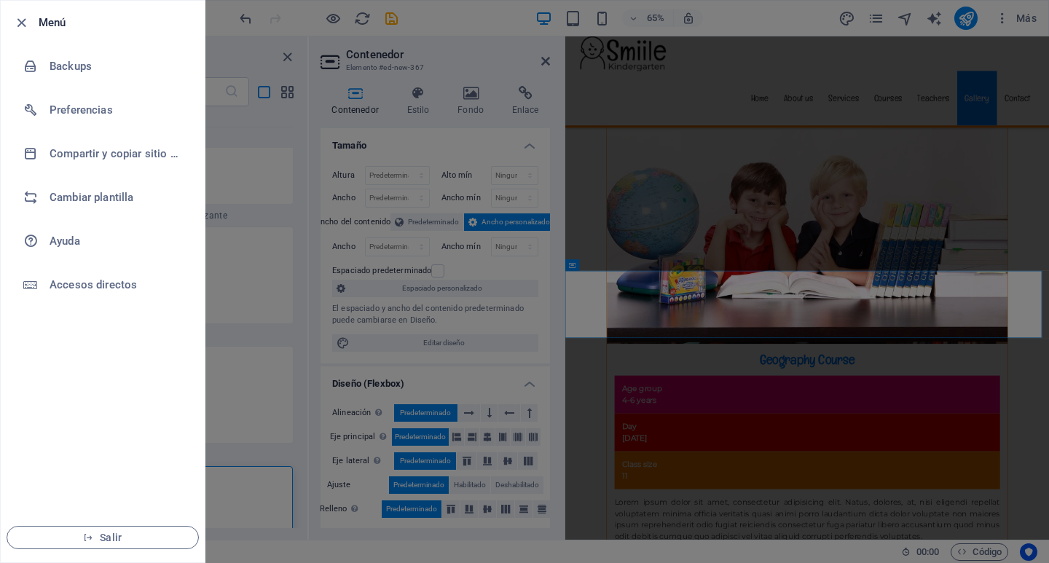
click at [32, 25] on div at bounding box center [25, 22] width 26 height 17
click at [20, 23] on icon "button" at bounding box center [21, 23] width 17 height 17
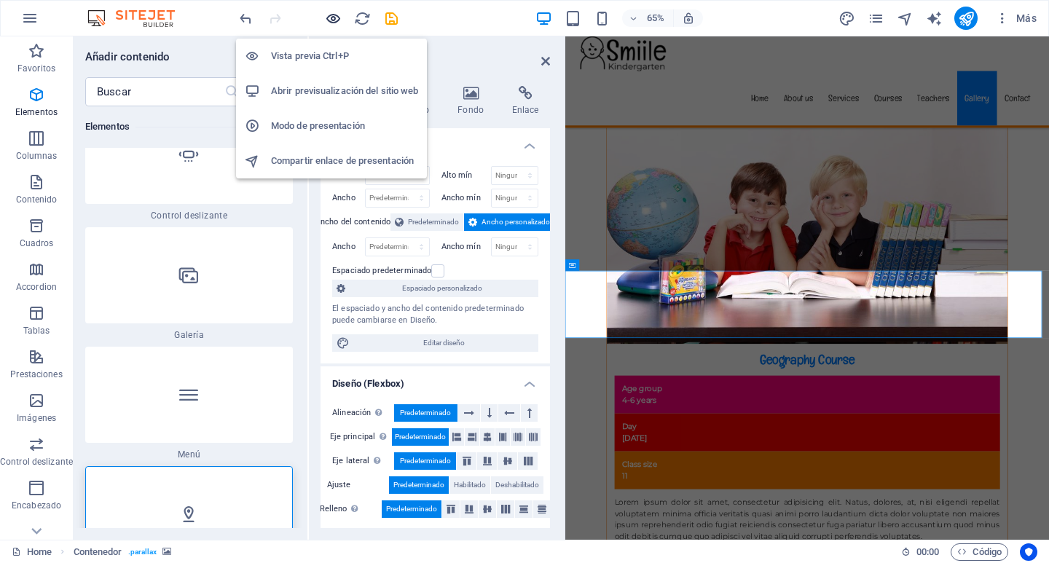
click at [326, 17] on icon "button" at bounding box center [333, 18] width 17 height 17
click at [331, 15] on icon "button" at bounding box center [333, 18] width 17 height 17
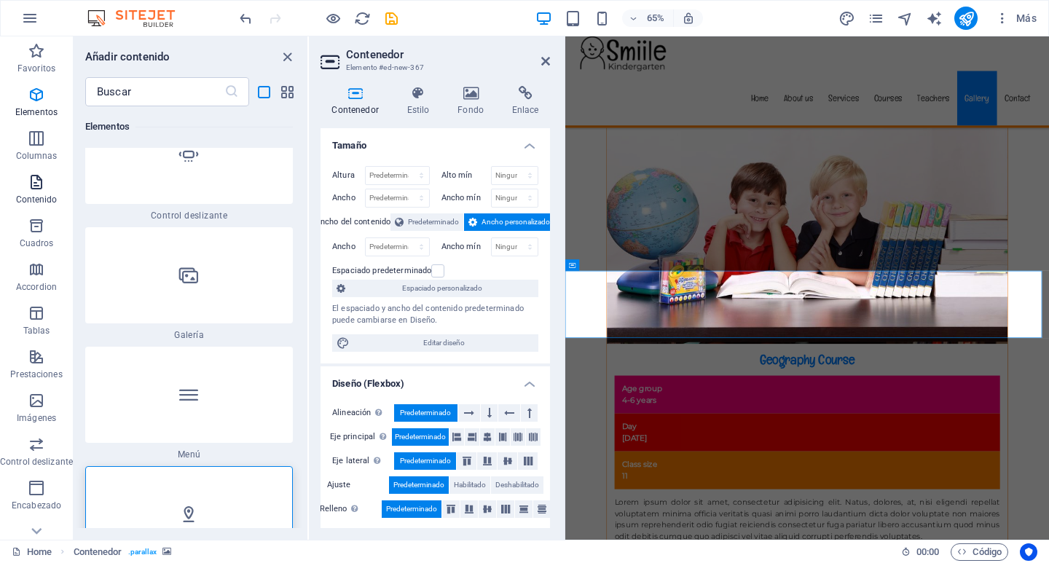
click at [41, 184] on icon "button" at bounding box center [36, 181] width 17 height 17
click at [37, 90] on icon "button" at bounding box center [36, 94] width 17 height 17
click at [543, 60] on icon at bounding box center [545, 61] width 9 height 12
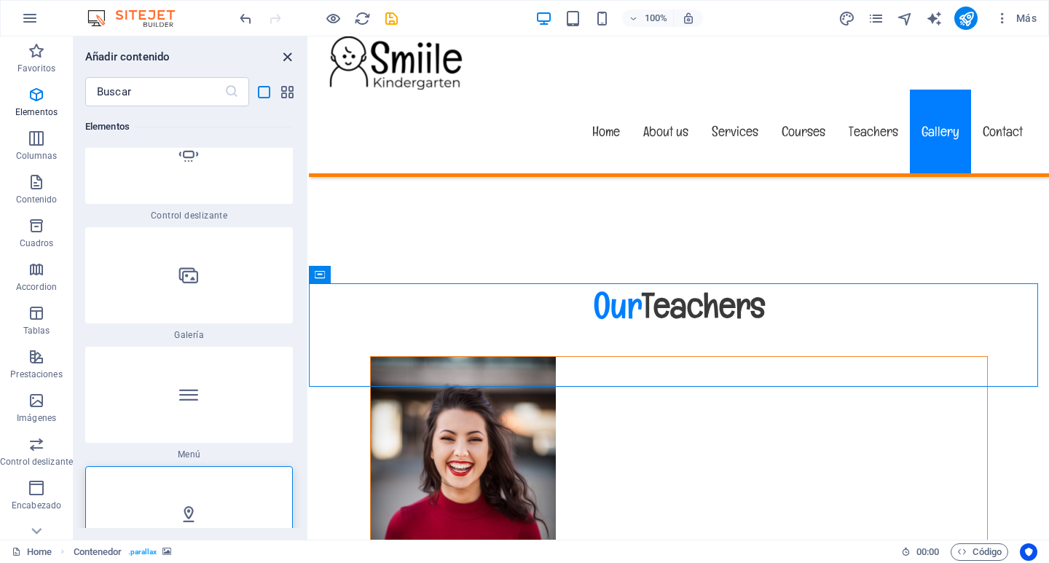
click at [287, 57] on icon "close panel" at bounding box center [287, 57] width 17 height 17
click at [287, 58] on icon "close panel" at bounding box center [287, 57] width 17 height 17
click at [288, 59] on icon "close panel" at bounding box center [287, 57] width 17 height 17
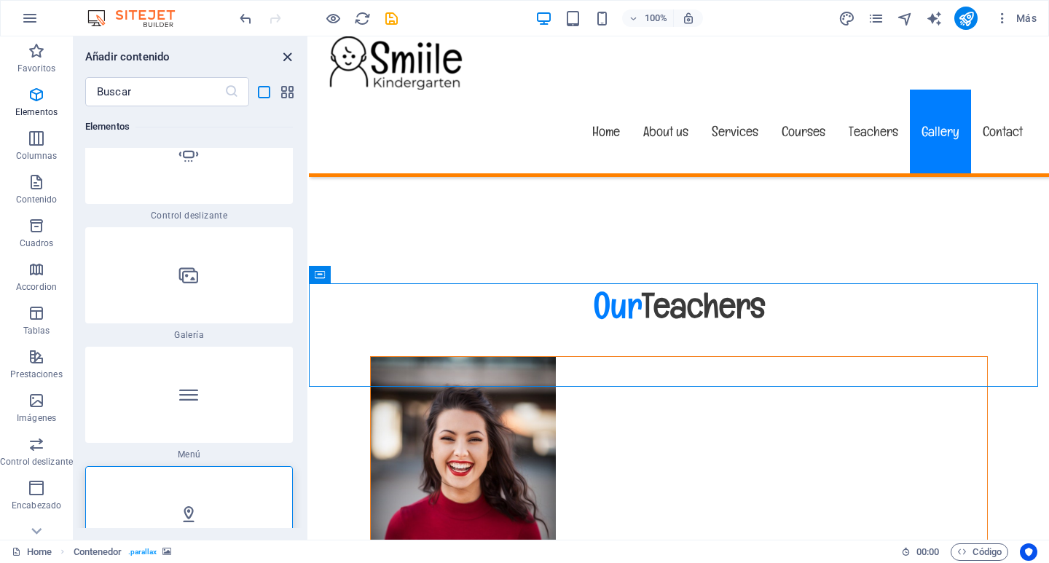
click at [288, 59] on icon "close panel" at bounding box center [287, 57] width 17 height 17
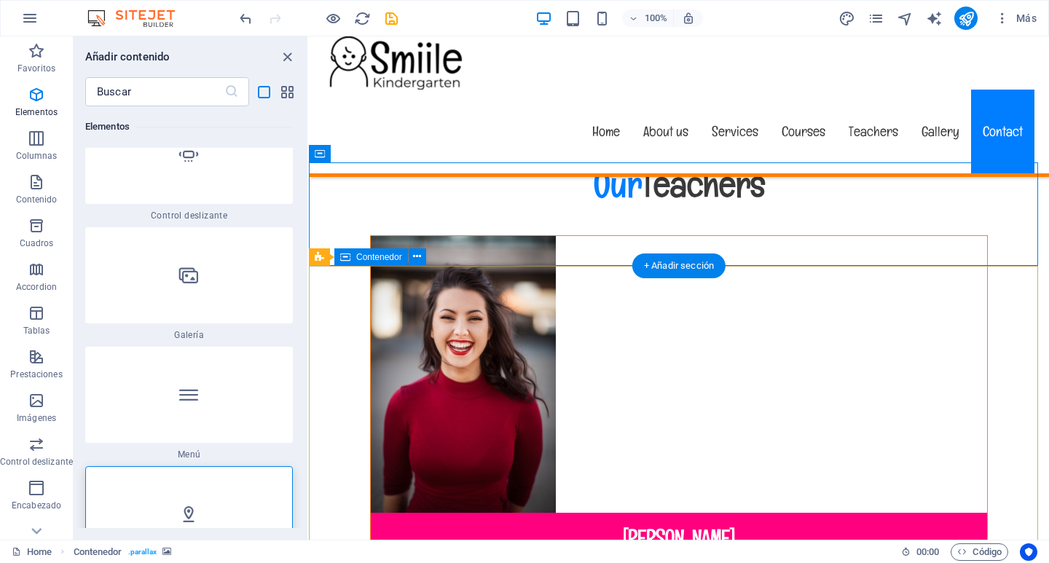
scroll to position [12733, 0]
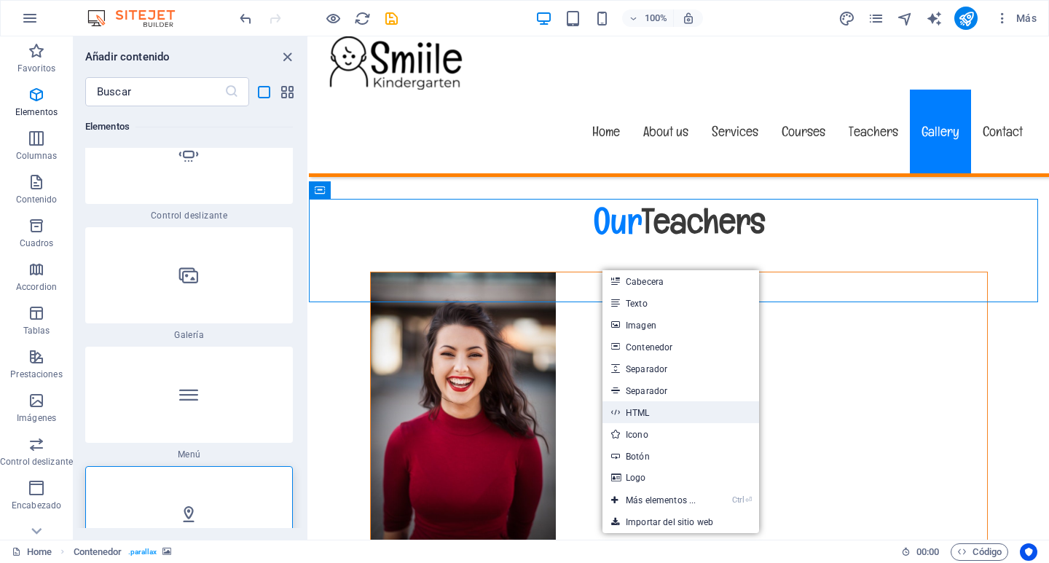
click at [642, 408] on link "HTML" at bounding box center [680, 412] width 157 height 22
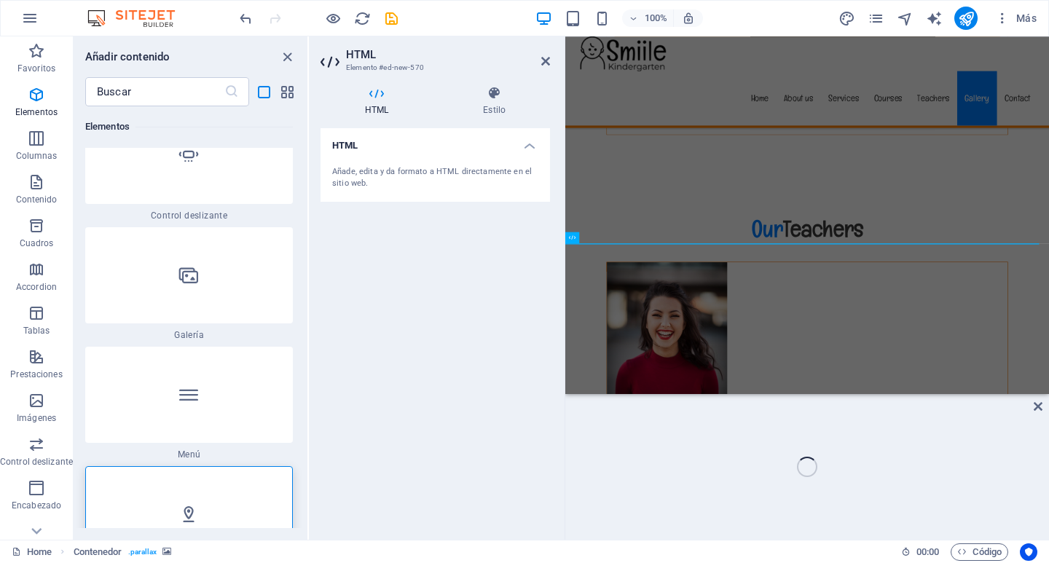
scroll to position [12578, 0]
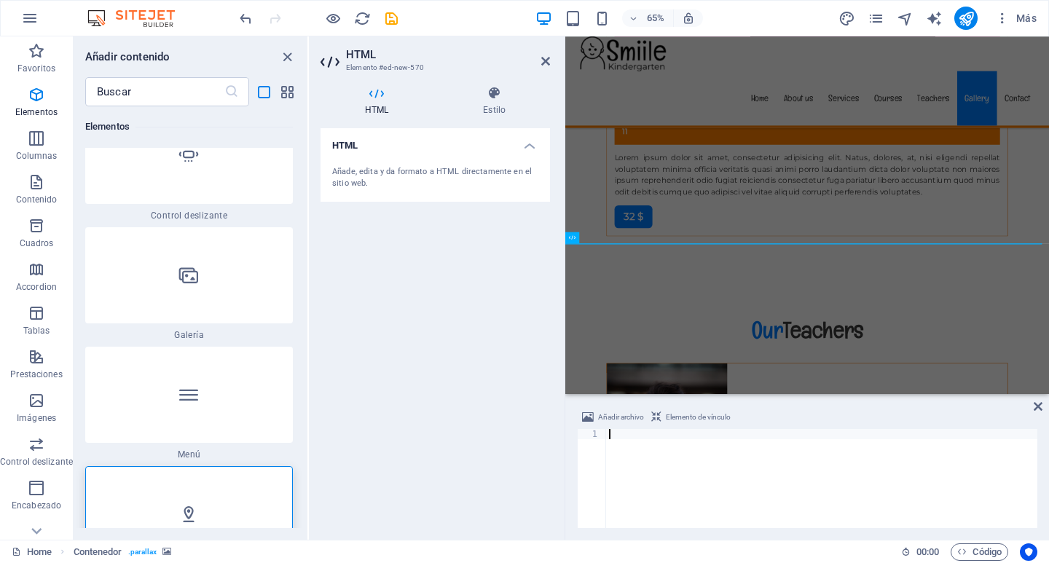
click at [613, 435] on div at bounding box center [821, 488] width 431 height 119
paste textarea
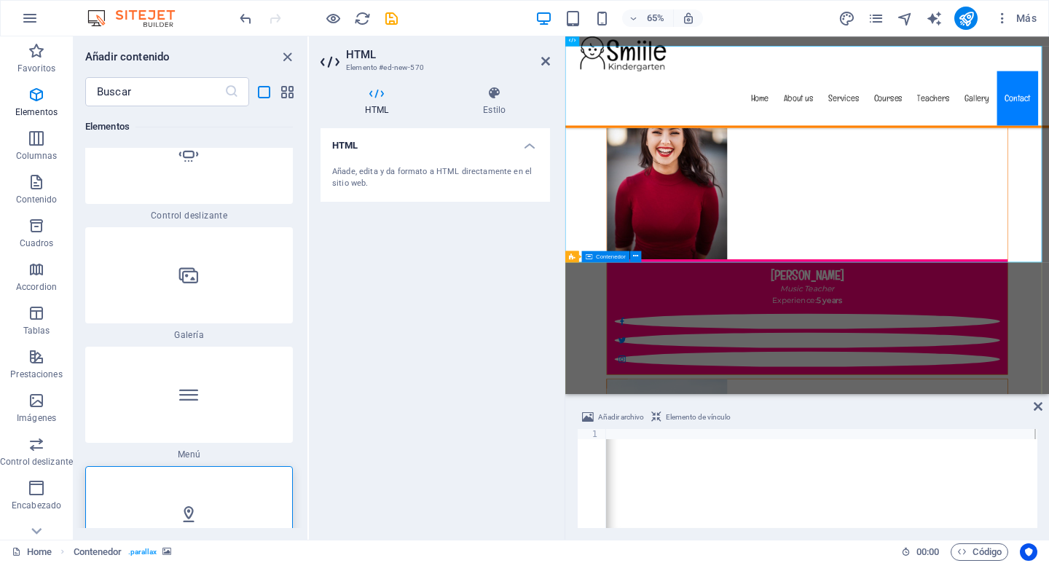
scroll to position [12869, 0]
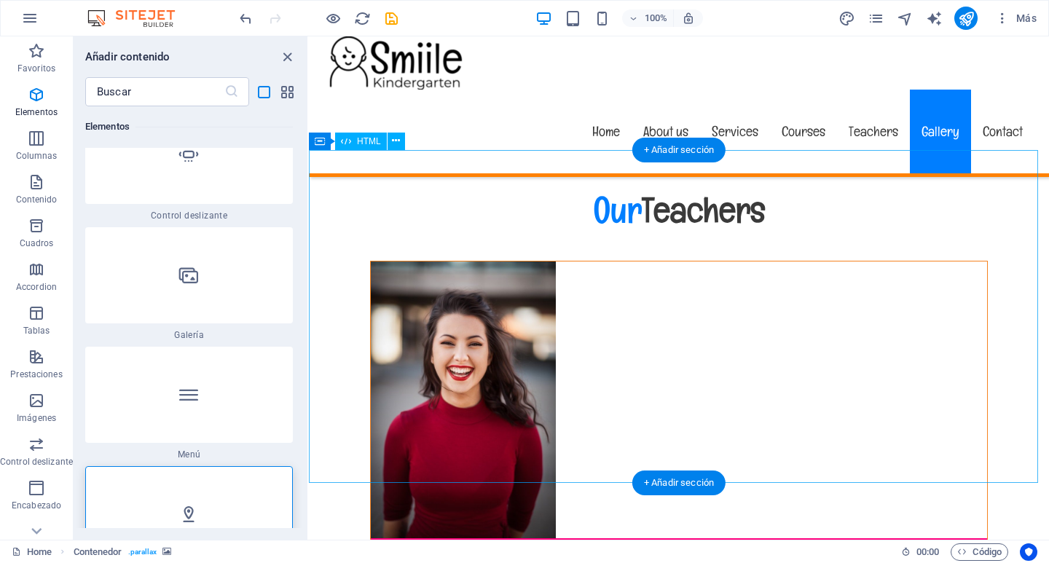
scroll to position [12890, 0]
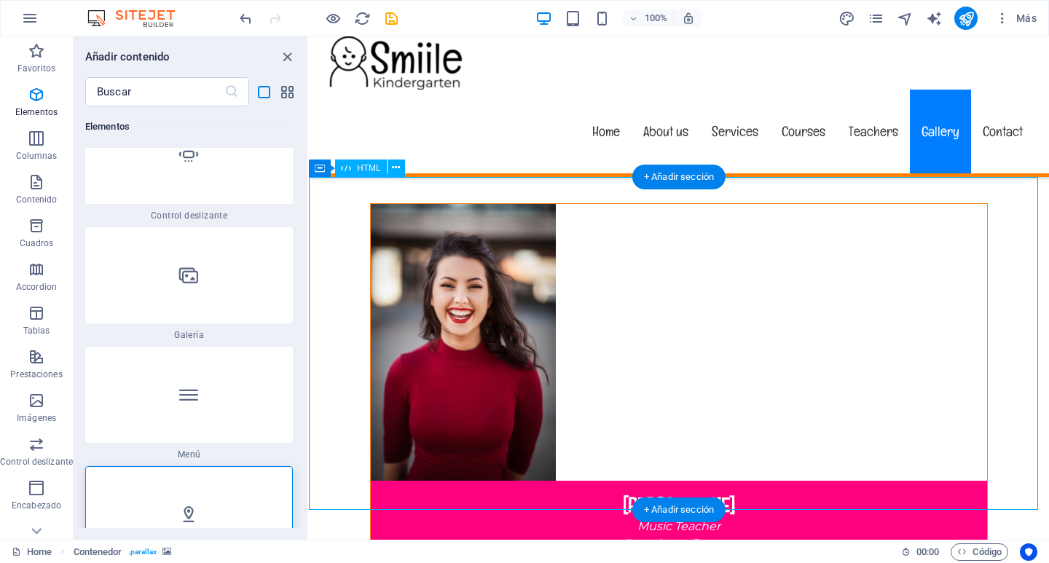
scroll to position [12744, 0]
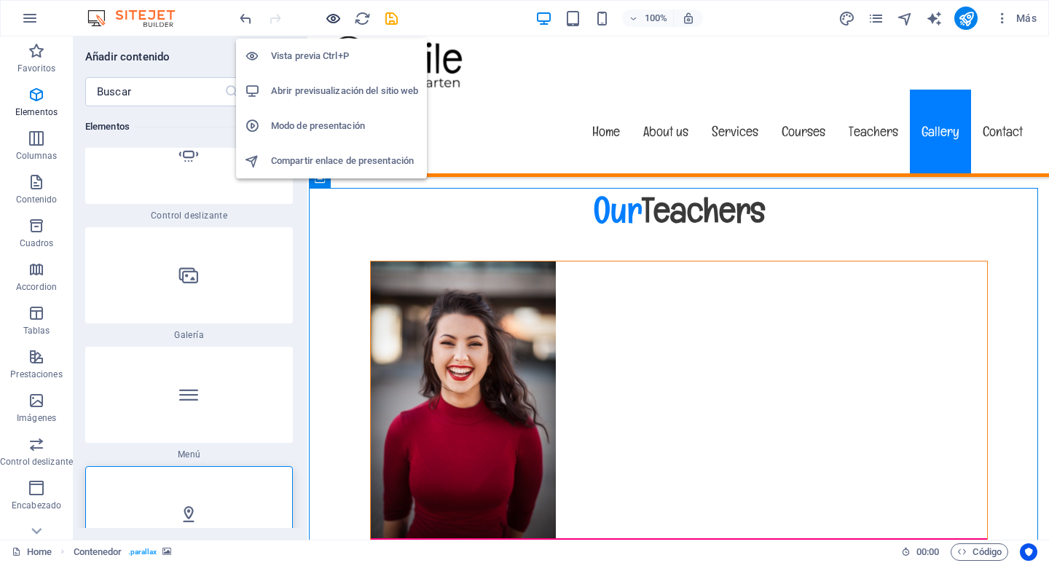
click at [334, 20] on icon "button" at bounding box center [333, 18] width 17 height 17
click at [321, 52] on h6 "Vista previa Ctrl+P" at bounding box center [344, 55] width 147 height 17
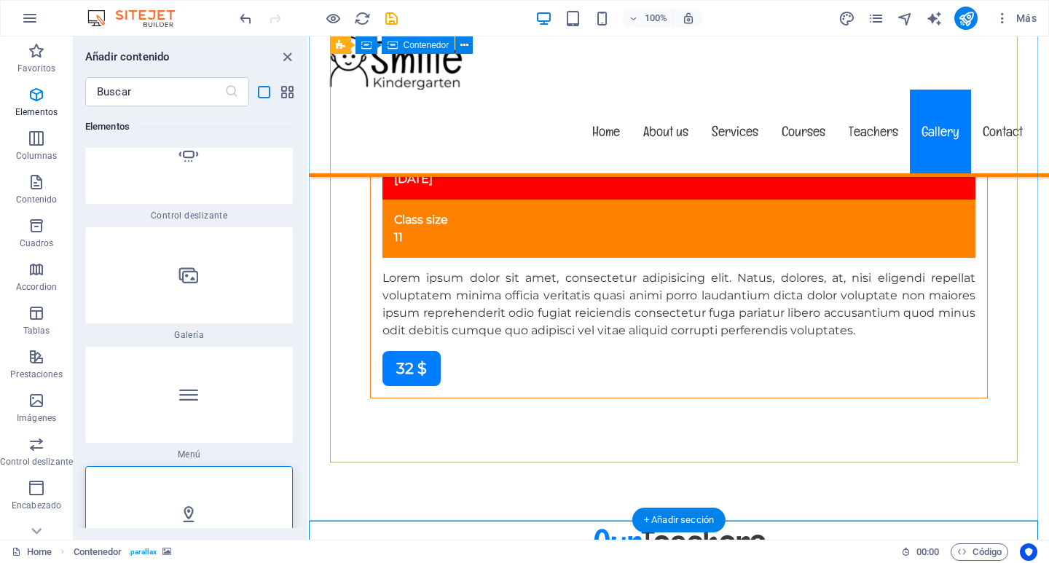
scroll to position [12557, 0]
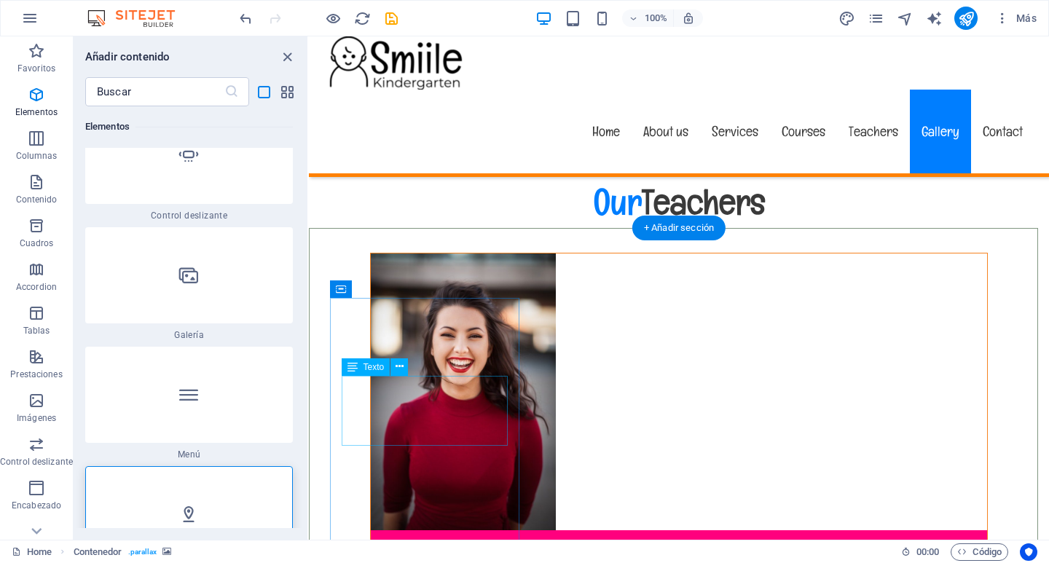
scroll to position [12703, 0]
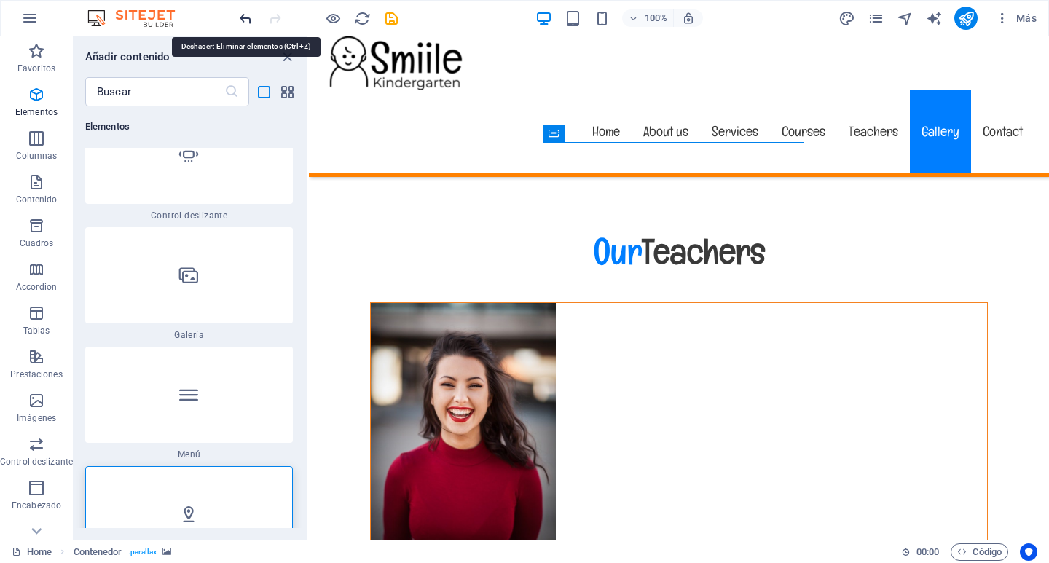
click at [240, 20] on icon "undo" at bounding box center [245, 18] width 17 height 17
click at [241, 20] on icon "undo" at bounding box center [245, 18] width 17 height 17
click at [250, 17] on icon "undo" at bounding box center [245, 18] width 17 height 17
click at [251, 17] on icon "undo" at bounding box center [245, 18] width 17 height 17
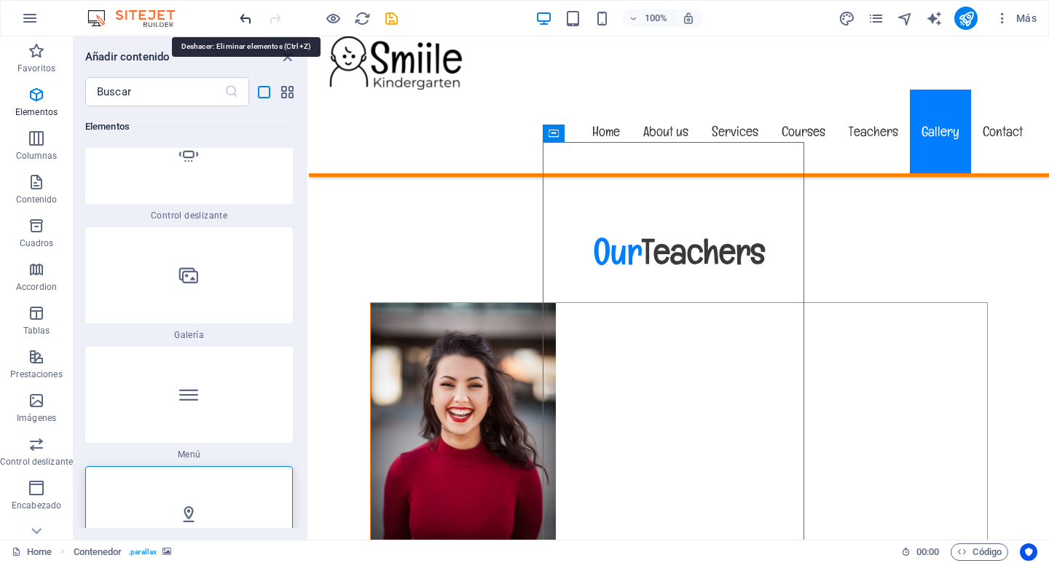
click at [251, 17] on icon "undo" at bounding box center [245, 18] width 17 height 17
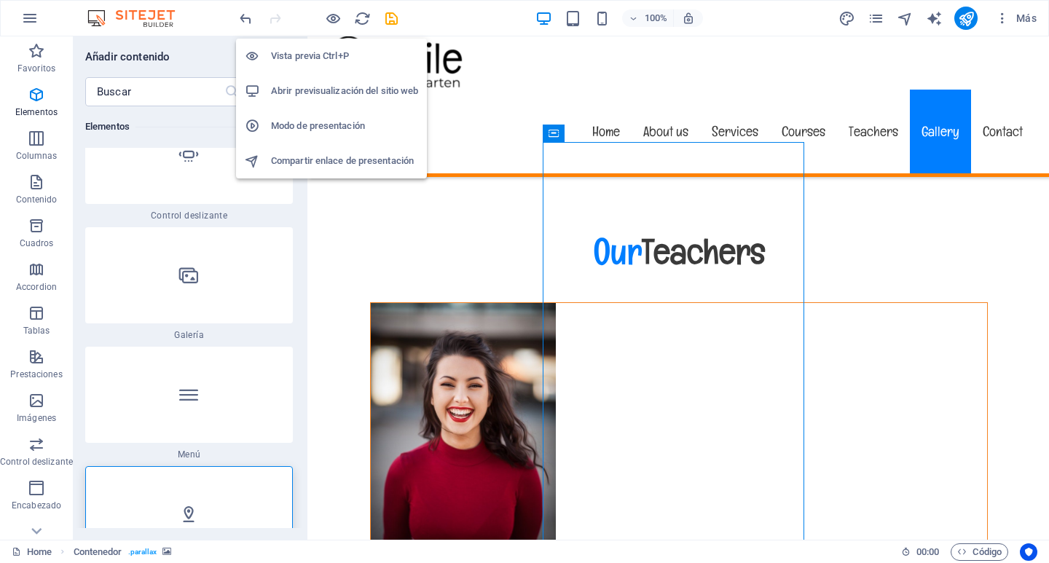
click at [322, 58] on h6 "Vista previa Ctrl+P" at bounding box center [344, 55] width 147 height 17
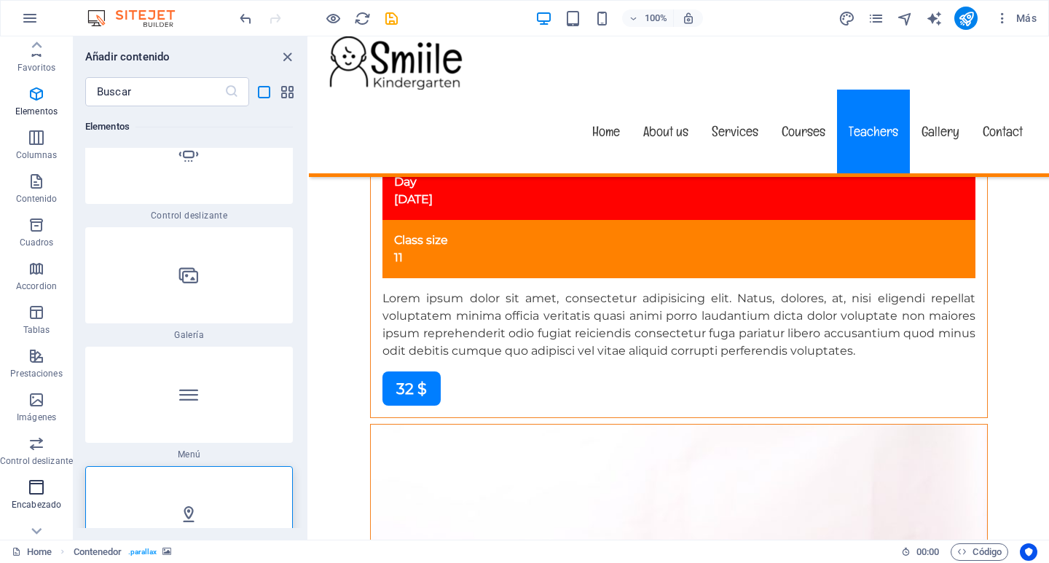
scroll to position [0, 0]
click at [34, 15] on icon "button" at bounding box center [29, 17] width 17 height 17
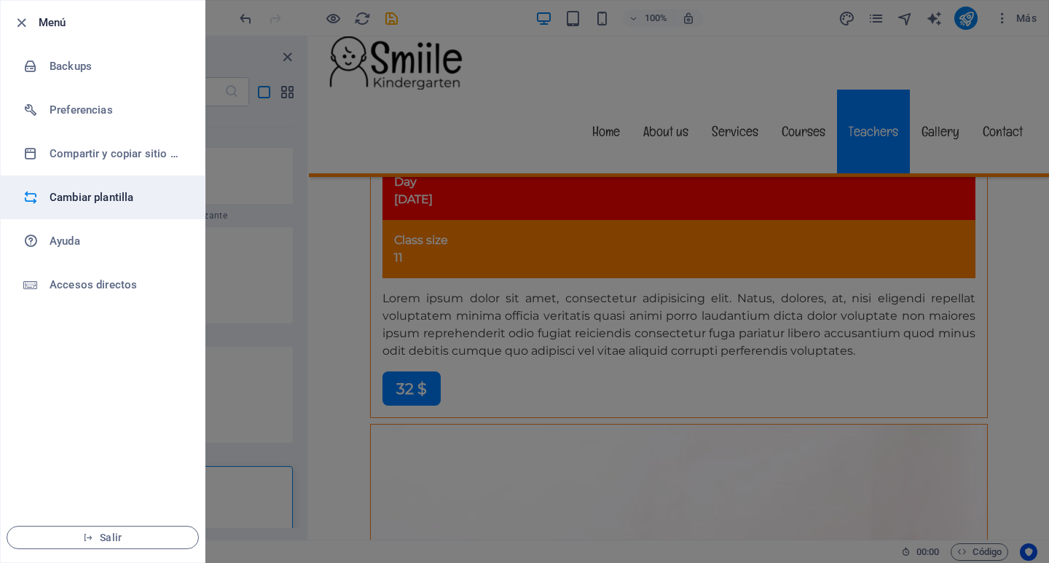
click at [87, 192] on h6 "Cambiar plantilla" at bounding box center [117, 197] width 135 height 17
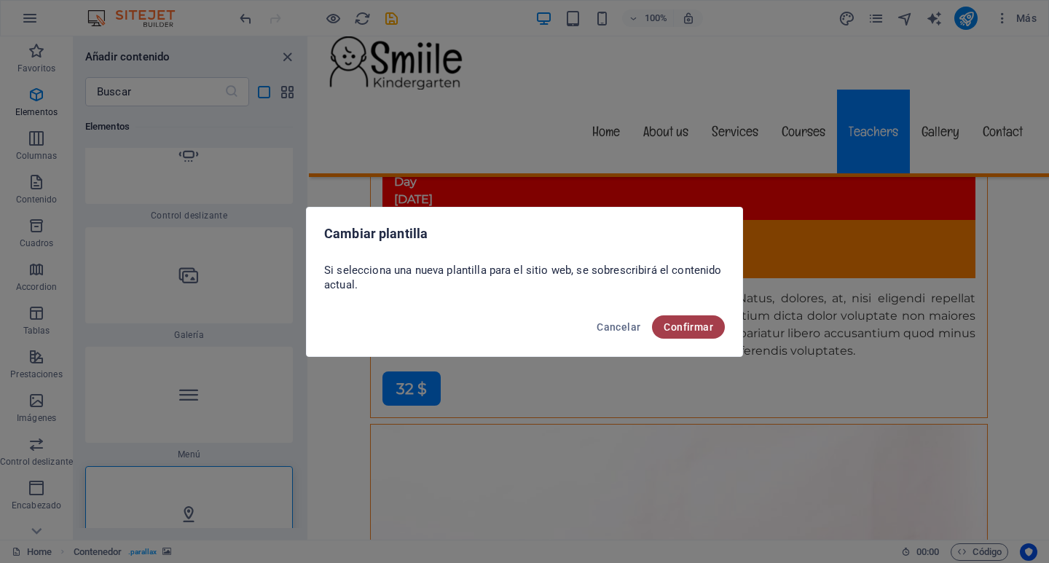
click at [703, 326] on span "Confirmar" at bounding box center [689, 327] width 50 height 12
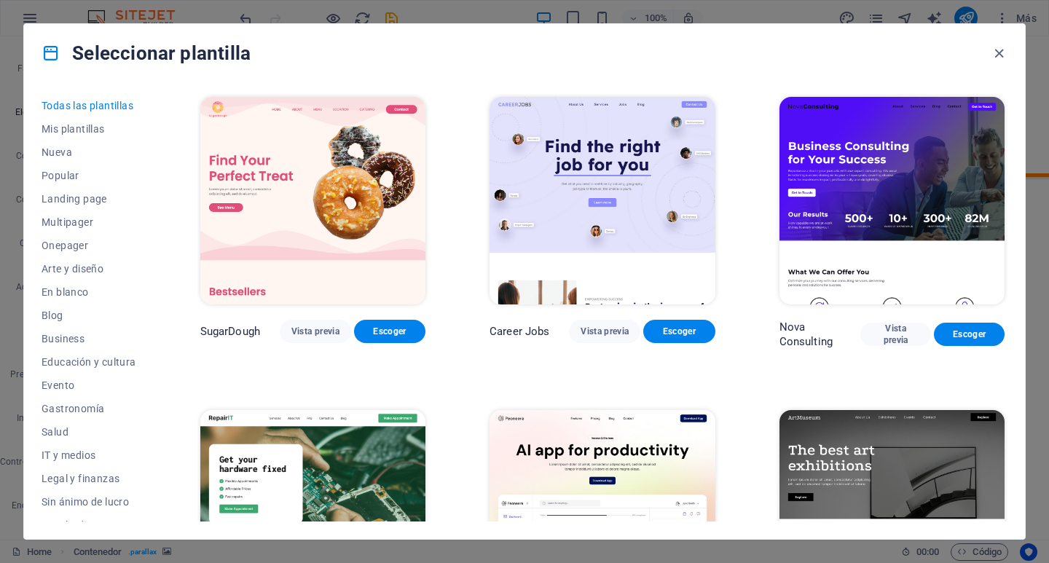
click at [535, 162] on img at bounding box center [601, 201] width 225 height 208
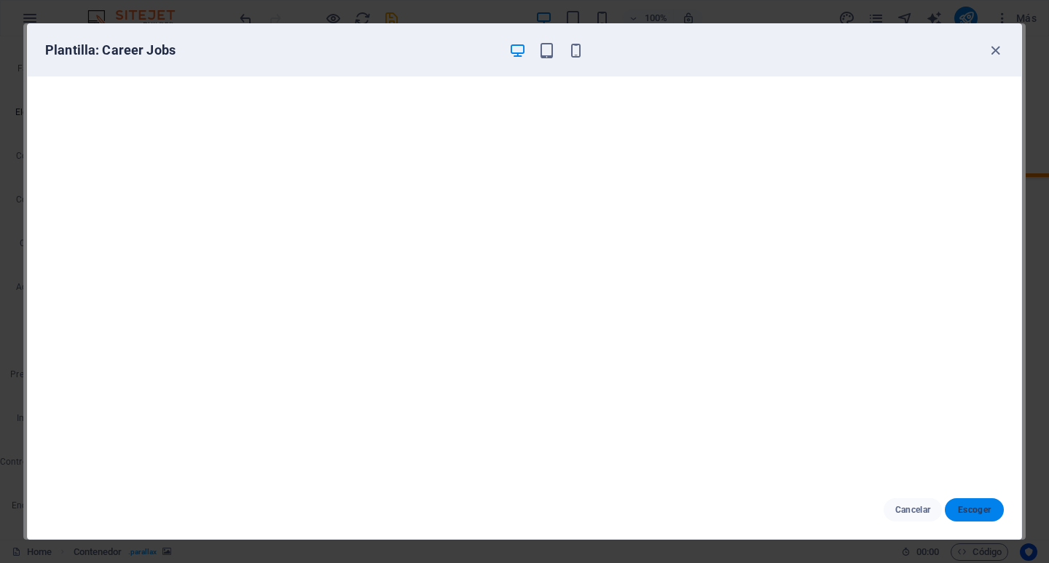
click at [980, 505] on span "Escoger" at bounding box center [974, 510] width 36 height 12
